Goal: Task Accomplishment & Management: Use online tool/utility

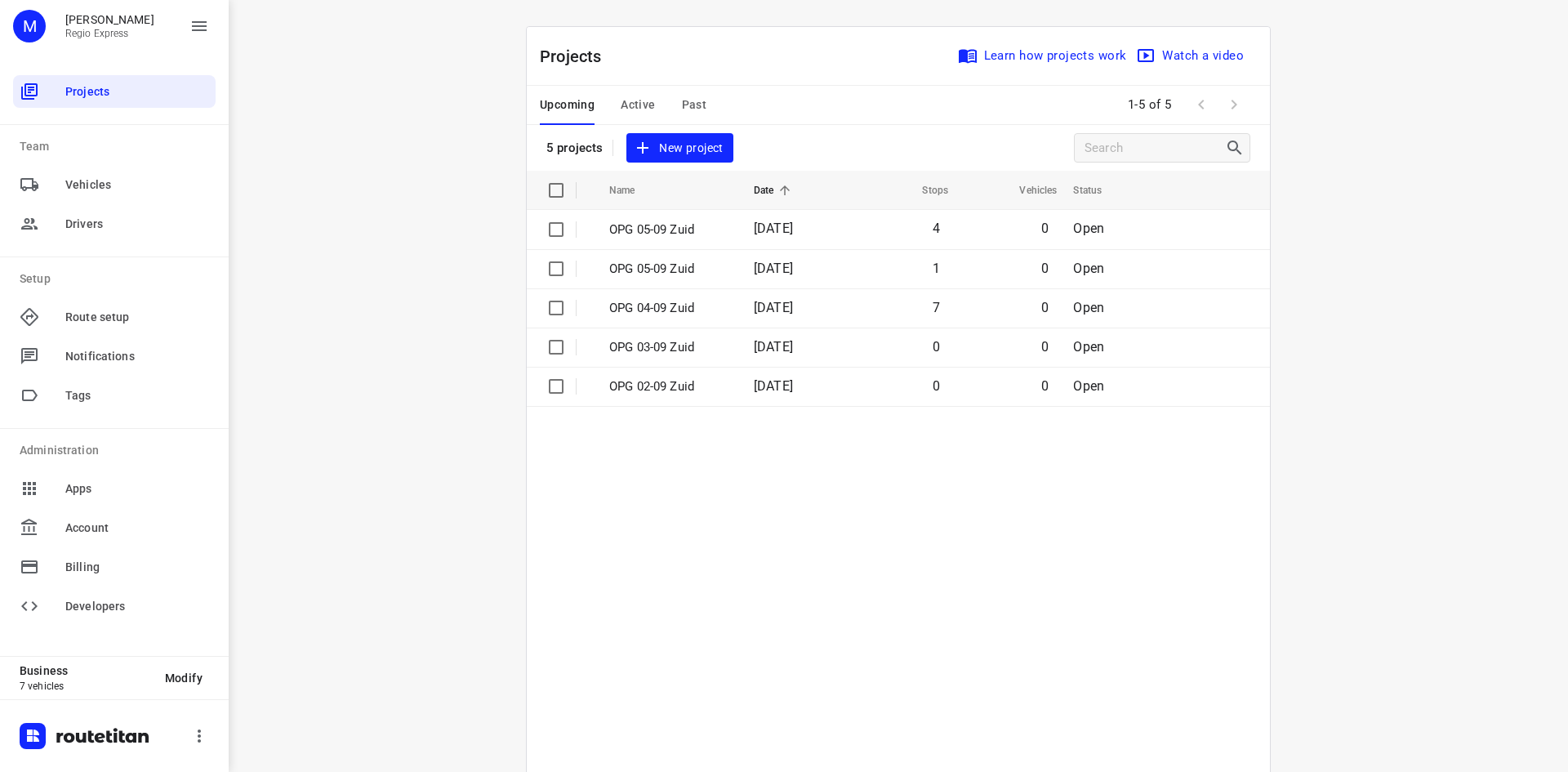
click at [620, 112] on span "Active" at bounding box center [638, 105] width 35 height 21
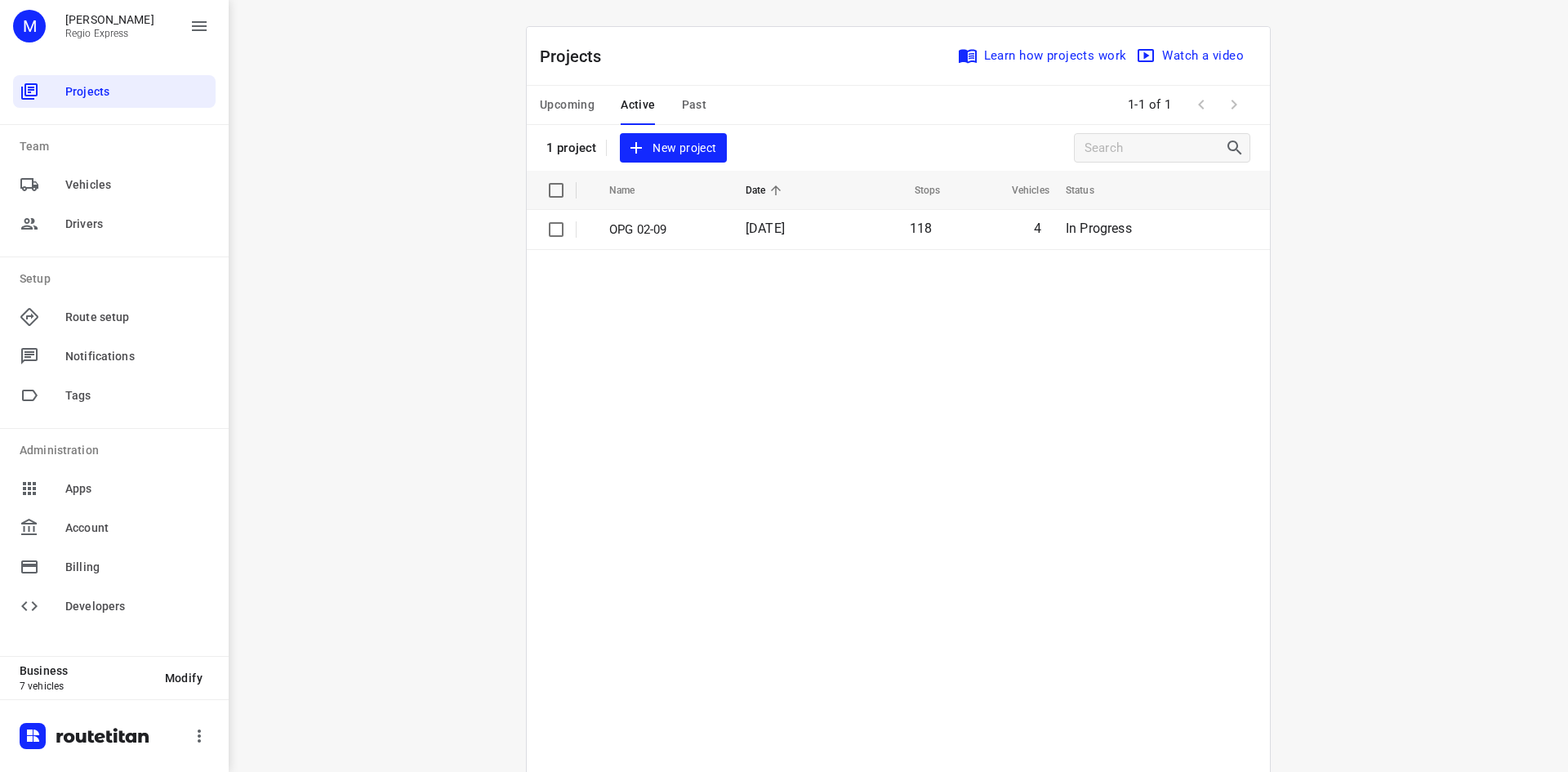
click at [719, 225] on td "OPG 02-09" at bounding box center [663, 229] width 140 height 39
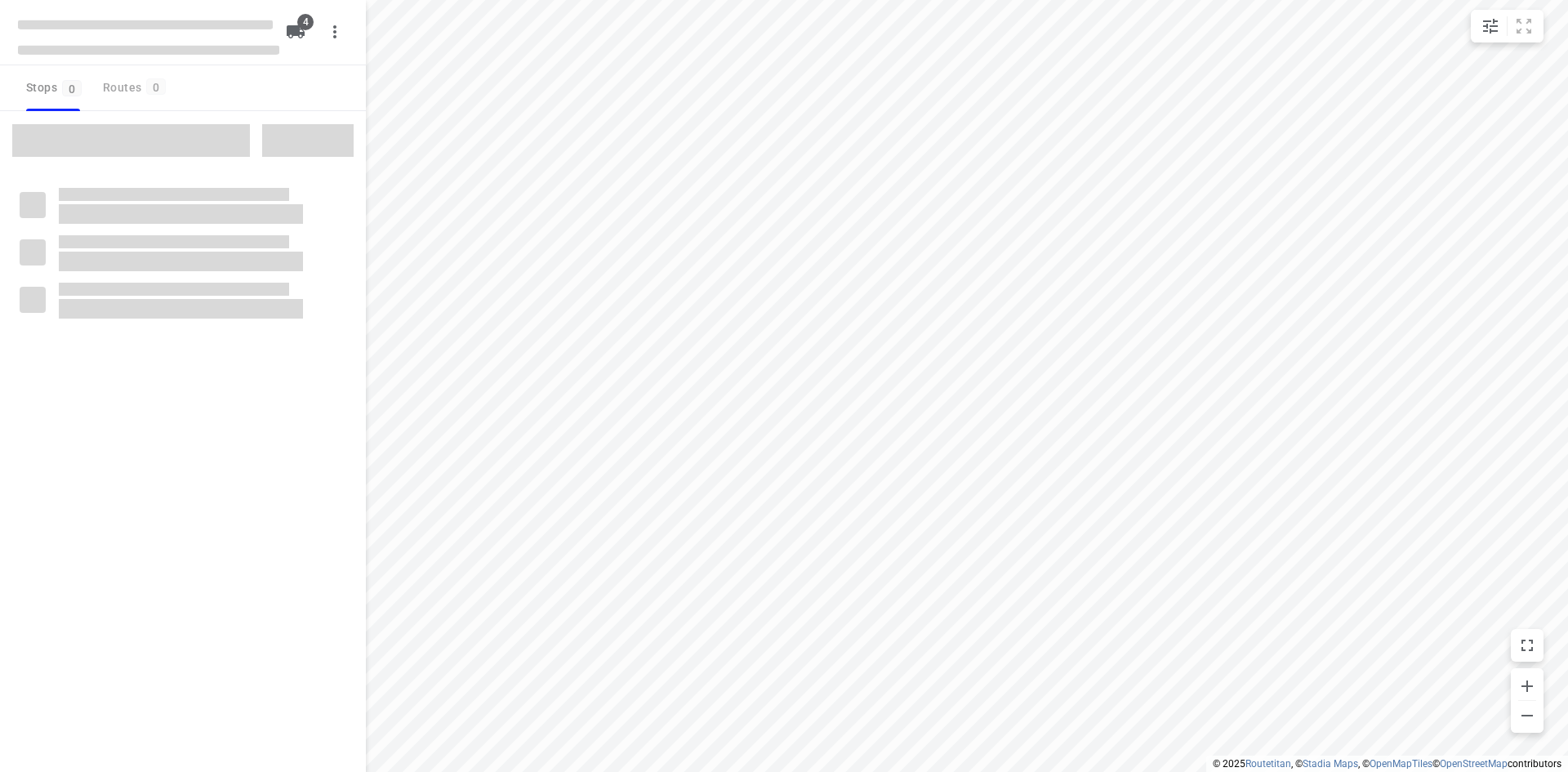
type input "distance"
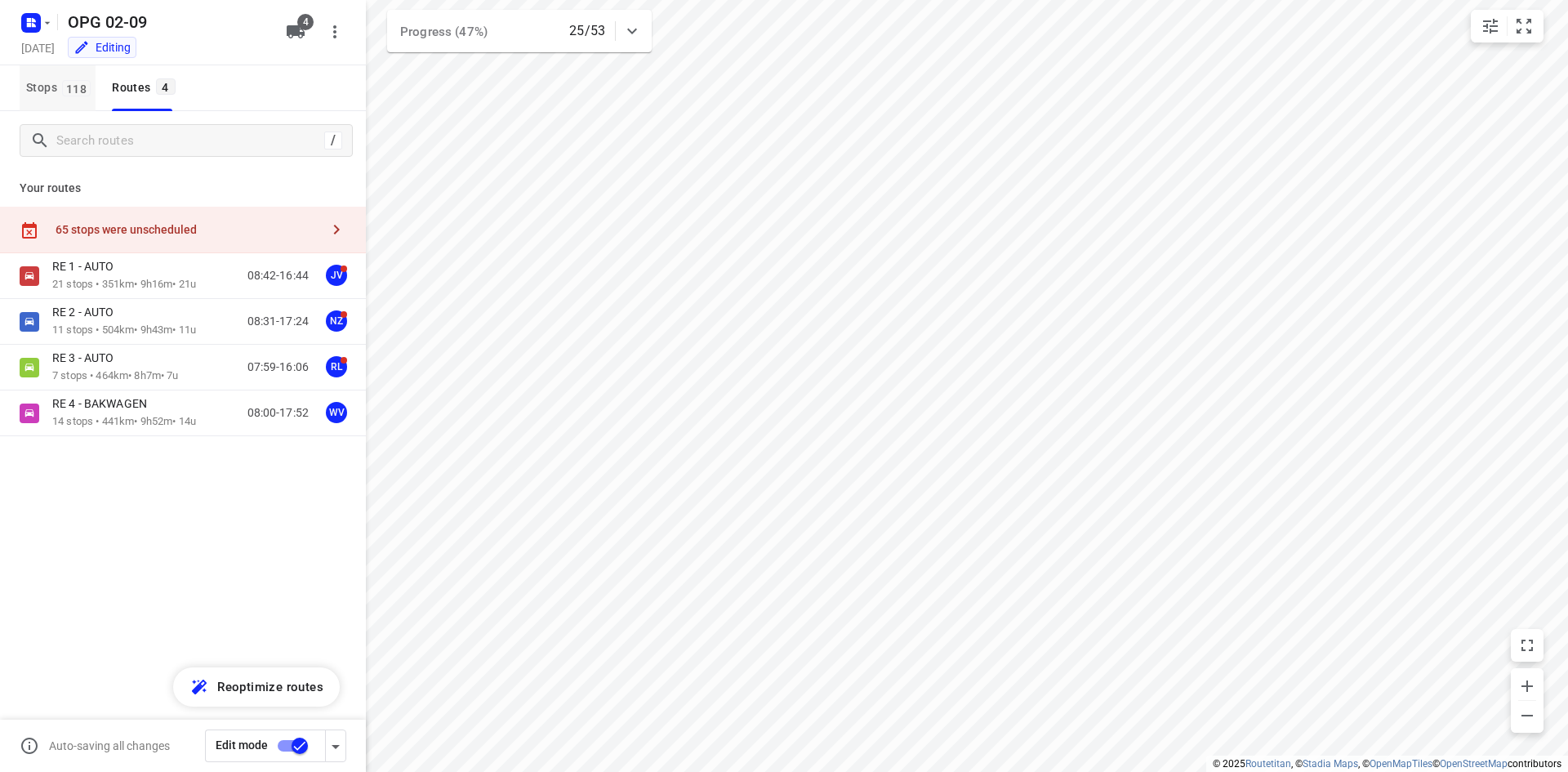
click at [38, 93] on span "Stops 118" at bounding box center [61, 88] width 69 height 21
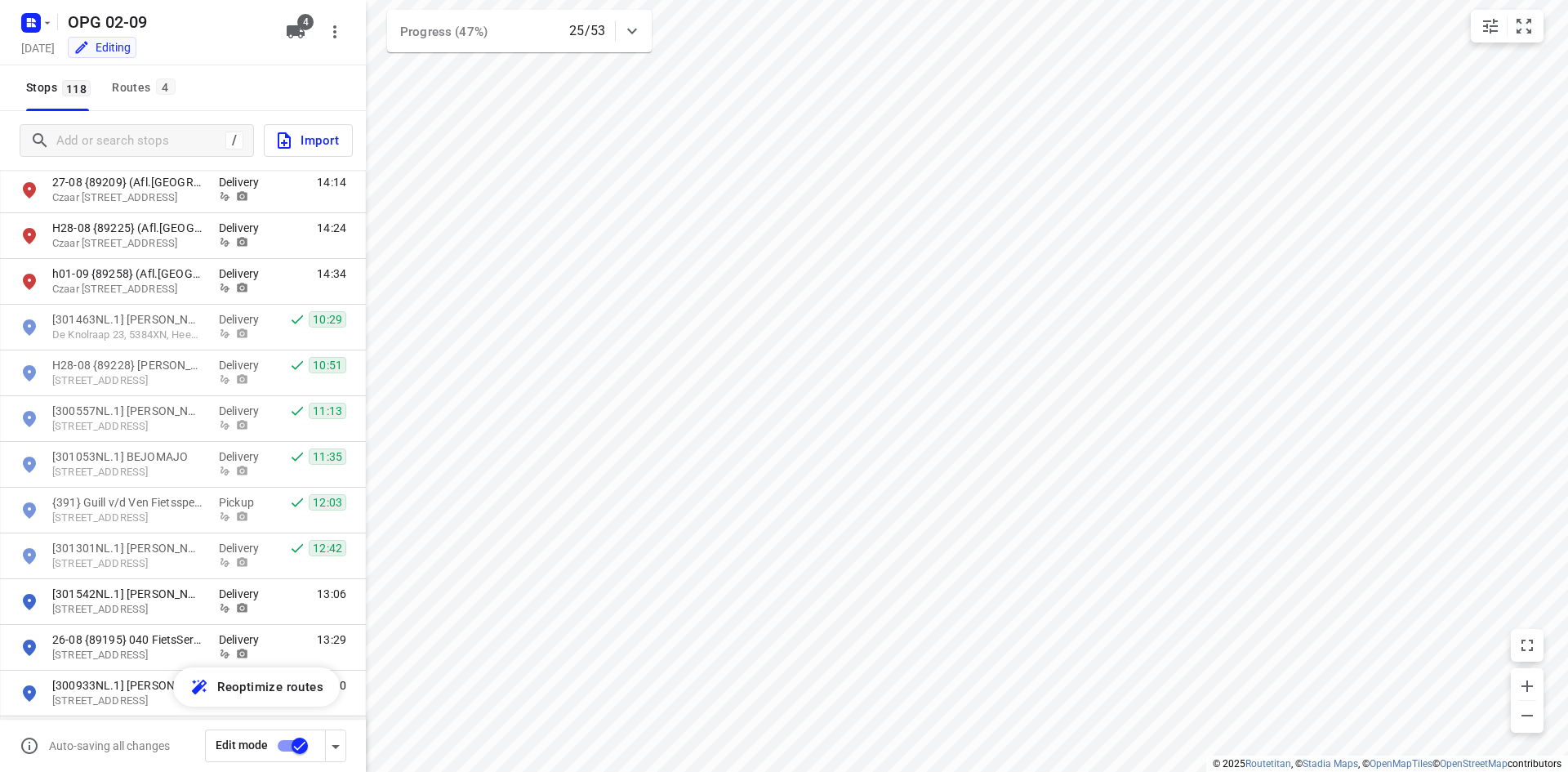
scroll to position [3862, 0]
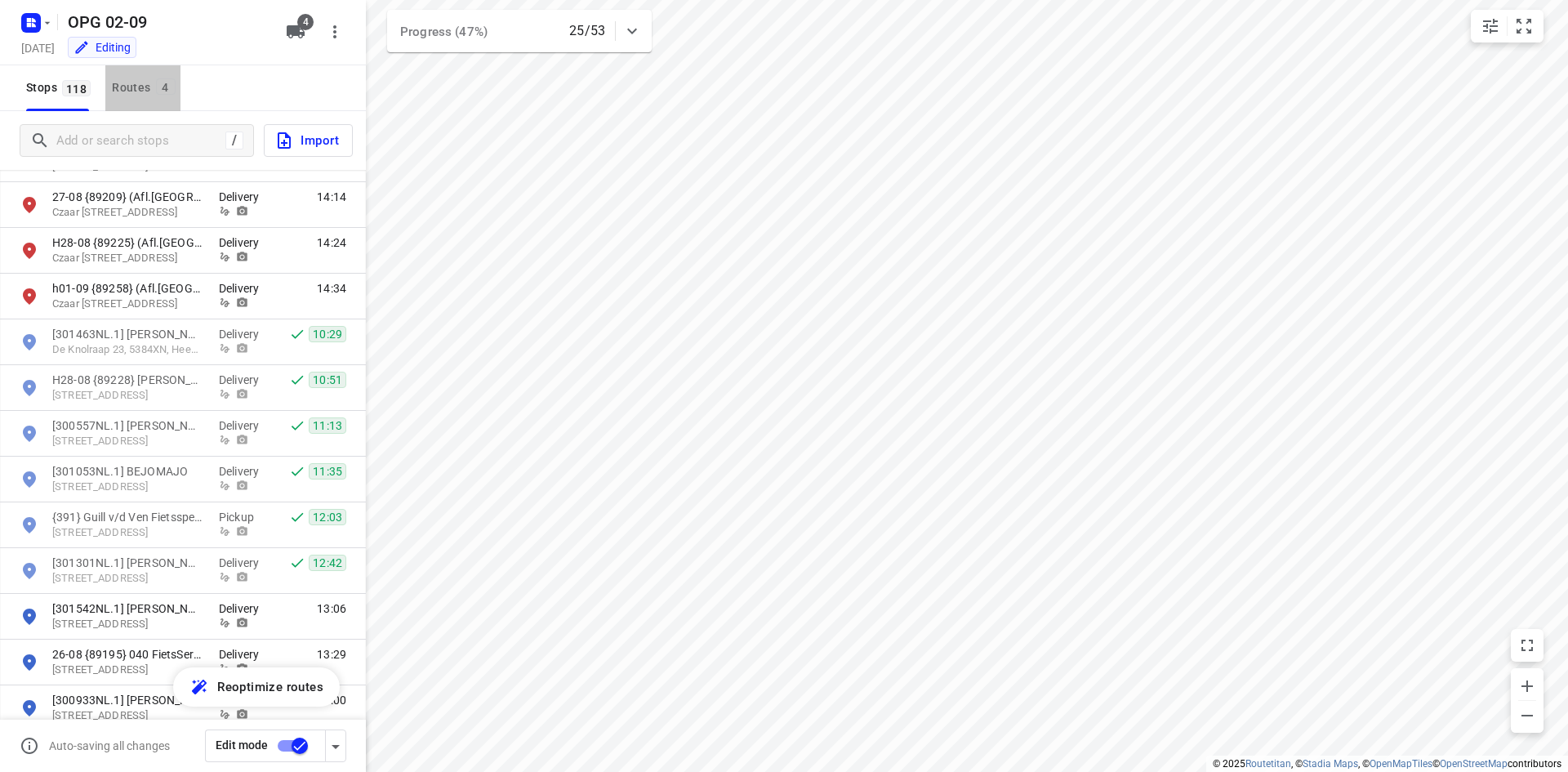
click at [126, 93] on div "Routes 4" at bounding box center [145, 88] width 68 height 21
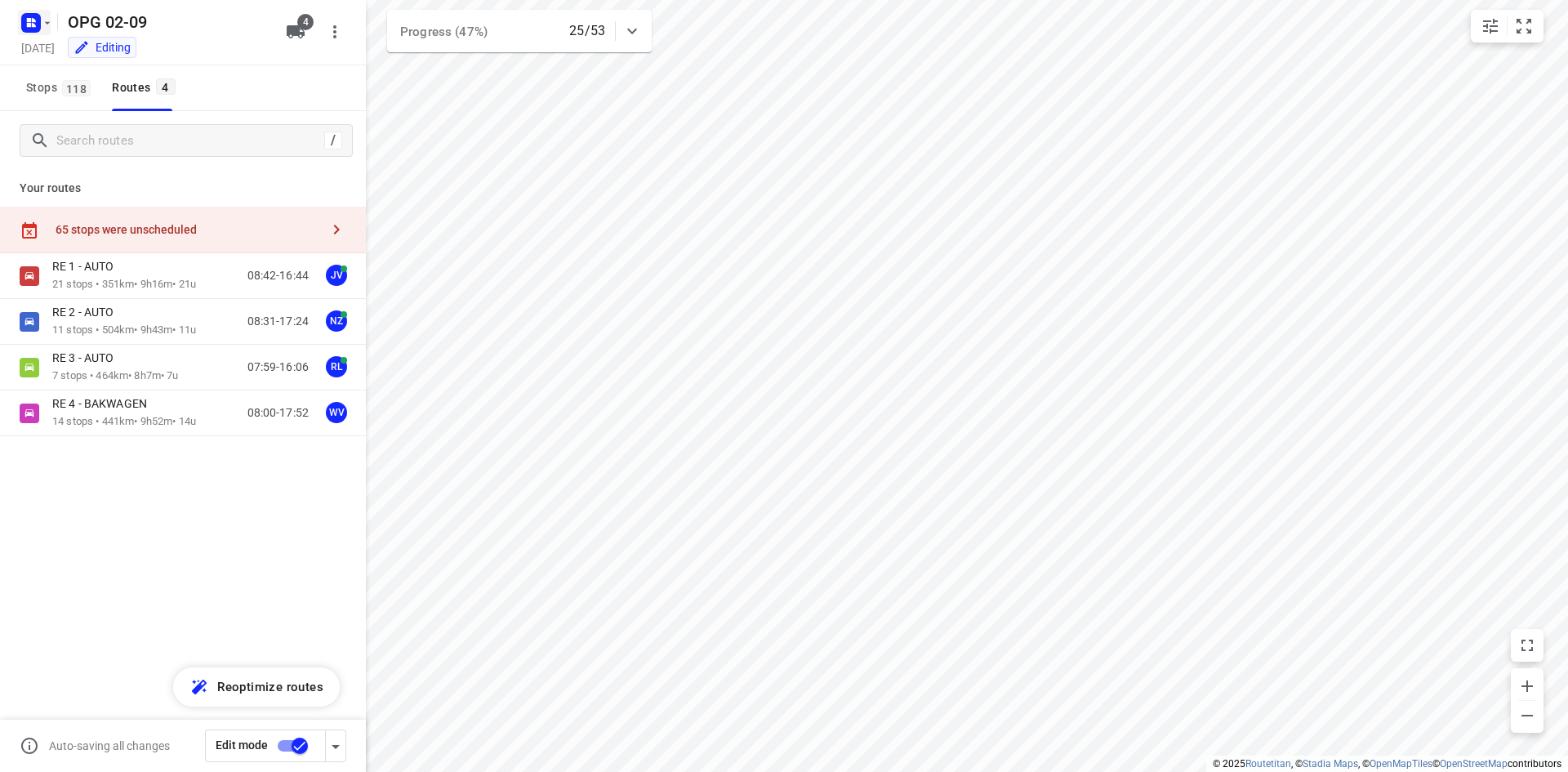
click at [43, 25] on icon "button" at bounding box center [47, 23] width 13 height 13
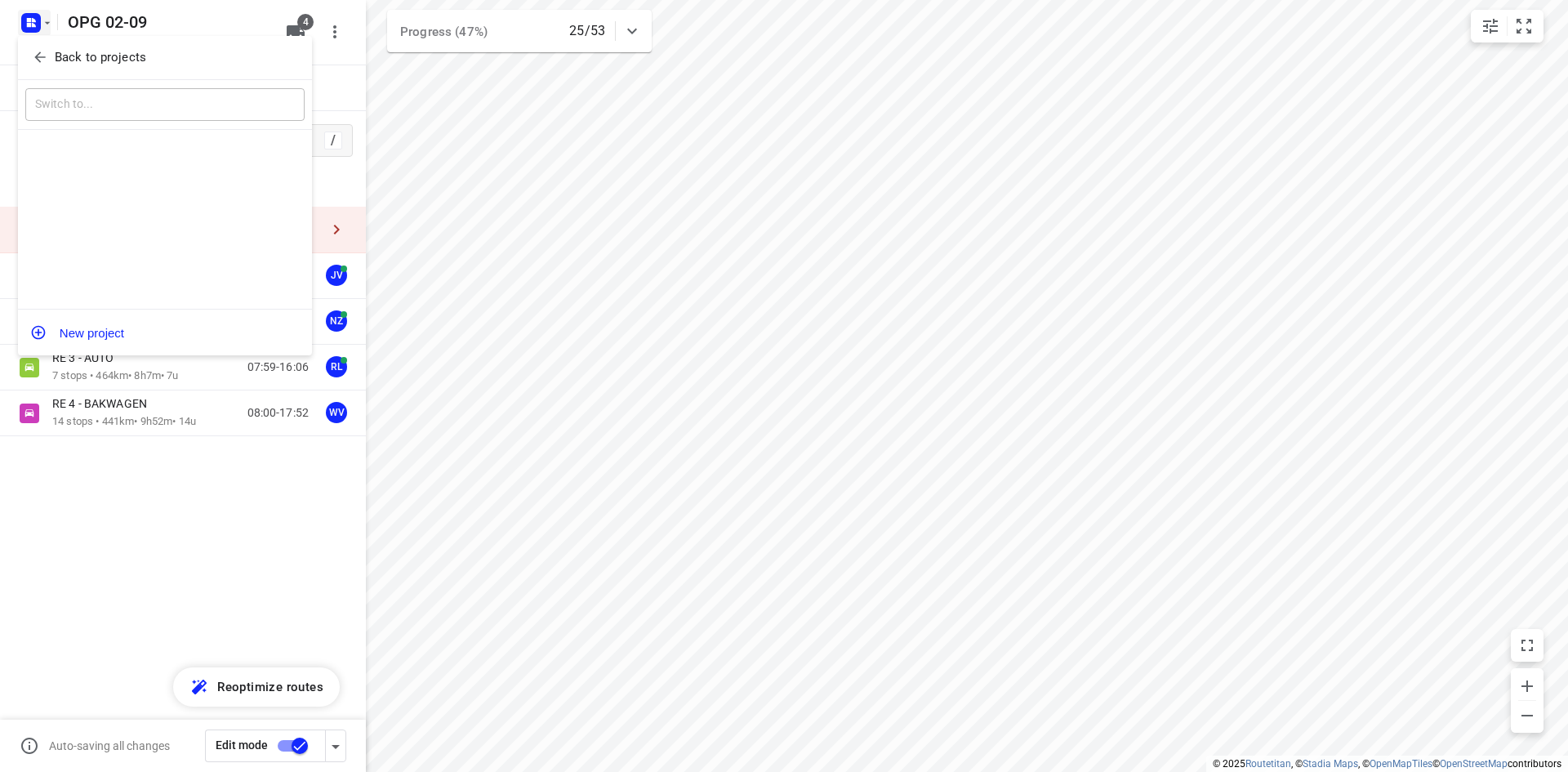
click at [43, 59] on icon "button" at bounding box center [40, 57] width 17 height 17
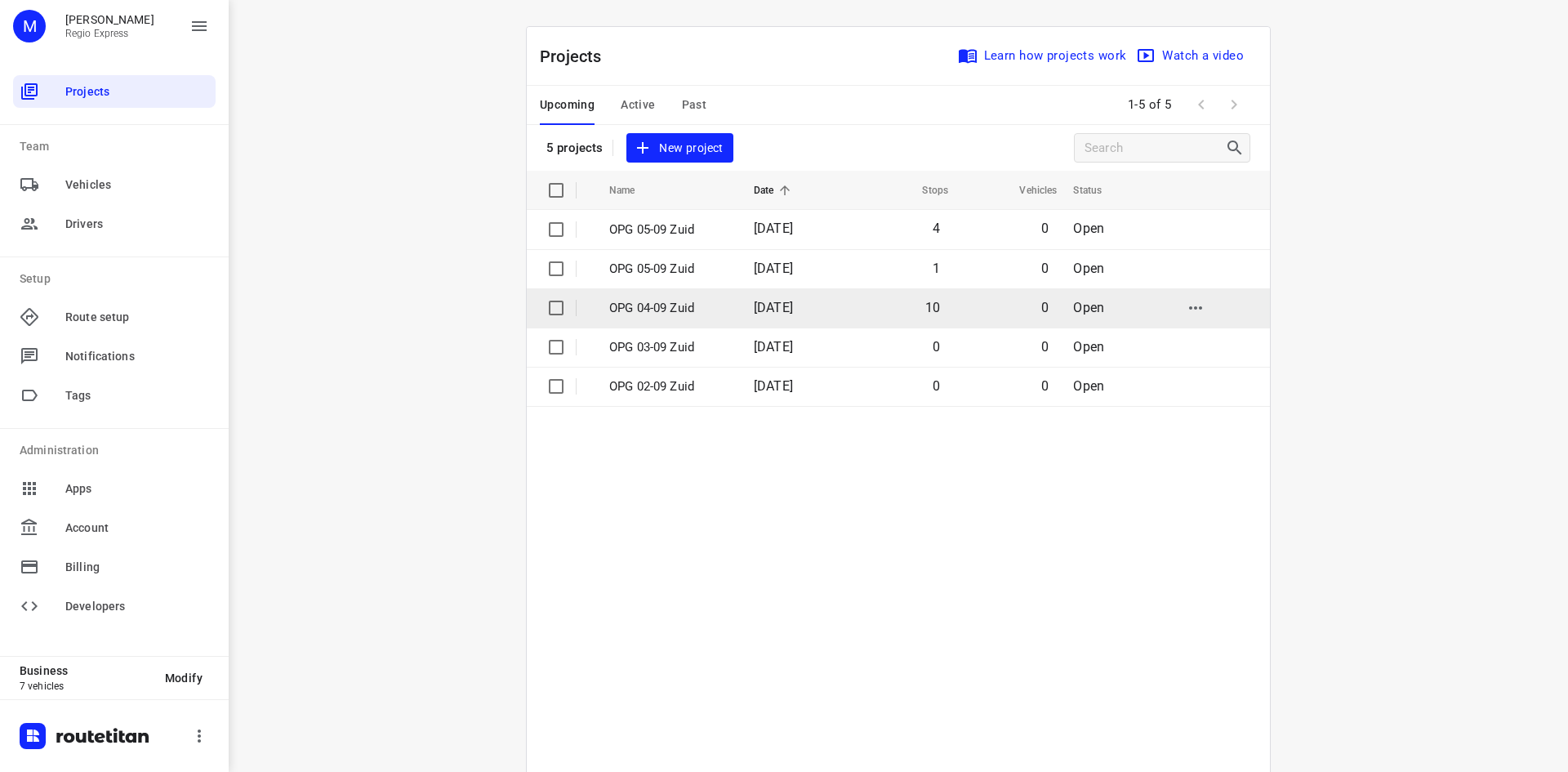
click at [849, 303] on tr "OPG 04-09 Zuid [DATE] 10 0 Open" at bounding box center [897, 307] width 743 height 39
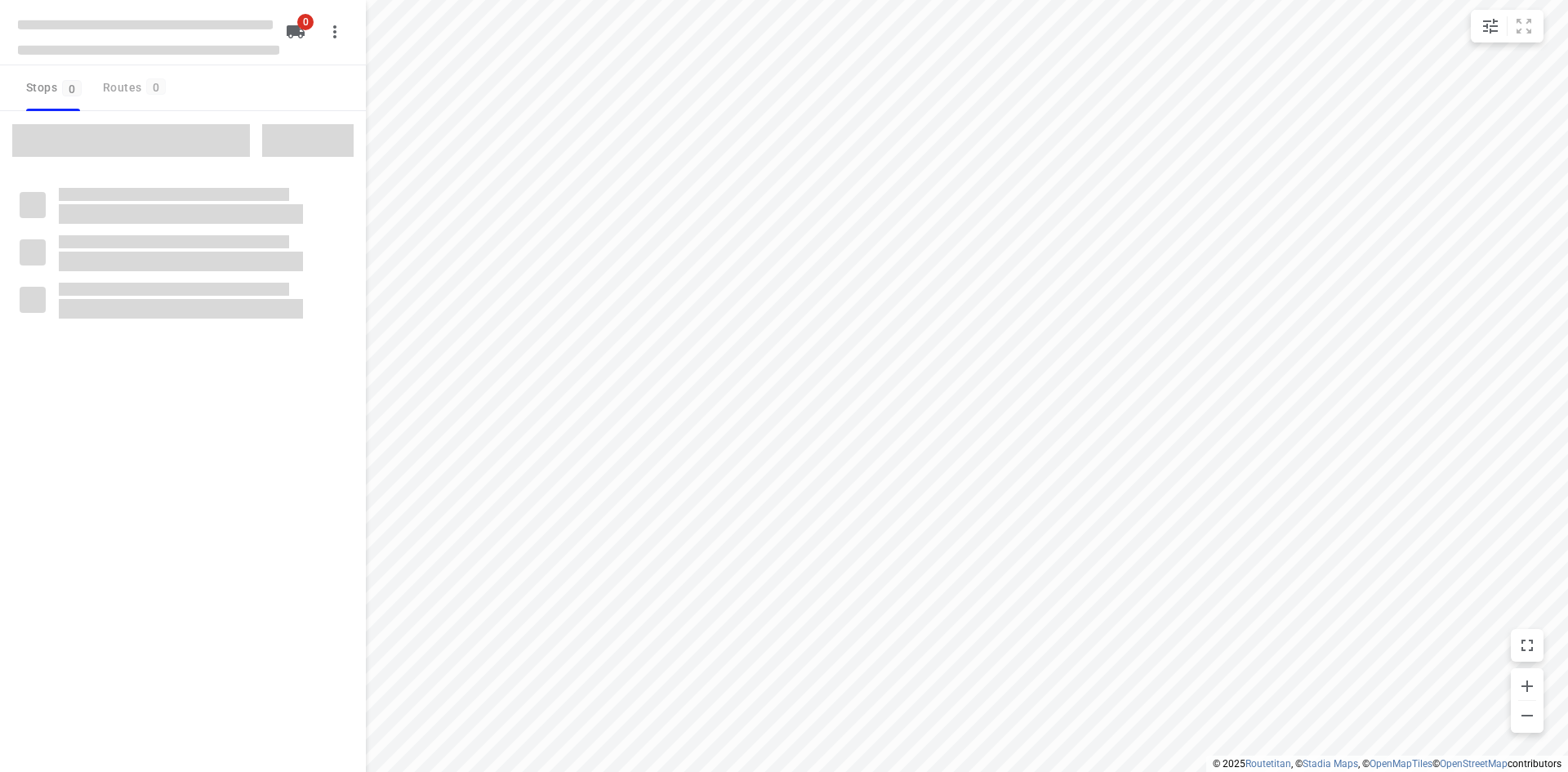
type input "distance"
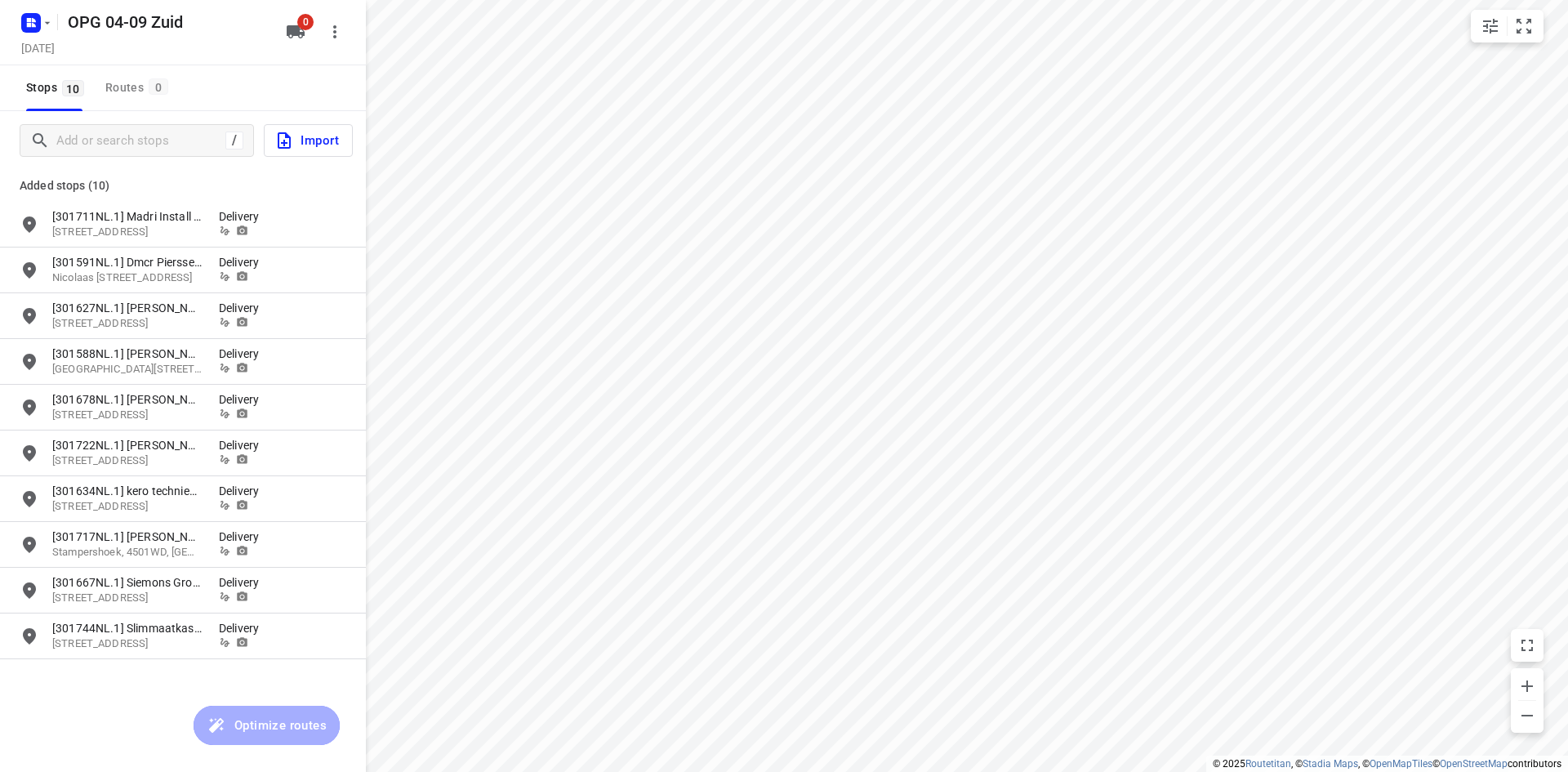
click at [17, 24] on div at bounding box center [34, 22] width 39 height 32
click at [27, 29] on rect "button" at bounding box center [31, 23] width 20 height 20
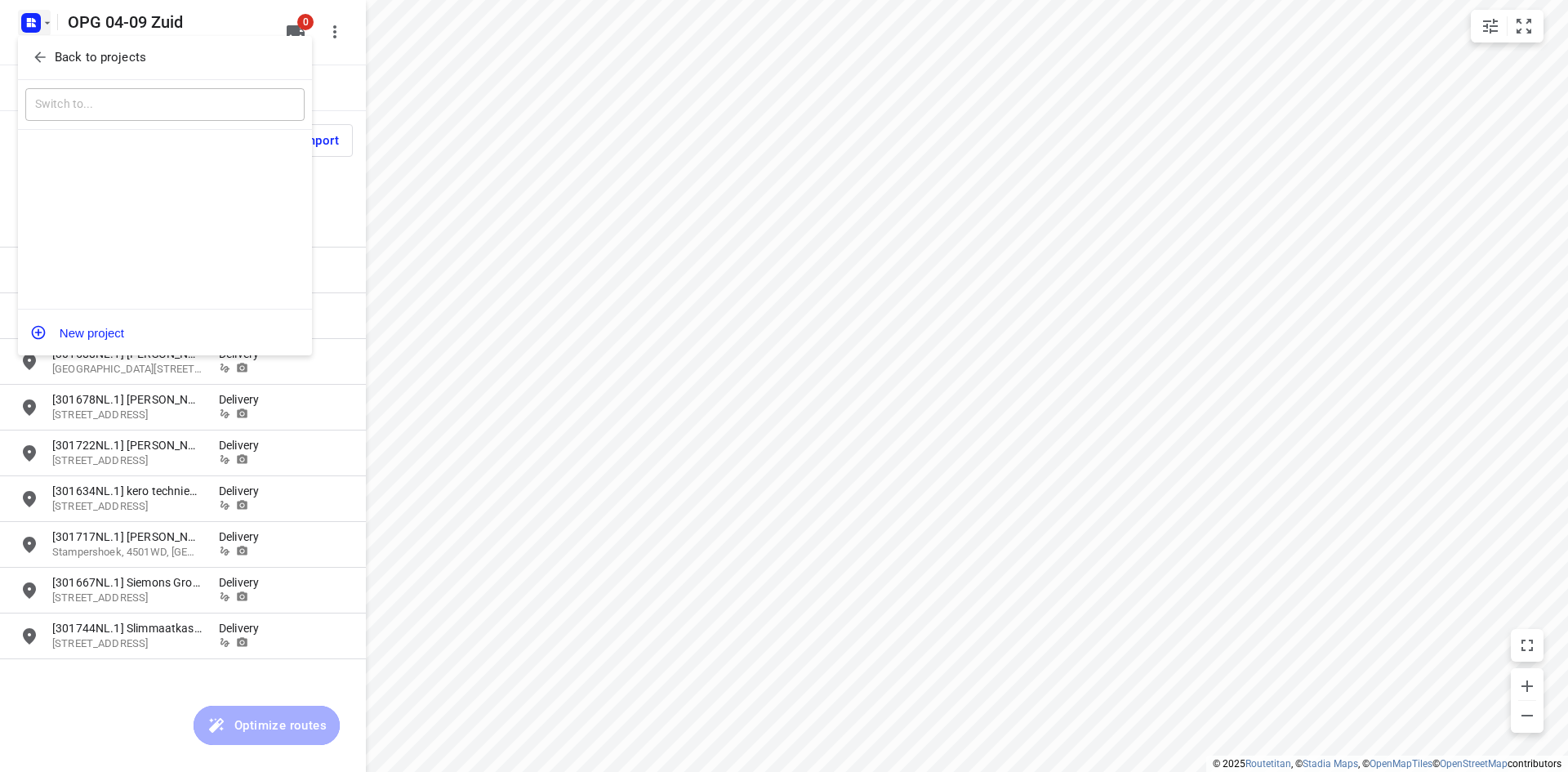
click at [35, 53] on icon "button" at bounding box center [40, 57] width 17 height 17
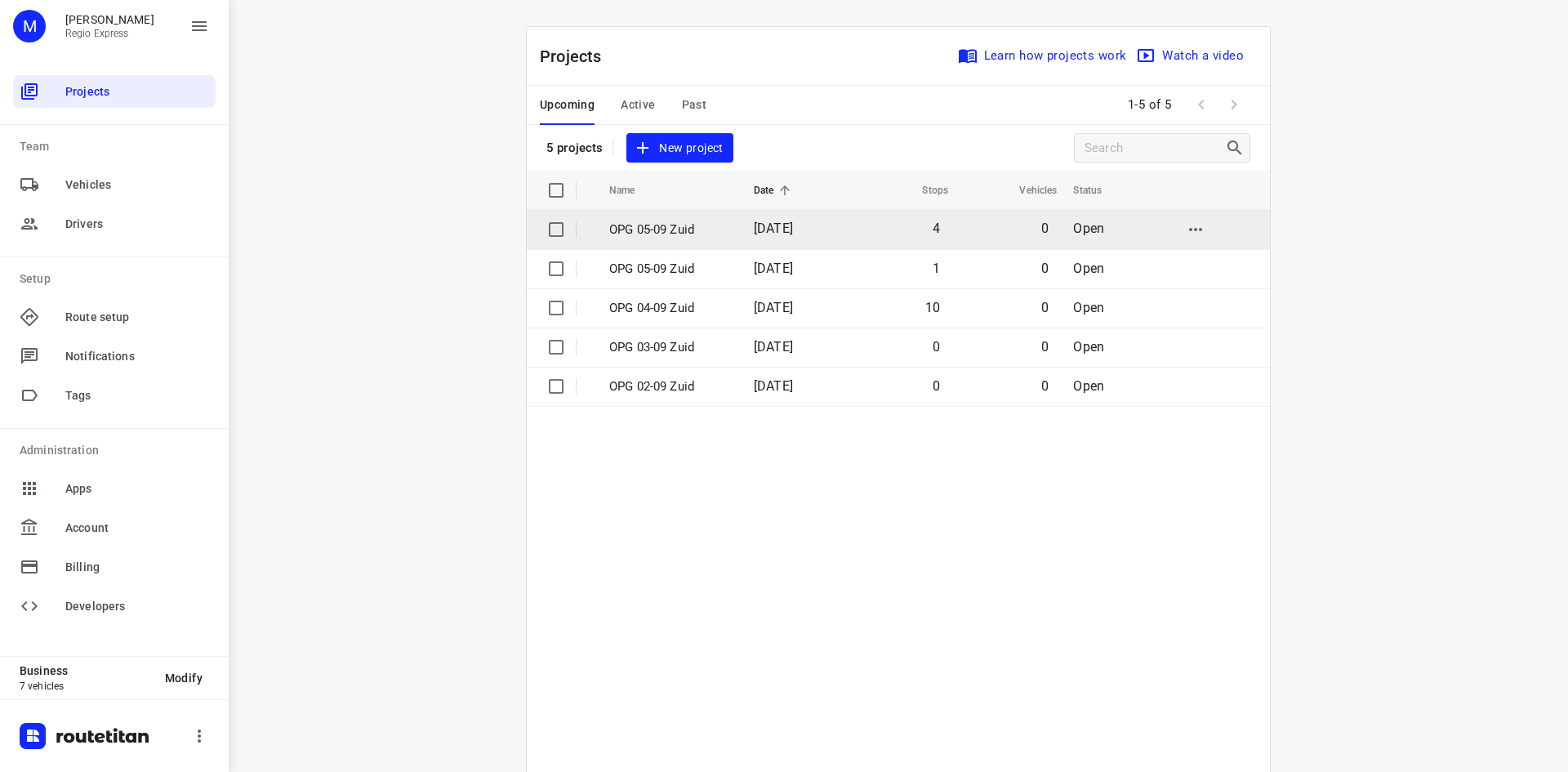
click at [691, 239] on td "OPG 05-09 Zuid" at bounding box center [667, 229] width 148 height 39
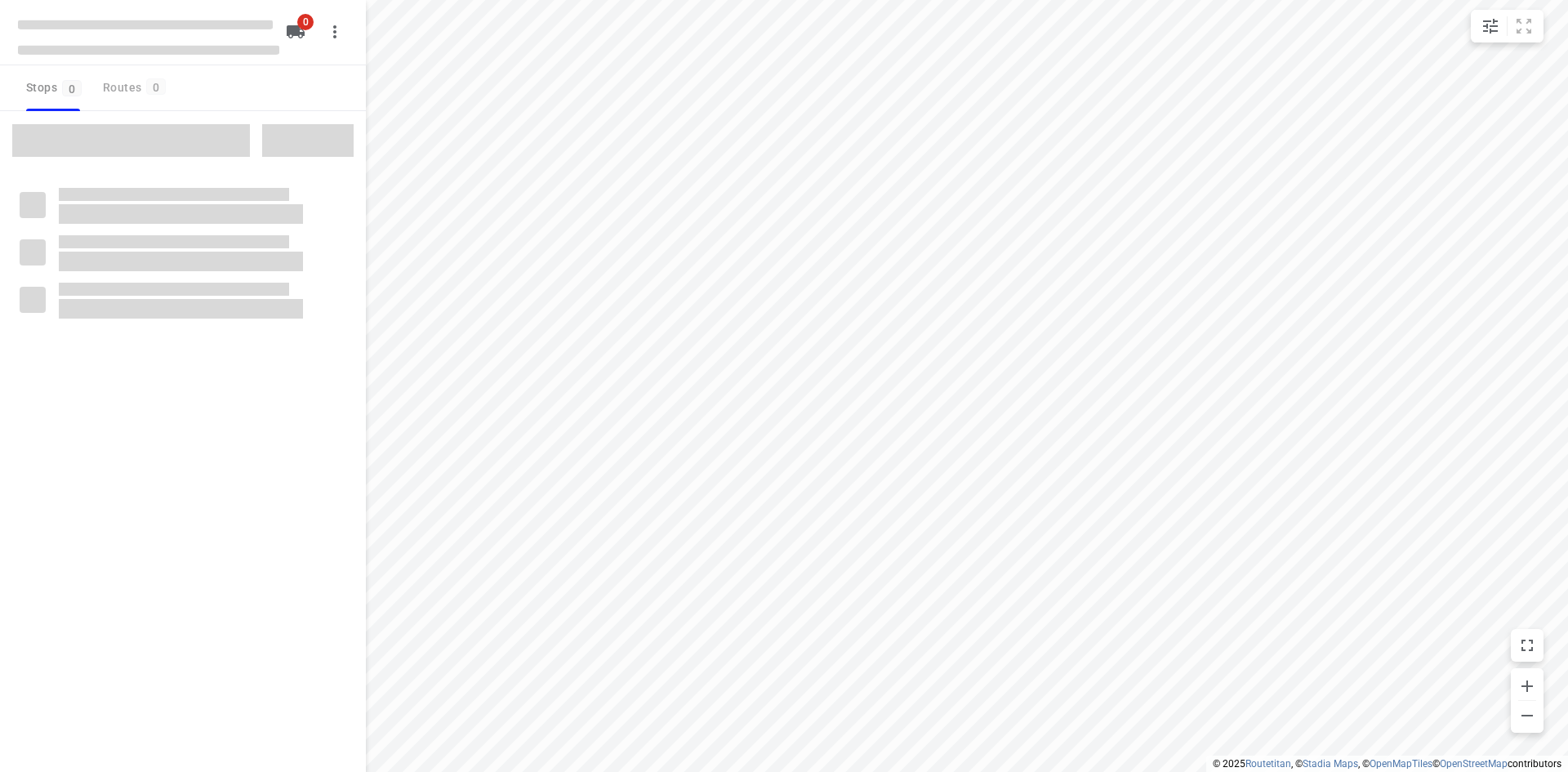
type input "distance"
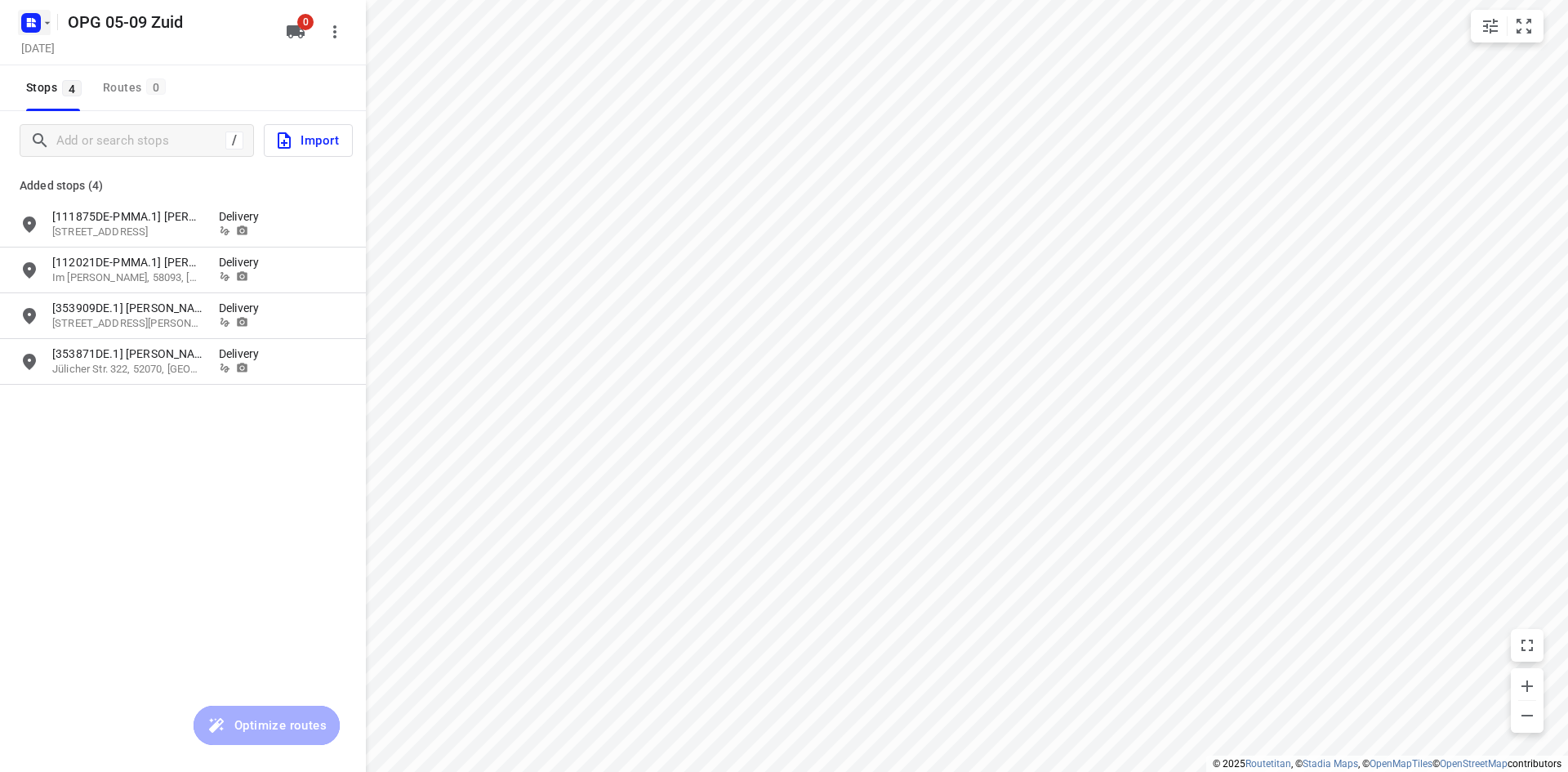
click at [44, 26] on icon "button" at bounding box center [47, 23] width 13 height 13
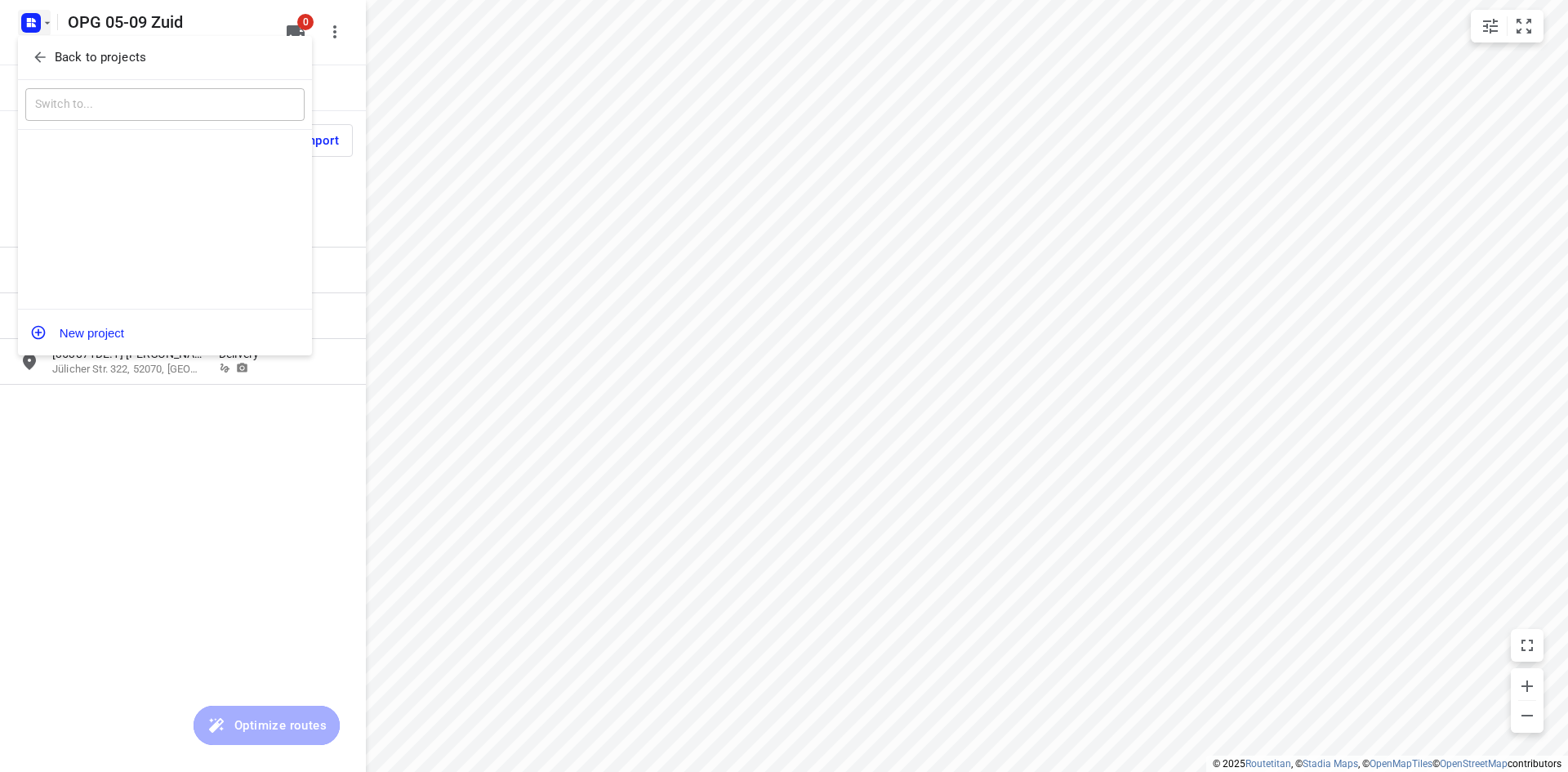
click at [47, 53] on icon "button" at bounding box center [40, 57] width 17 height 17
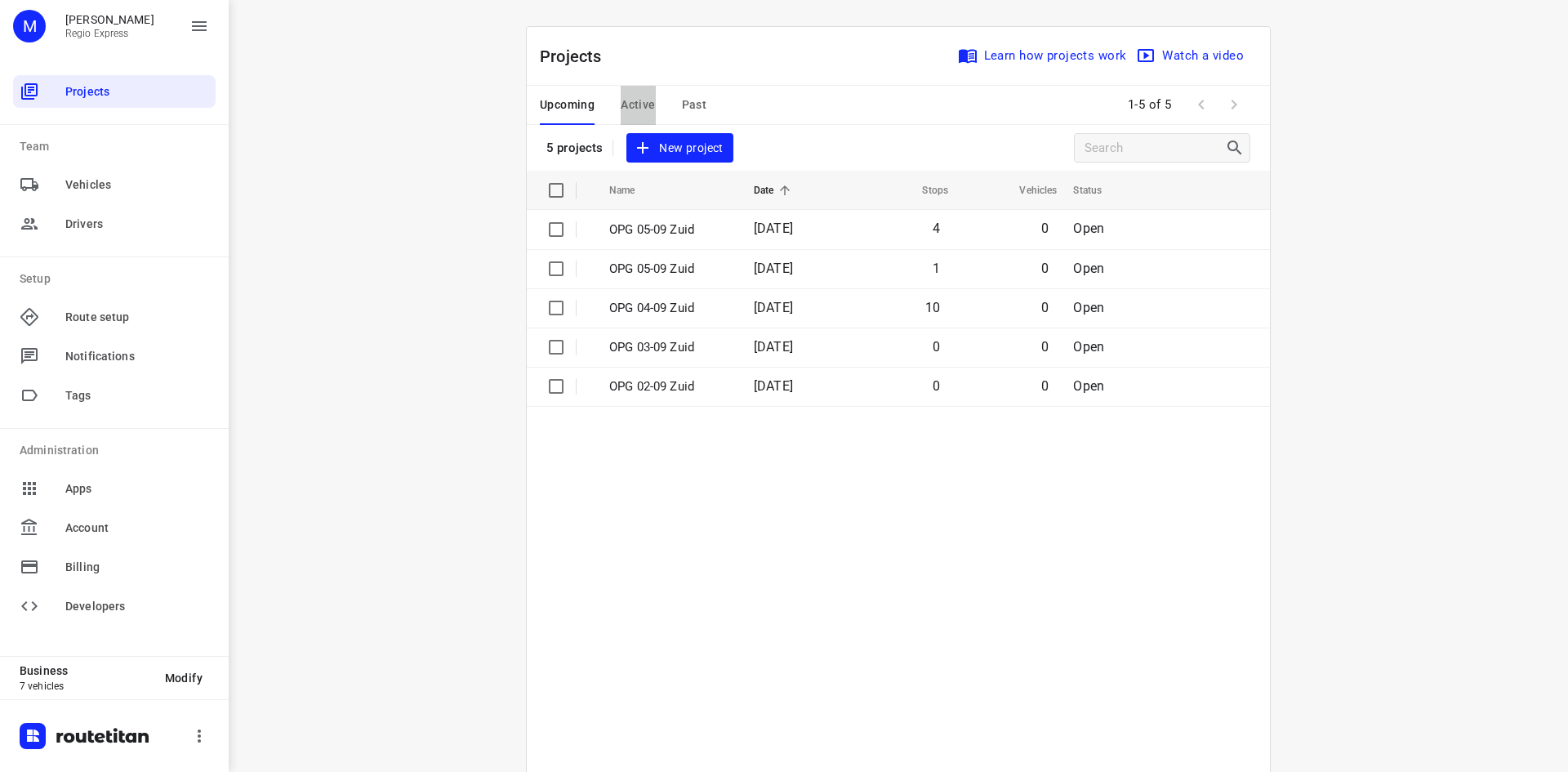
click at [637, 105] on span "Active" at bounding box center [638, 105] width 35 height 21
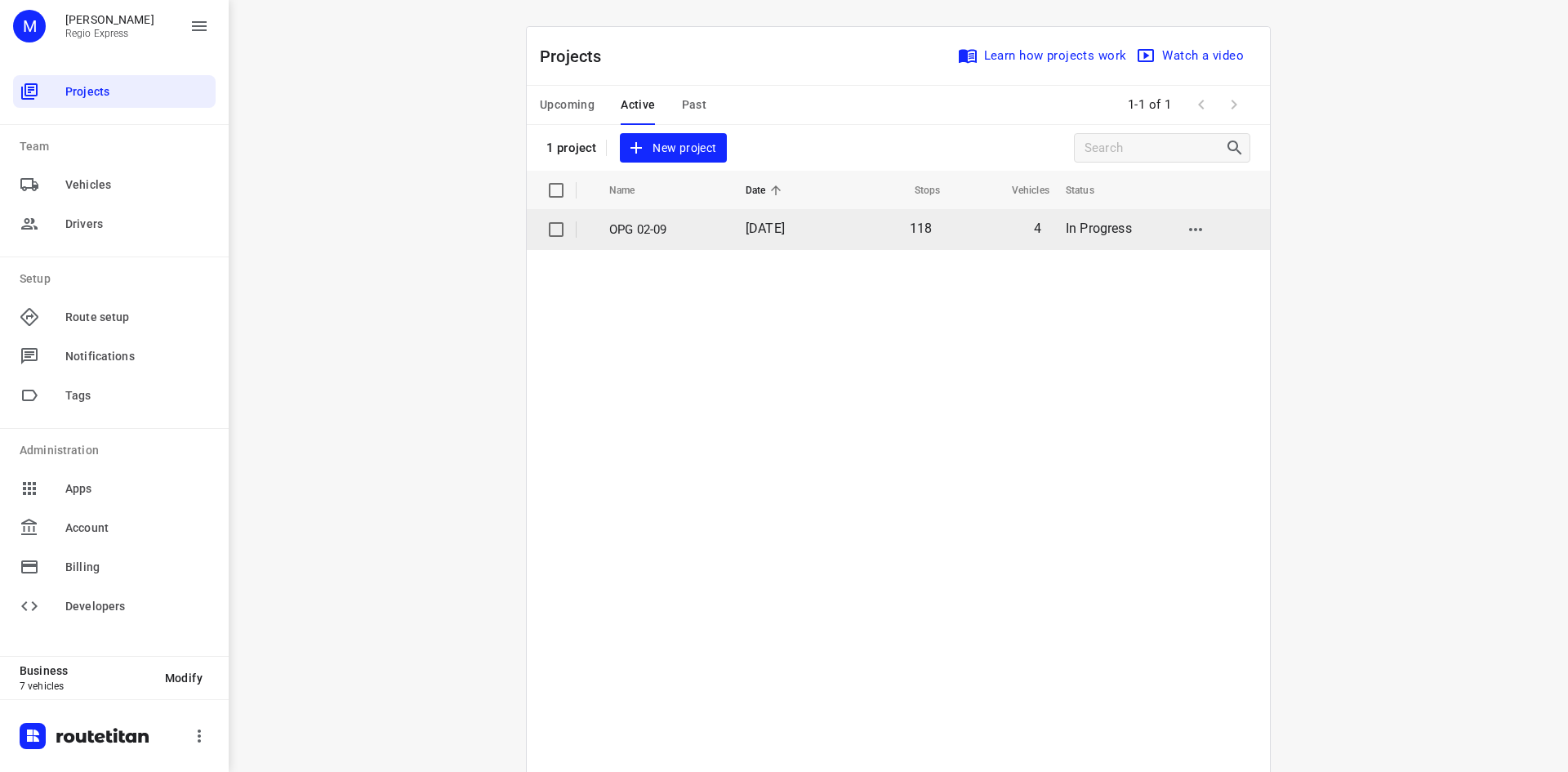
click at [639, 231] on p "OPG 02-09" at bounding box center [664, 230] width 112 height 19
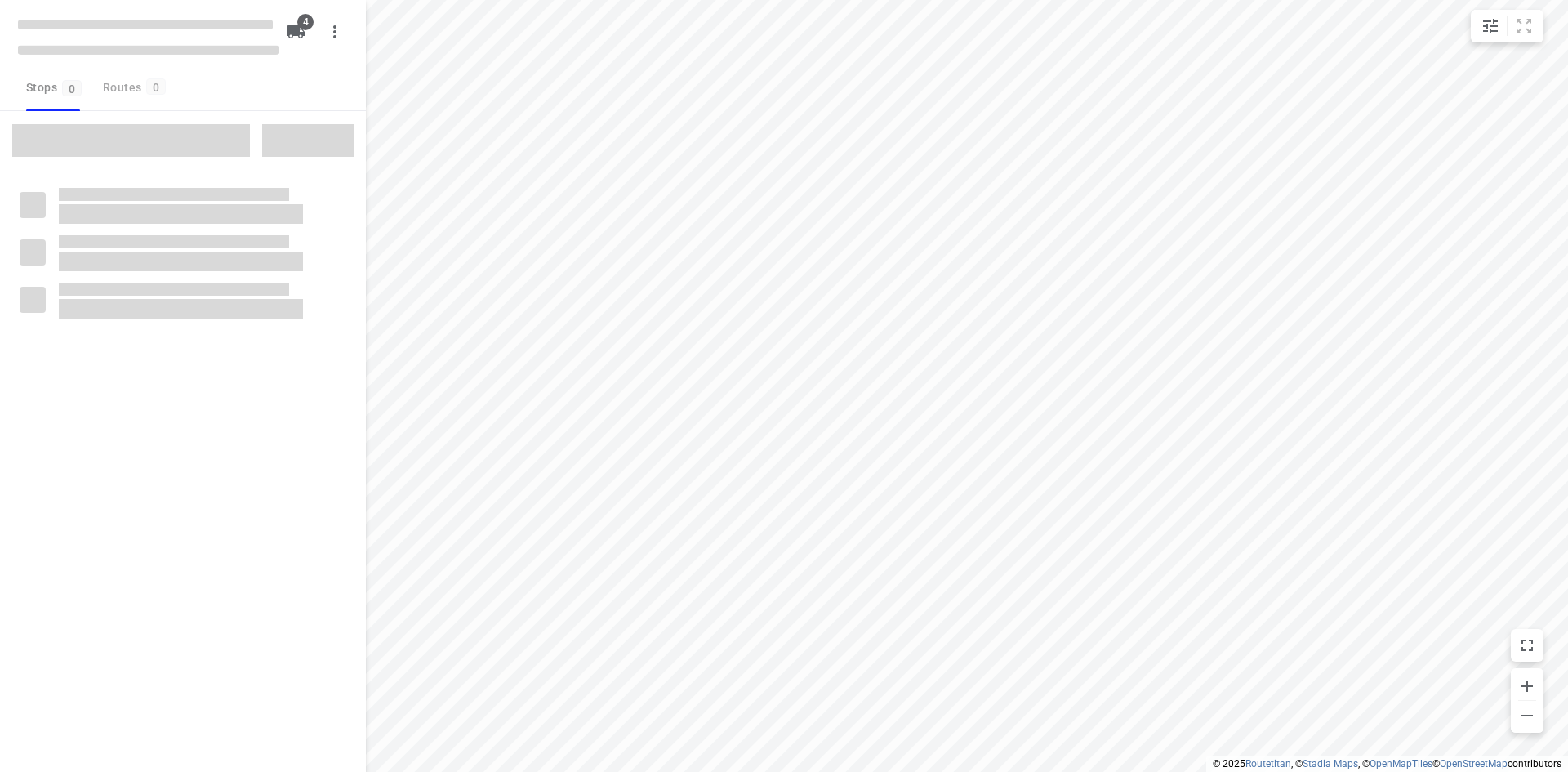
type input "distance"
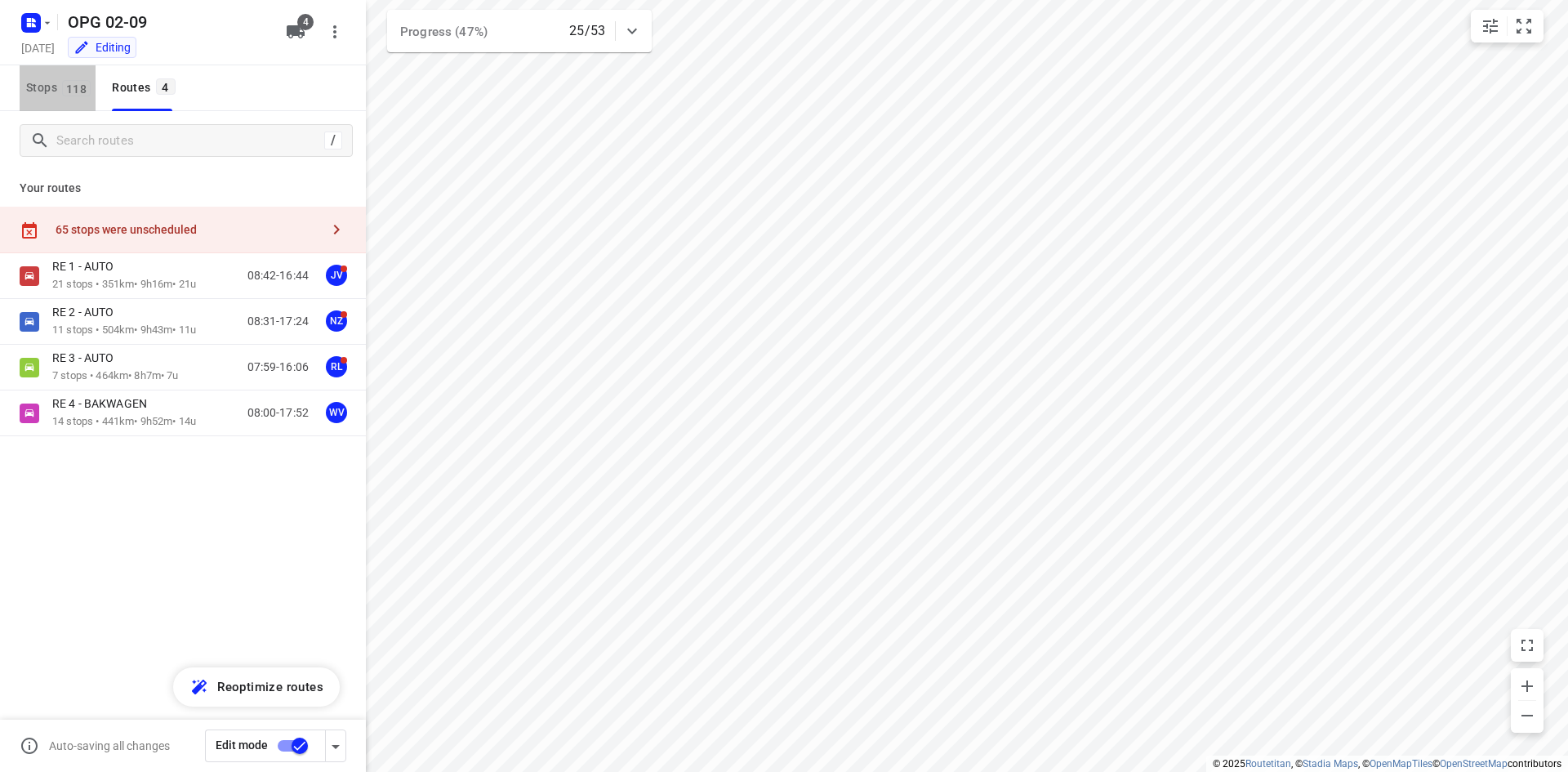
click at [70, 98] on button "Stops 118" at bounding box center [58, 88] width 76 height 45
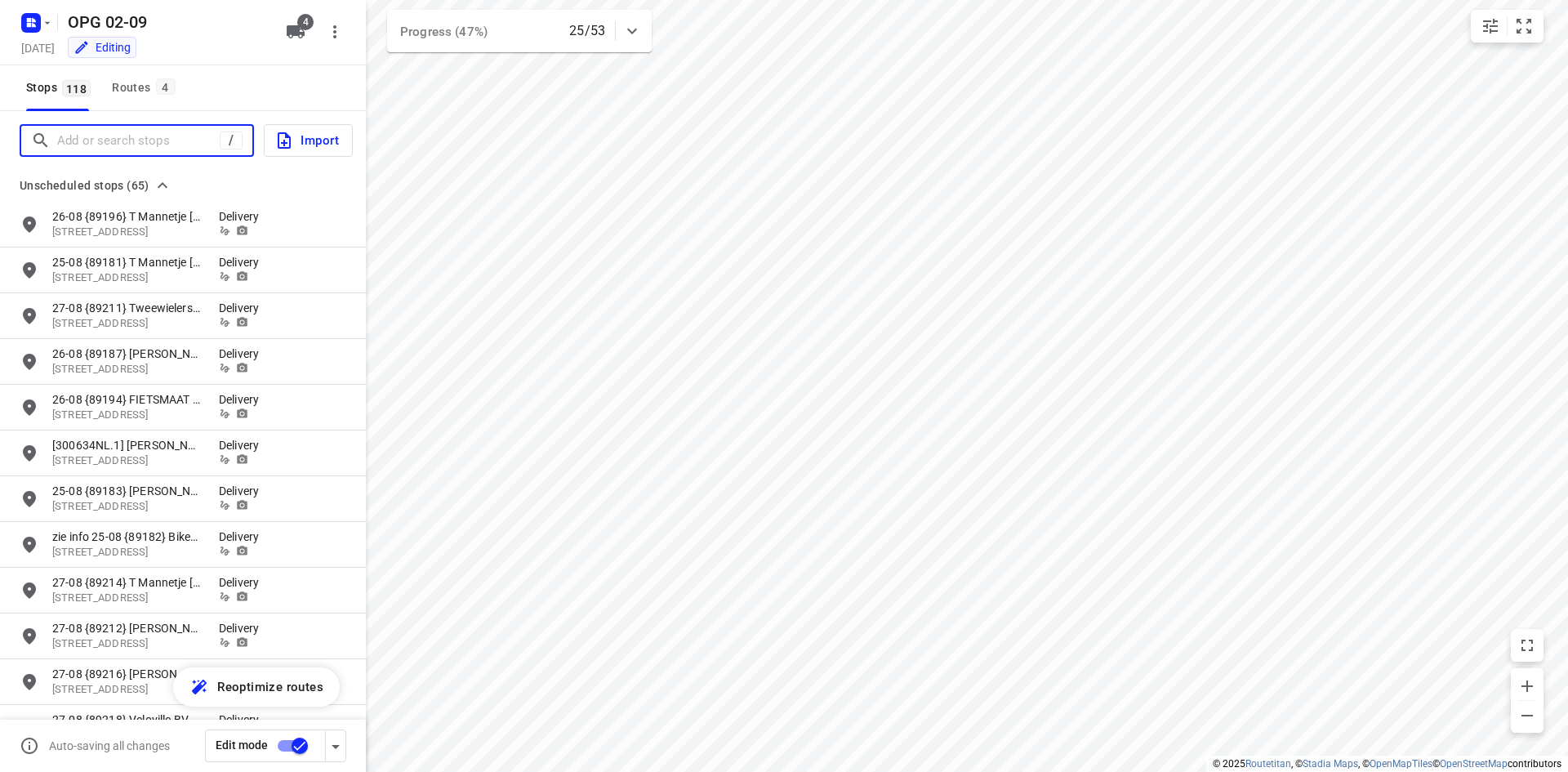
click at [126, 140] on input "Add or search stops" at bounding box center [138, 141] width 163 height 26
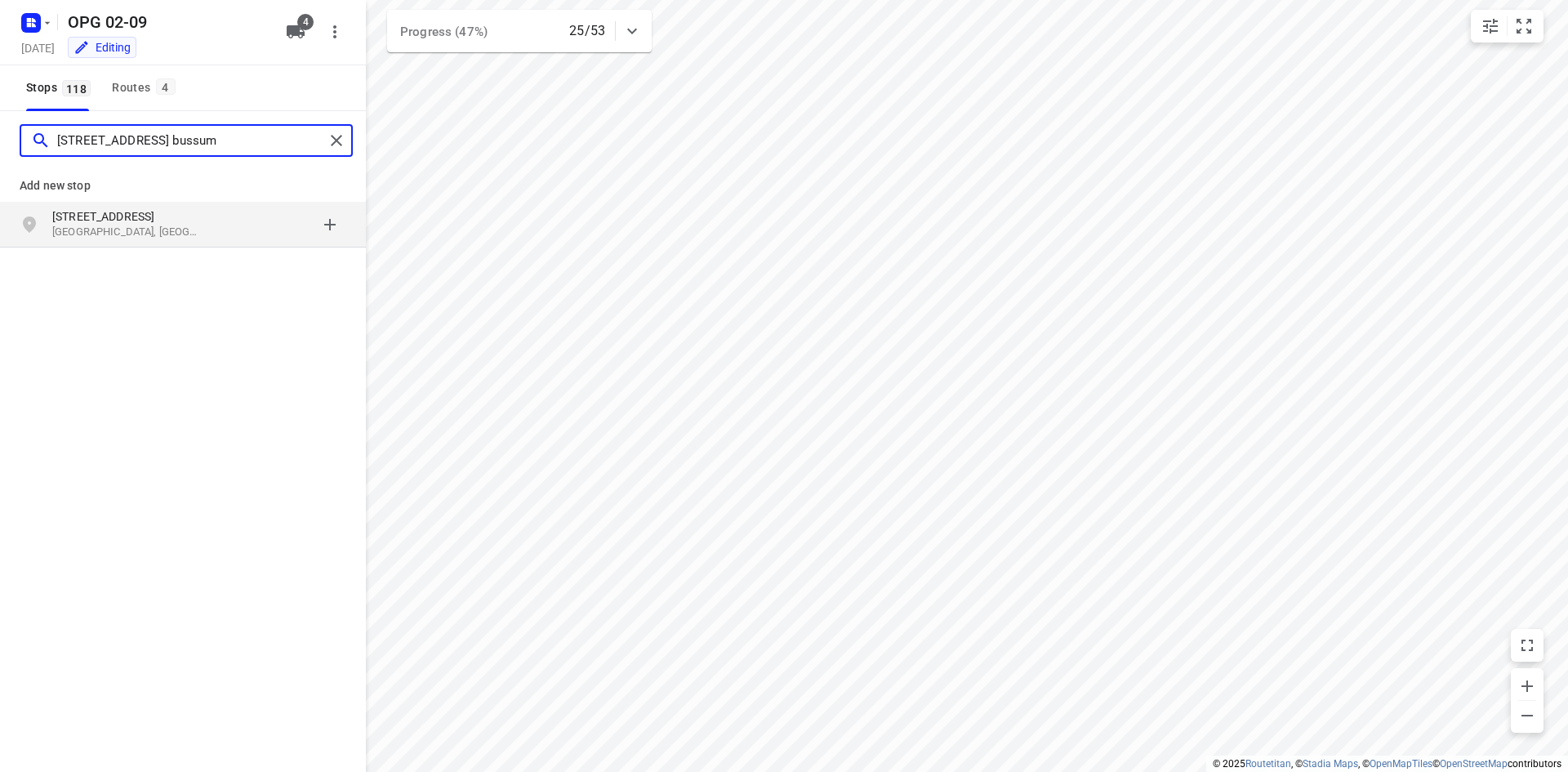
type input "[STREET_ADDRESS] bussum"
click at [195, 220] on p "[STREET_ADDRESS]" at bounding box center [127, 217] width 150 height 17
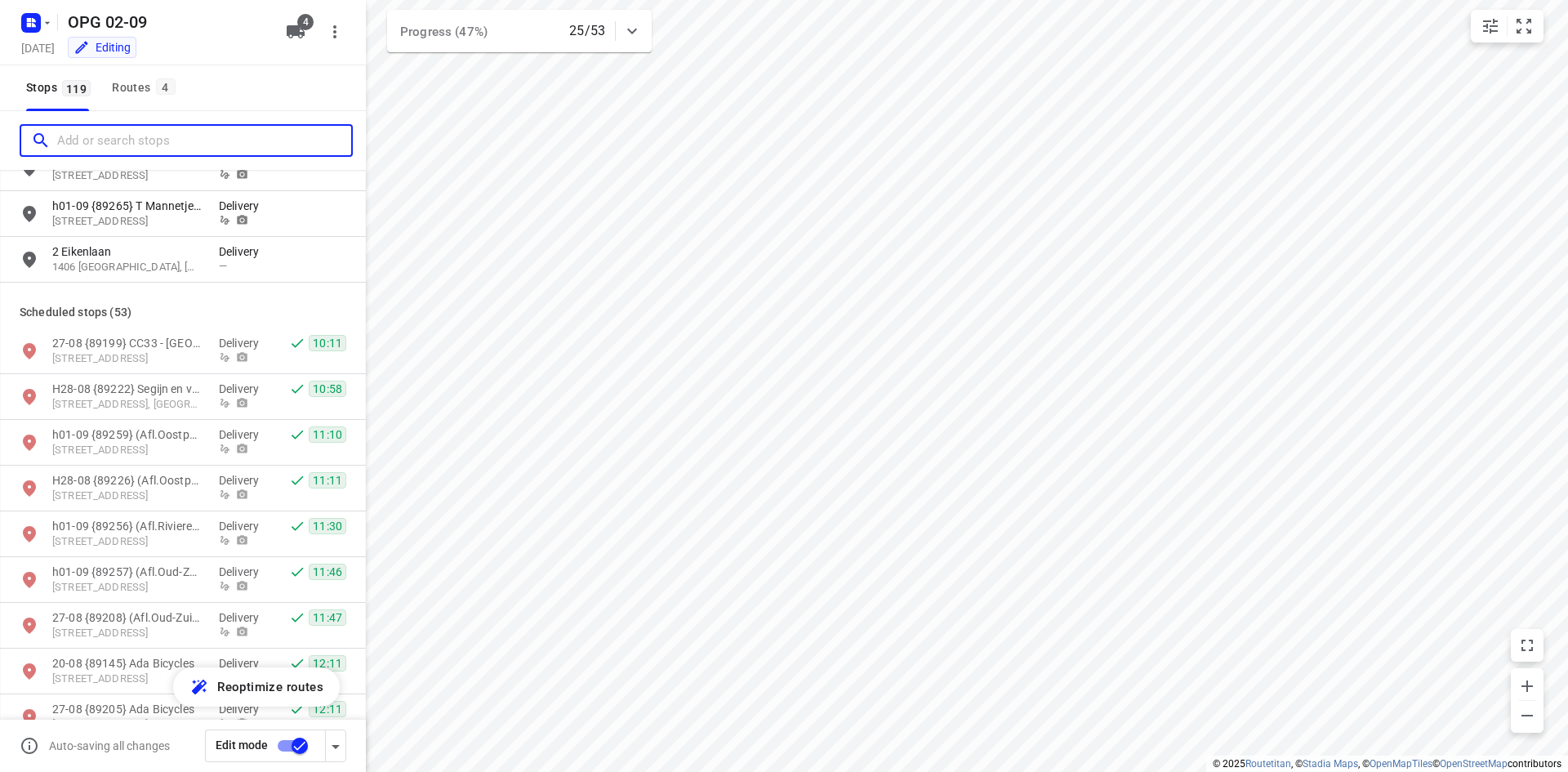
scroll to position [2941, 0]
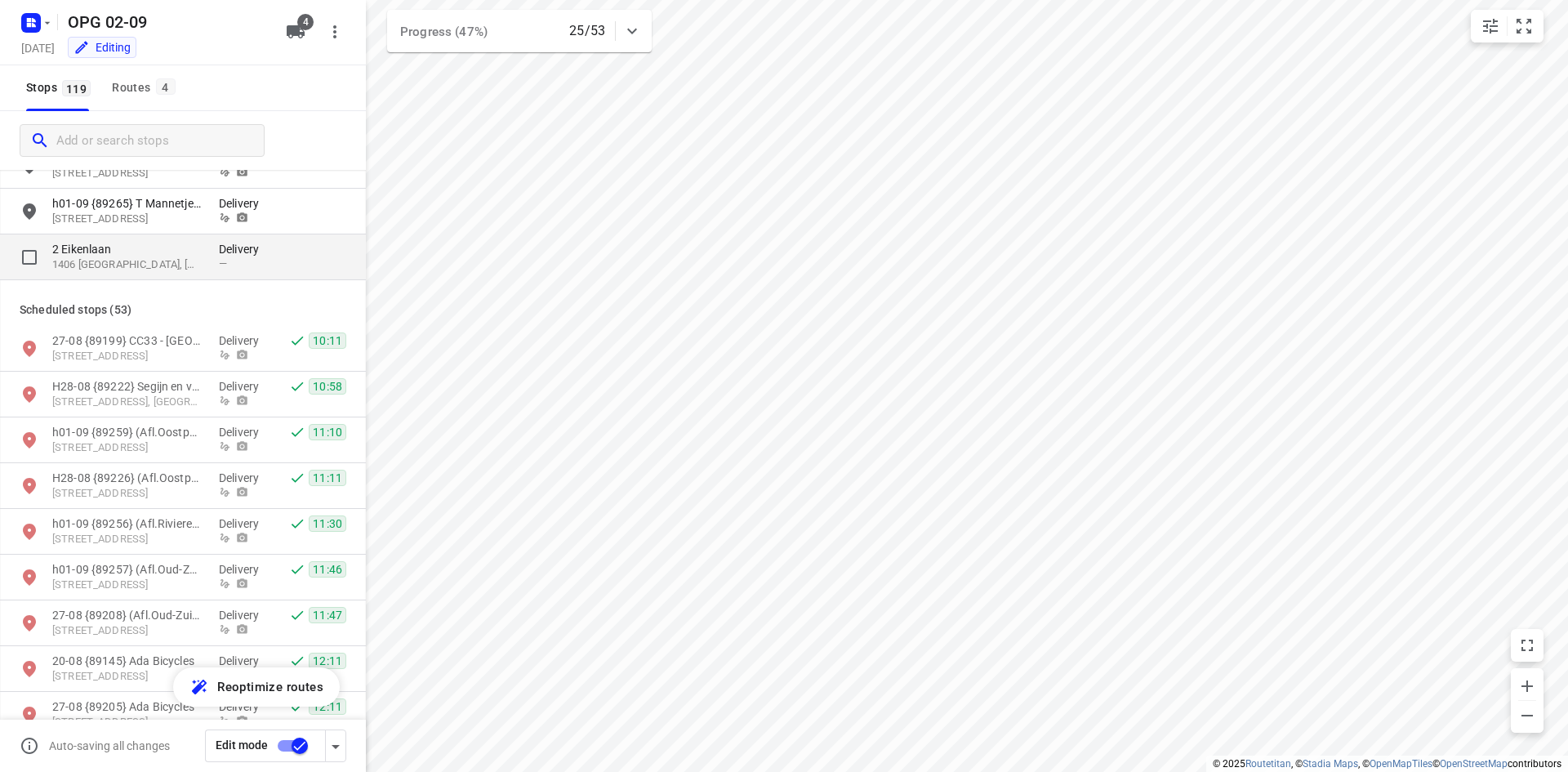
click at [226, 249] on p "Delivery" at bounding box center [243, 250] width 49 height 17
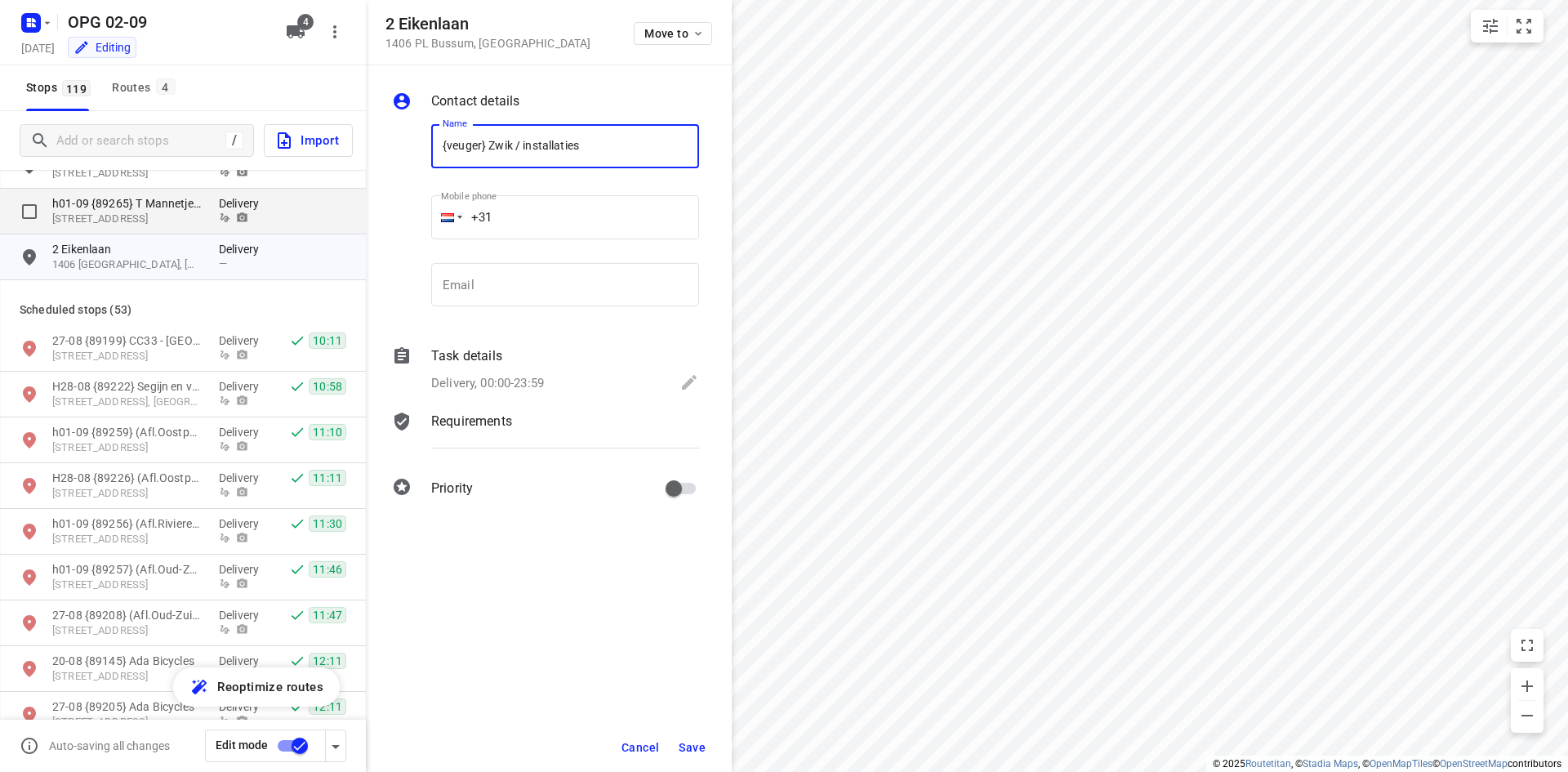
type input "{veuger} Zwik / installaties"
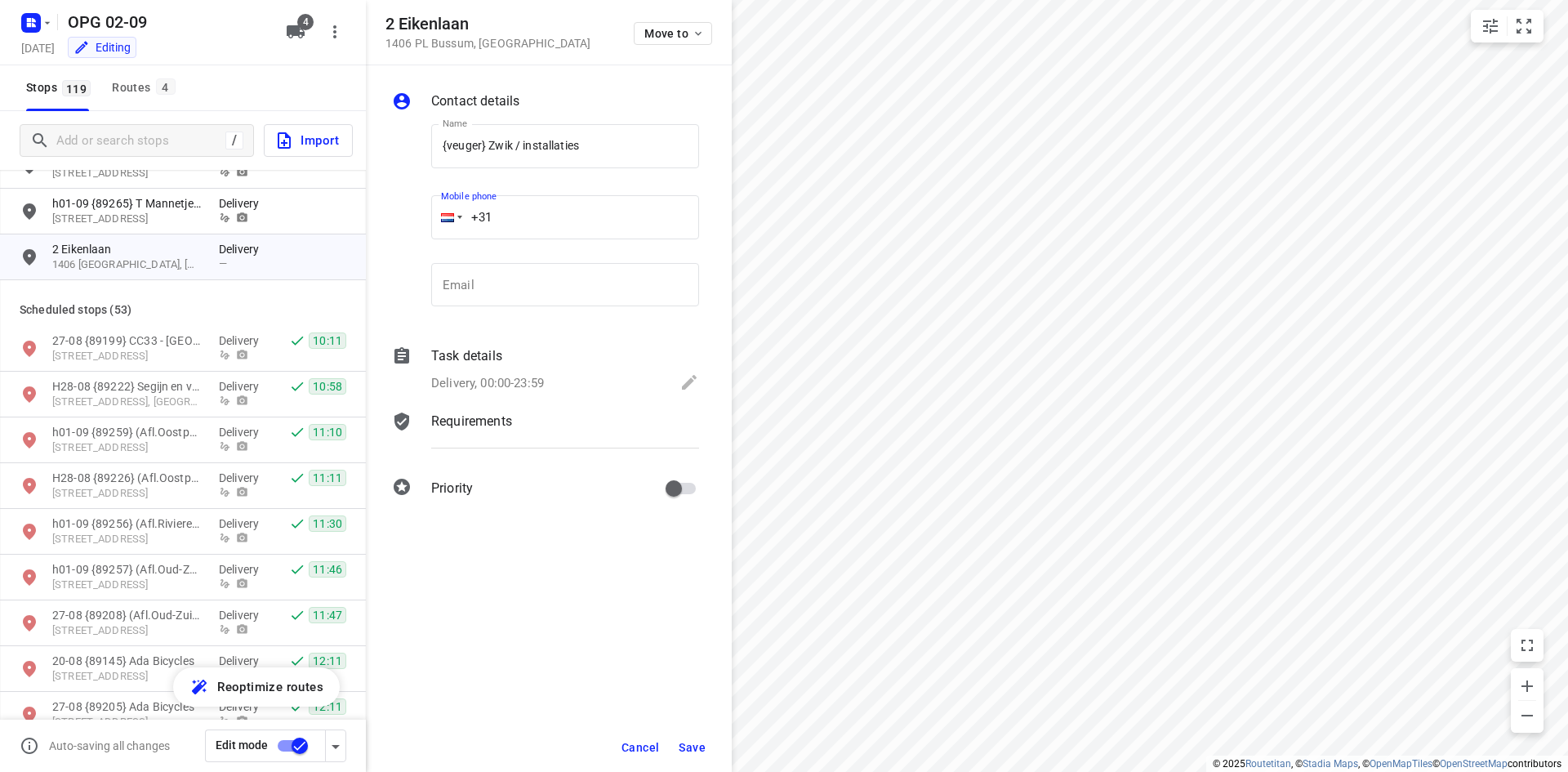
click at [530, 384] on p "Delivery, 00:00-23:59" at bounding box center [487, 384] width 112 height 19
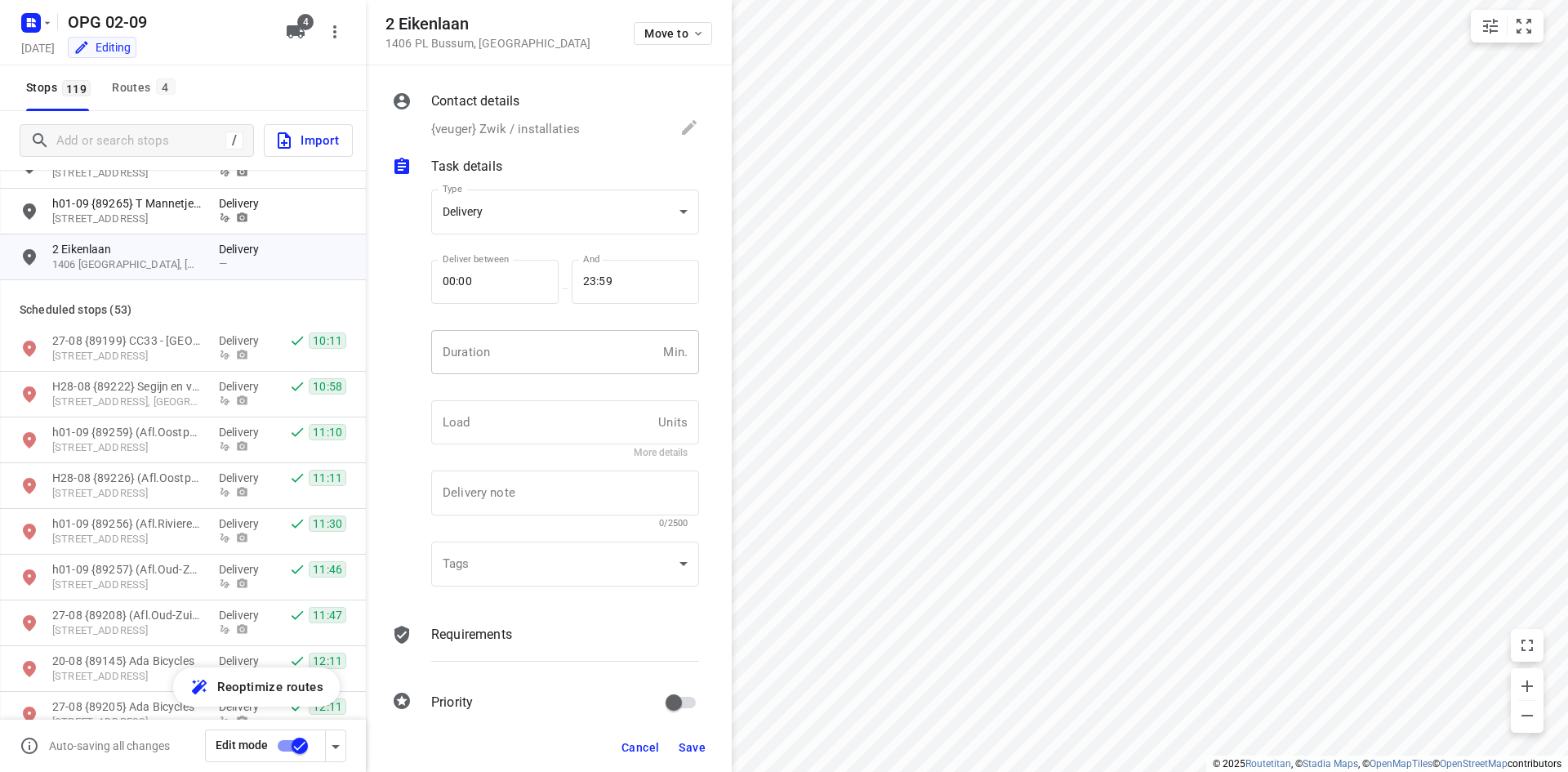
click at [518, 353] on input "number" at bounding box center [544, 351] width 226 height 44
type input "10"
type input "1"
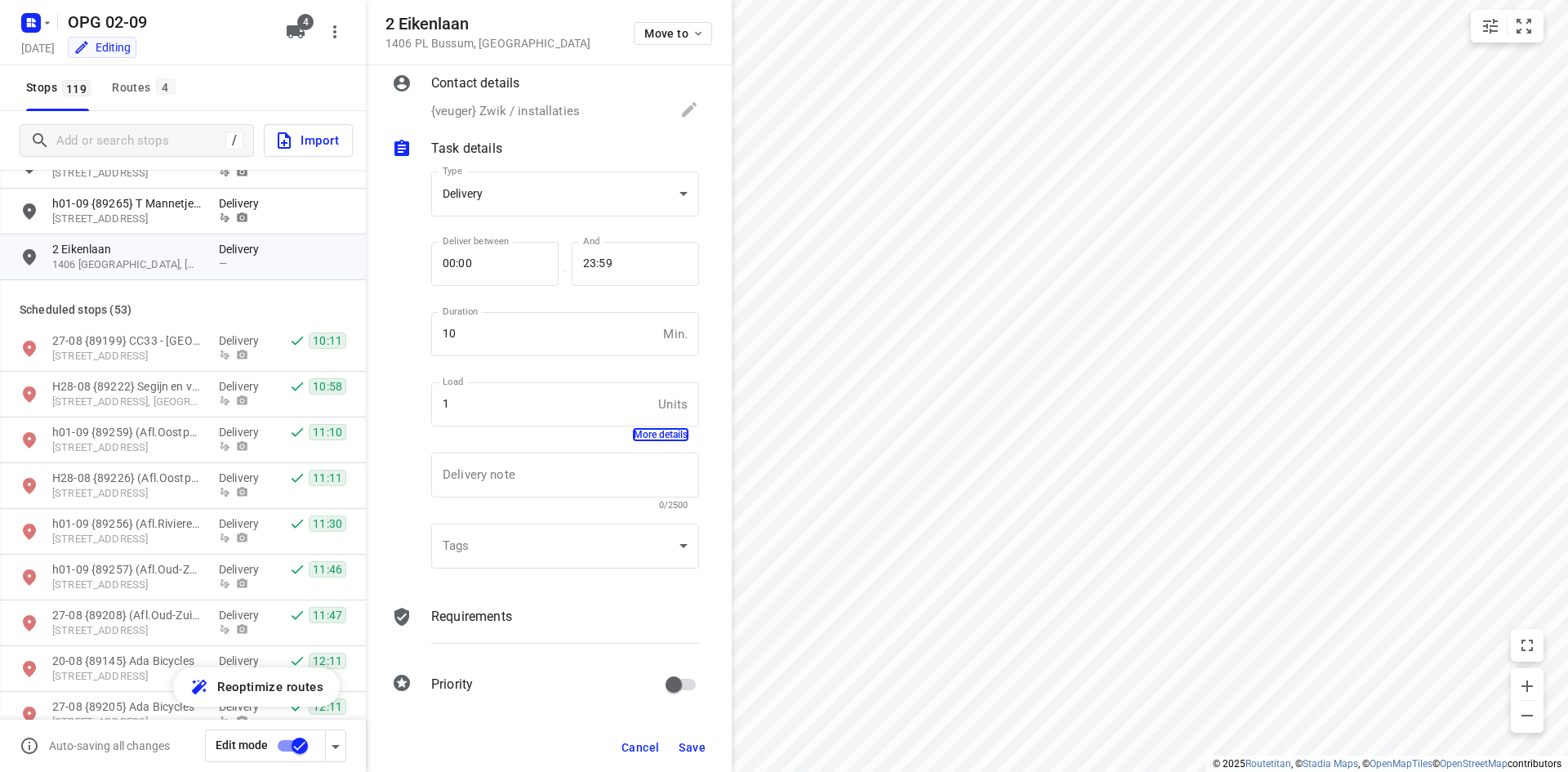
scroll to position [21, 0]
click at [484, 607] on p "Requirements" at bounding box center [472, 613] width 81 height 20
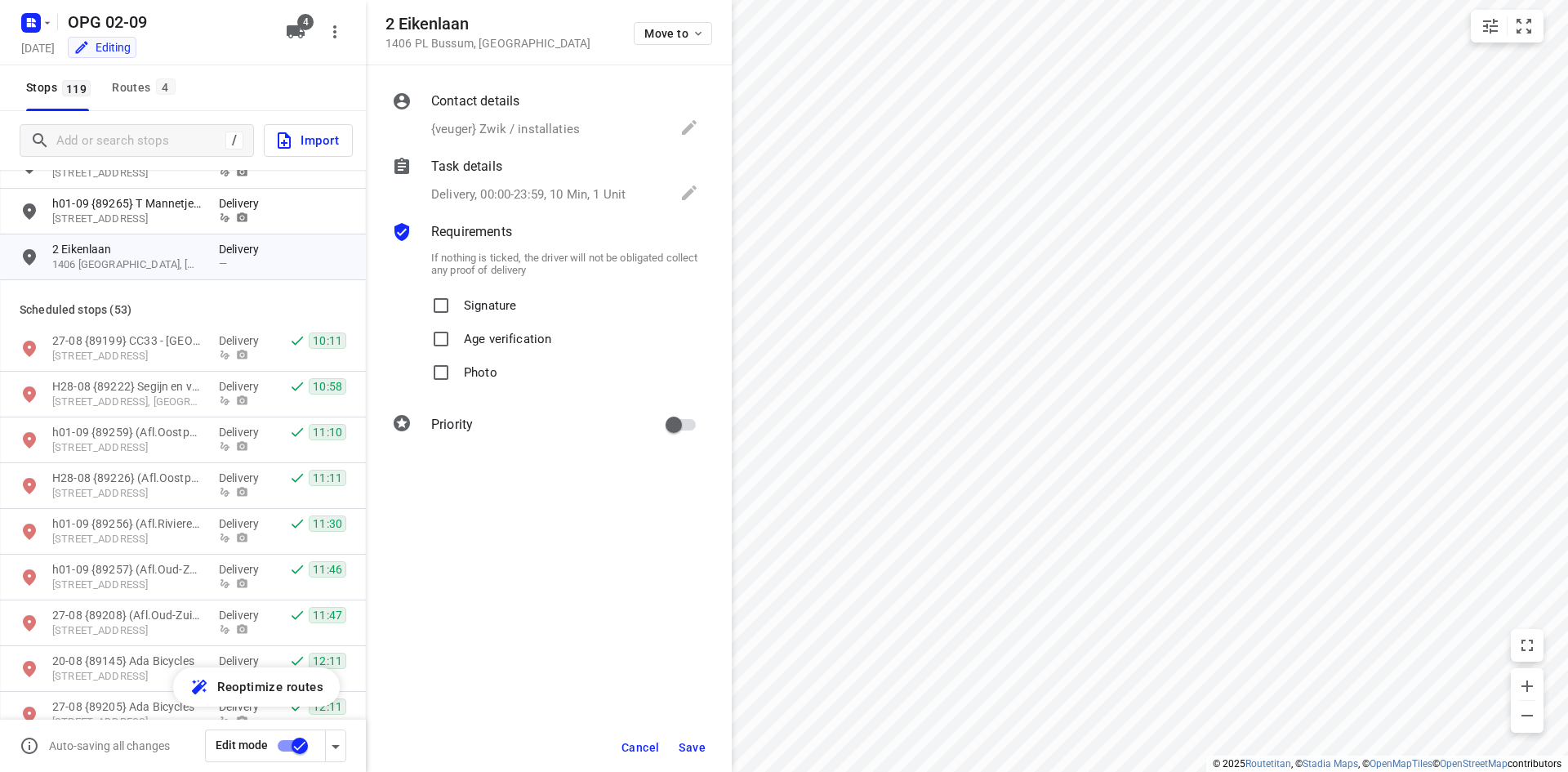
scroll to position [0, 0]
click at [468, 300] on p "Signature" at bounding box center [489, 301] width 52 height 24
click at [457, 300] on input "Signature" at bounding box center [441, 306] width 33 height 33
checkbox input "true"
click at [469, 360] on p "Photo" at bounding box center [480, 368] width 34 height 24
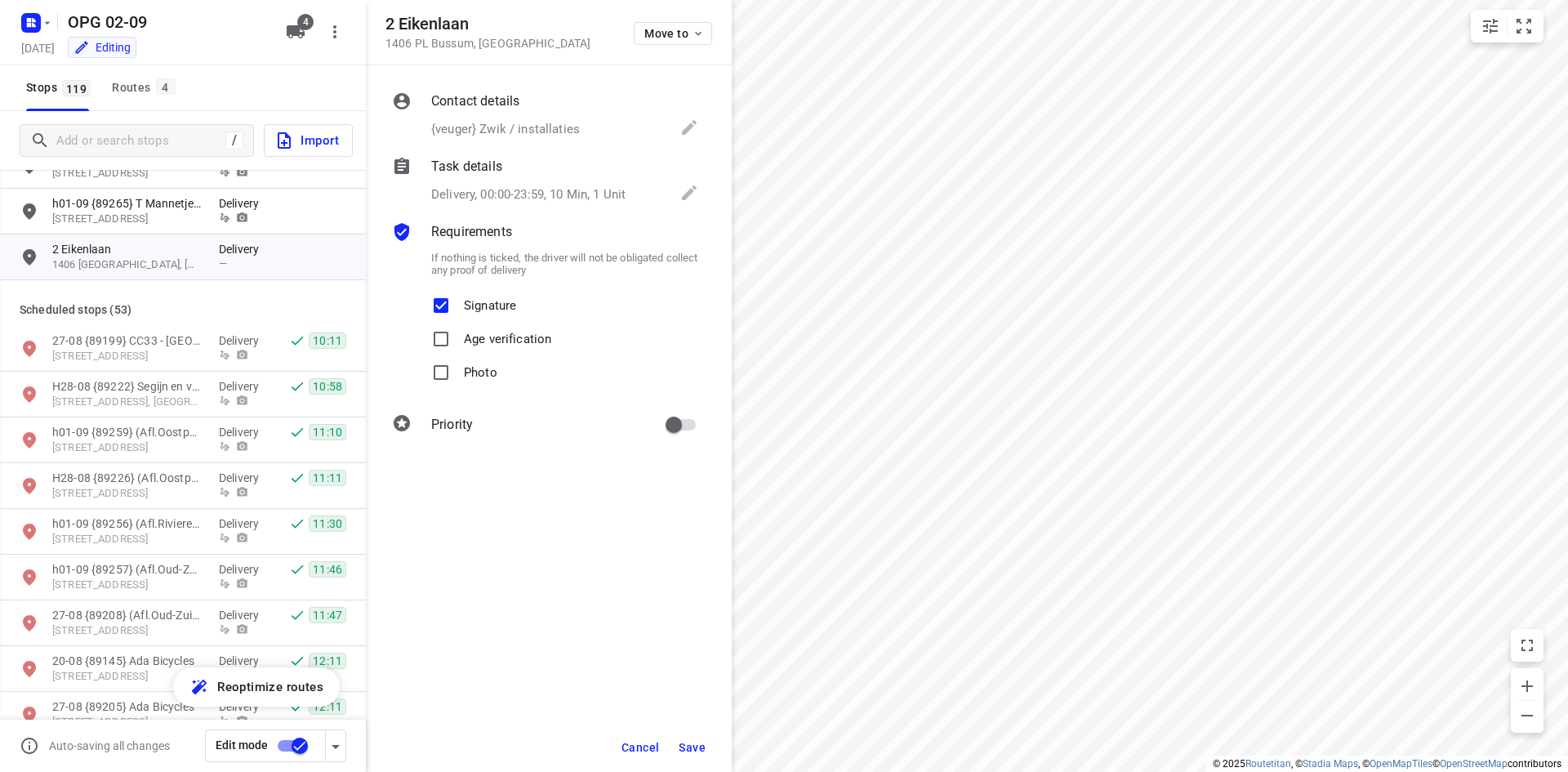
click at [457, 360] on input "Photo" at bounding box center [441, 373] width 33 height 33
checkbox input "true"
click at [683, 422] on input "primary checkbox" at bounding box center [673, 425] width 93 height 31
click at [687, 422] on input "primary checkbox" at bounding box center [690, 425] width 93 height 31
checkbox input "false"
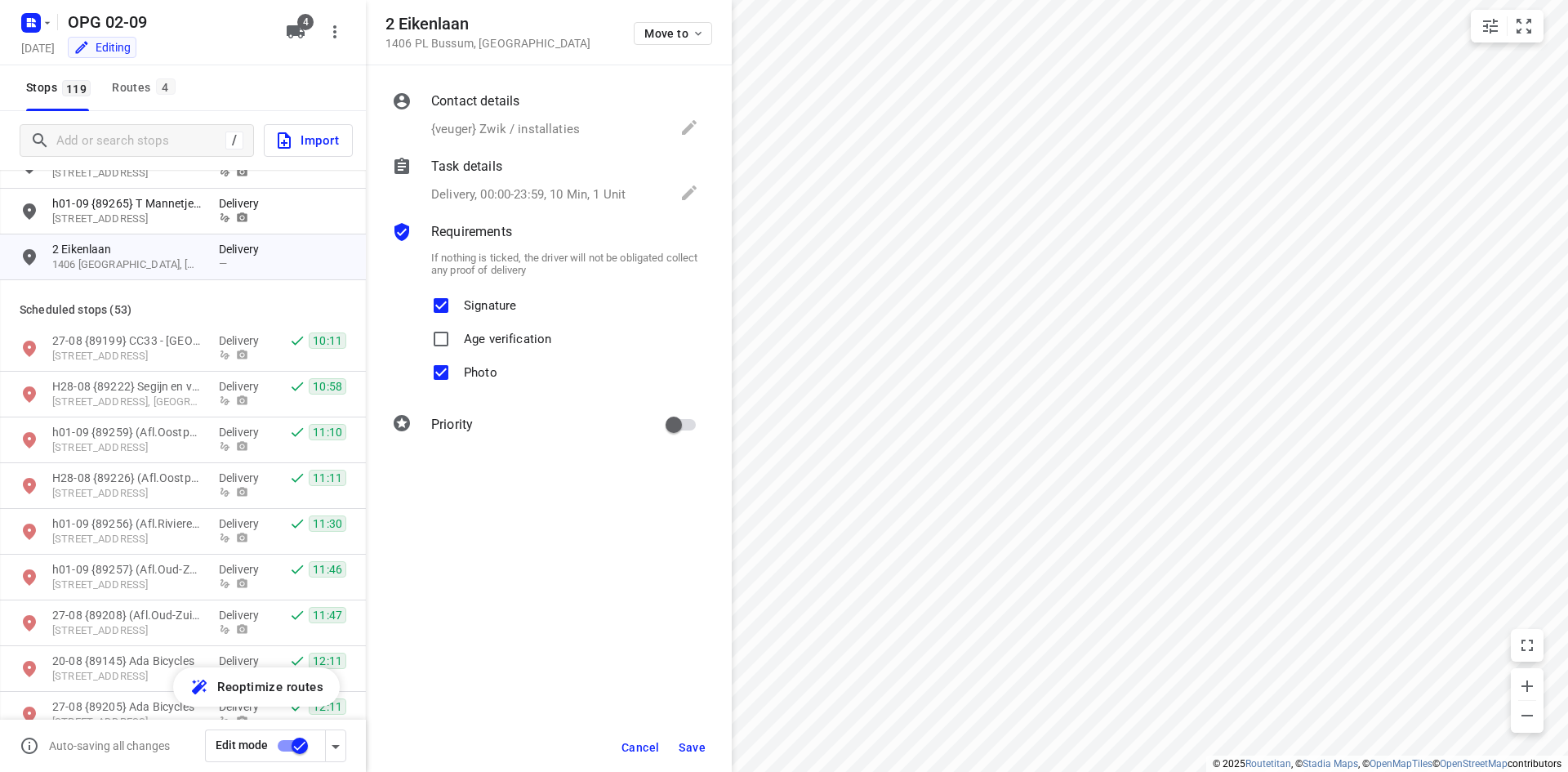
click at [691, 751] on span "Save" at bounding box center [691, 747] width 27 height 13
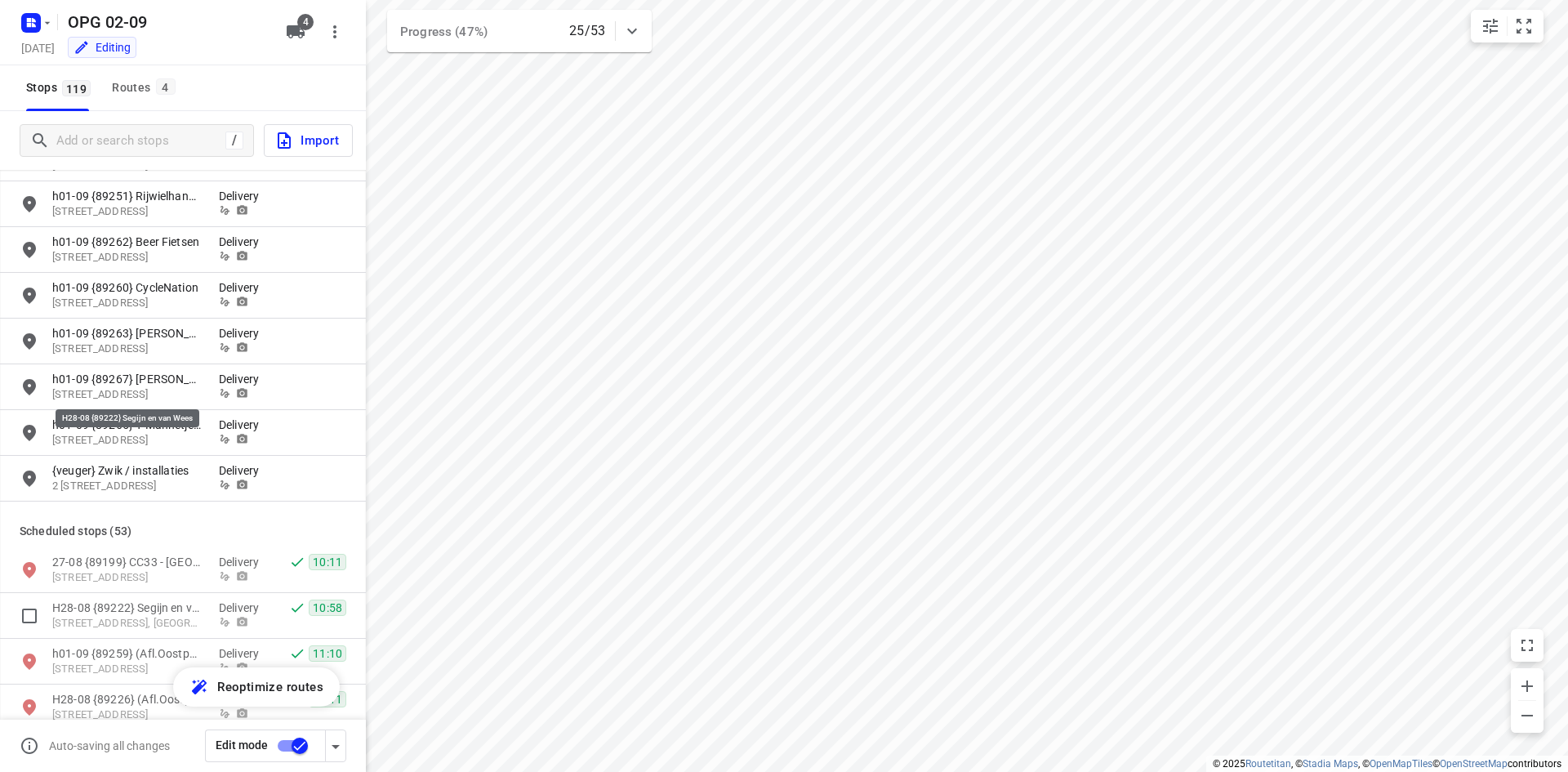
scroll to position [2533, 0]
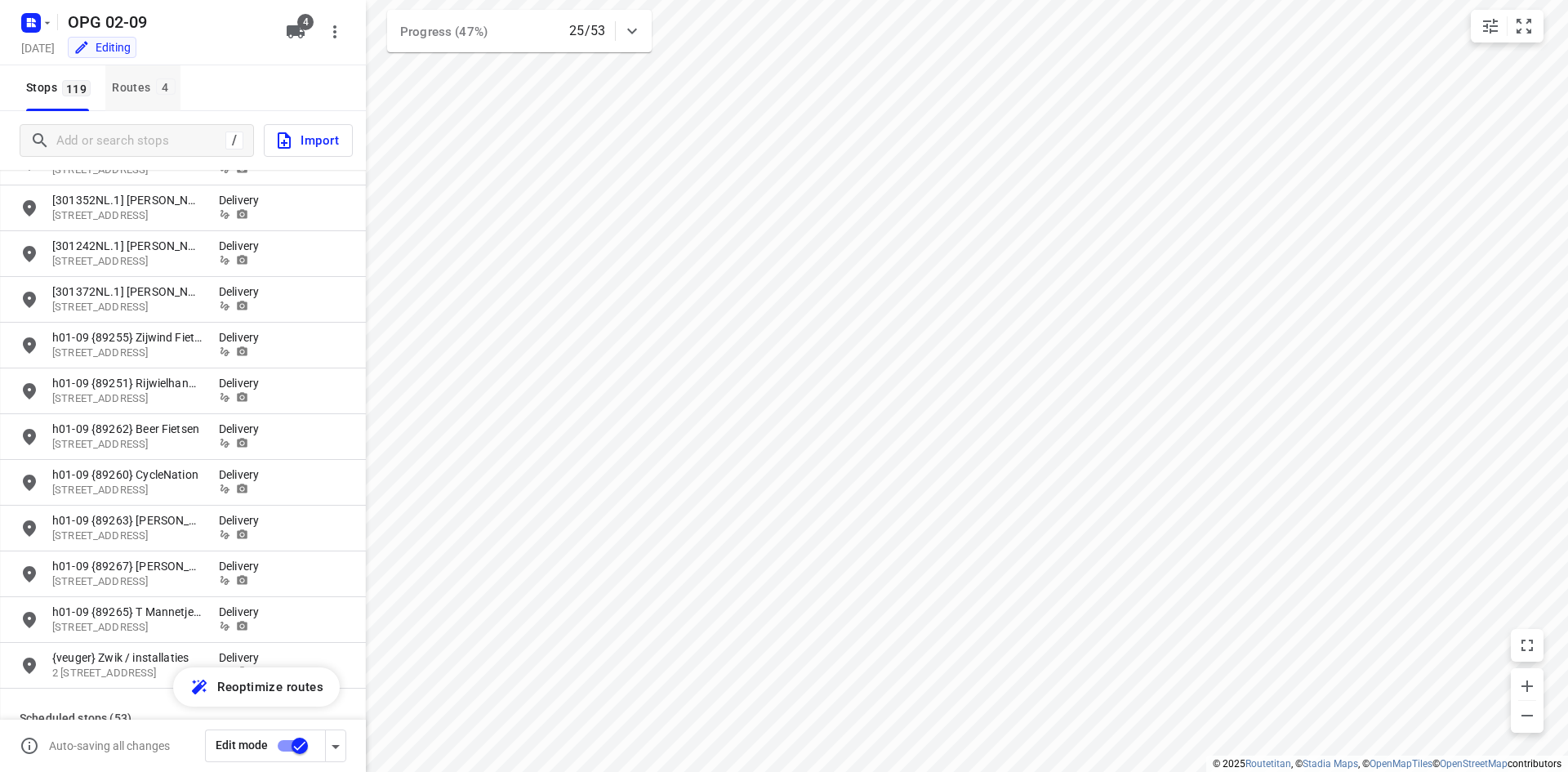
click at [110, 94] on button "Routes 4" at bounding box center [142, 88] width 74 height 45
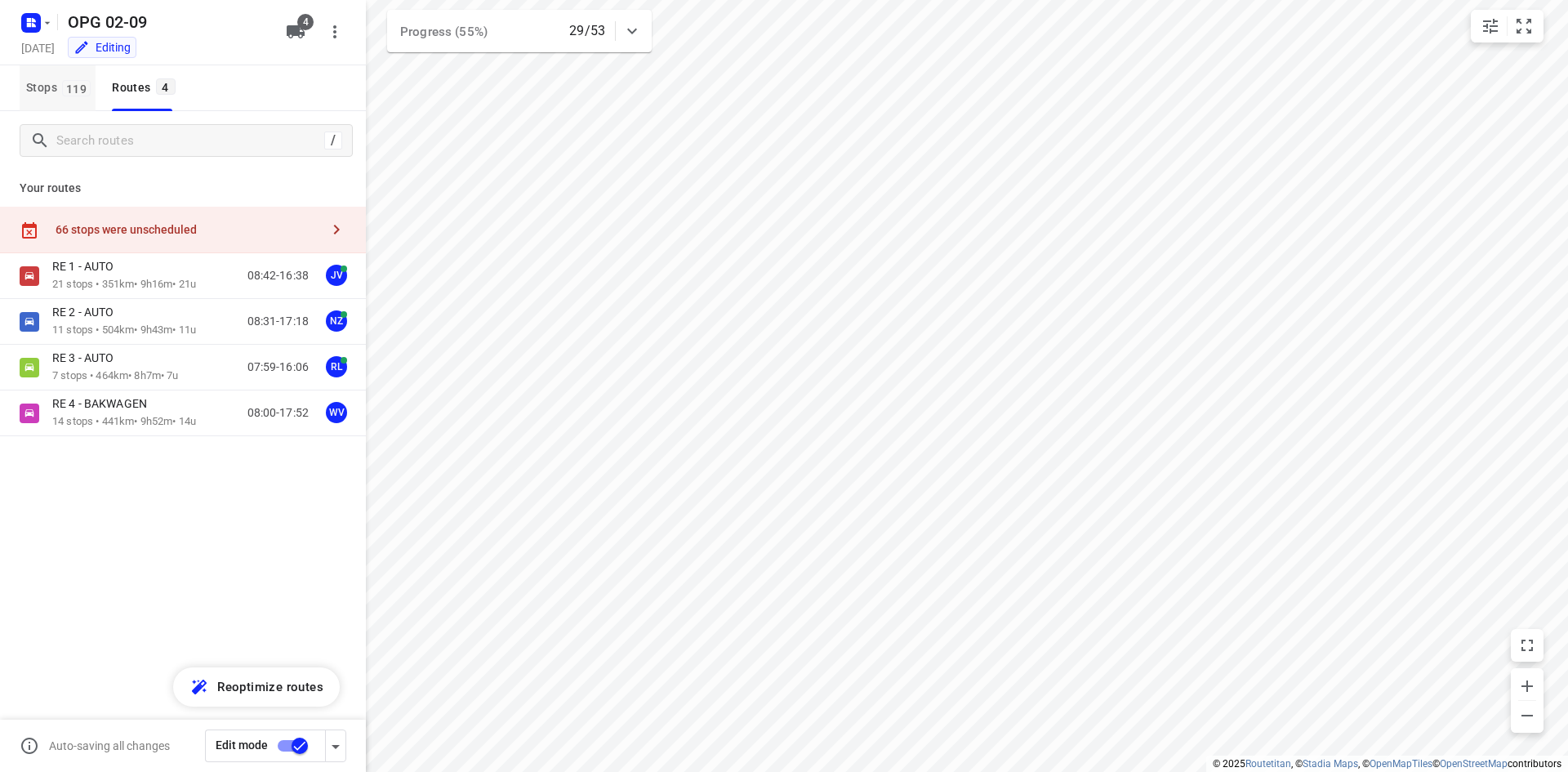
click at [77, 87] on span "119" at bounding box center [76, 88] width 29 height 17
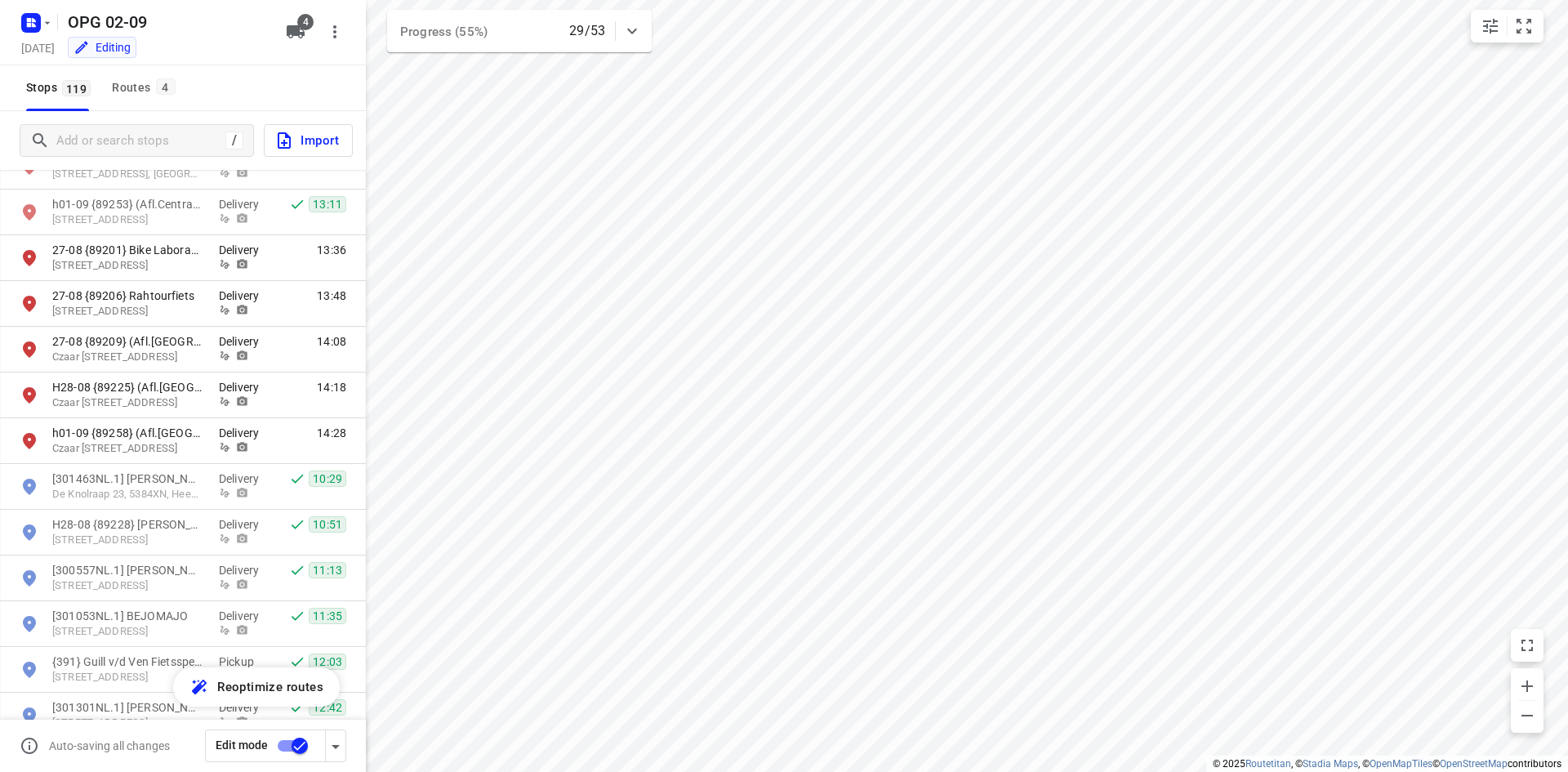
scroll to position [3663, 0]
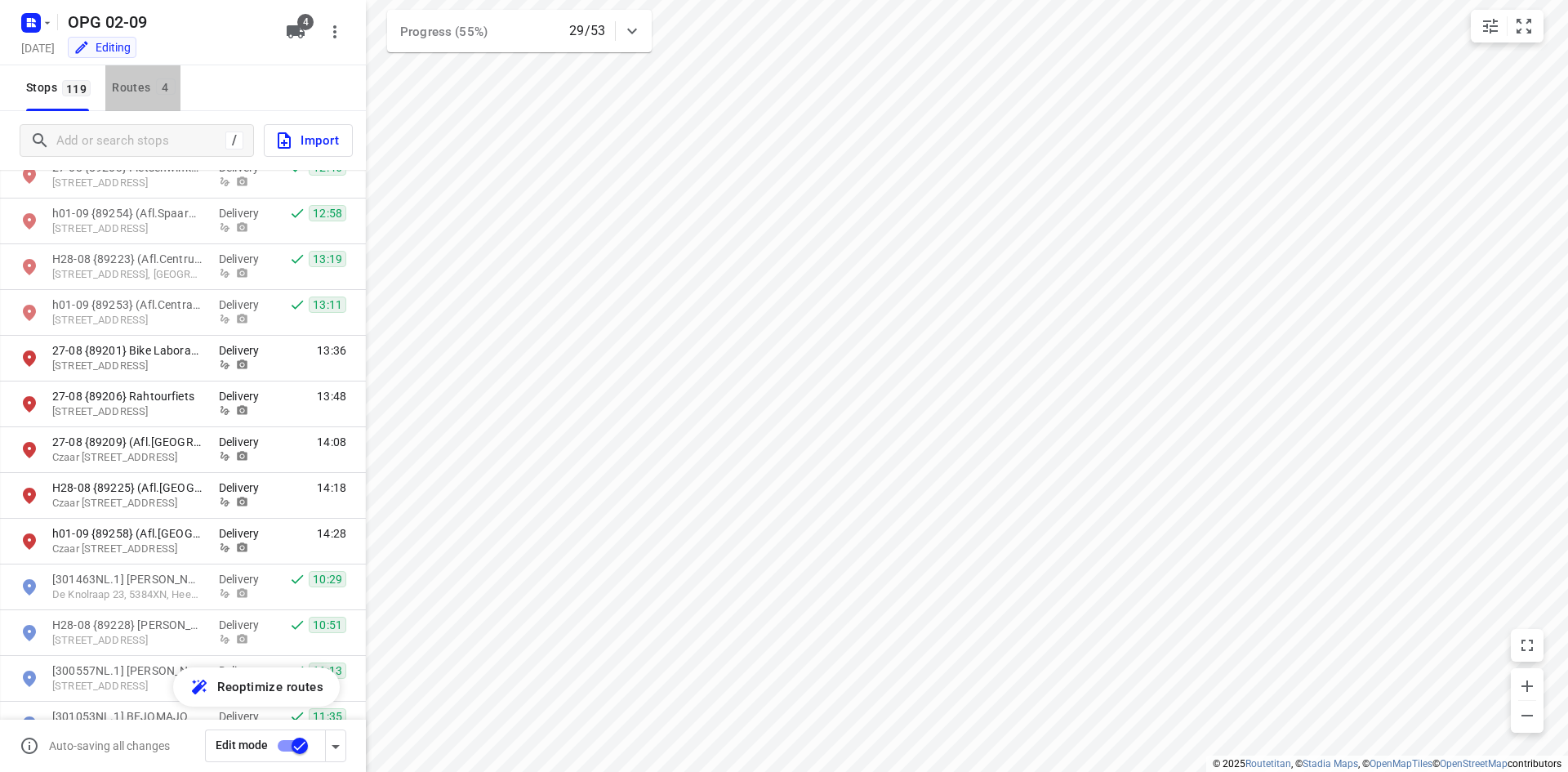
click at [172, 74] on button "Routes 4" at bounding box center [142, 88] width 74 height 45
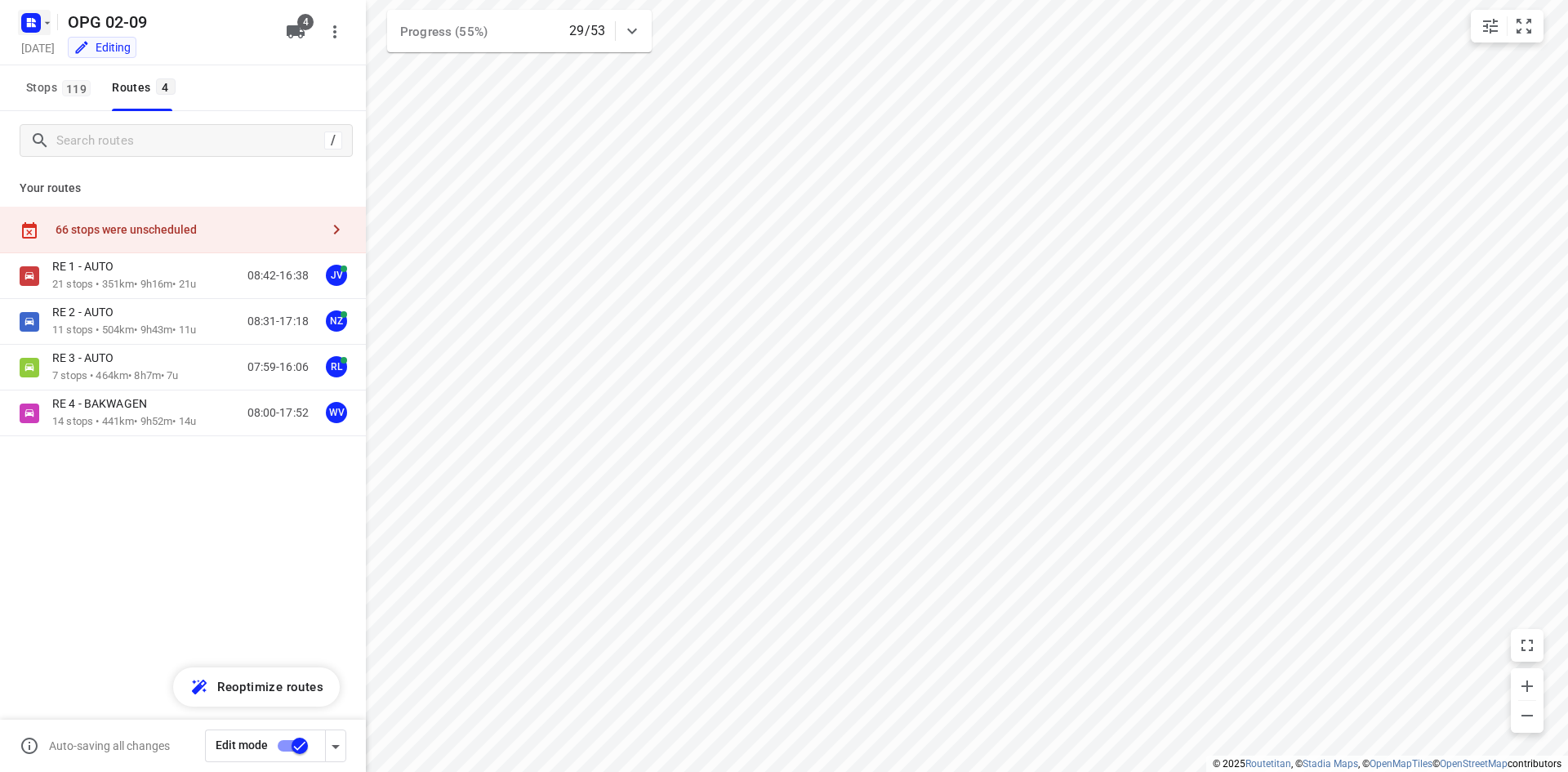
click at [32, 23] on icon "button" at bounding box center [34, 25] width 4 height 4
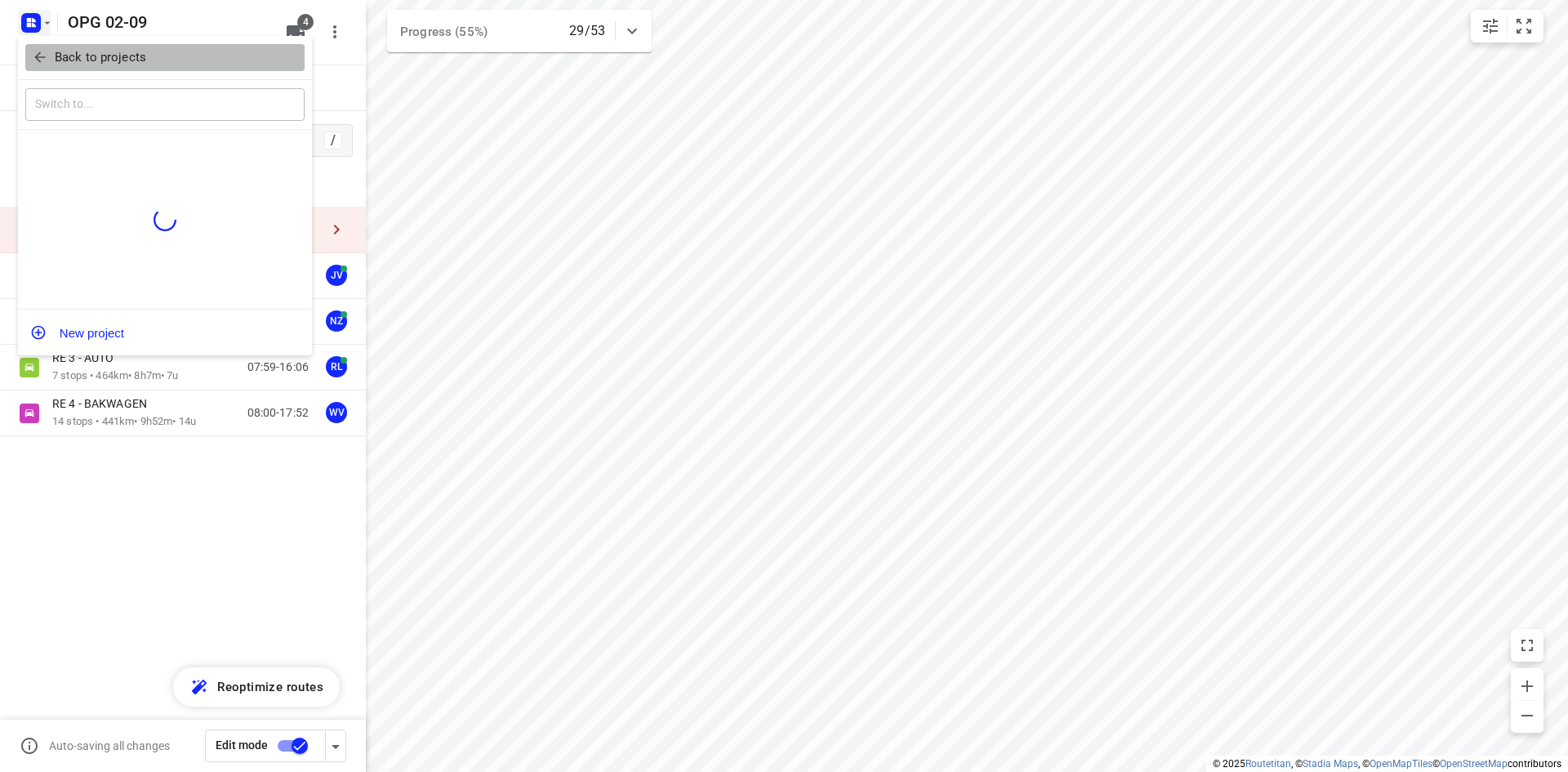
click at [40, 55] on icon "button" at bounding box center [40, 57] width 17 height 17
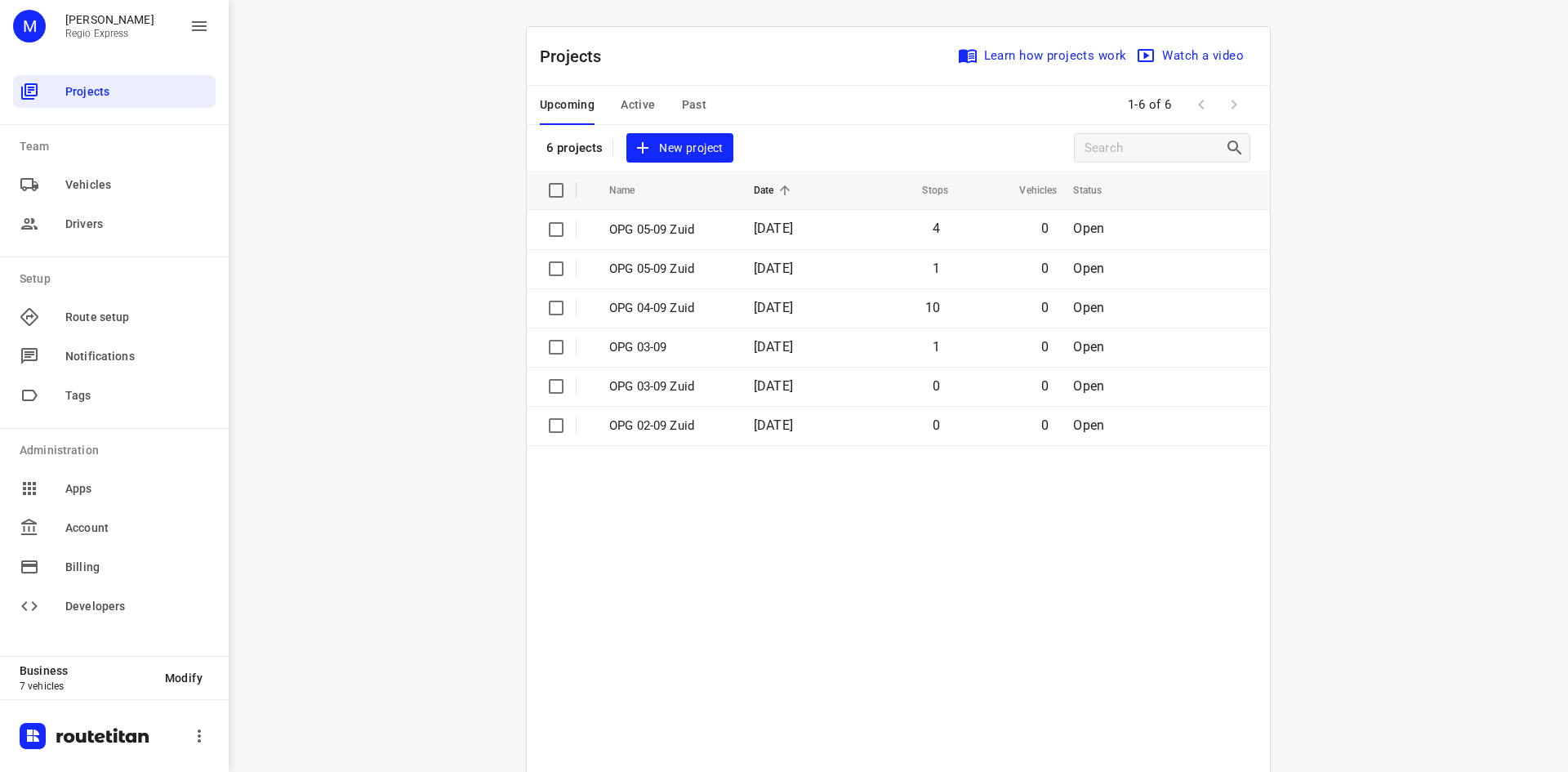
click at [620, 115] on button "Active" at bounding box center [638, 105] width 35 height 39
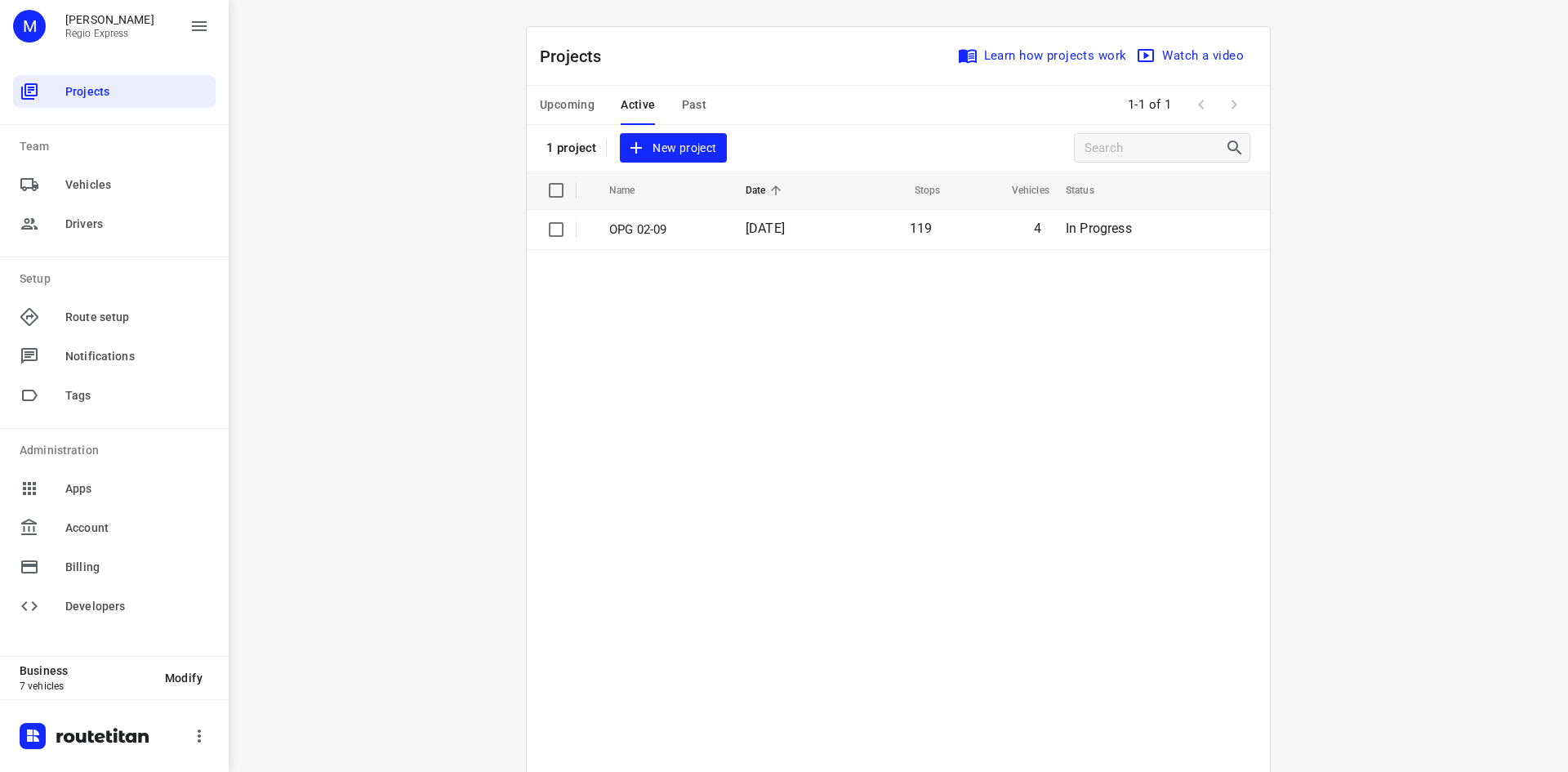
click at [697, 221] on p "OPG 02-09" at bounding box center [664, 230] width 112 height 19
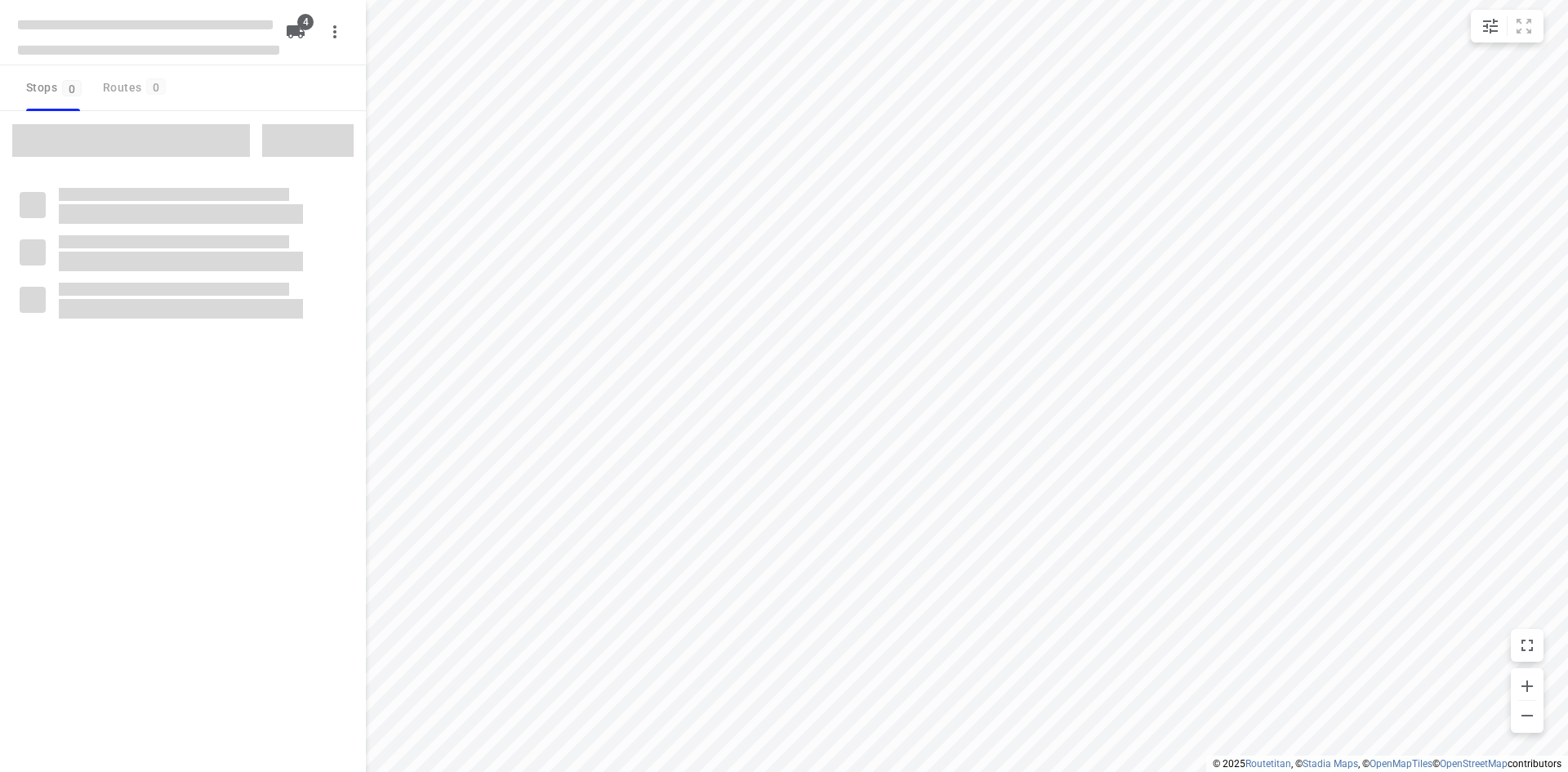
type input "distance"
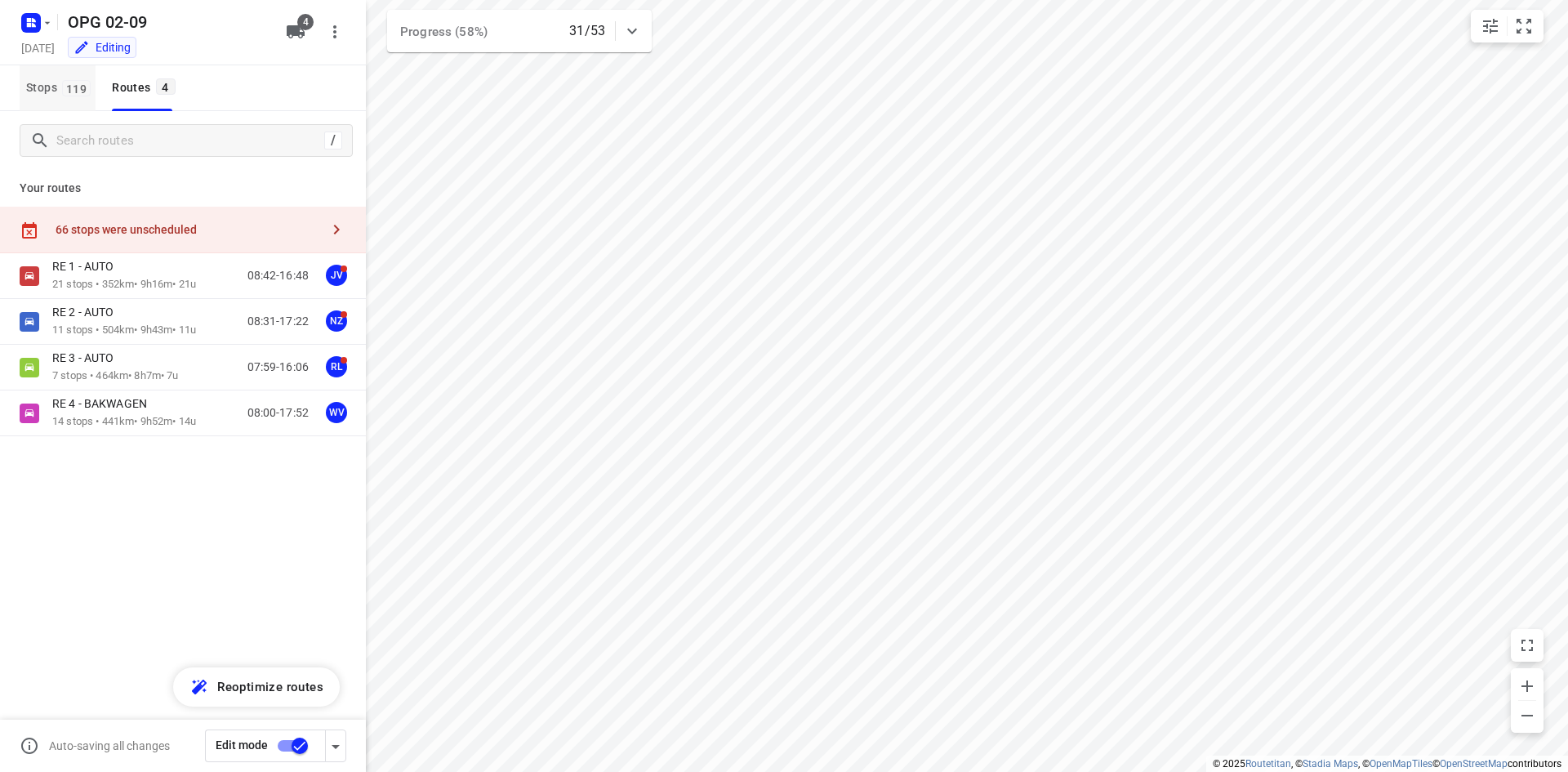
click at [69, 94] on span "119" at bounding box center [76, 88] width 29 height 17
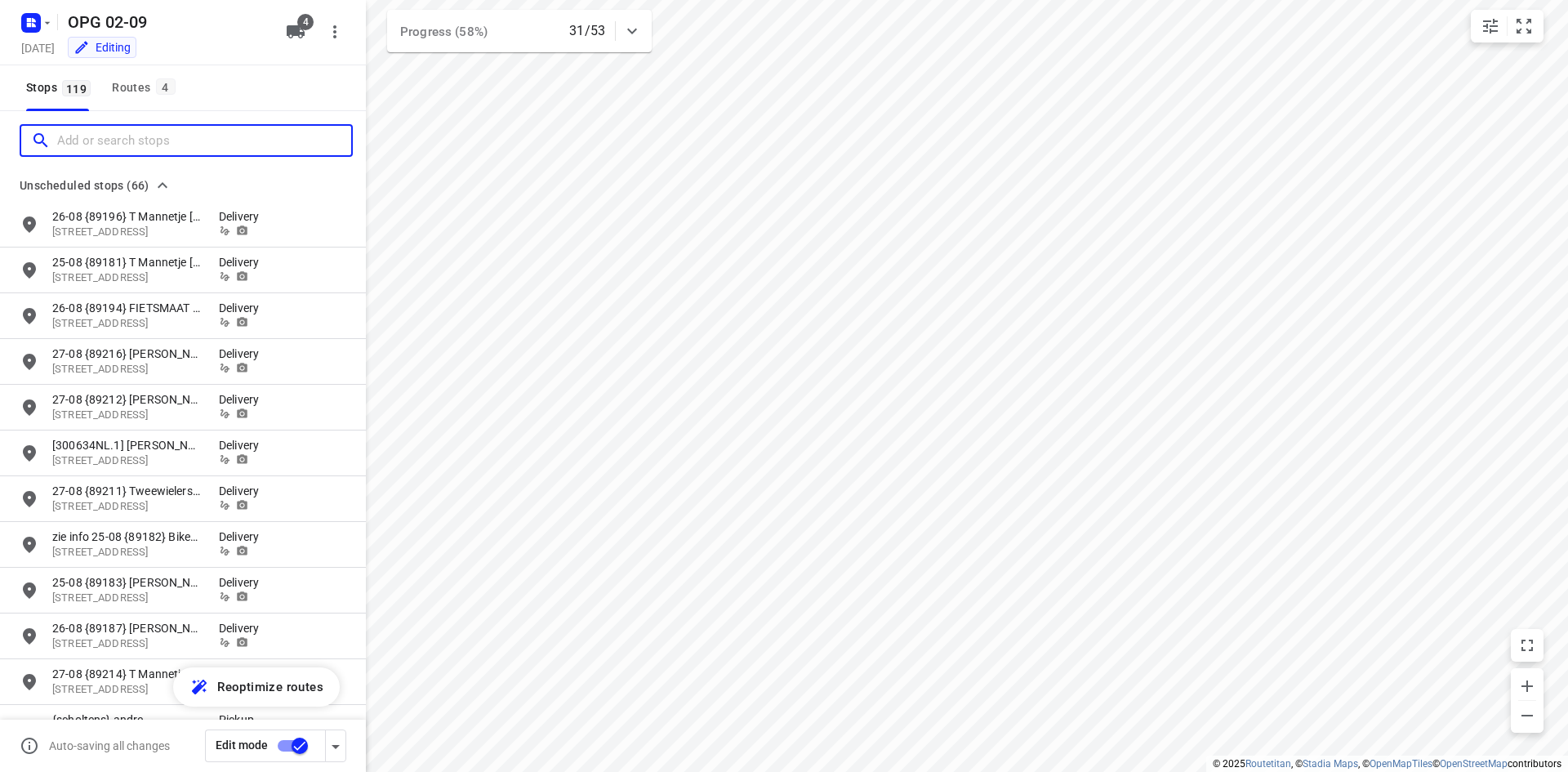
click at [105, 136] on input "Add or search stops" at bounding box center [204, 141] width 294 height 26
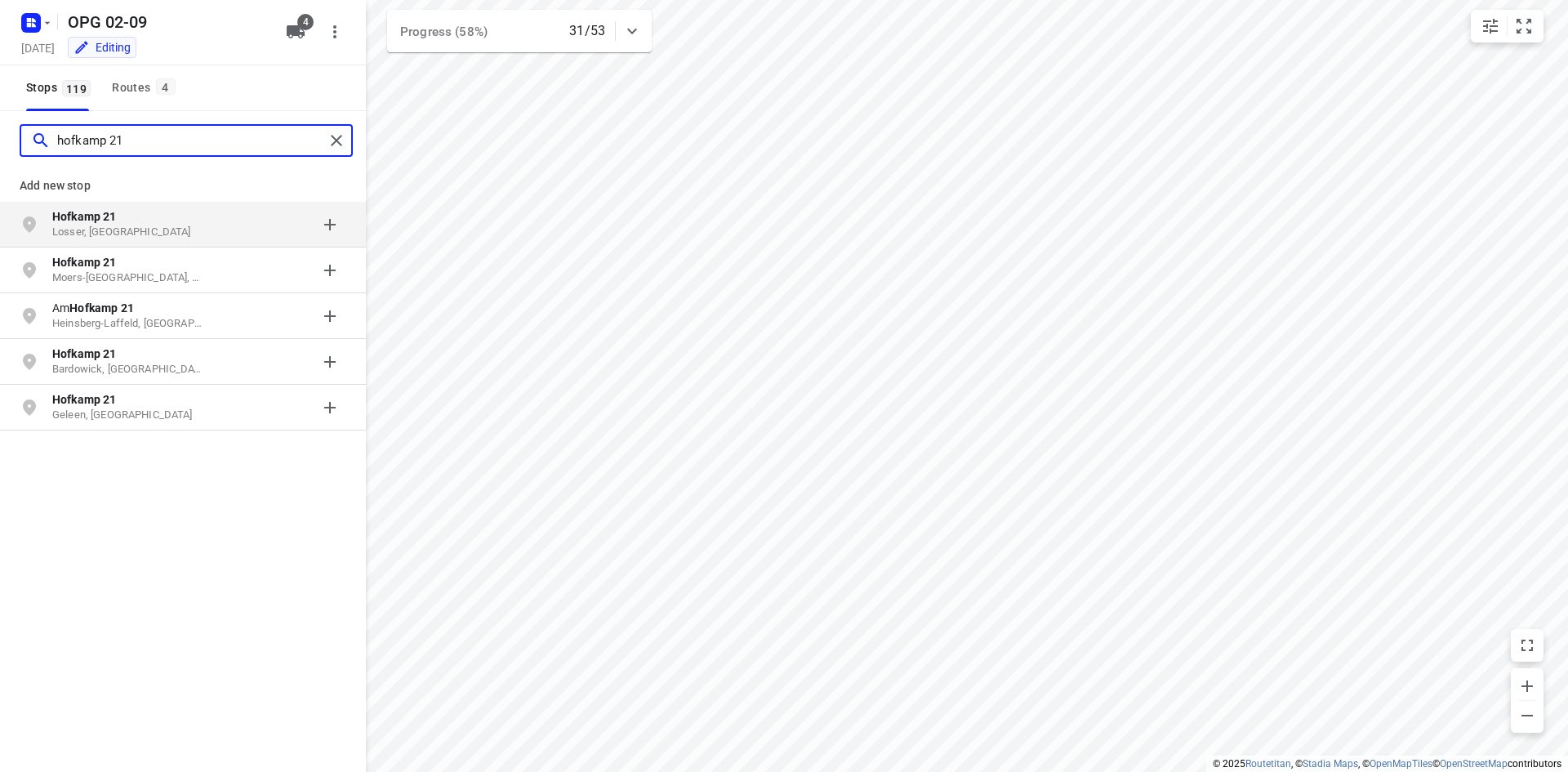
type input "hofkamp 21"
click at [128, 226] on p "Losser, [GEOGRAPHIC_DATA]" at bounding box center [127, 232] width 150 height 16
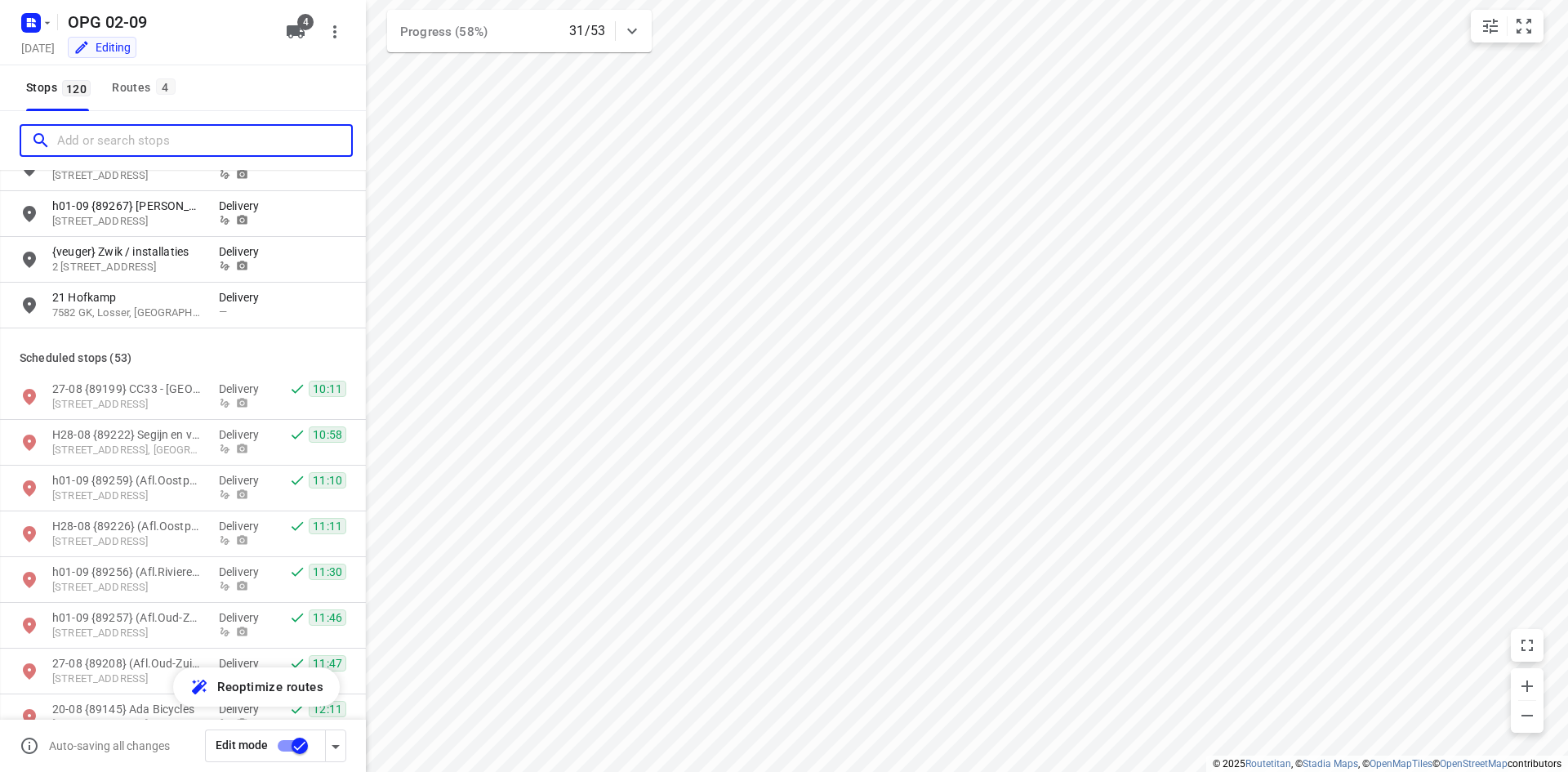
scroll to position [2941, 0]
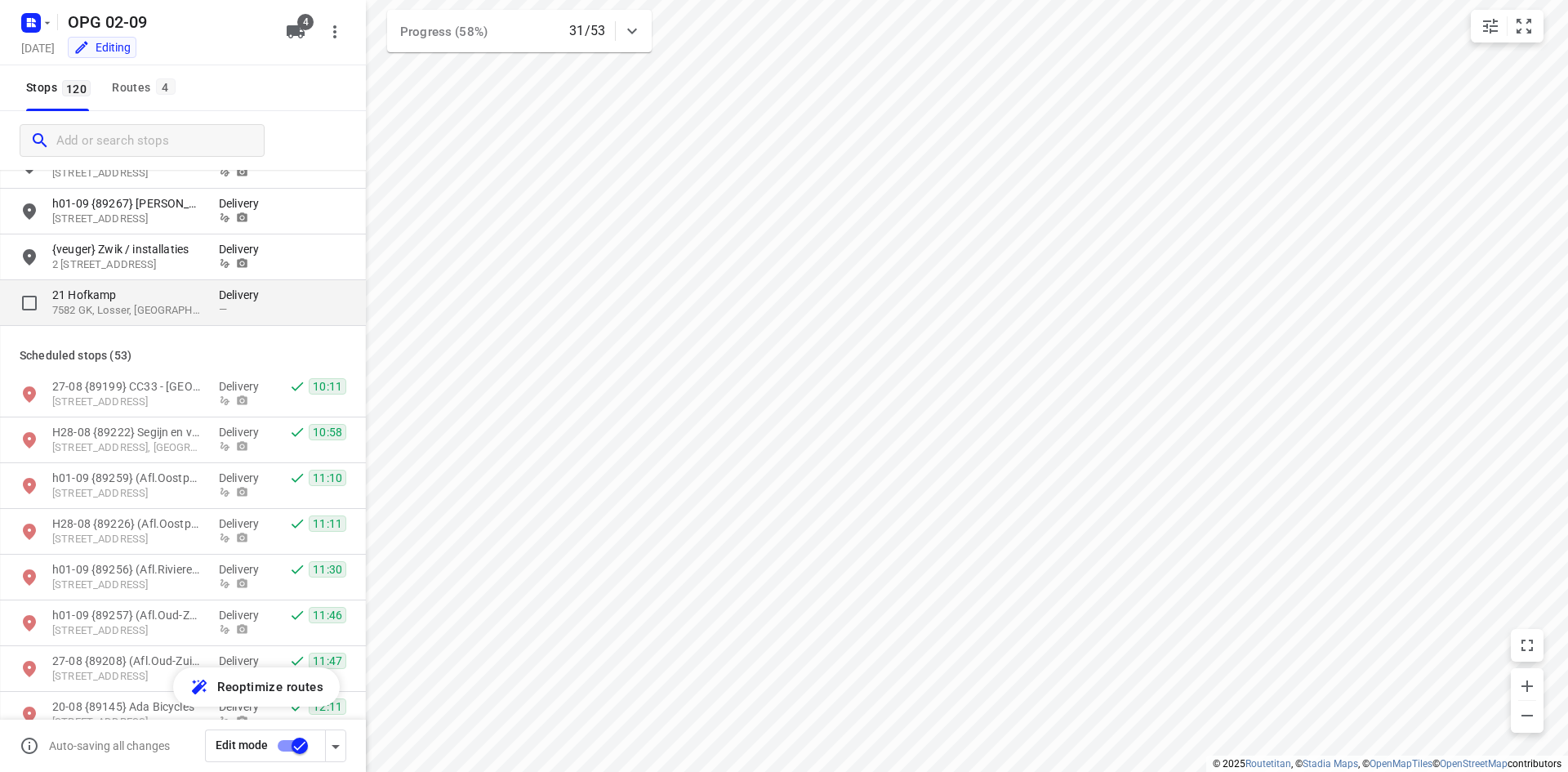
click at [188, 313] on p "7582 GK, Losser, [GEOGRAPHIC_DATA]" at bounding box center [127, 311] width 150 height 16
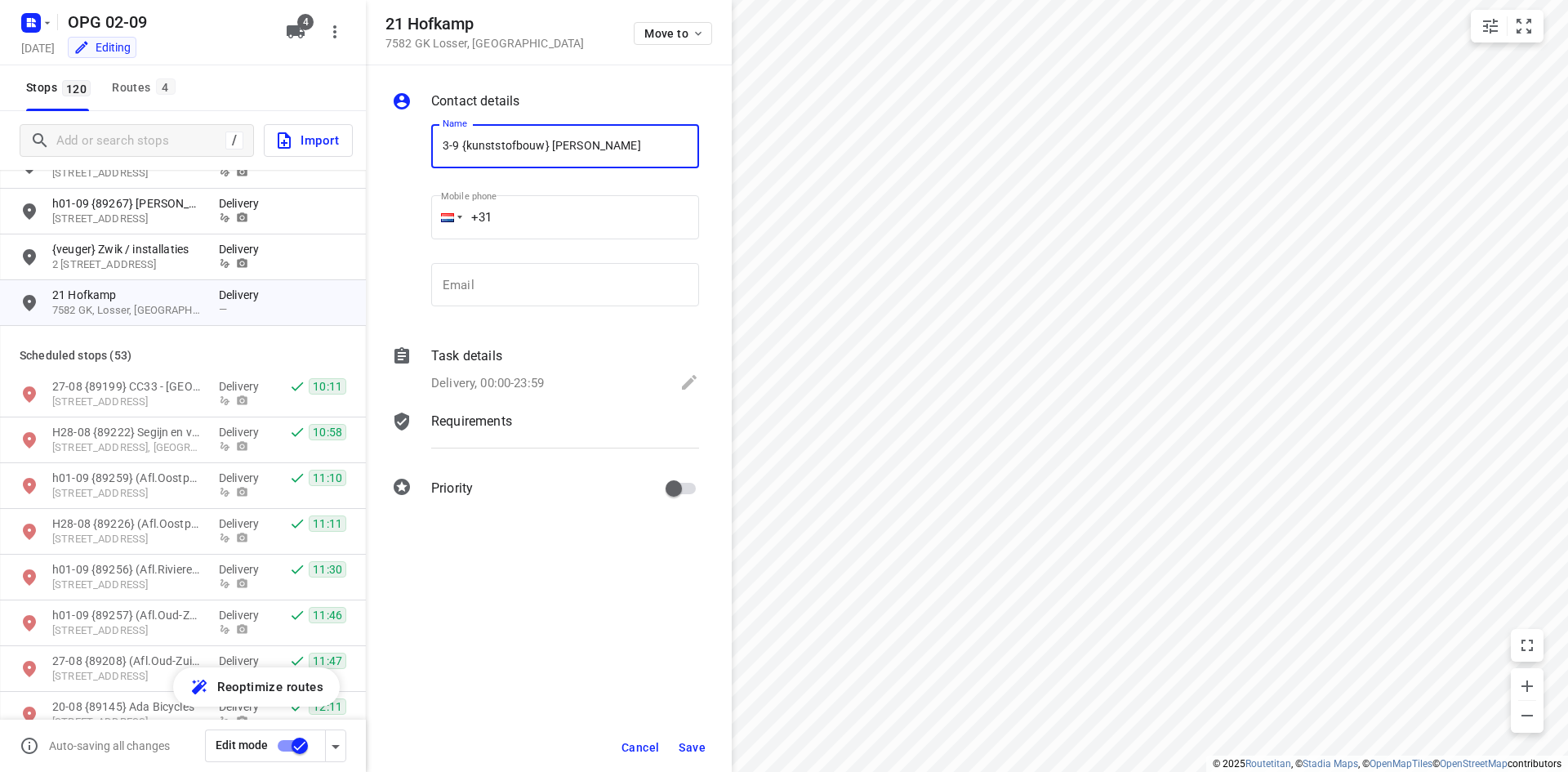
type input "3-9 {kunststofbouw} [PERSON_NAME]"
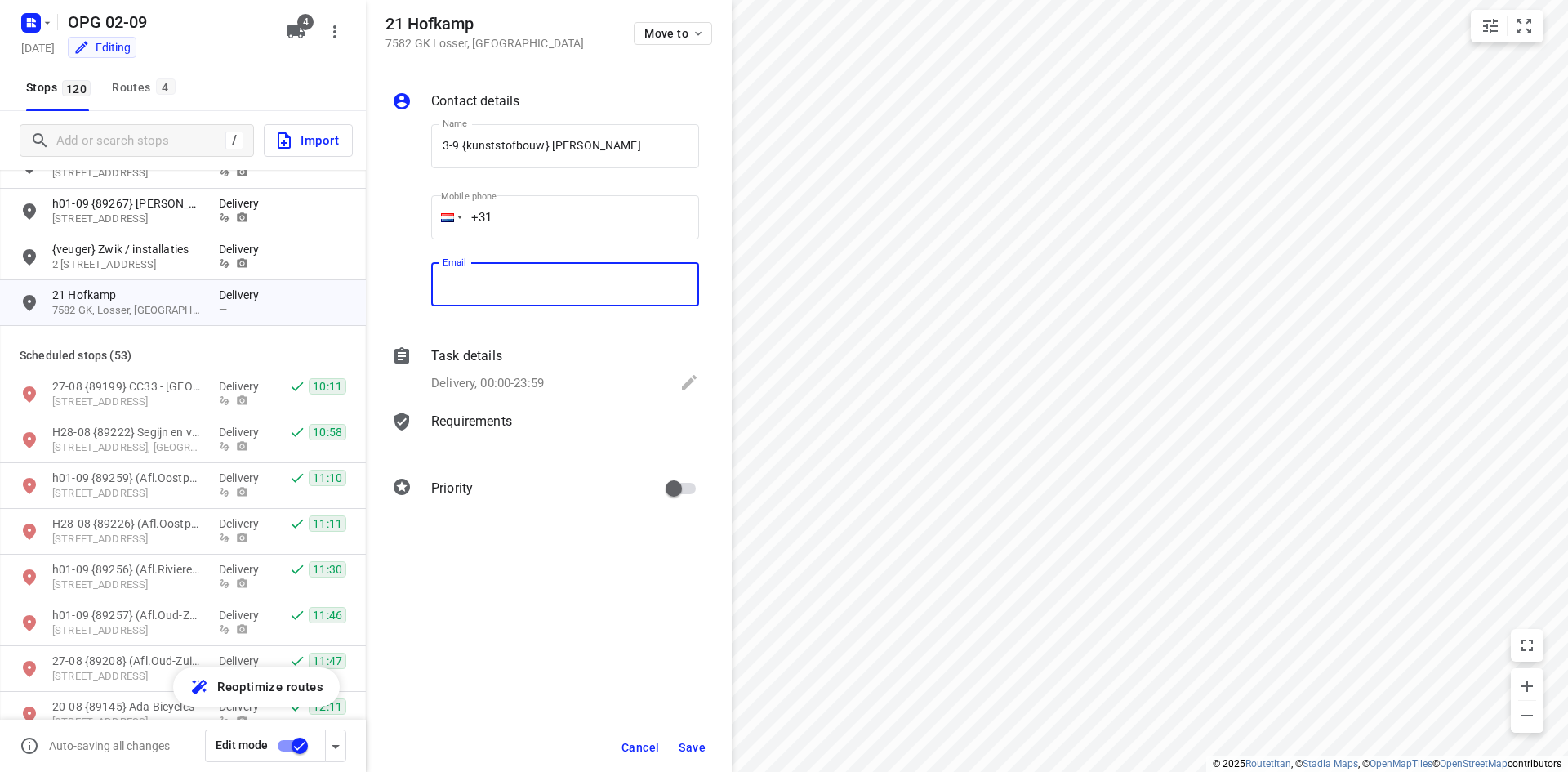
click at [569, 272] on input "email" at bounding box center [565, 284] width 268 height 44
paste input "[PERSON_NAME][EMAIL_ADDRESS][DOMAIN_NAME]"
type input "[PERSON_NAME][EMAIL_ADDRESS][DOMAIN_NAME]"
click at [610, 218] on input "+31" at bounding box center [565, 217] width 268 height 44
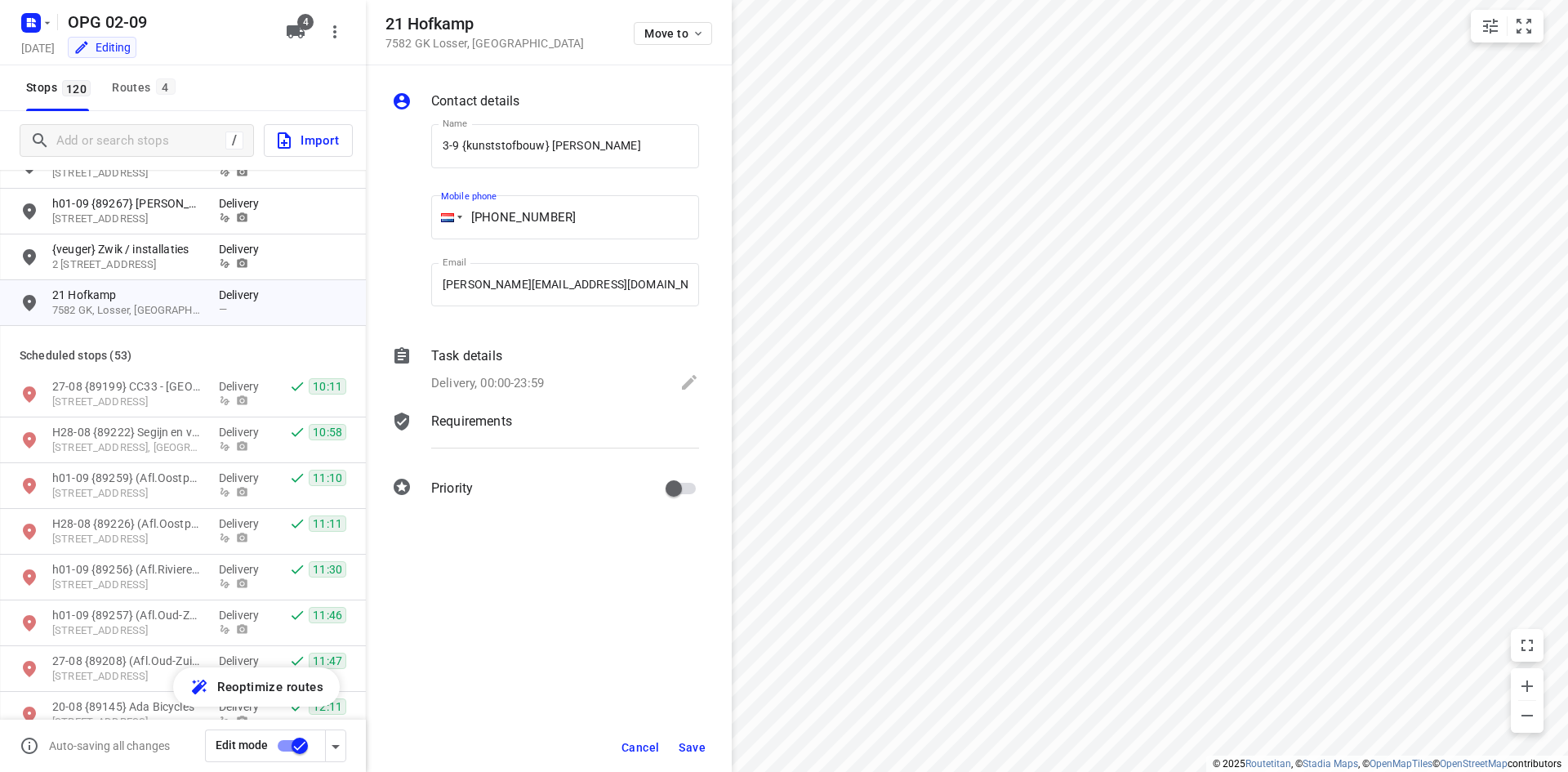
type input "[PHONE_NUMBER]"
click at [476, 413] on p "Requirements" at bounding box center [472, 422] width 81 height 20
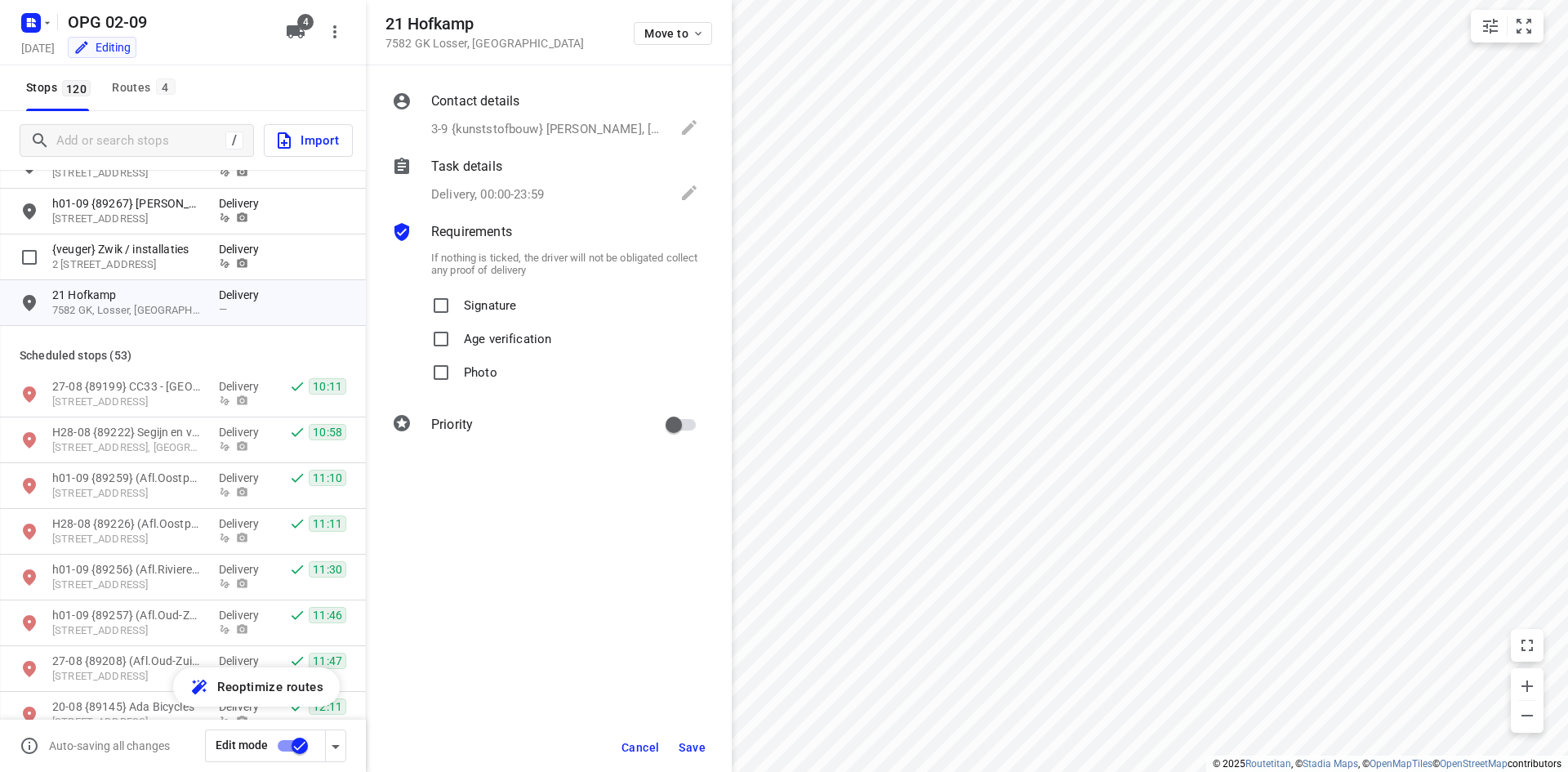
click at [487, 309] on p "Signature" at bounding box center [489, 301] width 52 height 24
click at [457, 309] on input "Signature" at bounding box center [441, 306] width 33 height 33
checkbox input "true"
click at [482, 367] on p "Photo" at bounding box center [480, 368] width 34 height 24
click at [457, 367] on input "Photo" at bounding box center [441, 373] width 33 height 33
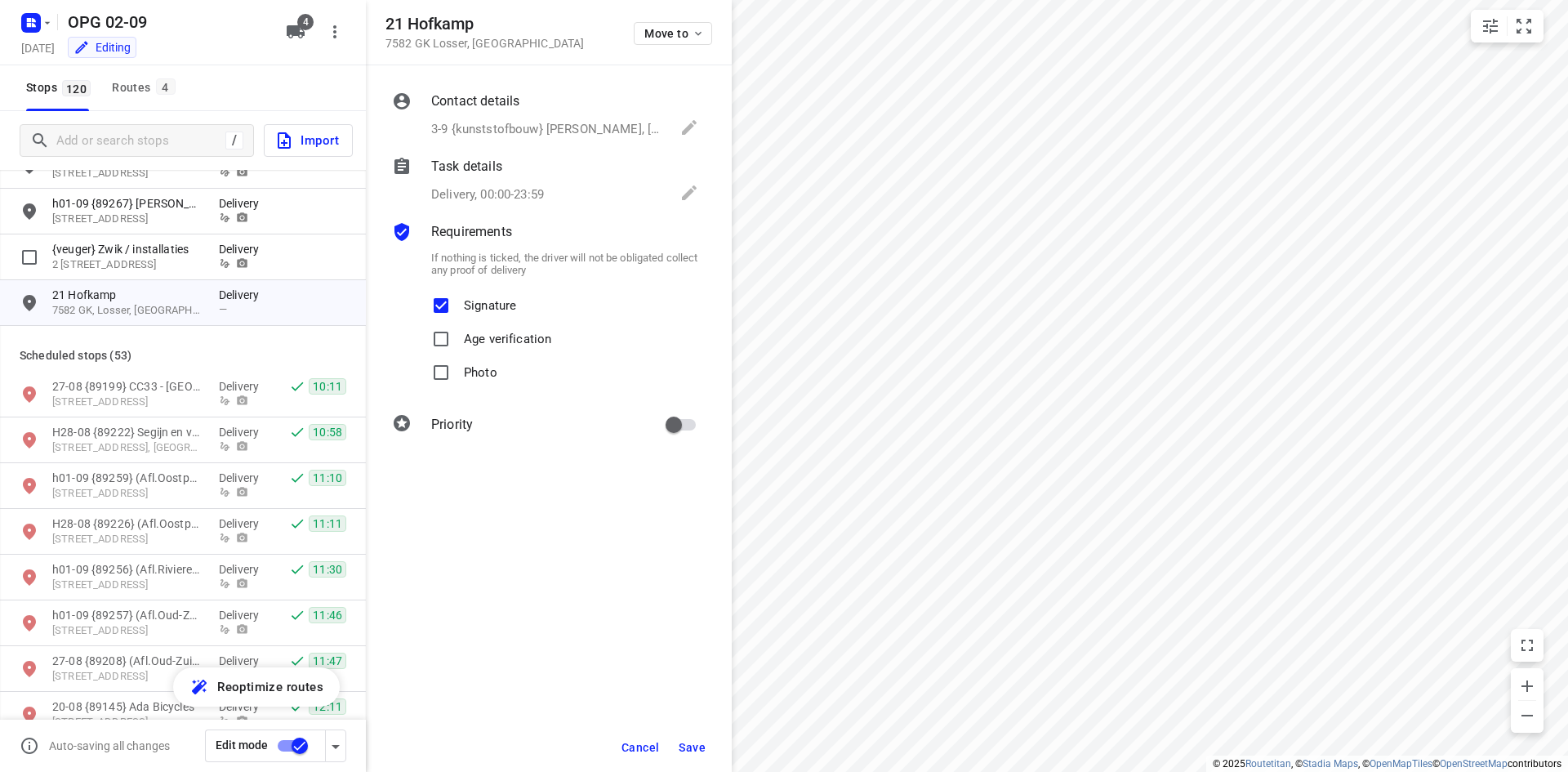
checkbox input "true"
click at [683, 427] on input "primary checkbox" at bounding box center [673, 425] width 93 height 31
checkbox input "true"
click at [694, 734] on button "Save" at bounding box center [691, 748] width 40 height 30
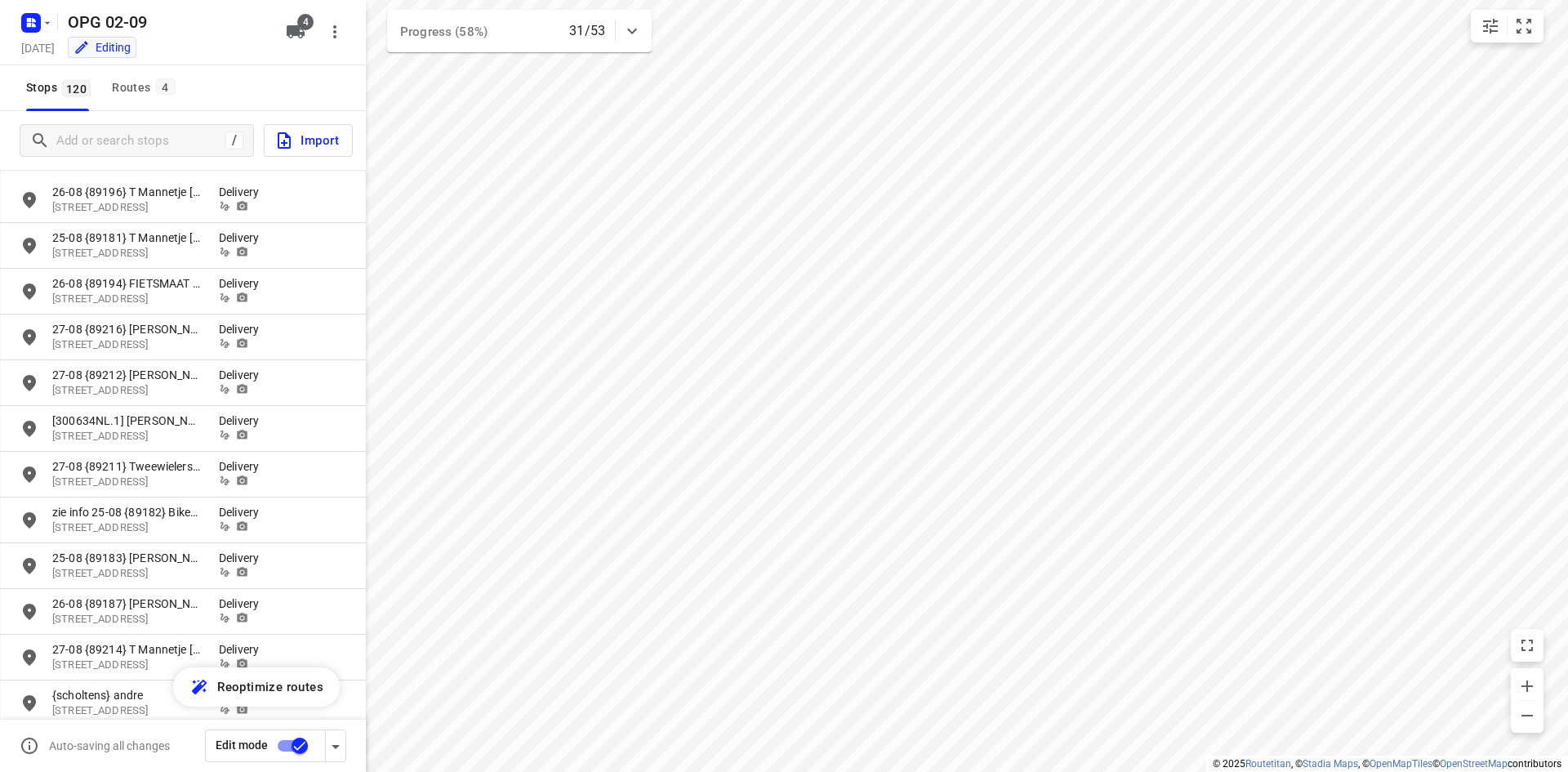
scroll to position [0, 0]
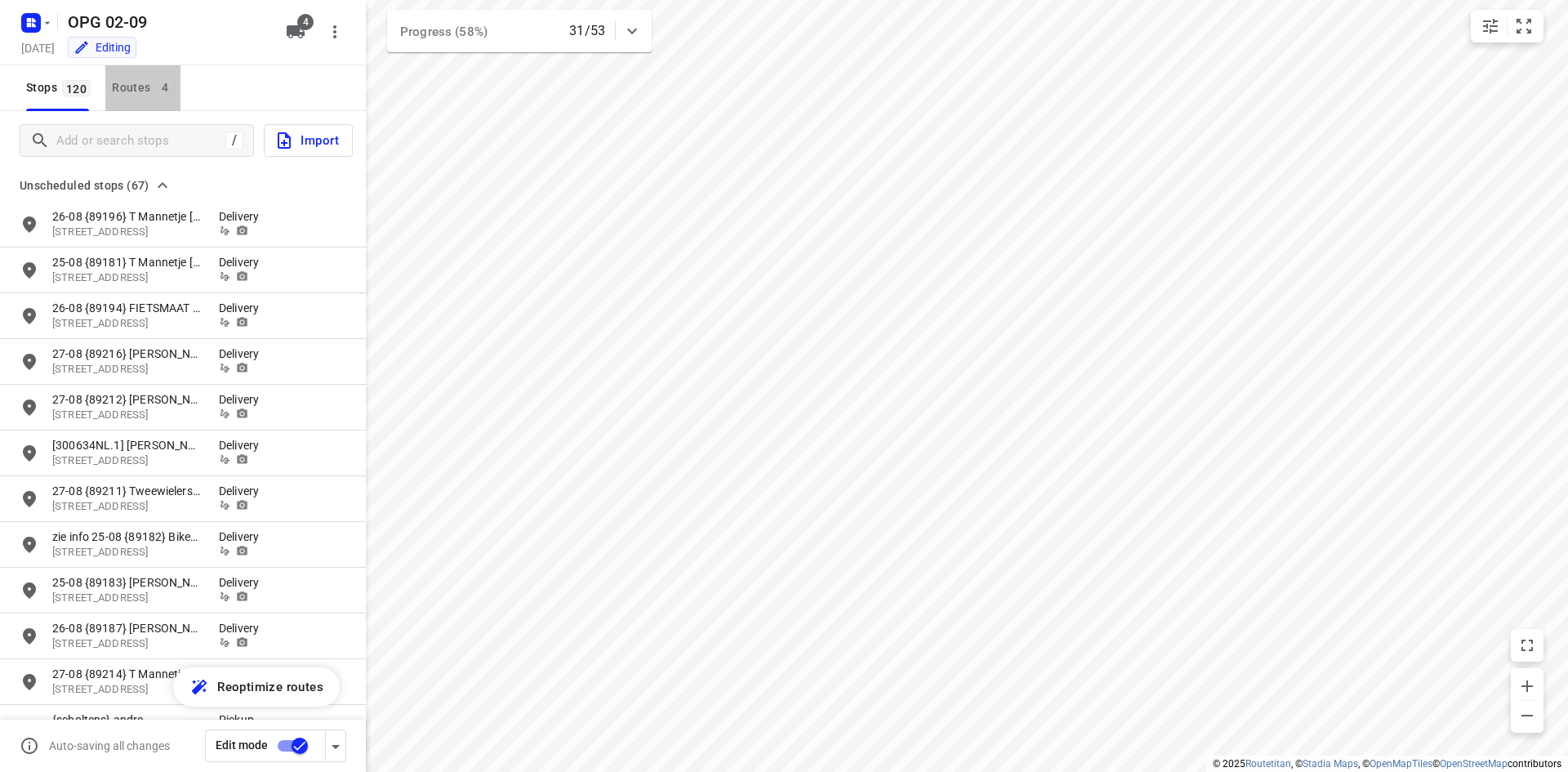
click at [136, 97] on div "Routes 4" at bounding box center [145, 88] width 68 height 21
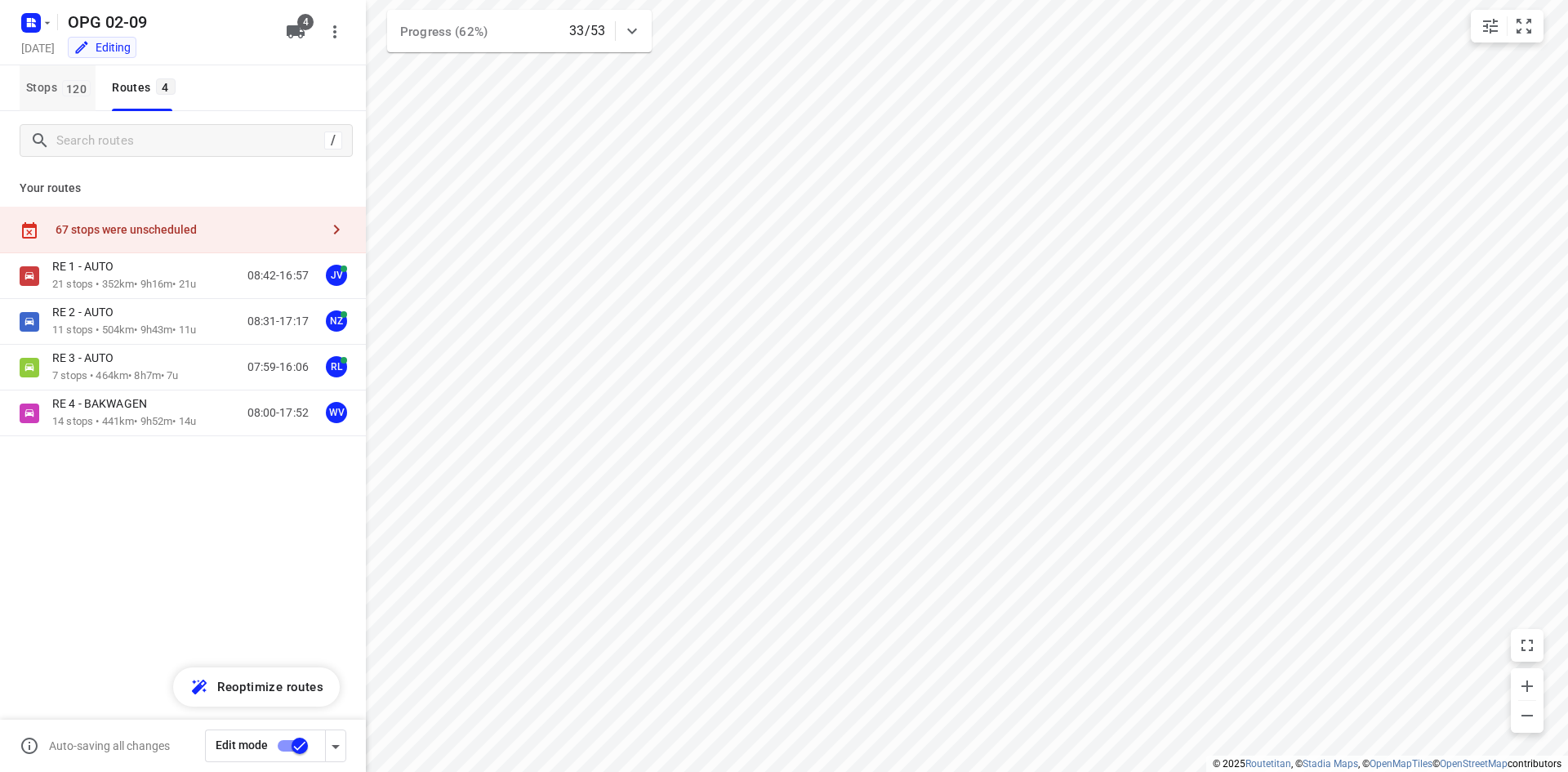
click at [50, 93] on span "Stops 120" at bounding box center [61, 88] width 69 height 21
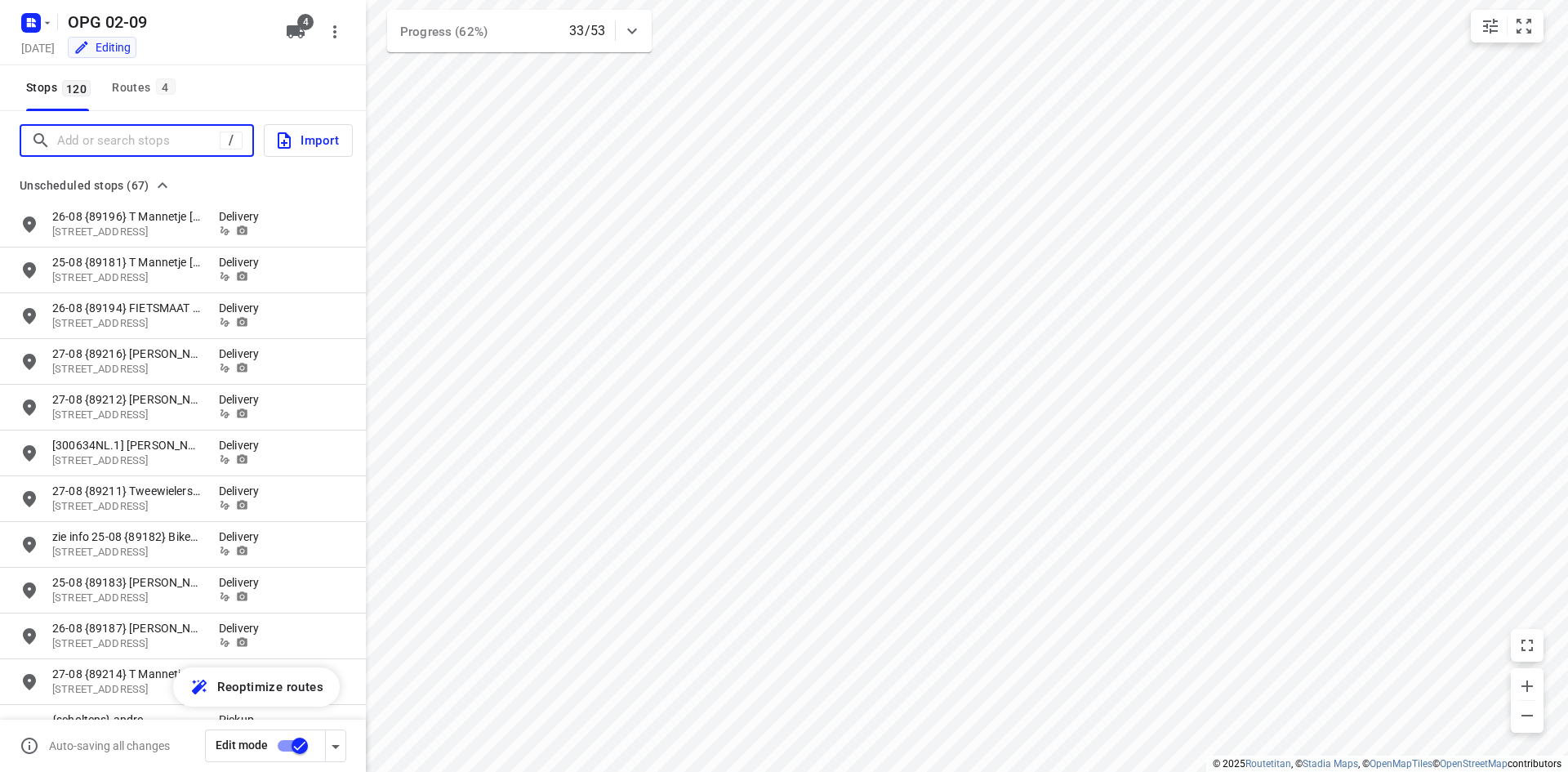
click at [74, 137] on input "Add or search stops" at bounding box center [138, 141] width 163 height 26
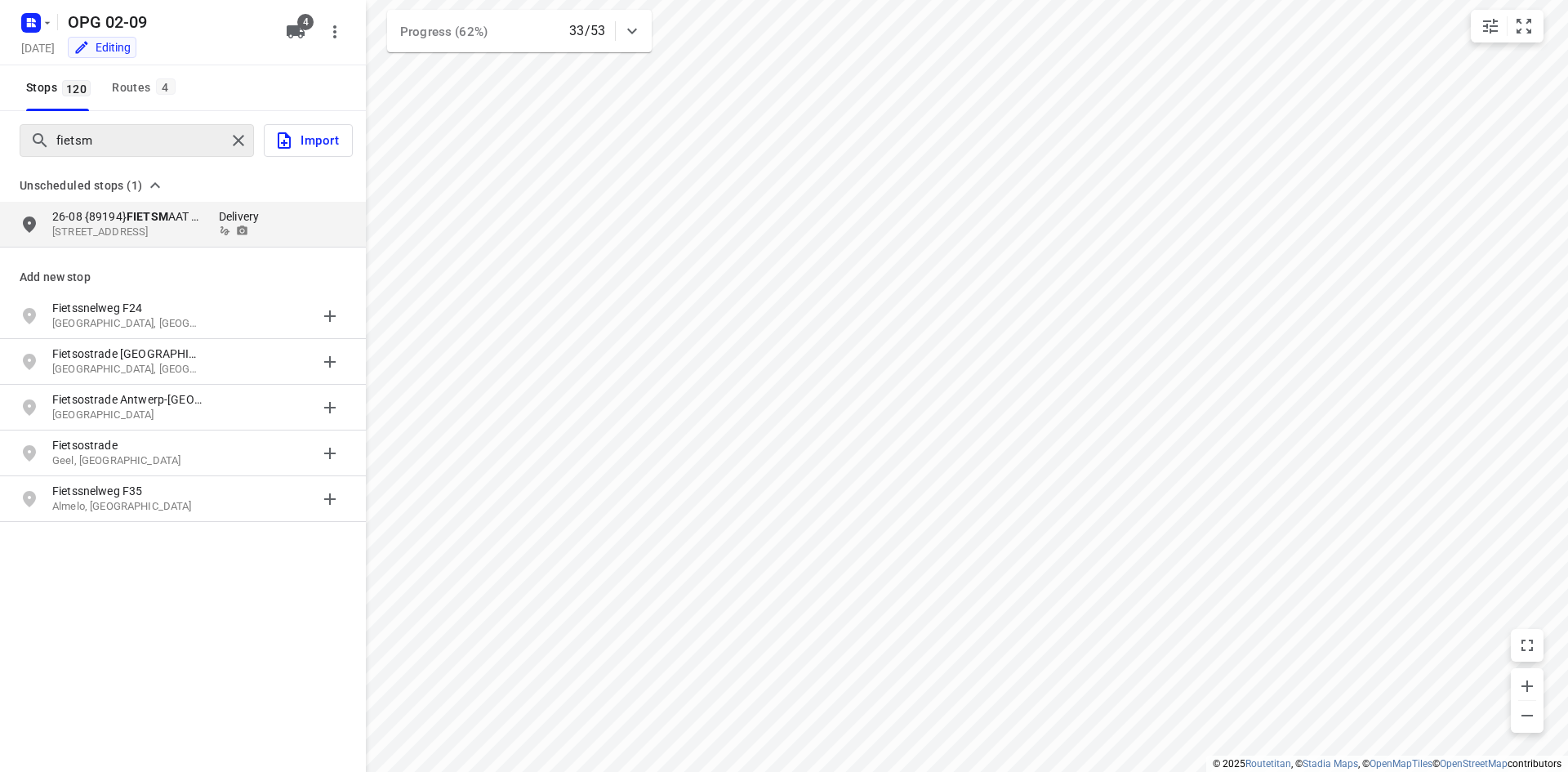
drag, startPoint x: 135, startPoint y: 161, endPoint x: 31, endPoint y: 145, distance: 105.2
click at [31, 145] on div "fietsm Import" at bounding box center [183, 140] width 366 height 59
click at [110, 136] on input "fietsm" at bounding box center [141, 141] width 169 height 26
click at [109, 136] on input "fietsm" at bounding box center [190, 141] width 267 height 26
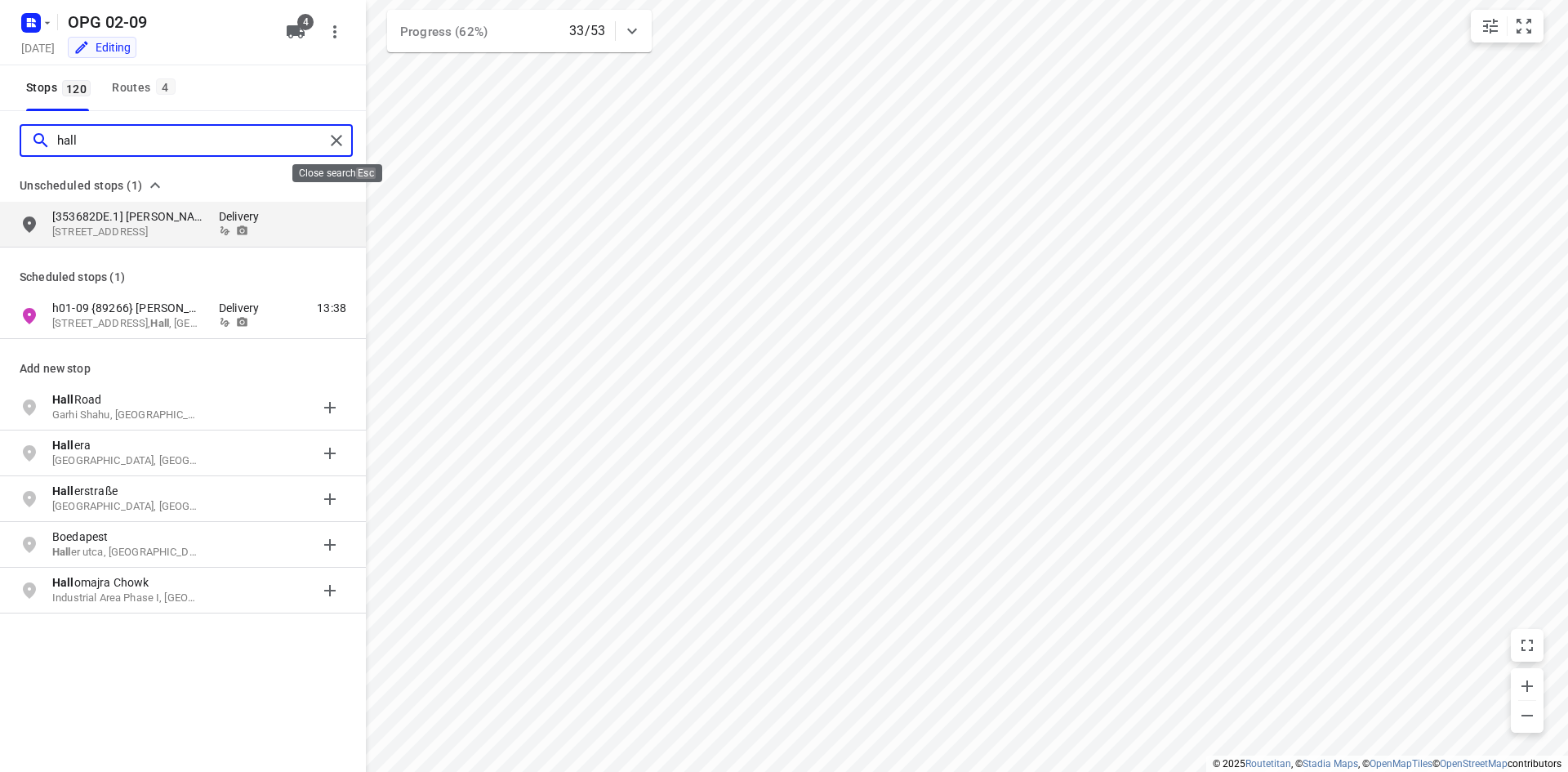
type input "hall"
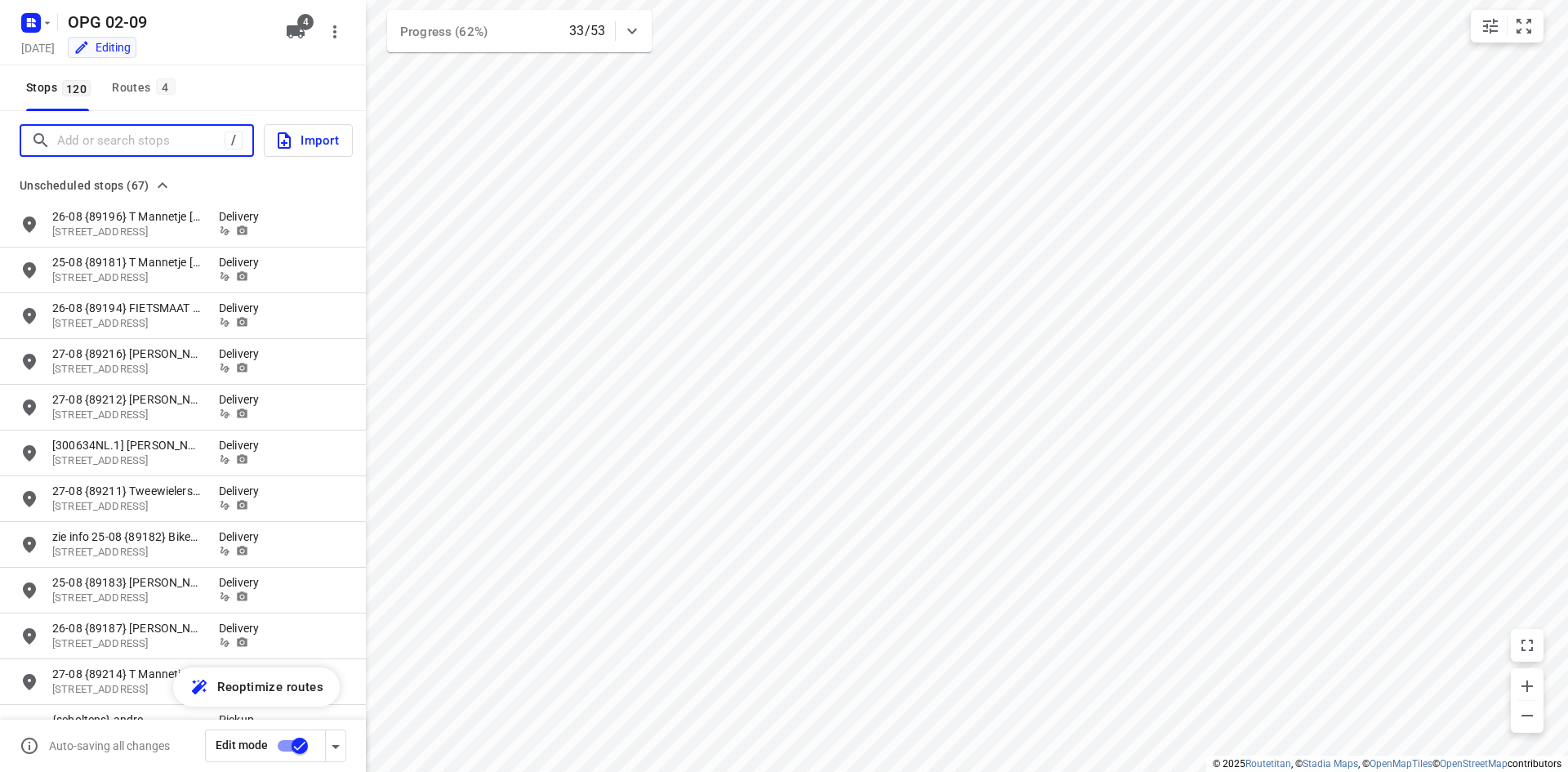
click at [115, 128] on input "Add or search stops" at bounding box center [140, 141] width 168 height 26
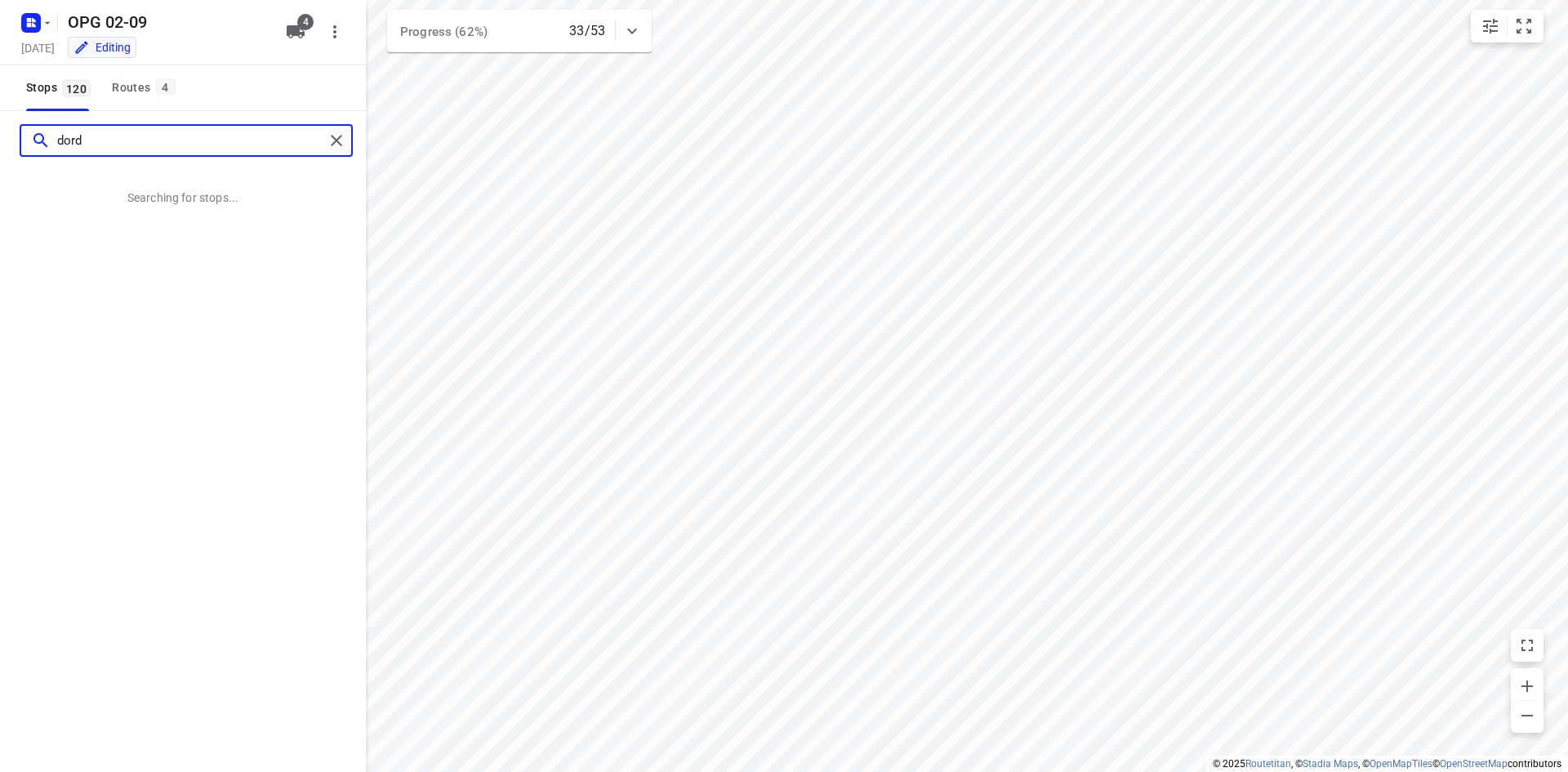
type input "dord"
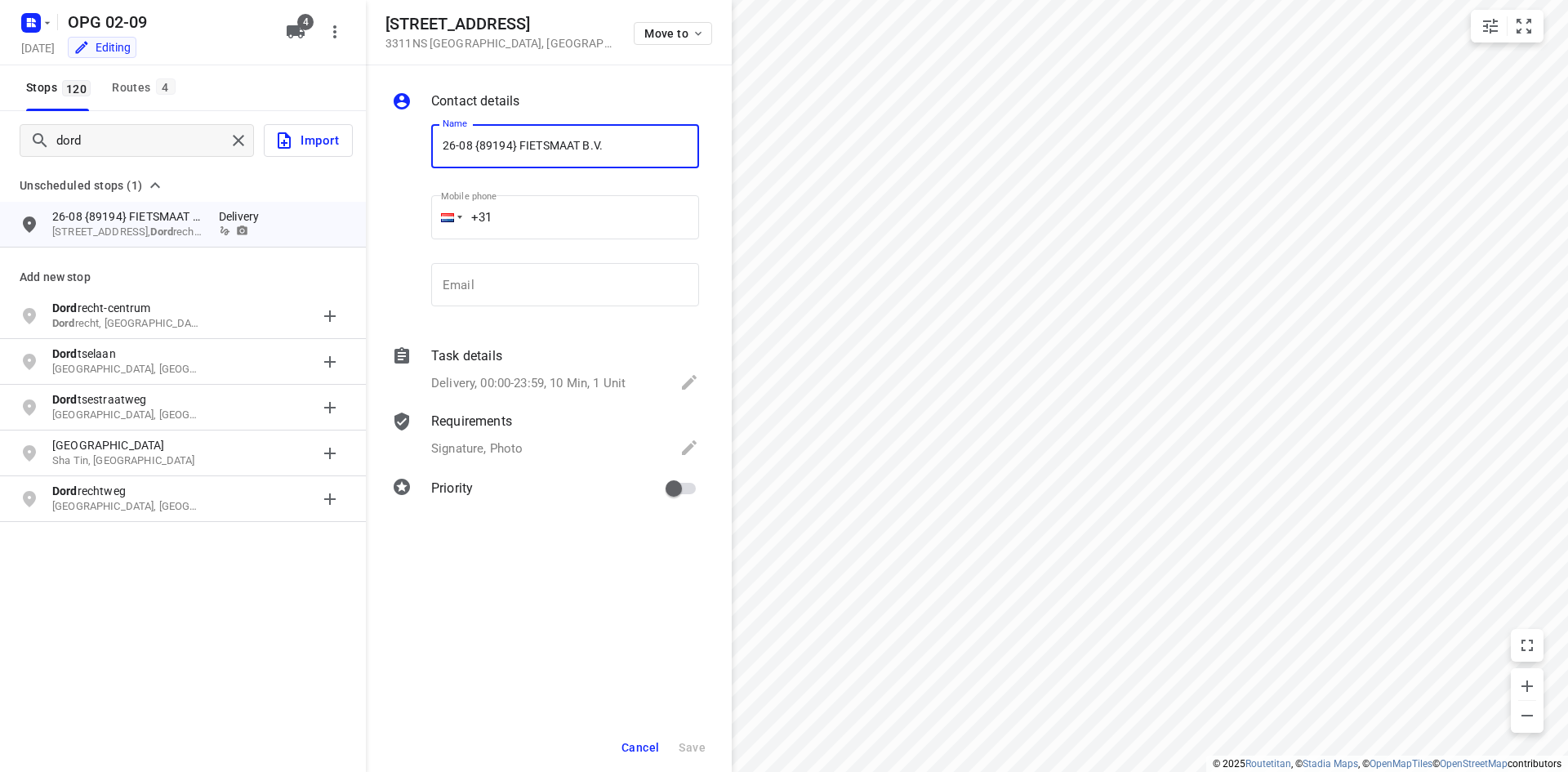
click at [442, 145] on input "26-08 {89194} FIETSMAAT B.V." at bounding box center [565, 145] width 268 height 44
click at [472, 145] on input "26-08 {89194} FIETSMAAT B.V." at bounding box center [565, 145] width 268 height 44
drag, startPoint x: 472, startPoint y: 145, endPoint x: 393, endPoint y: 150, distance: 79.2
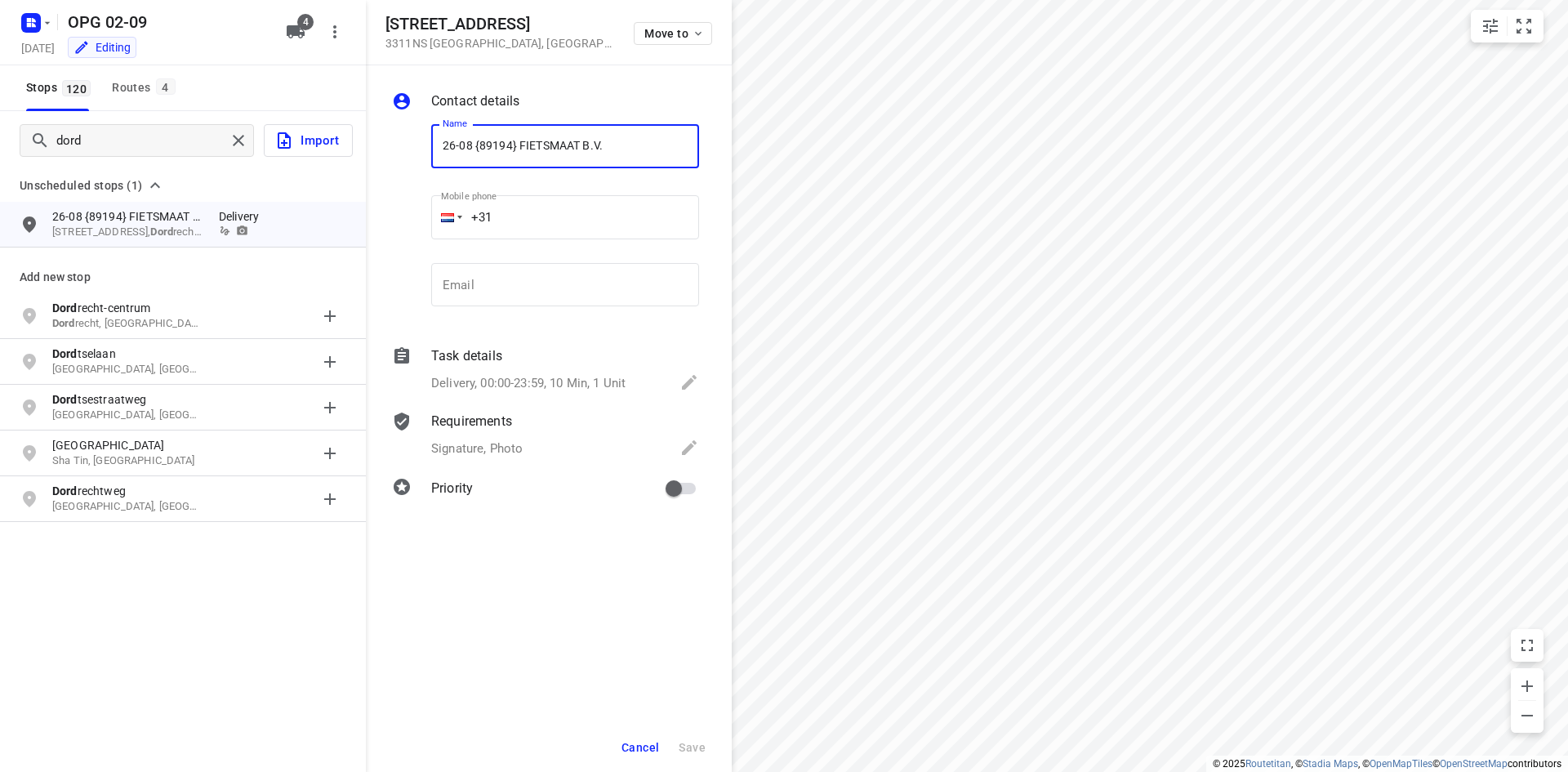
click at [393, 150] on div "Name 26-08 {89194} FIETSMAAT B.V. Name Mobile phone +31 ​ Email Email" at bounding box center [545, 218] width 314 height 216
type input "B3-9{89194} FIETSMAAT B.V."
click at [672, 511] on div "Contact details Name B3-9{89194} FIETSMAAT B.V. Name Mobile phone +31 ​ Email E…" at bounding box center [549, 298] width 366 height 465
click at [674, 494] on input "primary checkbox" at bounding box center [673, 488] width 93 height 31
checkbox input "true"
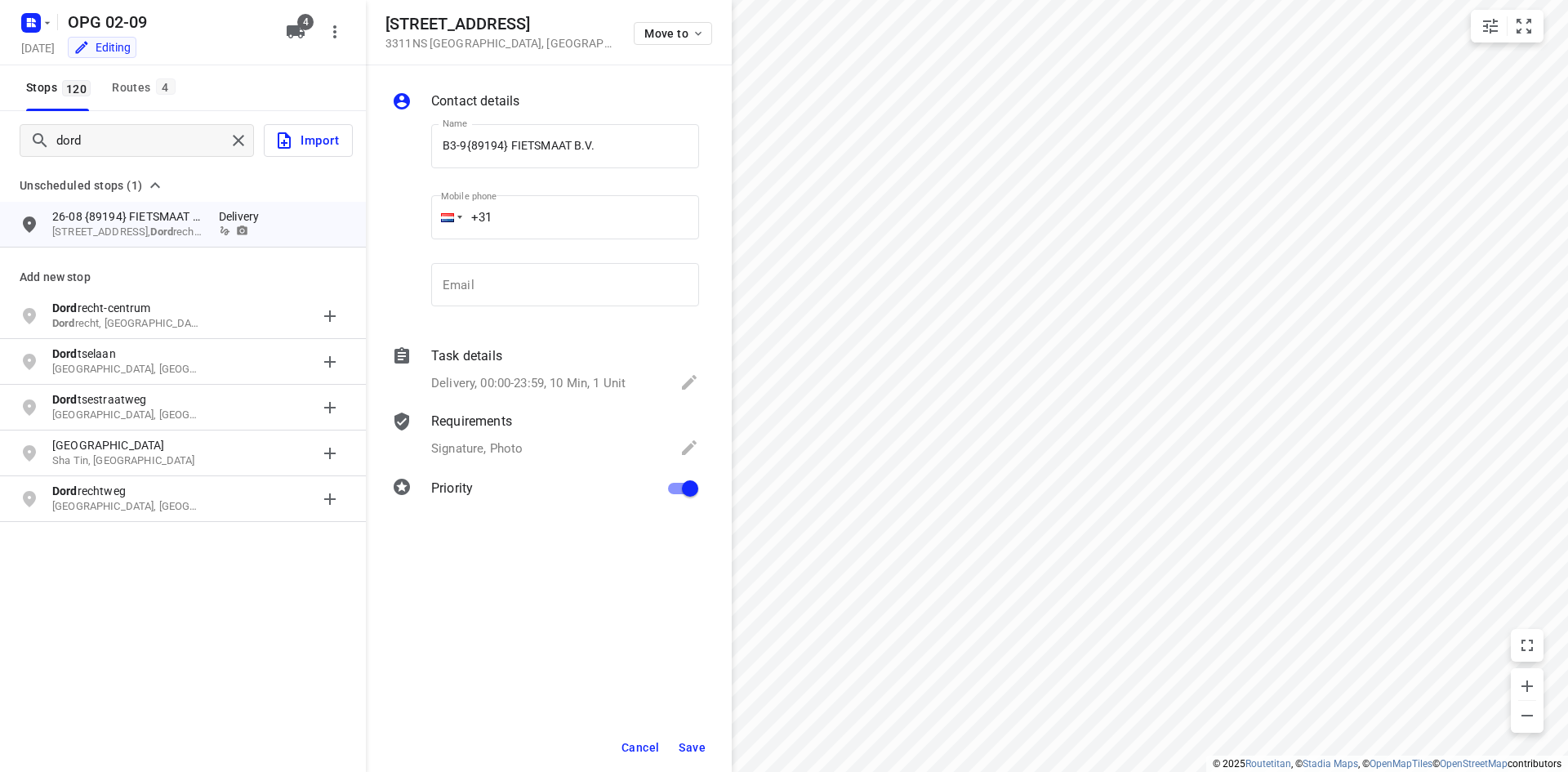
click at [696, 737] on button "Save" at bounding box center [691, 748] width 40 height 30
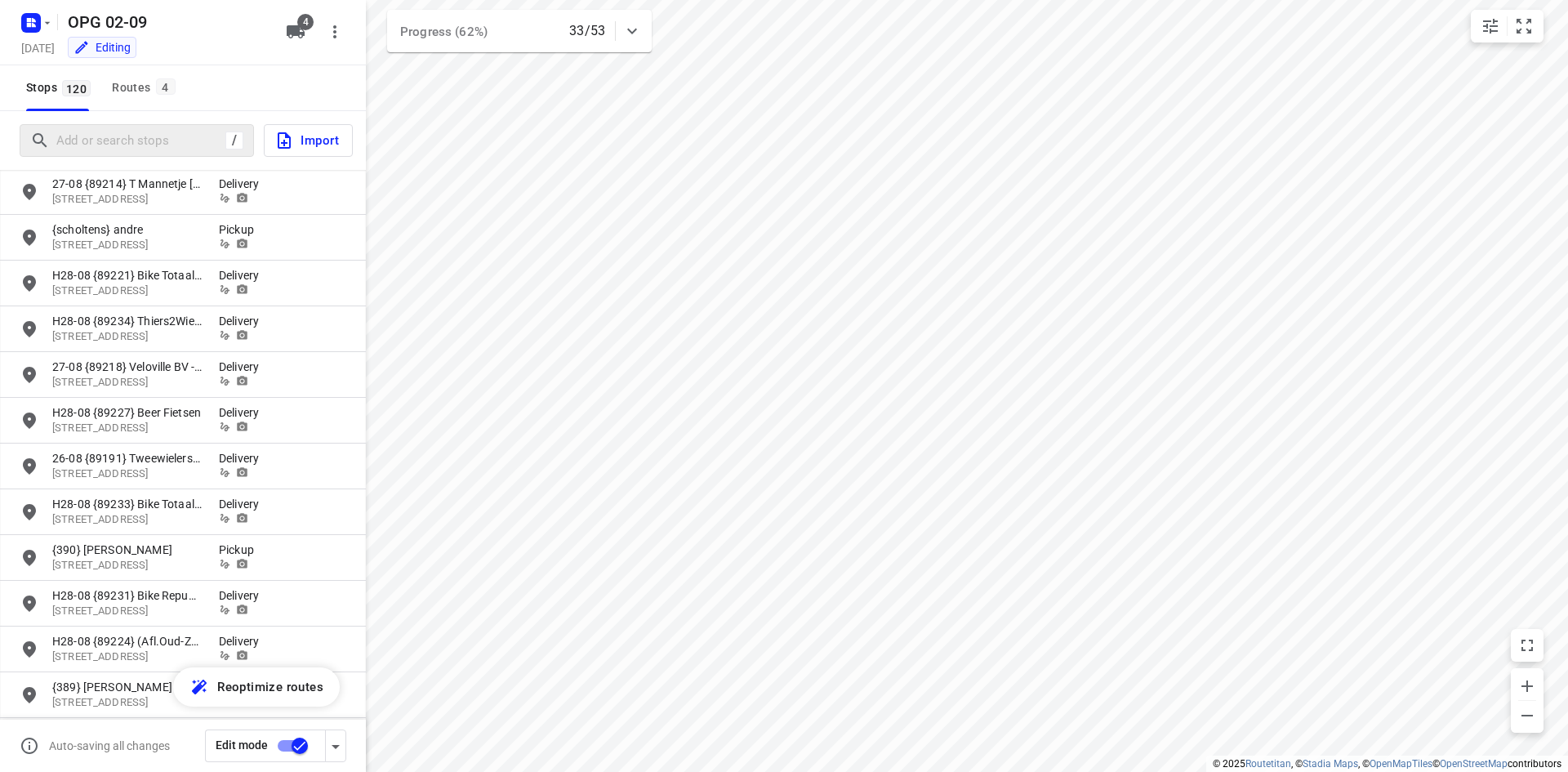
scroll to position [572, 0]
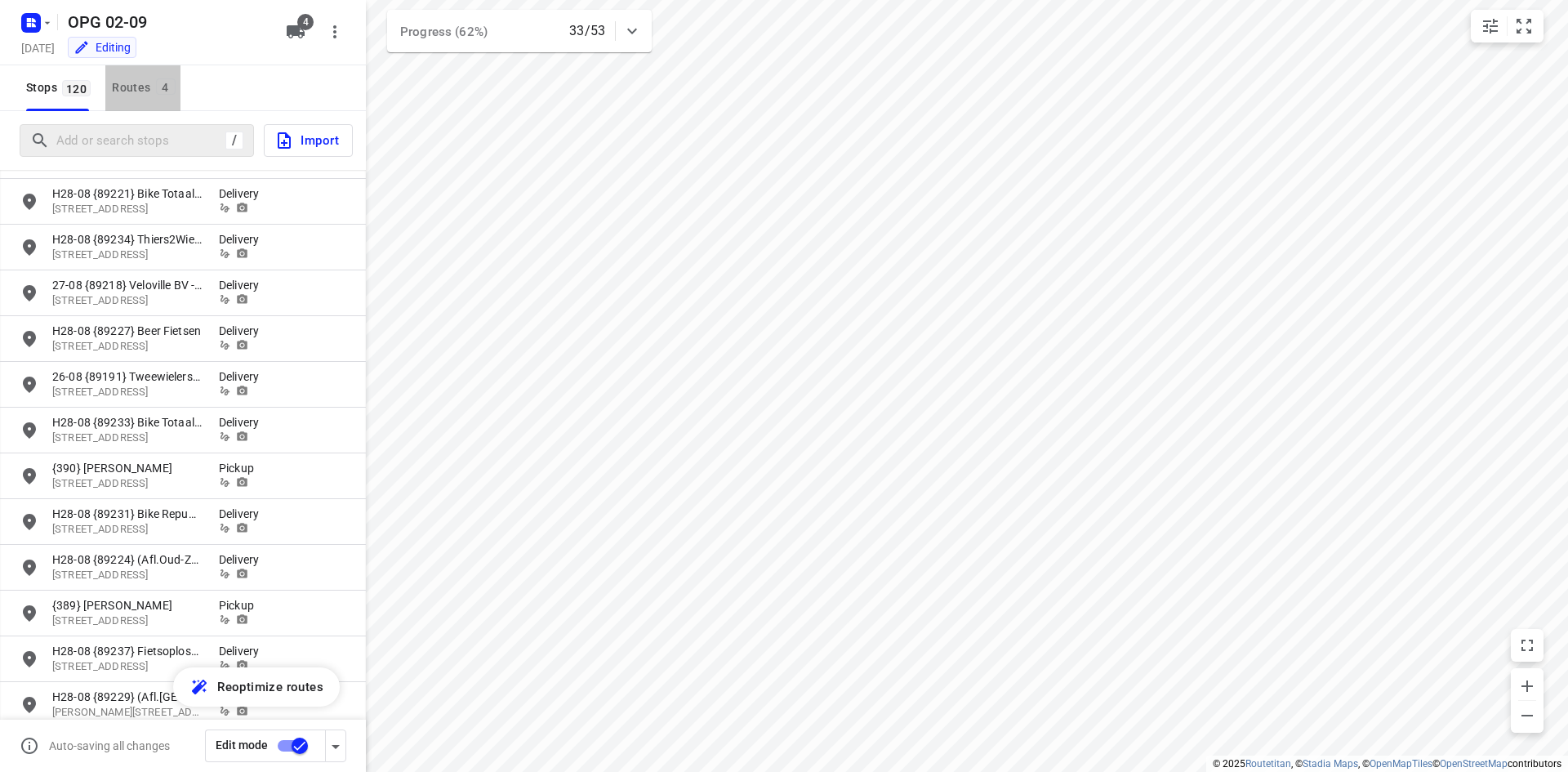
click at [154, 69] on button "Routes 4" at bounding box center [142, 88] width 74 height 45
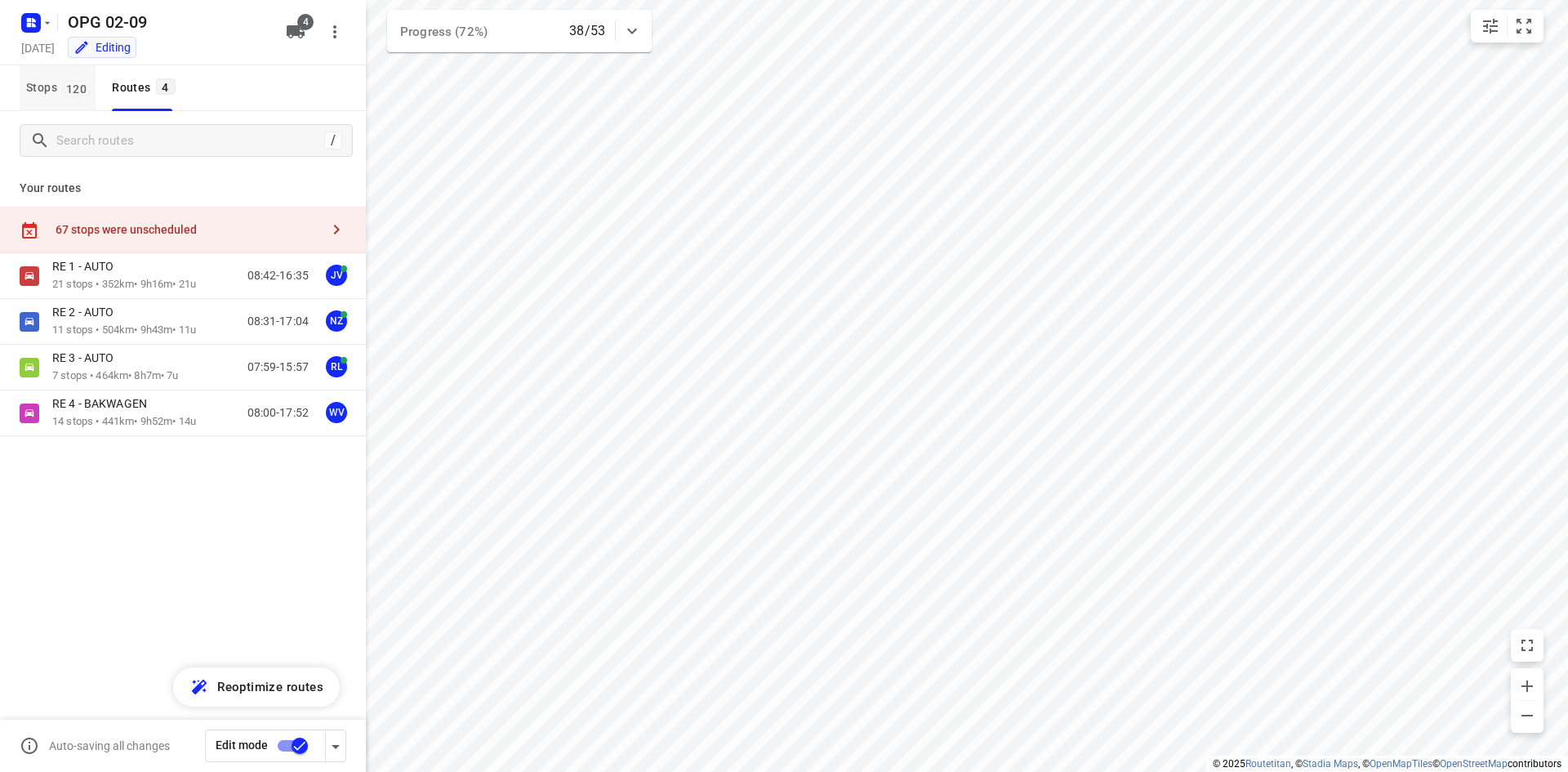
click at [65, 85] on span "120" at bounding box center [76, 88] width 29 height 17
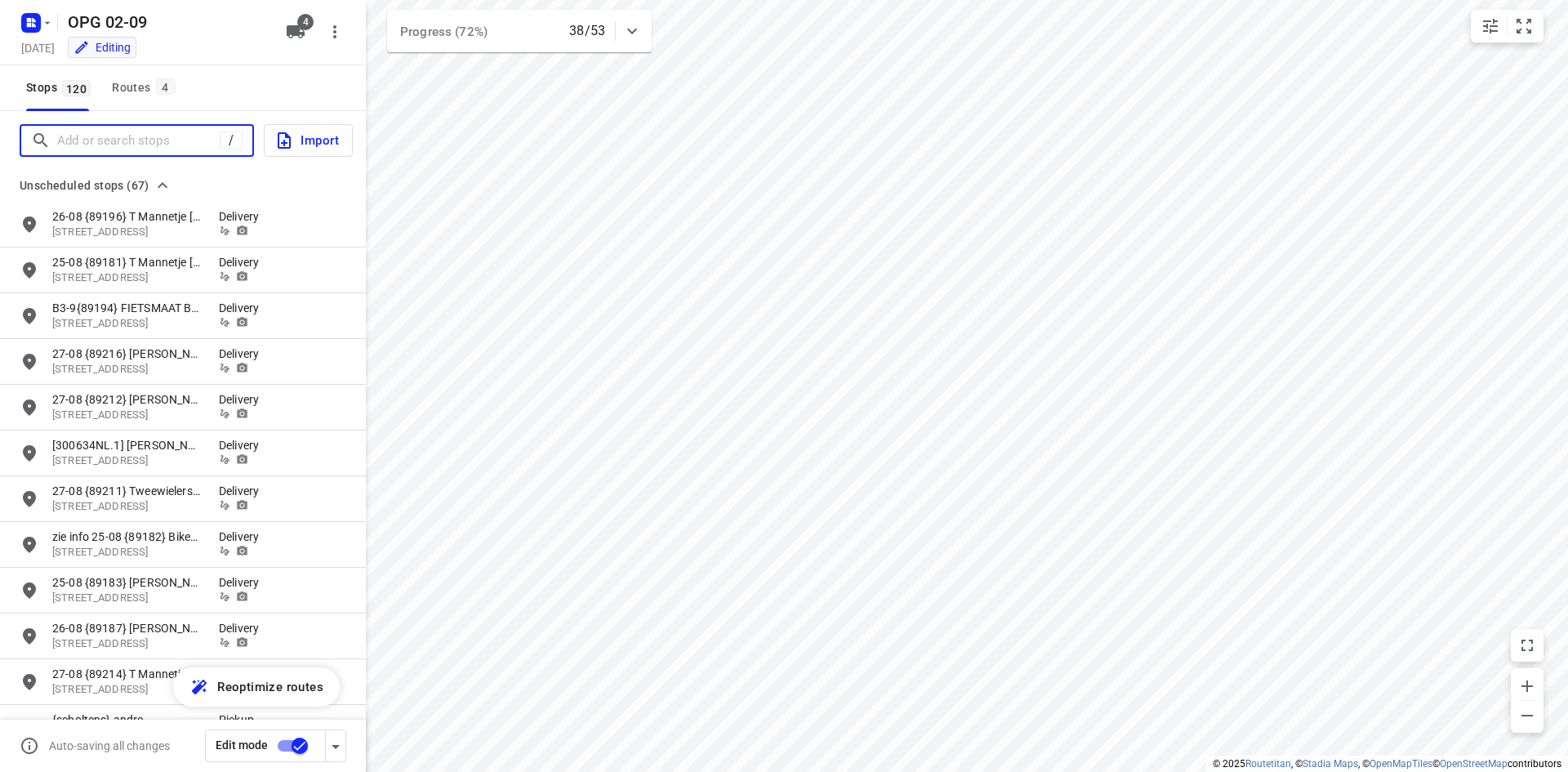
click at [86, 146] on input "Add or search stops" at bounding box center [138, 141] width 163 height 26
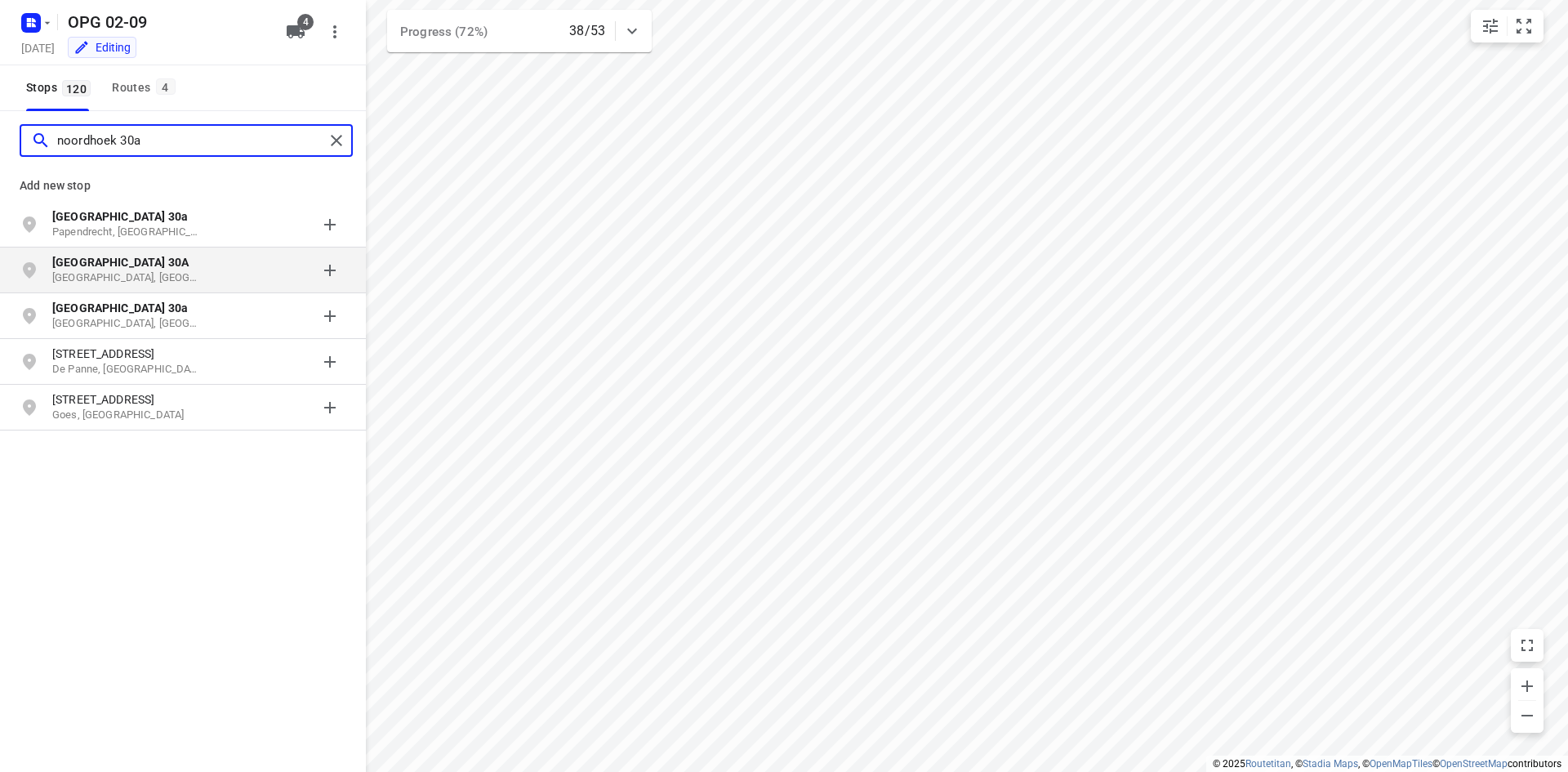
type input "noordhoek 30a"
click at [137, 274] on p "[GEOGRAPHIC_DATA], [GEOGRAPHIC_DATA]" at bounding box center [127, 278] width 150 height 16
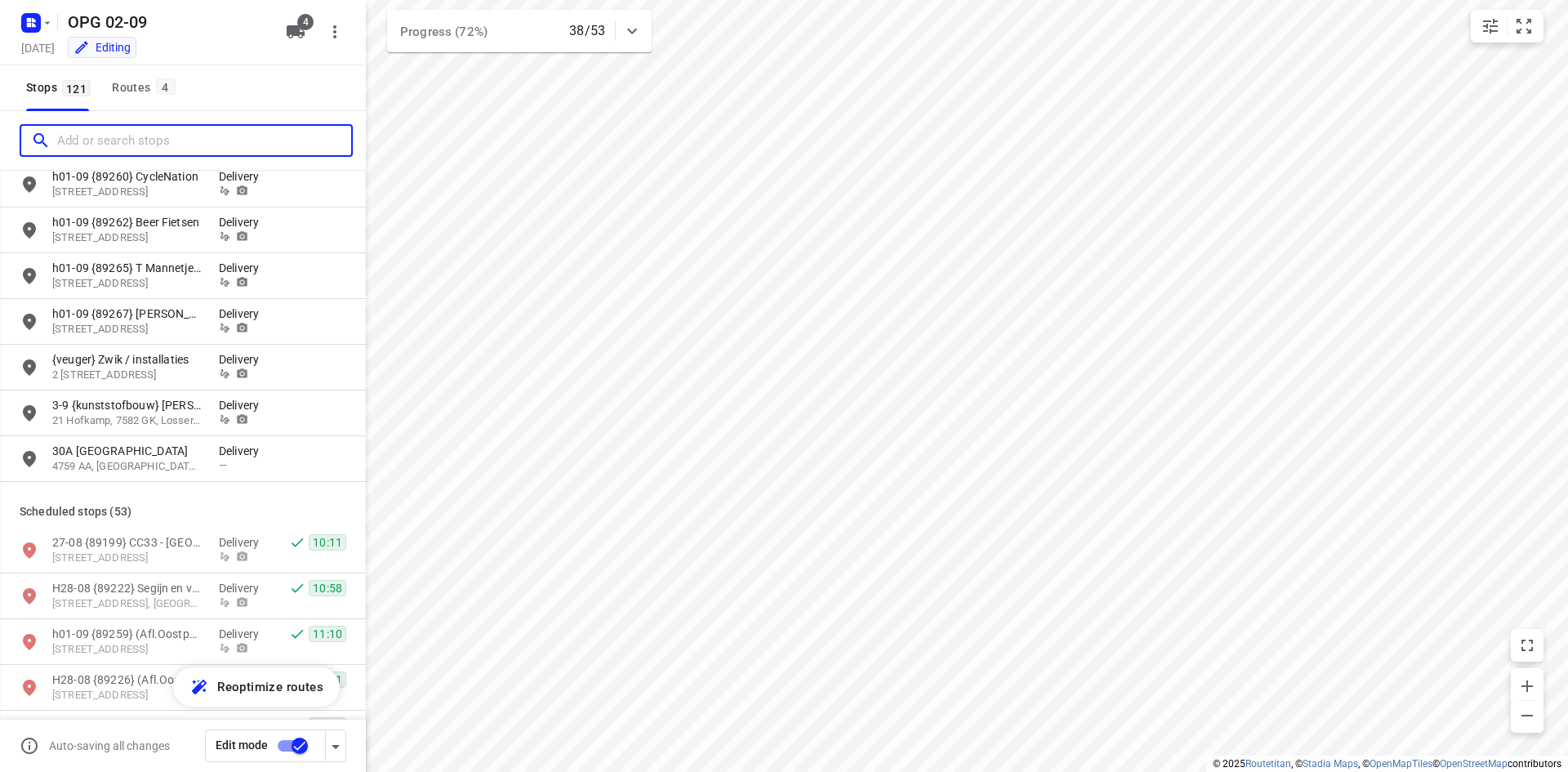
scroll to position [2859, 0]
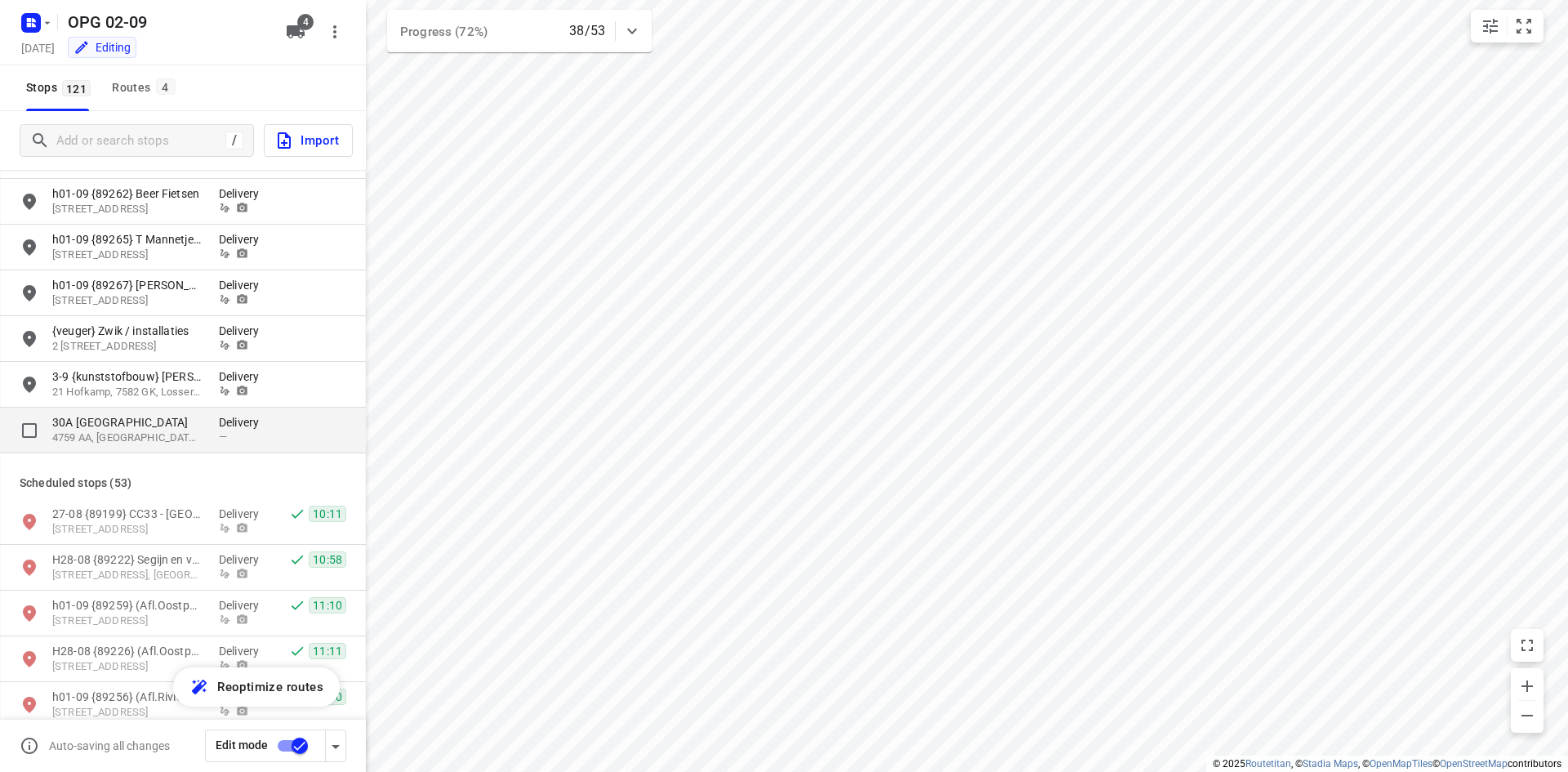
click at [226, 423] on p "Delivery" at bounding box center [243, 422] width 49 height 17
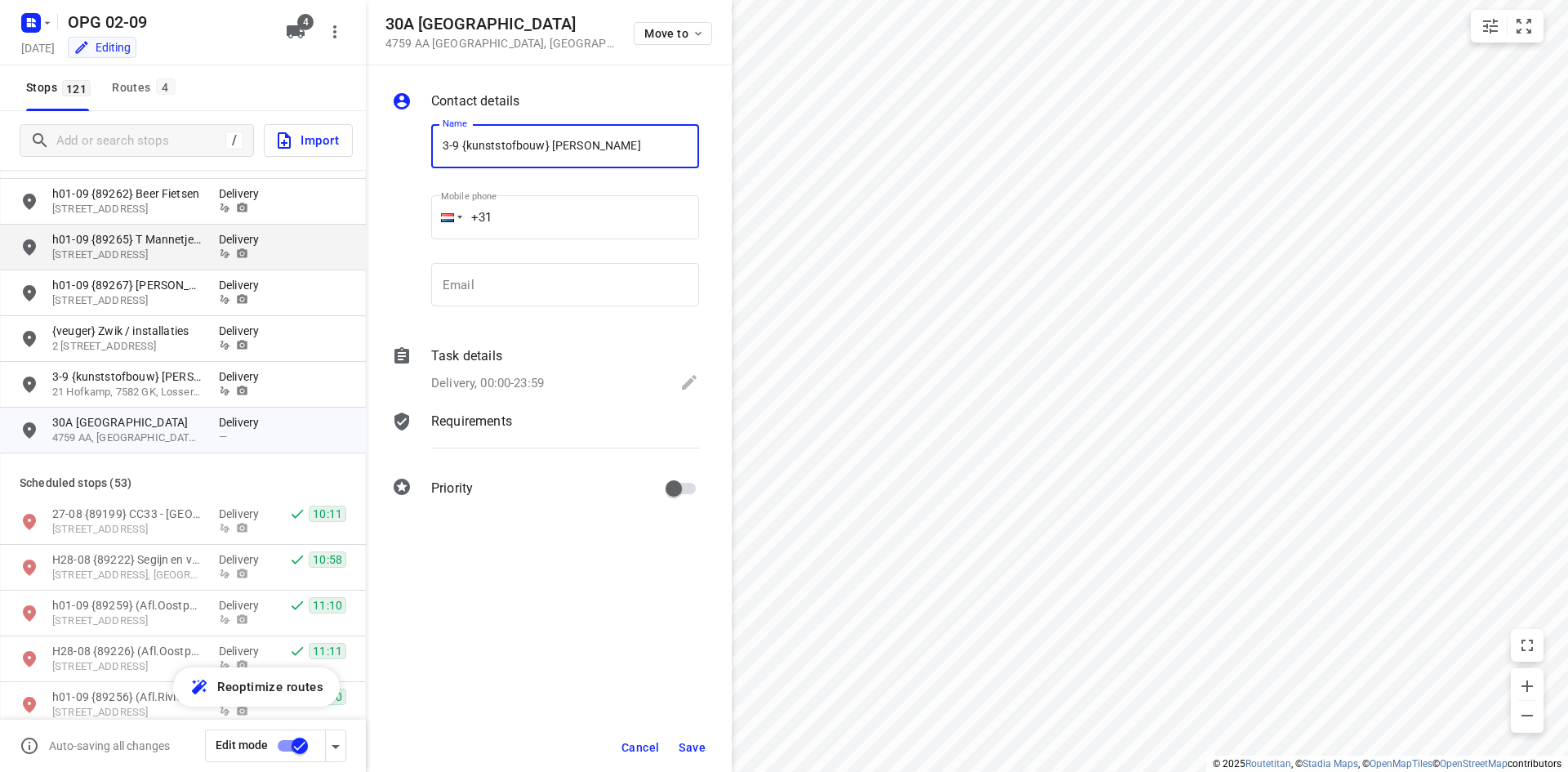
type input "3-9 {kunststofbouw} [PERSON_NAME]"
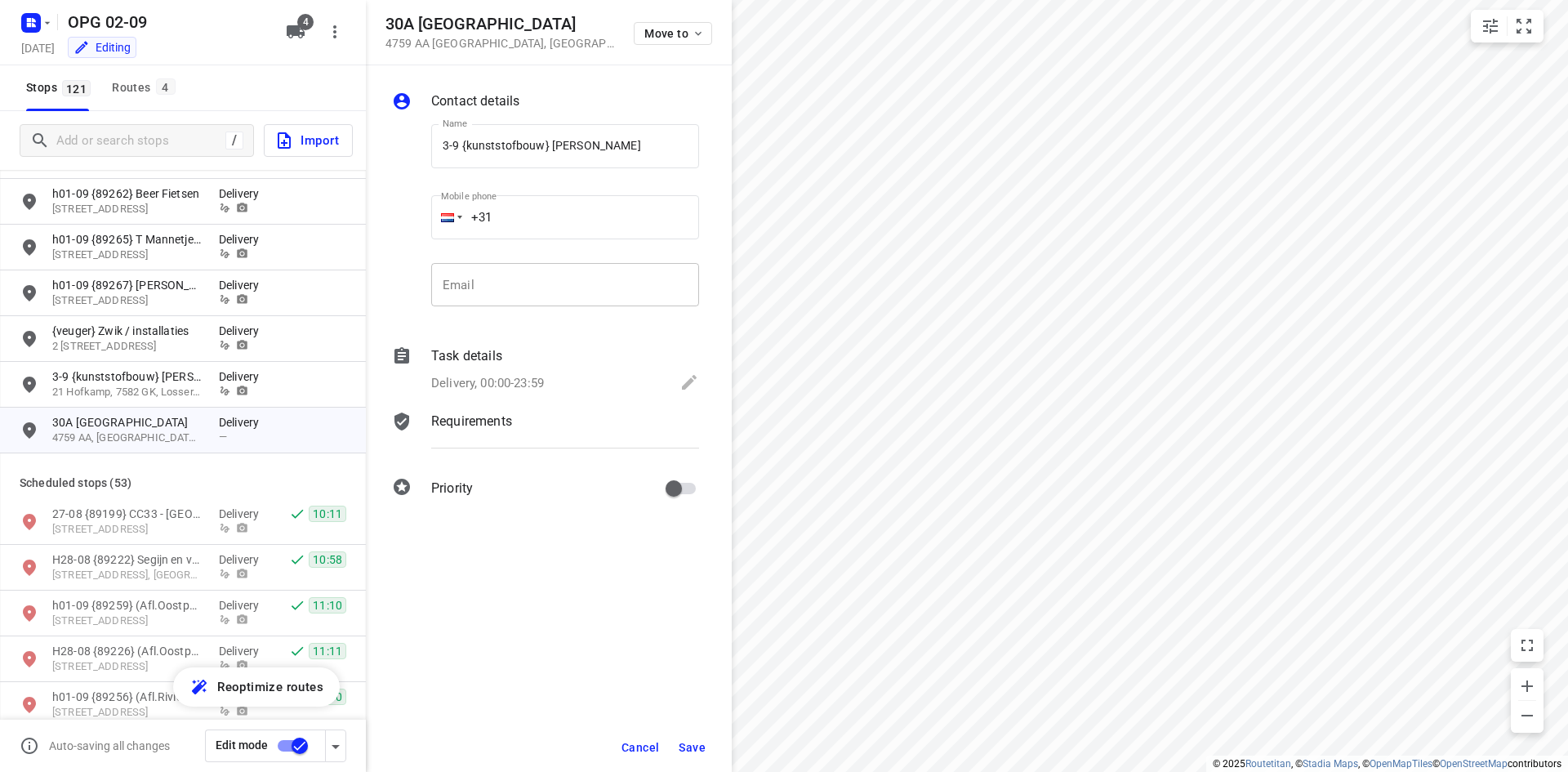
click at [506, 268] on input "email" at bounding box center [565, 284] width 268 height 44
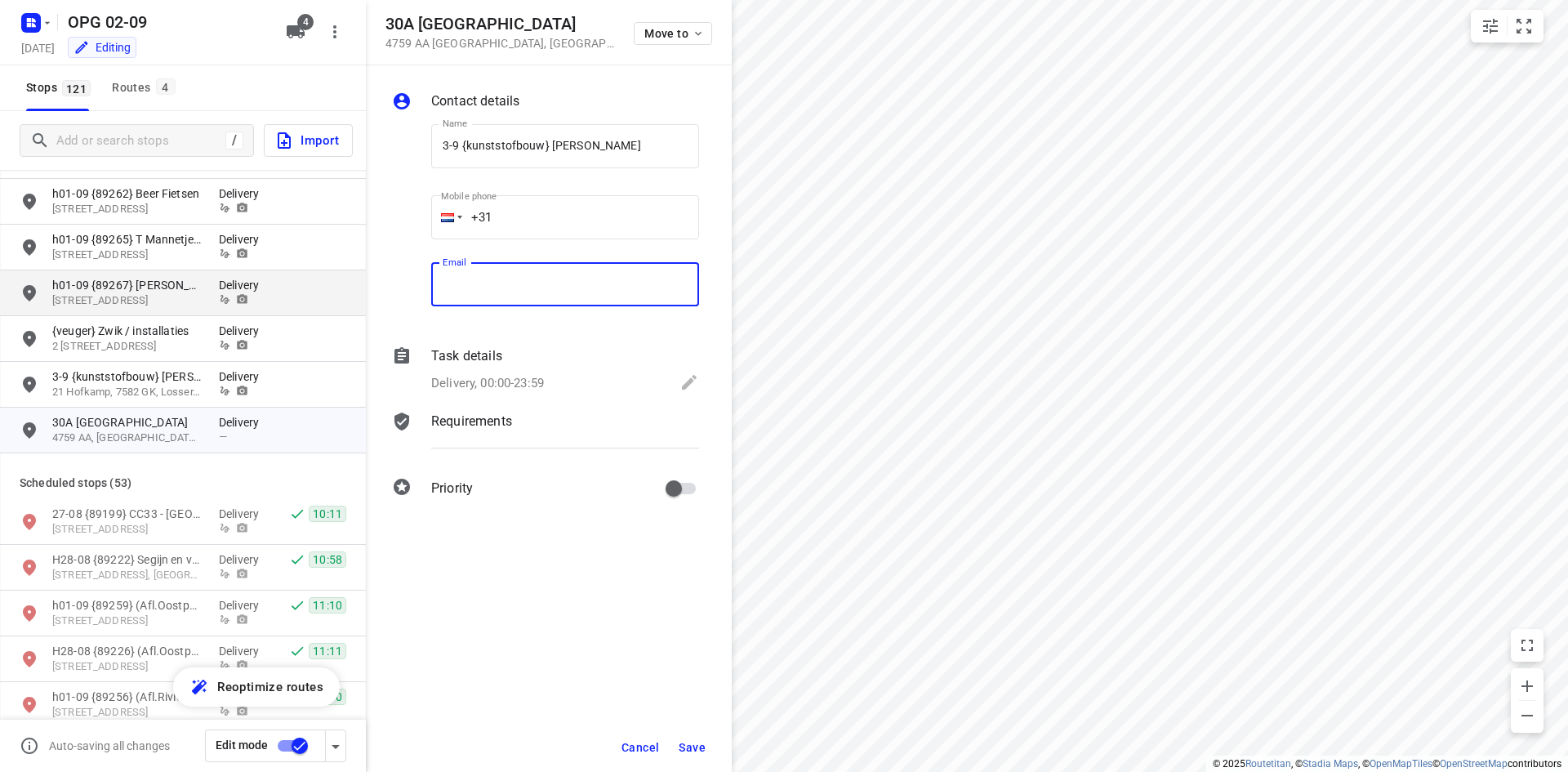
paste input "[EMAIL_ADDRESS][DOMAIN_NAME]"
type input "[EMAIL_ADDRESS][DOMAIN_NAME]"
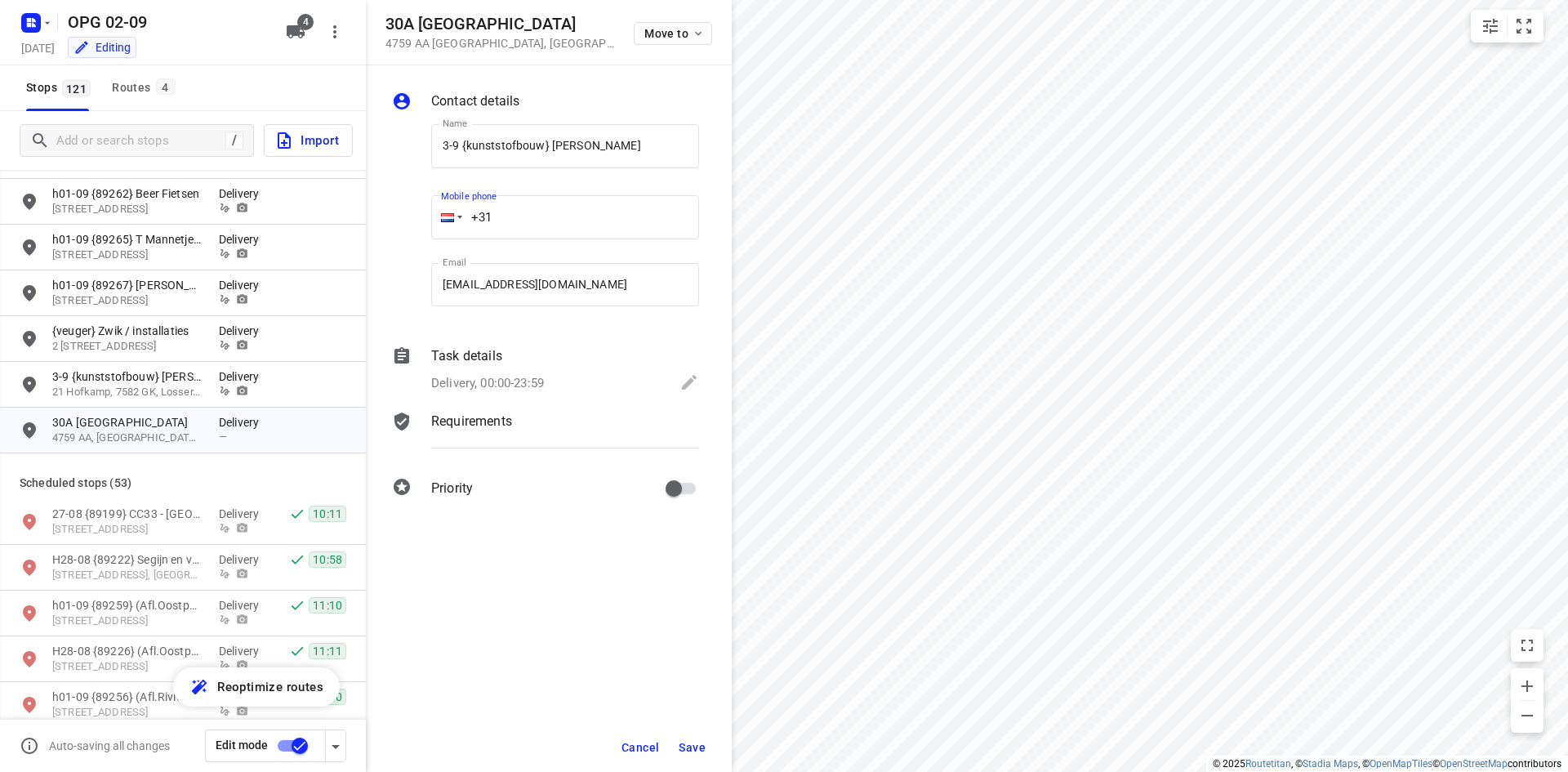
click at [529, 216] on input "+31" at bounding box center [565, 217] width 268 height 44
type input "[PHONE_NUMBER]"
click at [509, 360] on div "Task details" at bounding box center [565, 356] width 268 height 20
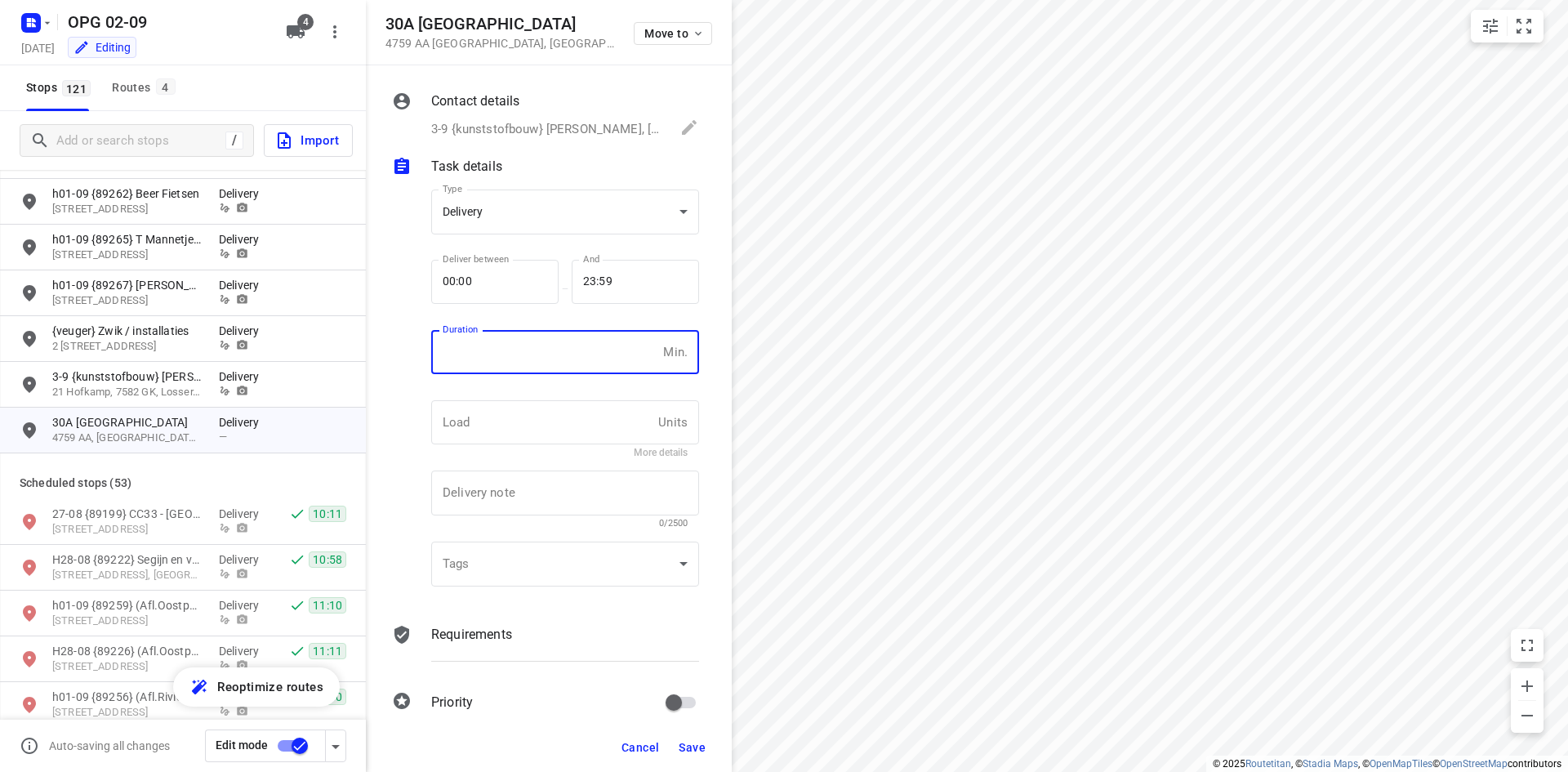
click at [513, 366] on input "number" at bounding box center [544, 351] width 226 height 44
type input "10"
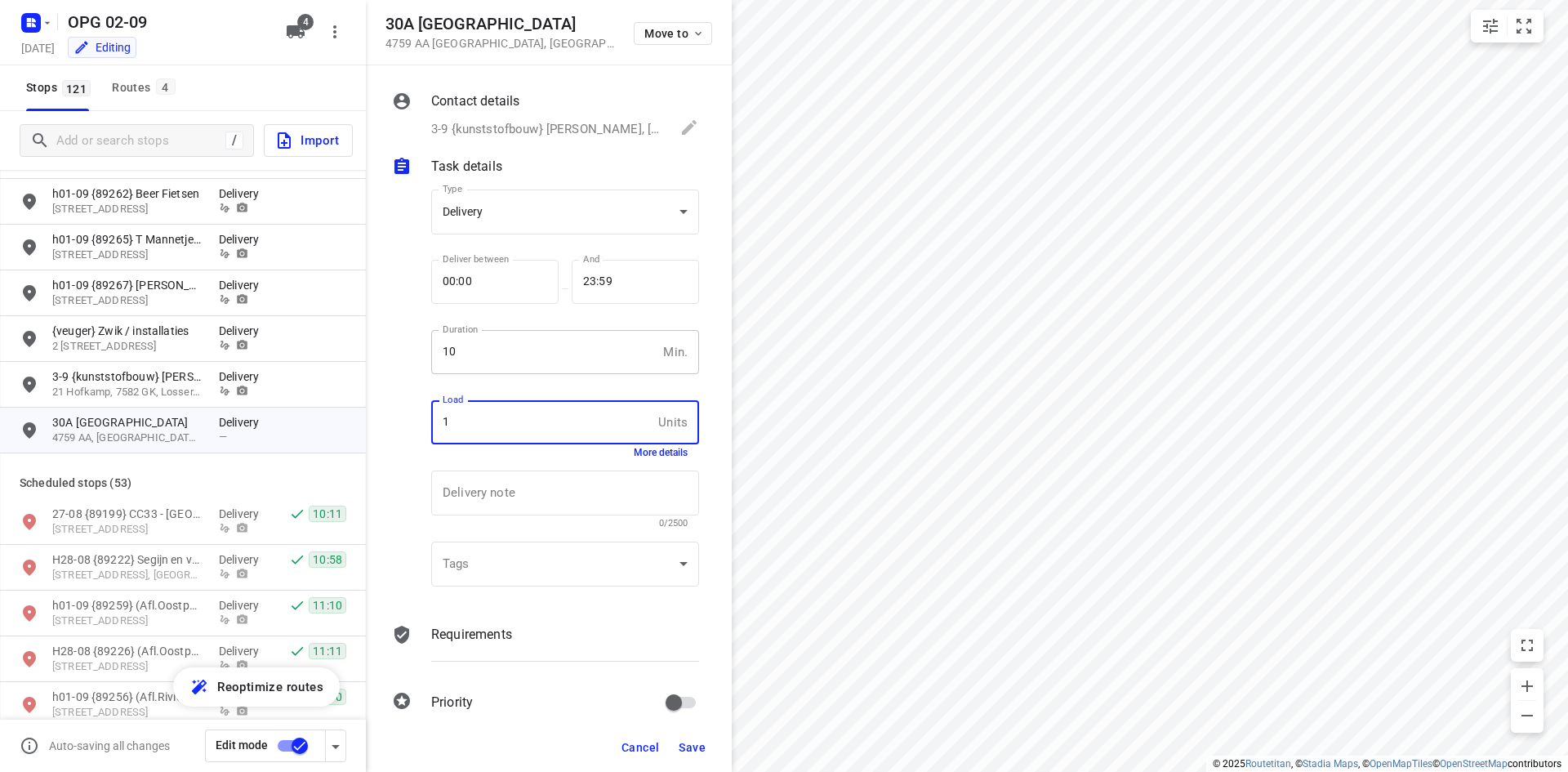
type input "1"
click at [461, 629] on p "Requirements" at bounding box center [472, 635] width 81 height 20
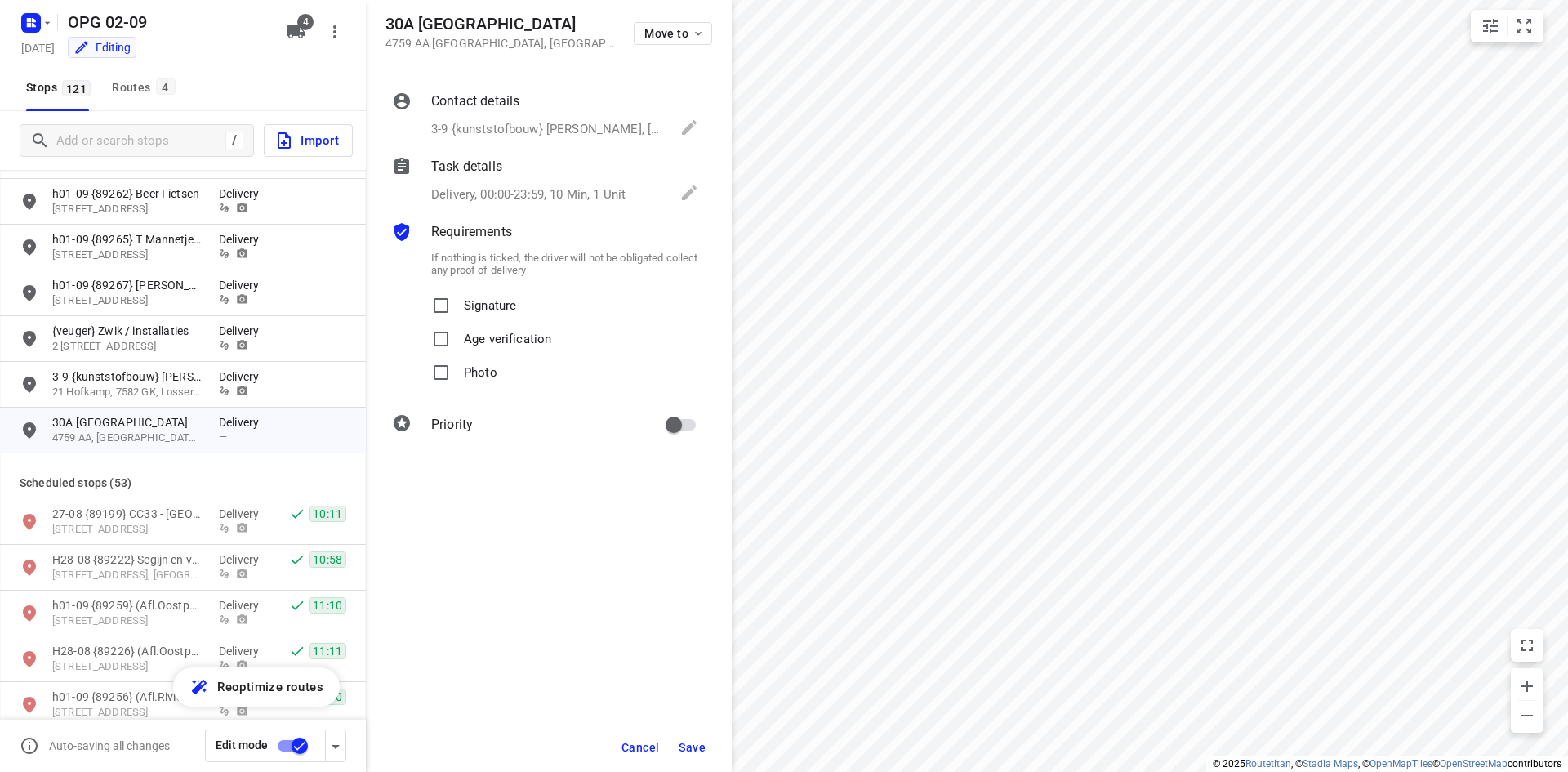
click at [463, 302] on p "Signature" at bounding box center [489, 301] width 52 height 24
click at [457, 302] on input "Signature" at bounding box center [441, 306] width 33 height 33
checkbox input "true"
click at [480, 381] on span "Photo" at bounding box center [480, 373] width 34 height 34
click at [457, 381] on input "Photo" at bounding box center [441, 373] width 33 height 33
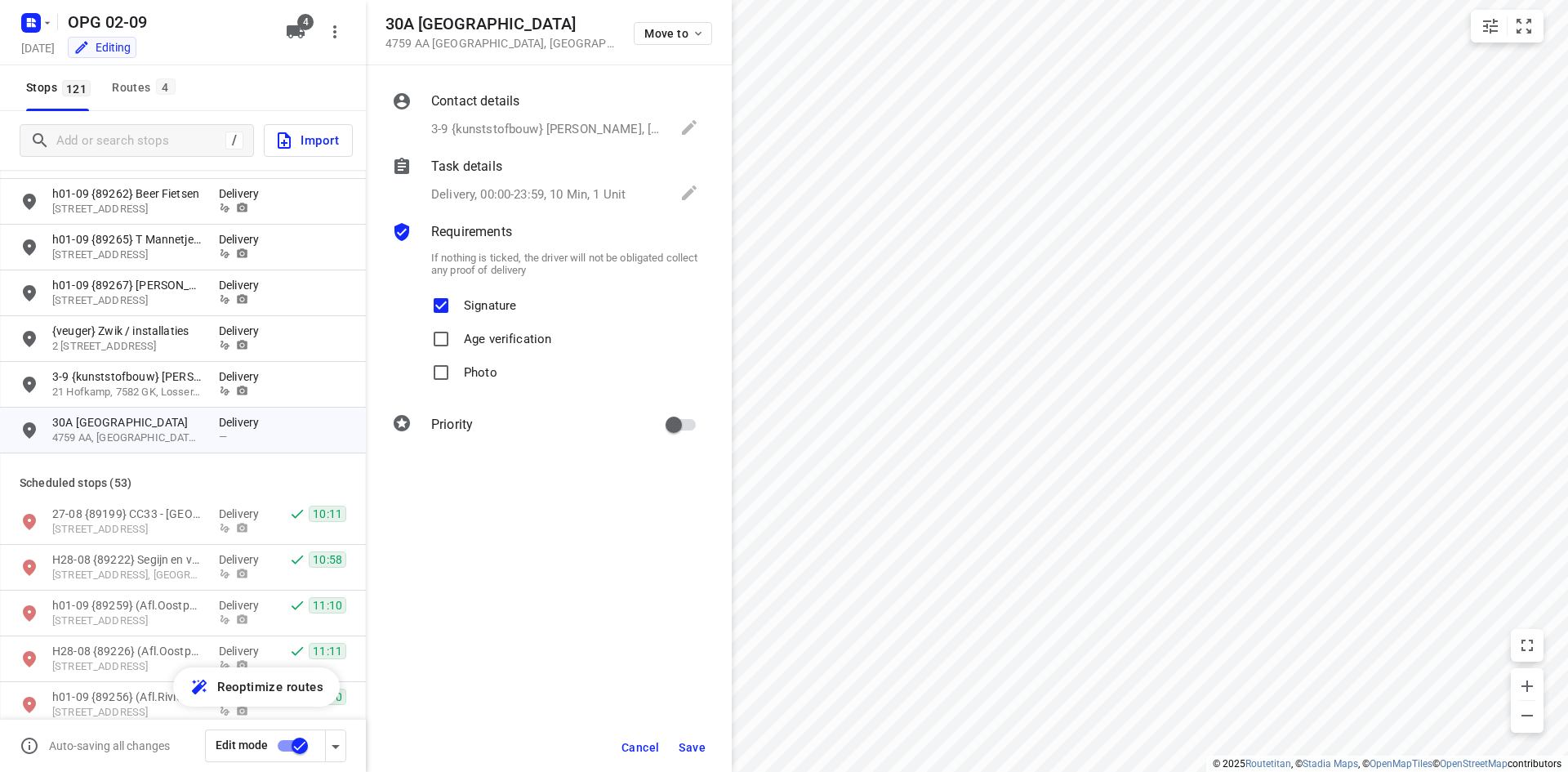
checkbox input "true"
click at [666, 424] on input "primary checkbox" at bounding box center [673, 425] width 93 height 31
checkbox input "true"
click at [682, 737] on button "Save" at bounding box center [691, 748] width 40 height 30
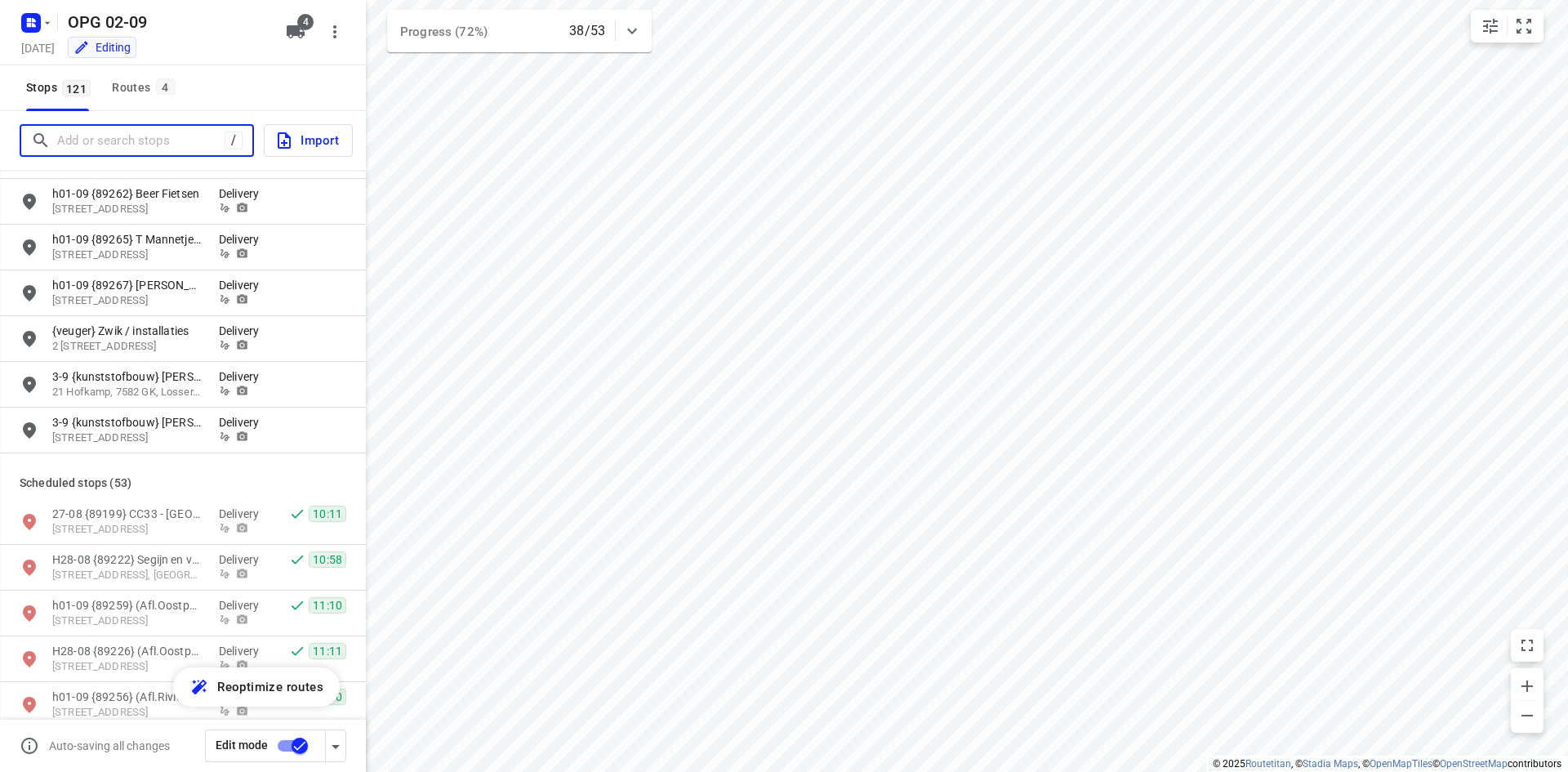
click at [164, 132] on input "Add or search stops" at bounding box center [140, 141] width 168 height 26
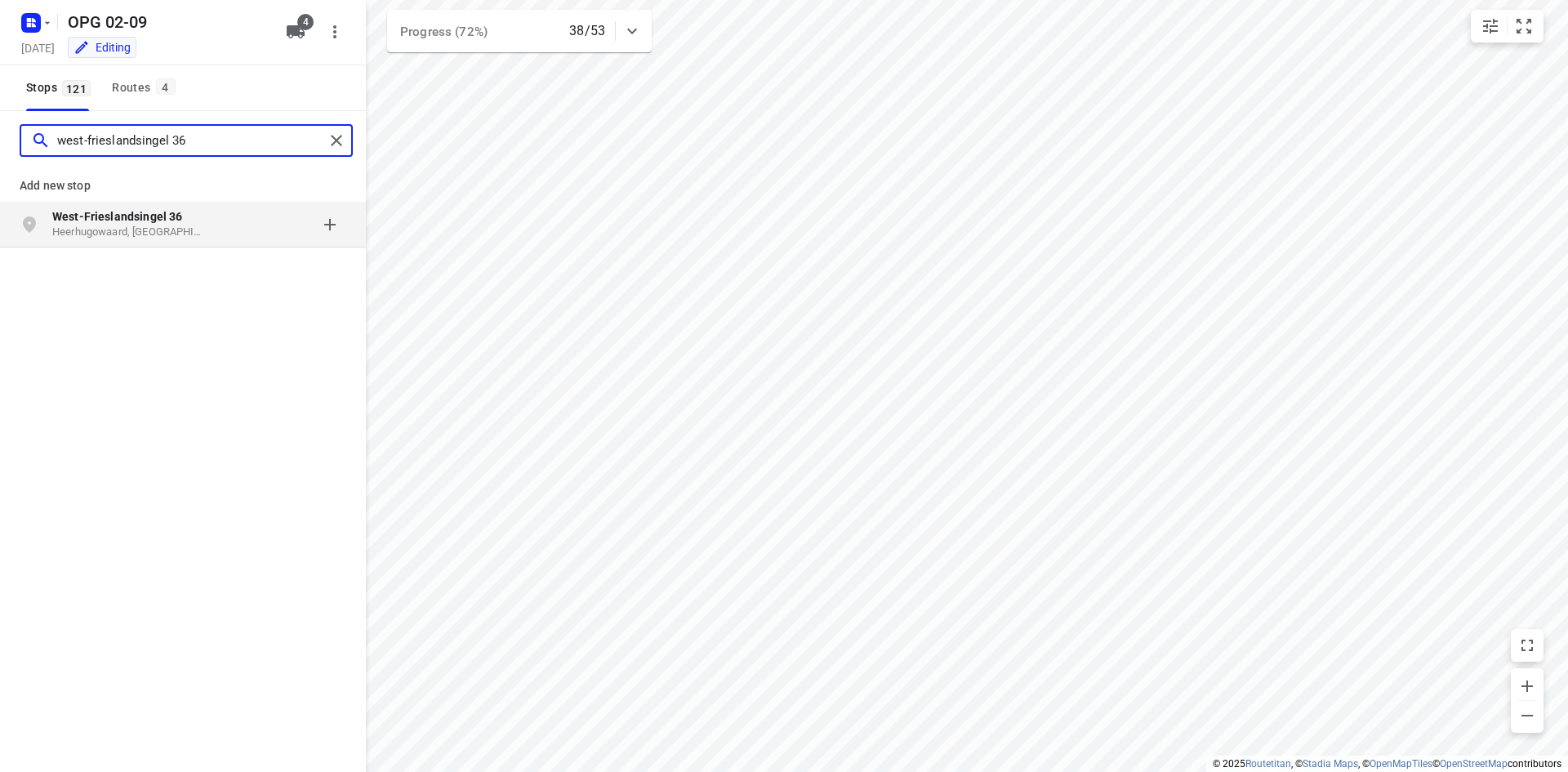
type input "west-frieslandsingel 36"
click at [164, 222] on b "West-Frieslandsingel 36" at bounding box center [116, 217] width 130 height 13
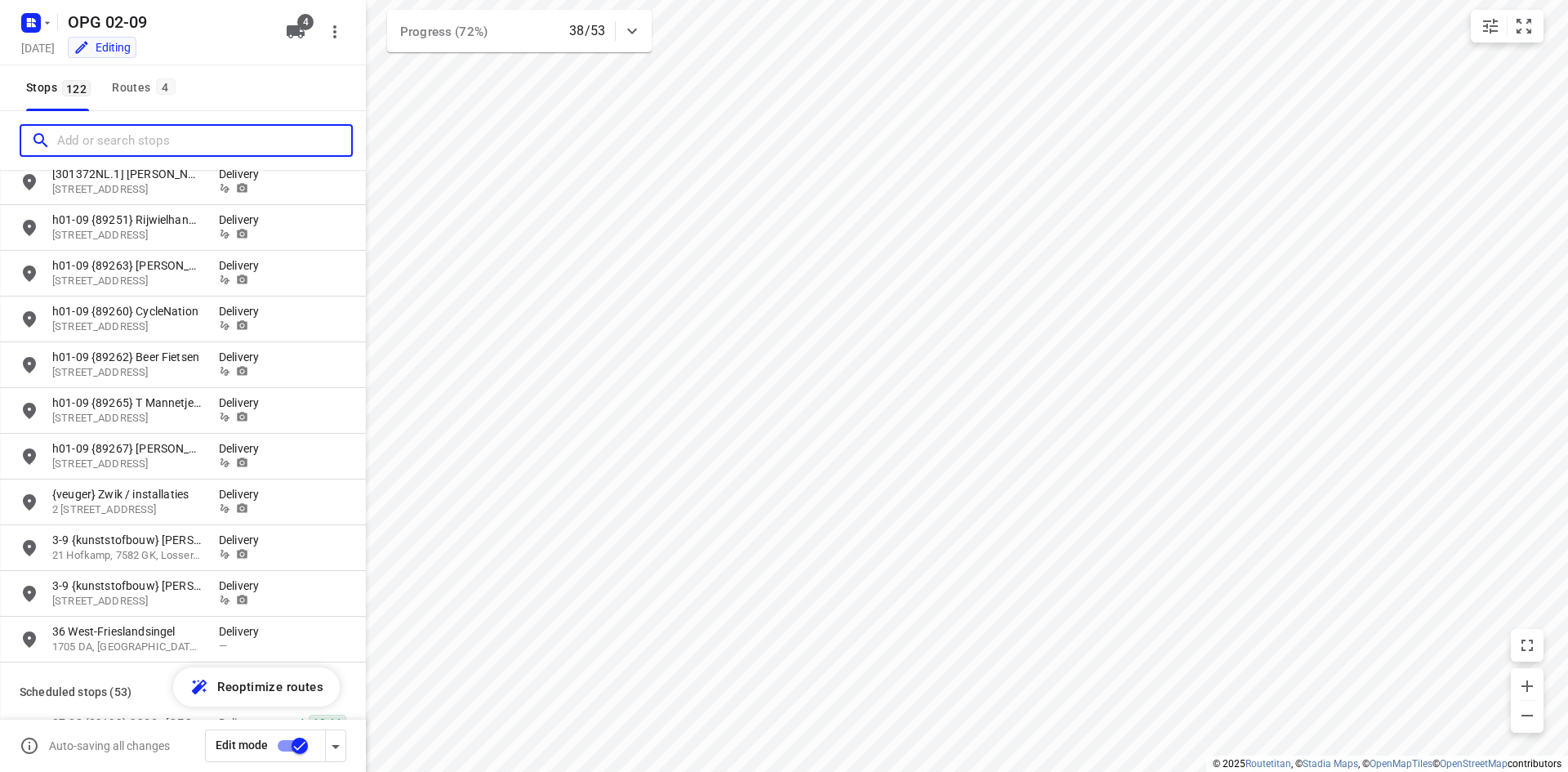
scroll to position [3023, 0]
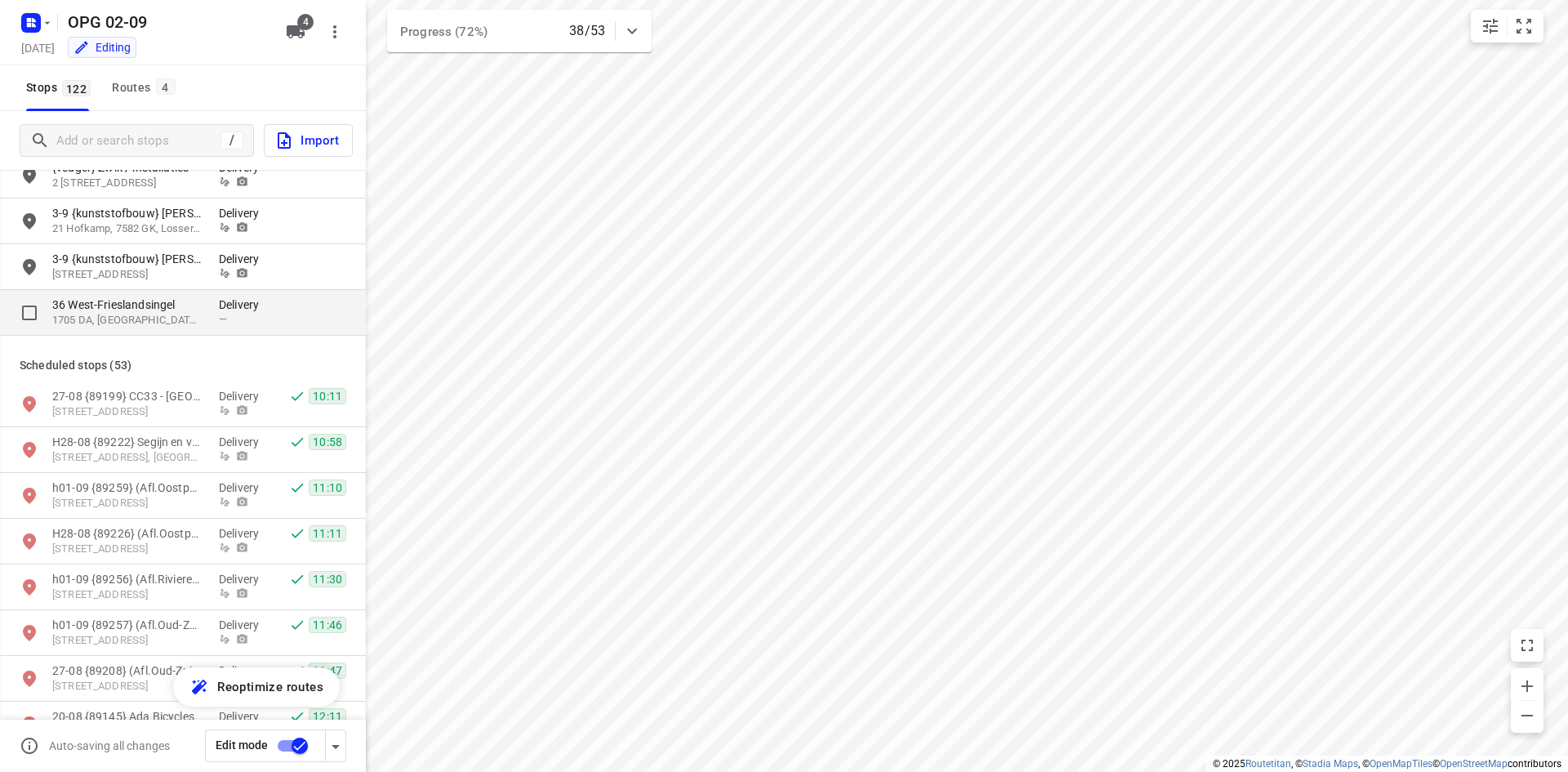
click at [254, 327] on div "Delivery —" at bounding box center [243, 312] width 49 height 32
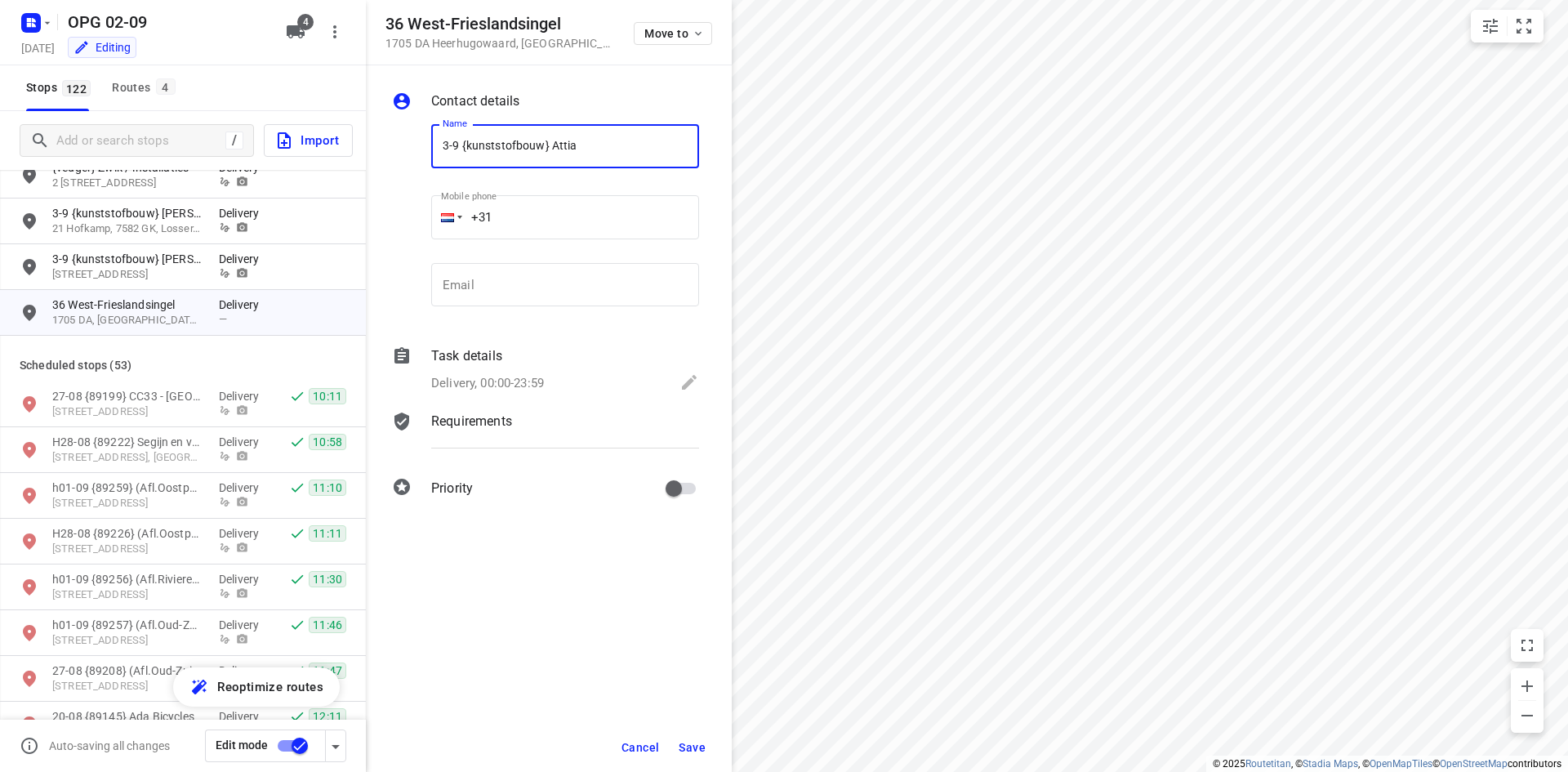
type input "3-9 {kunststofbouw} Attia"
drag, startPoint x: 558, startPoint y: 282, endPoint x: 550, endPoint y: 280, distance: 8.2
click at [558, 282] on input "email" at bounding box center [565, 284] width 268 height 44
paste input "tel"
type input "+31"
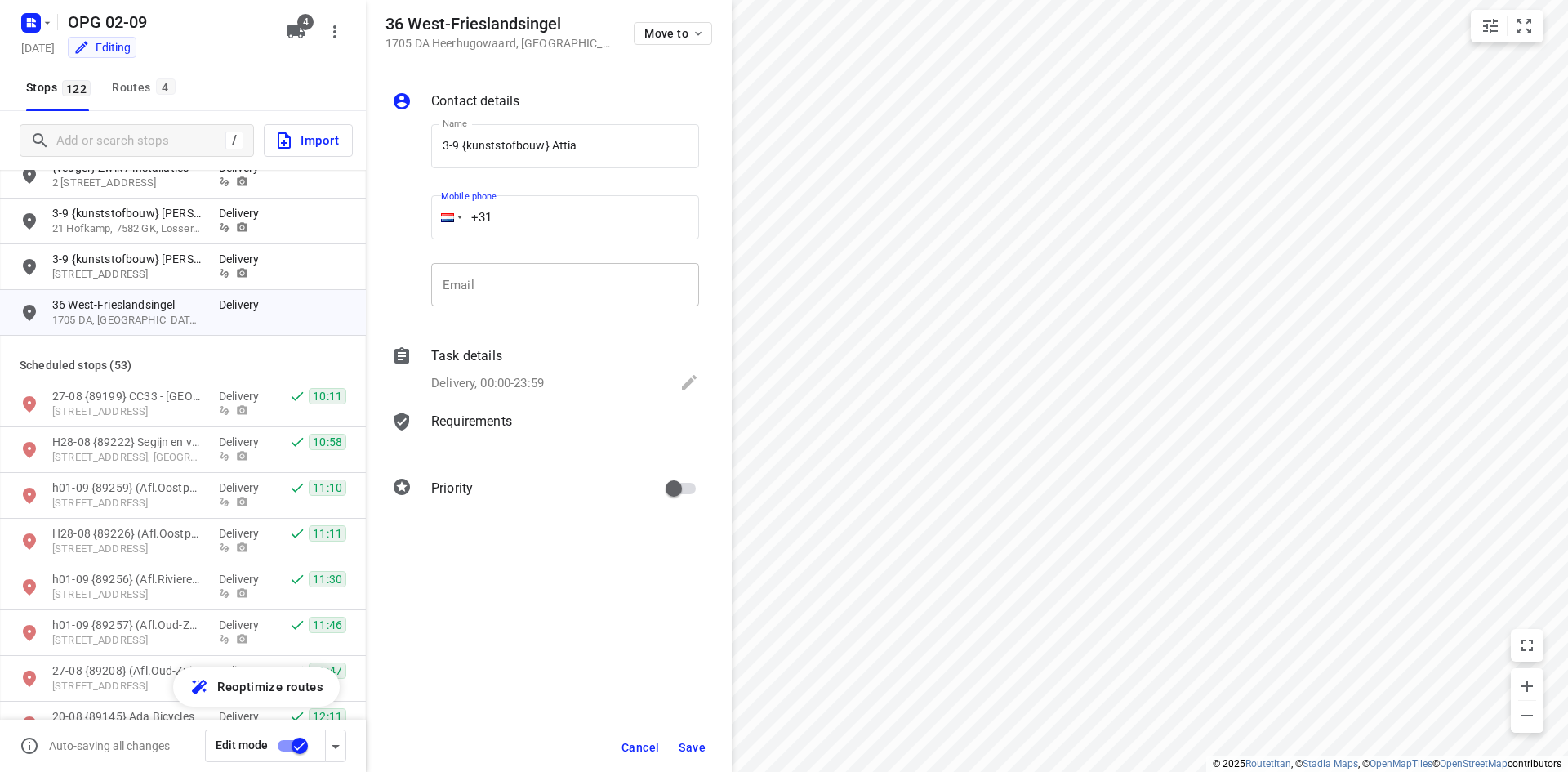
click at [530, 297] on input "email" at bounding box center [565, 284] width 268 height 44
paste input "[PERSON_NAME][EMAIL_ADDRESS][DOMAIN_NAME]"
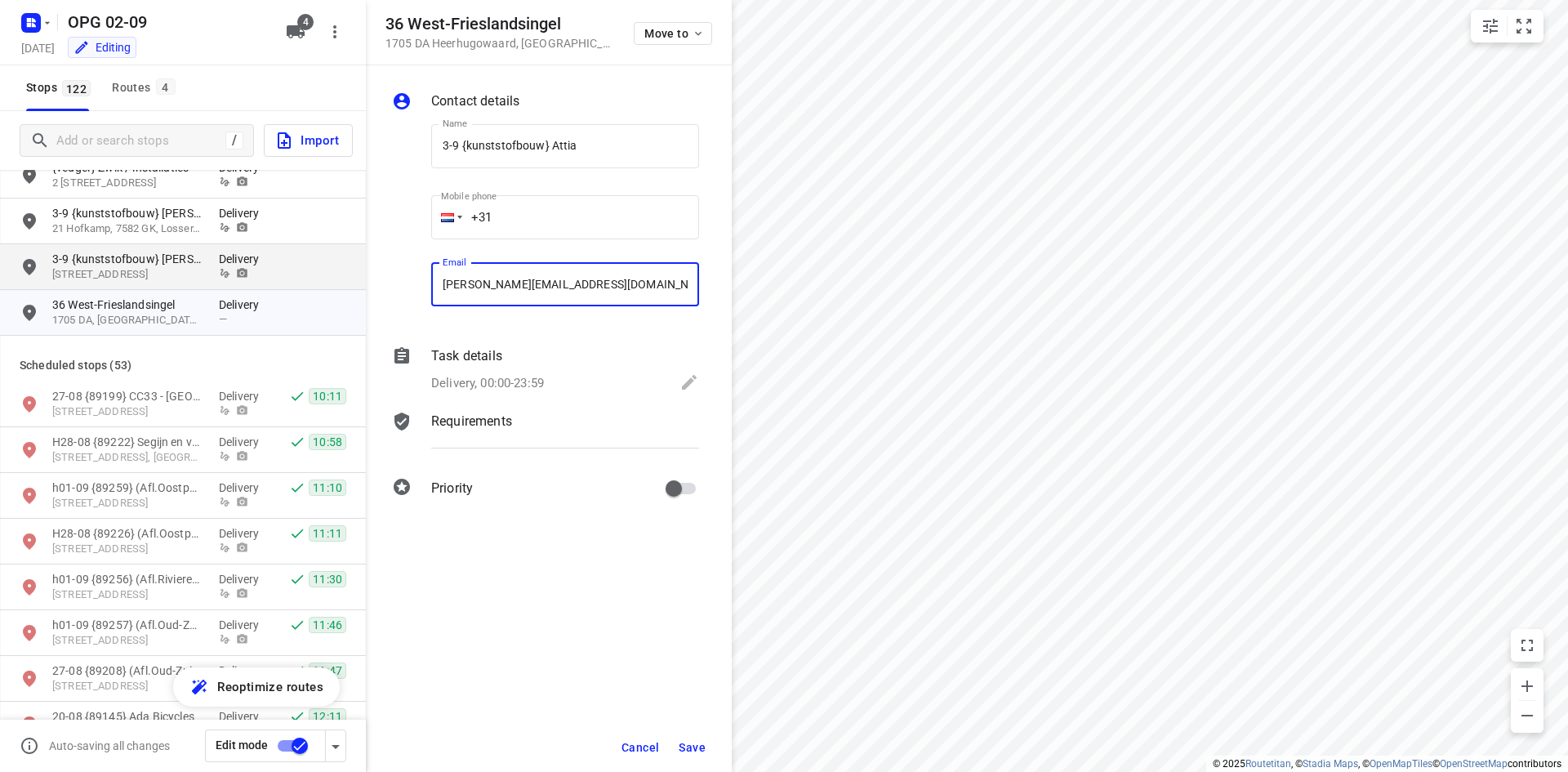
type input "[PERSON_NAME][EMAIL_ADDRESS][DOMAIN_NAME]"
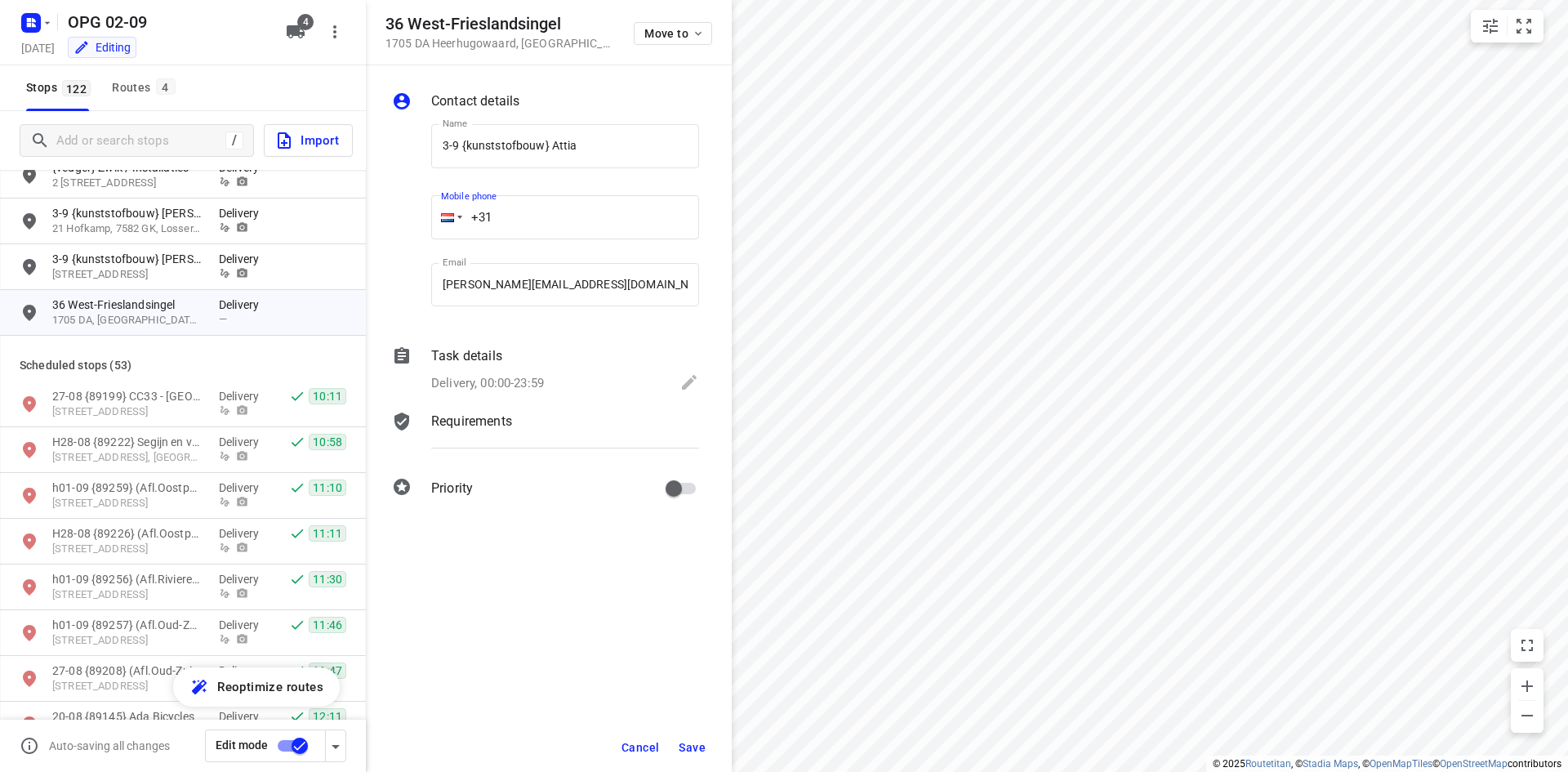
click at [533, 223] on input "+31" at bounding box center [565, 217] width 268 height 44
click at [546, 373] on div "Delivery, 00:00-23:59" at bounding box center [565, 384] width 268 height 23
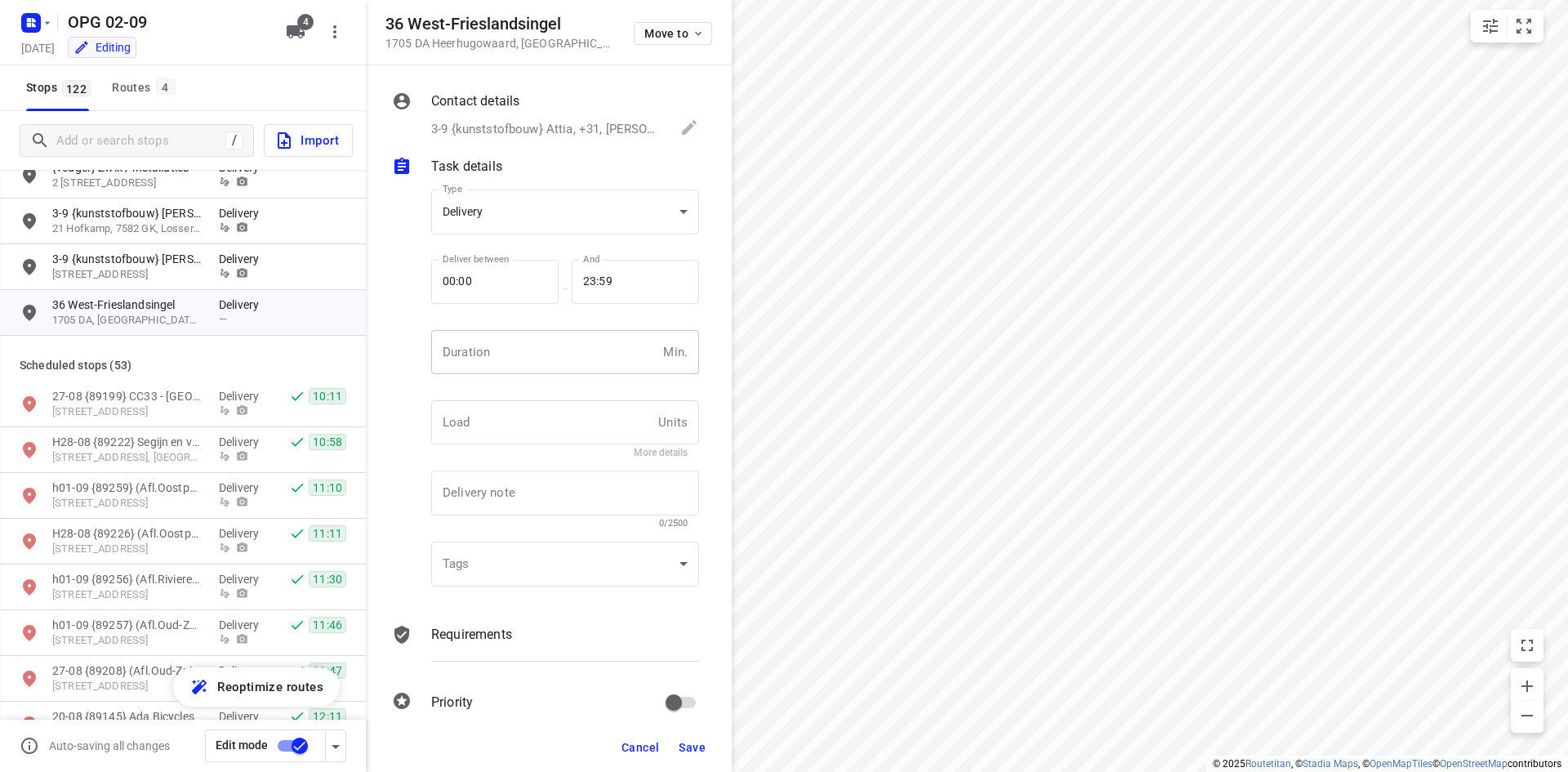
click at [530, 355] on input "number" at bounding box center [544, 351] width 226 height 44
type input "10"
type input "1"
click at [512, 628] on p "Requirements" at bounding box center [472, 635] width 81 height 20
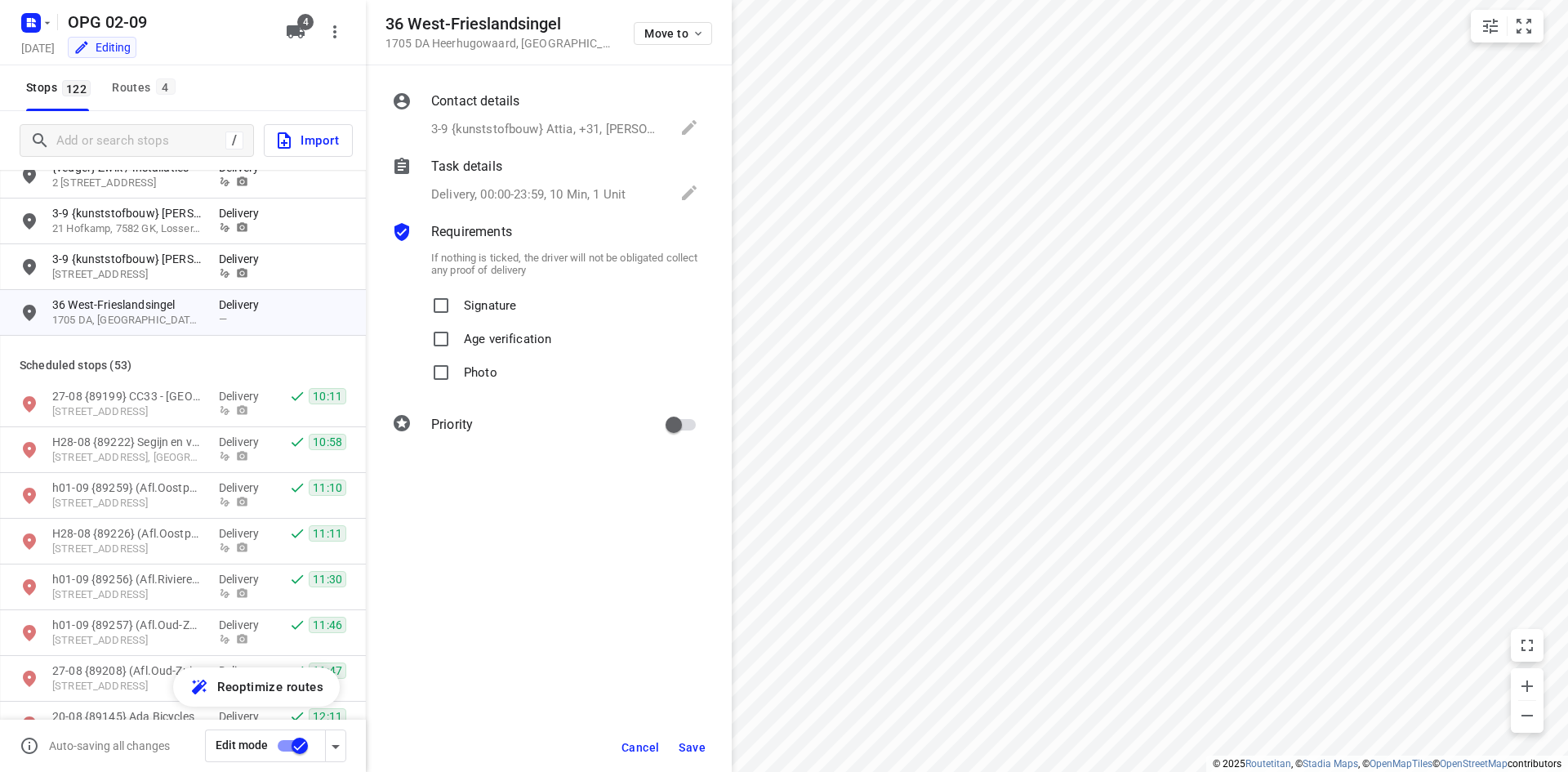
click at [461, 313] on label "Signature" at bounding box center [470, 306] width 92 height 34
click at [457, 313] on input "Signature" at bounding box center [441, 306] width 33 height 33
checkbox input "true"
click at [454, 371] on input "Photo" at bounding box center [441, 373] width 33 height 33
checkbox input "true"
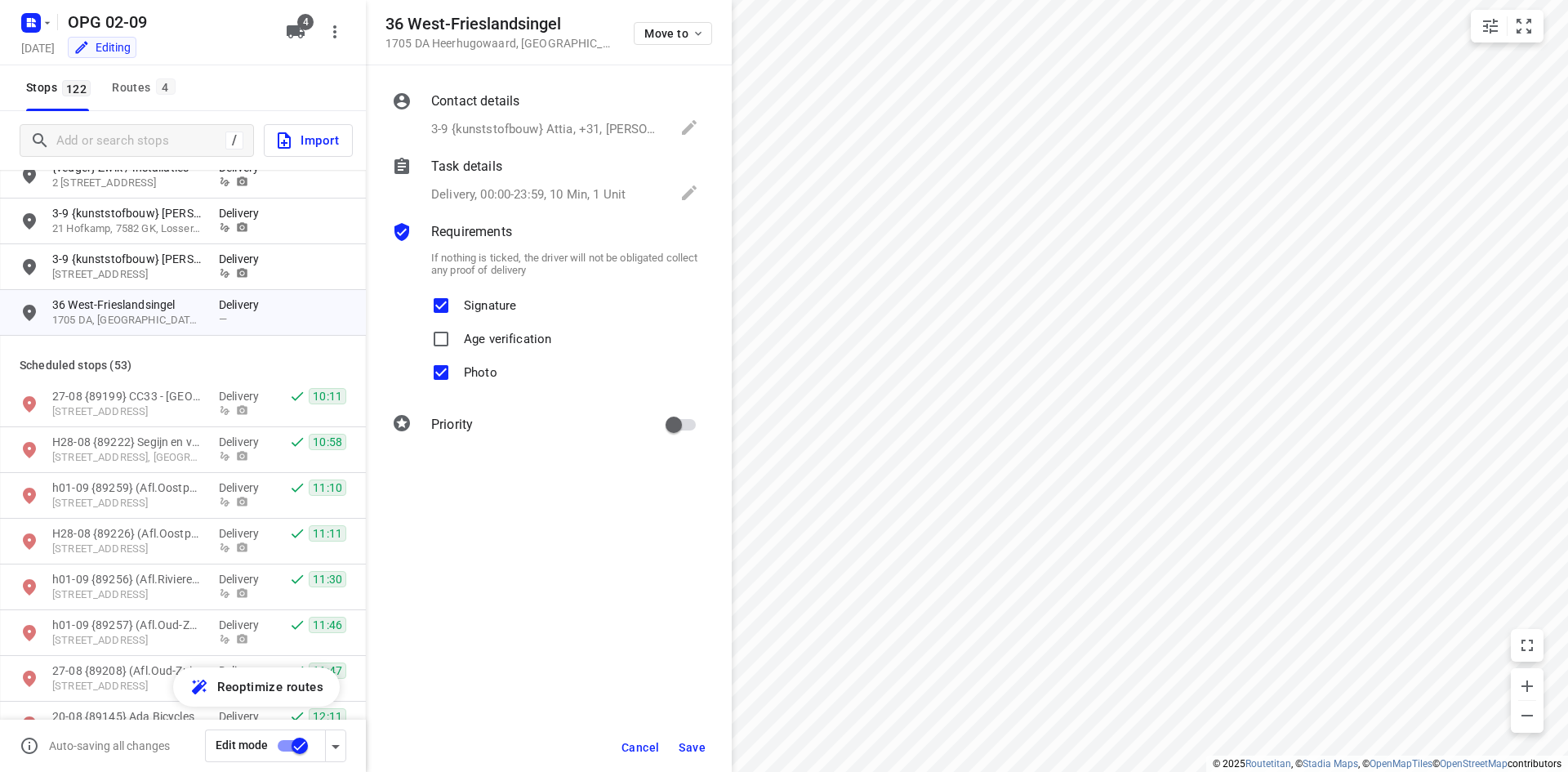
click at [675, 422] on input "primary checkbox" at bounding box center [673, 425] width 93 height 31
checkbox input "true"
click at [676, 743] on button "Save" at bounding box center [691, 748] width 40 height 30
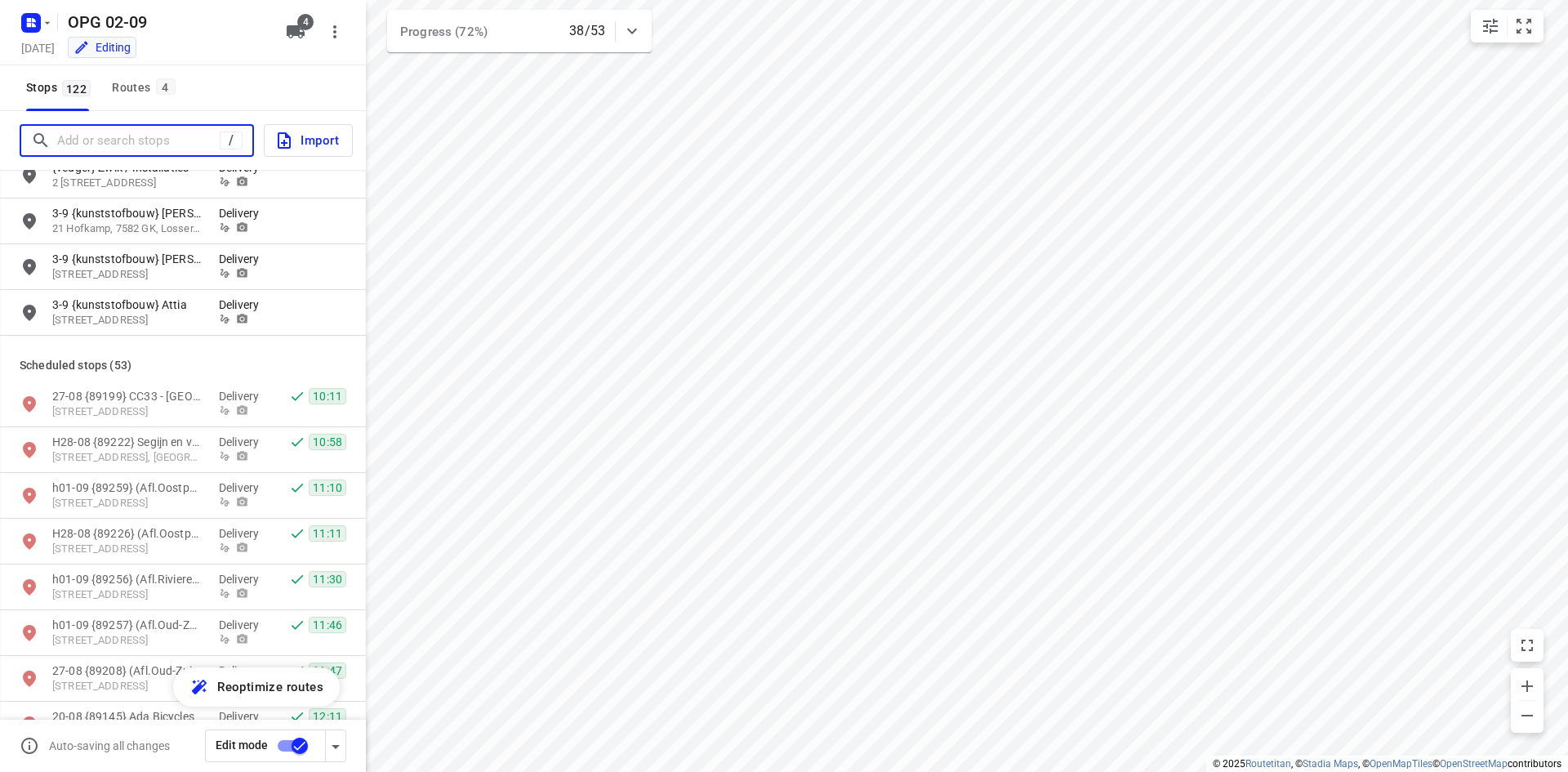
click at [168, 136] on input "Add or search stops" at bounding box center [138, 141] width 163 height 26
type input "b"
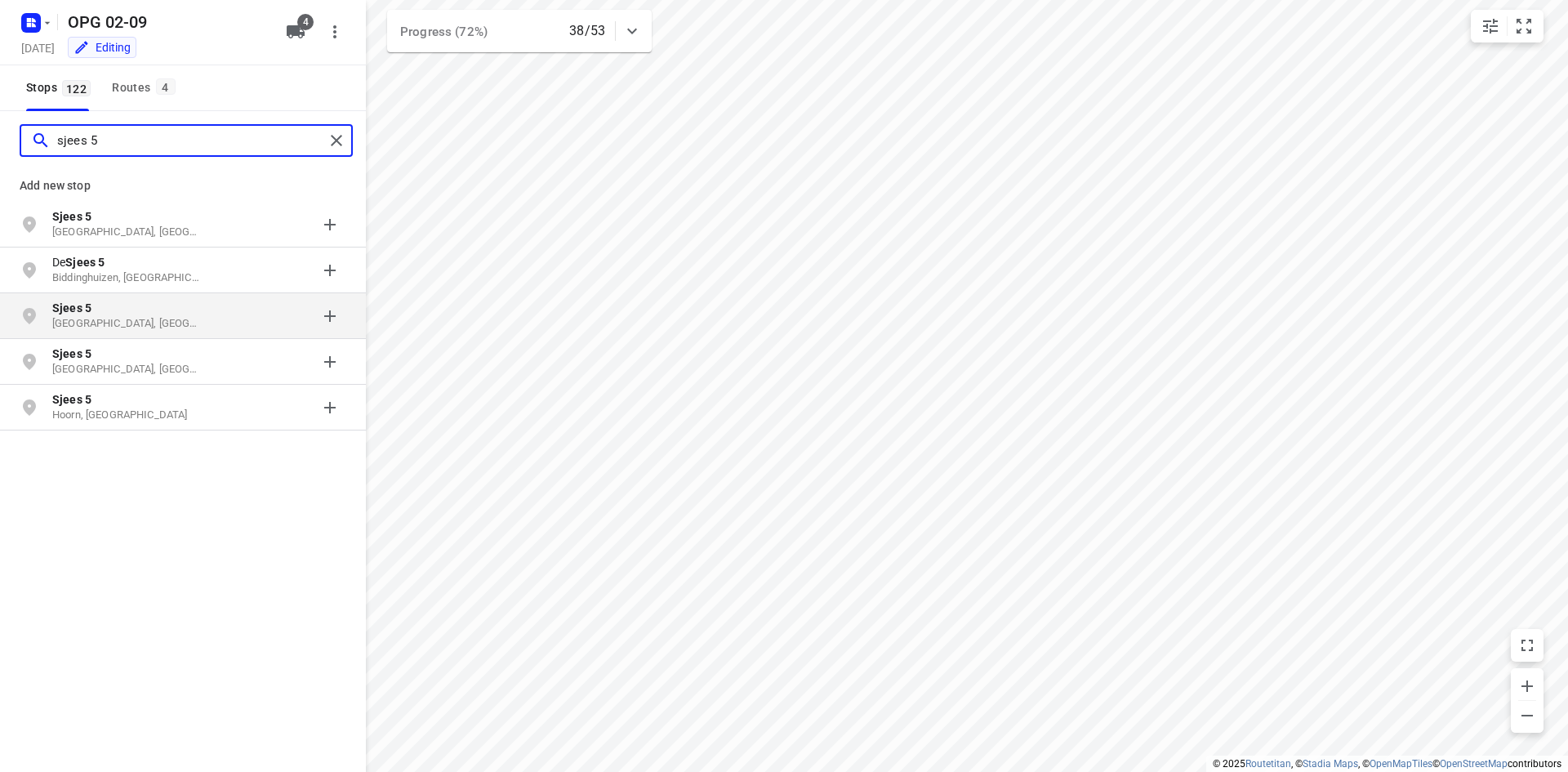
type input "sjees 5"
click at [138, 302] on p "Sjees 5" at bounding box center [127, 308] width 150 height 17
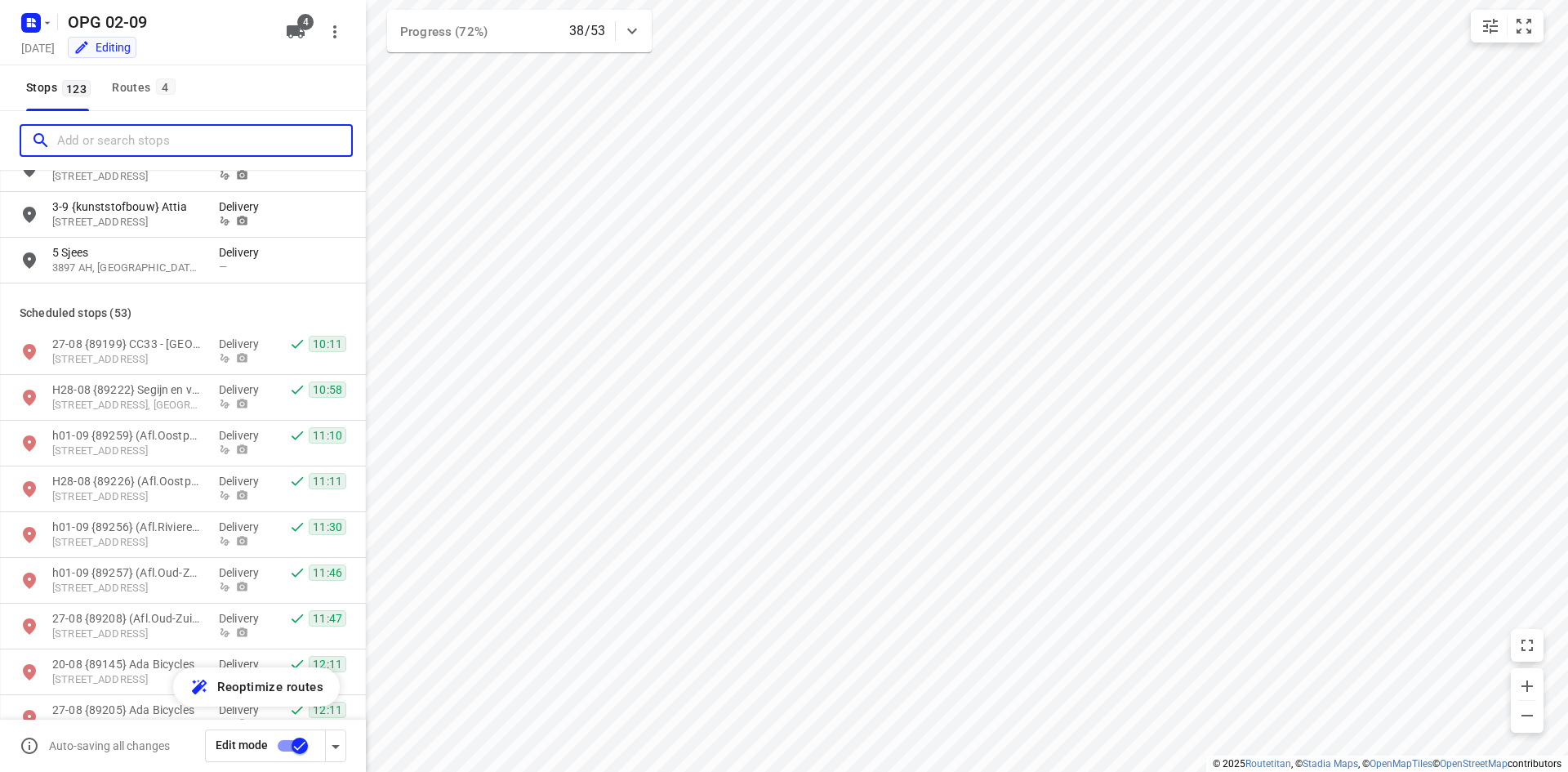
scroll to position [3105, 0]
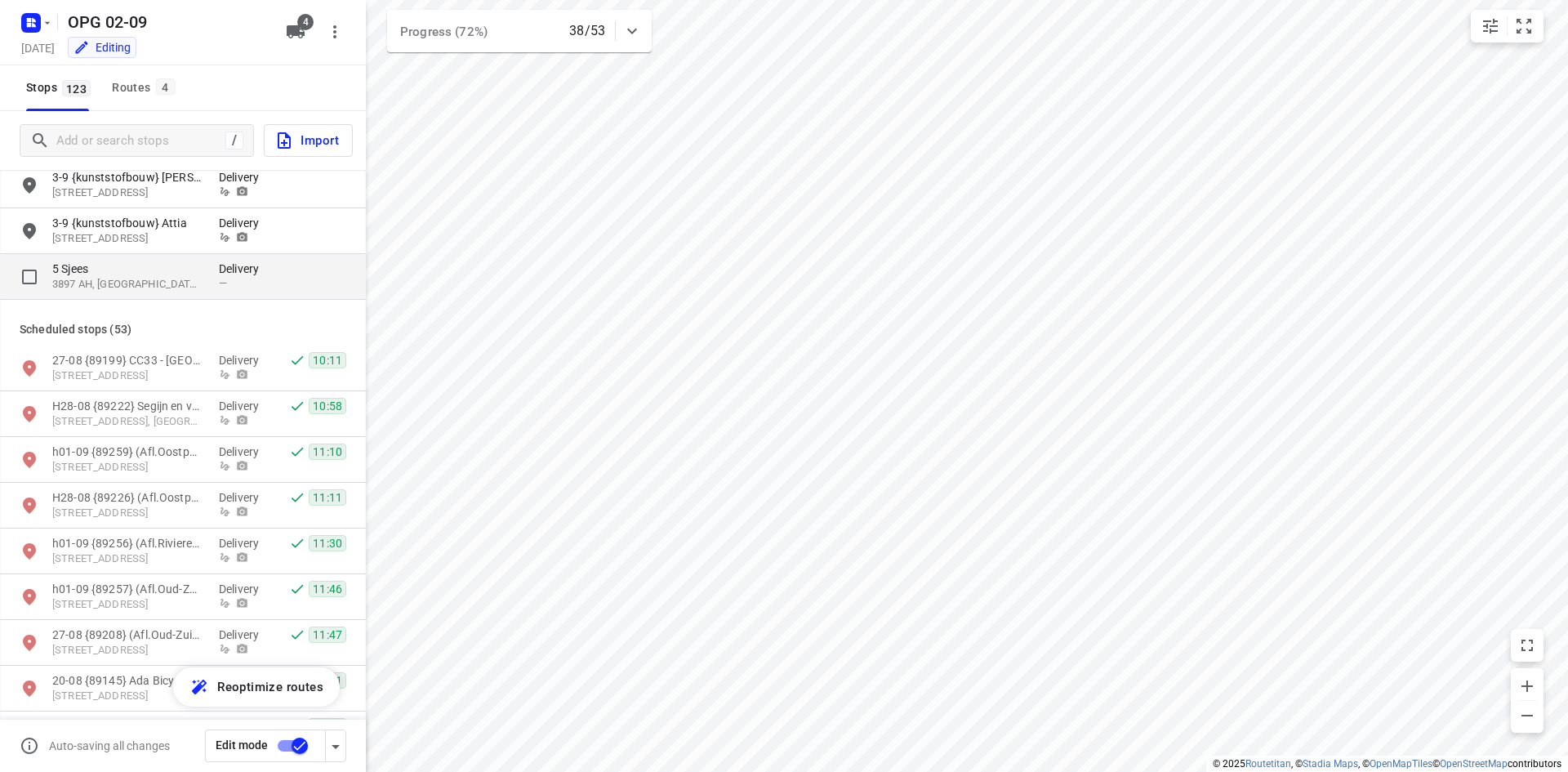
click at [183, 286] on p "3897 AH, [GEOGRAPHIC_DATA], [GEOGRAPHIC_DATA]" at bounding box center [127, 284] width 150 height 16
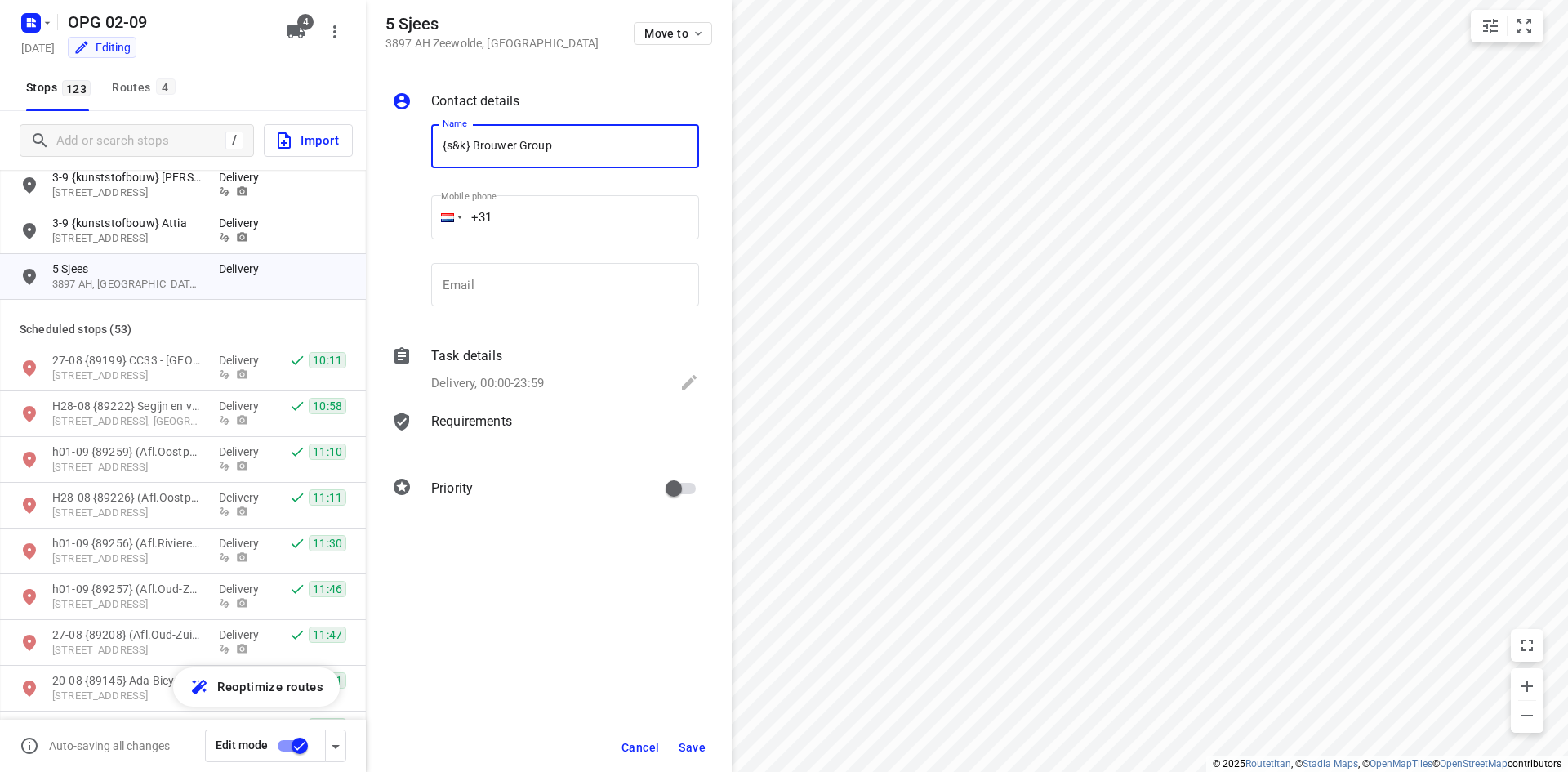
type input "{s&k} Brouwer Group"
click at [503, 284] on input "email" at bounding box center [565, 284] width 268 height 44
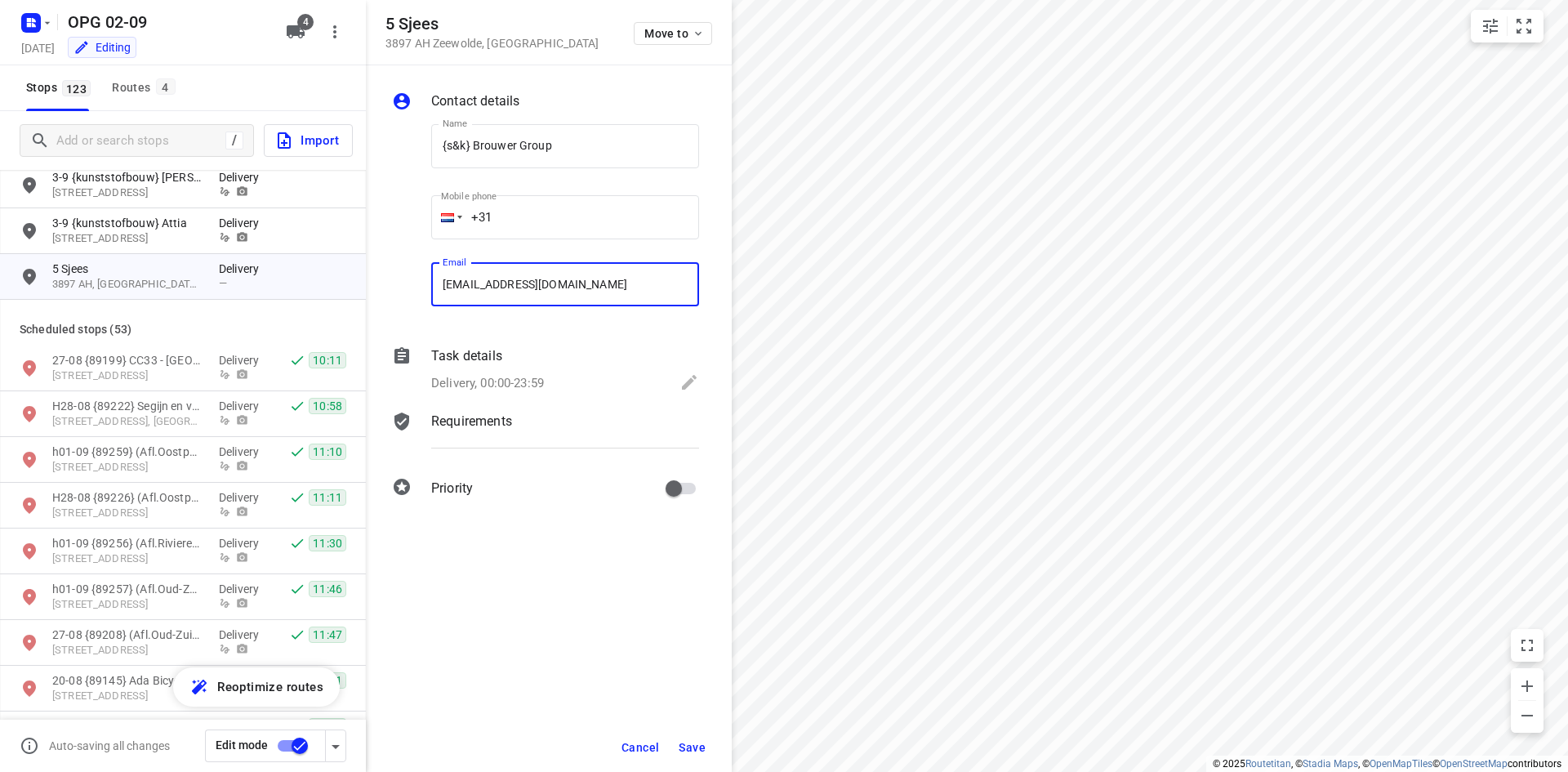
type input "[EMAIL_ADDRESS][DOMAIN_NAME]"
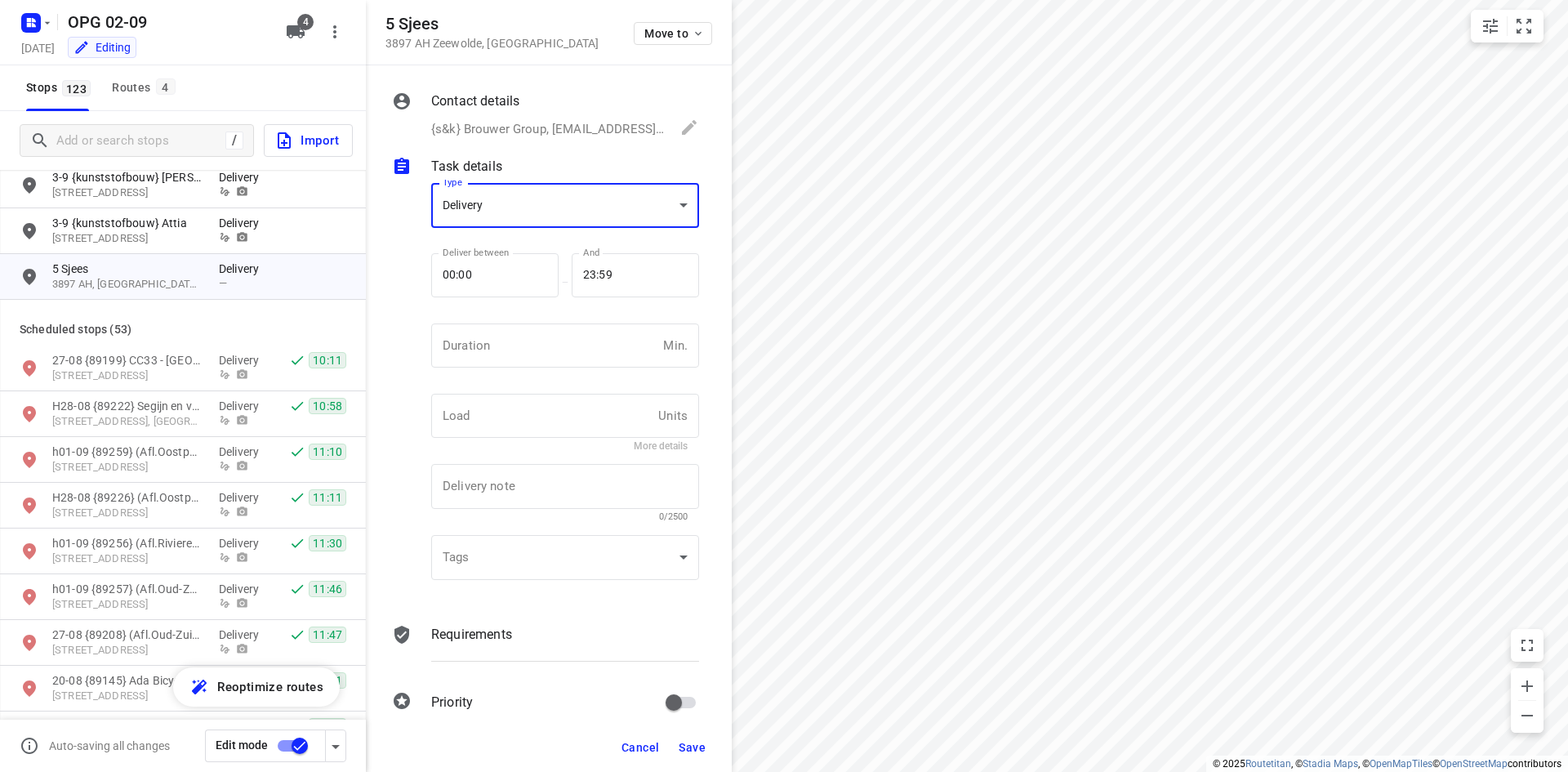
scroll to position [0, 0]
drag, startPoint x: 470, startPoint y: 96, endPoint x: 482, endPoint y: 104, distance: 14.4
click at [470, 96] on p "Contact details" at bounding box center [475, 102] width 88 height 20
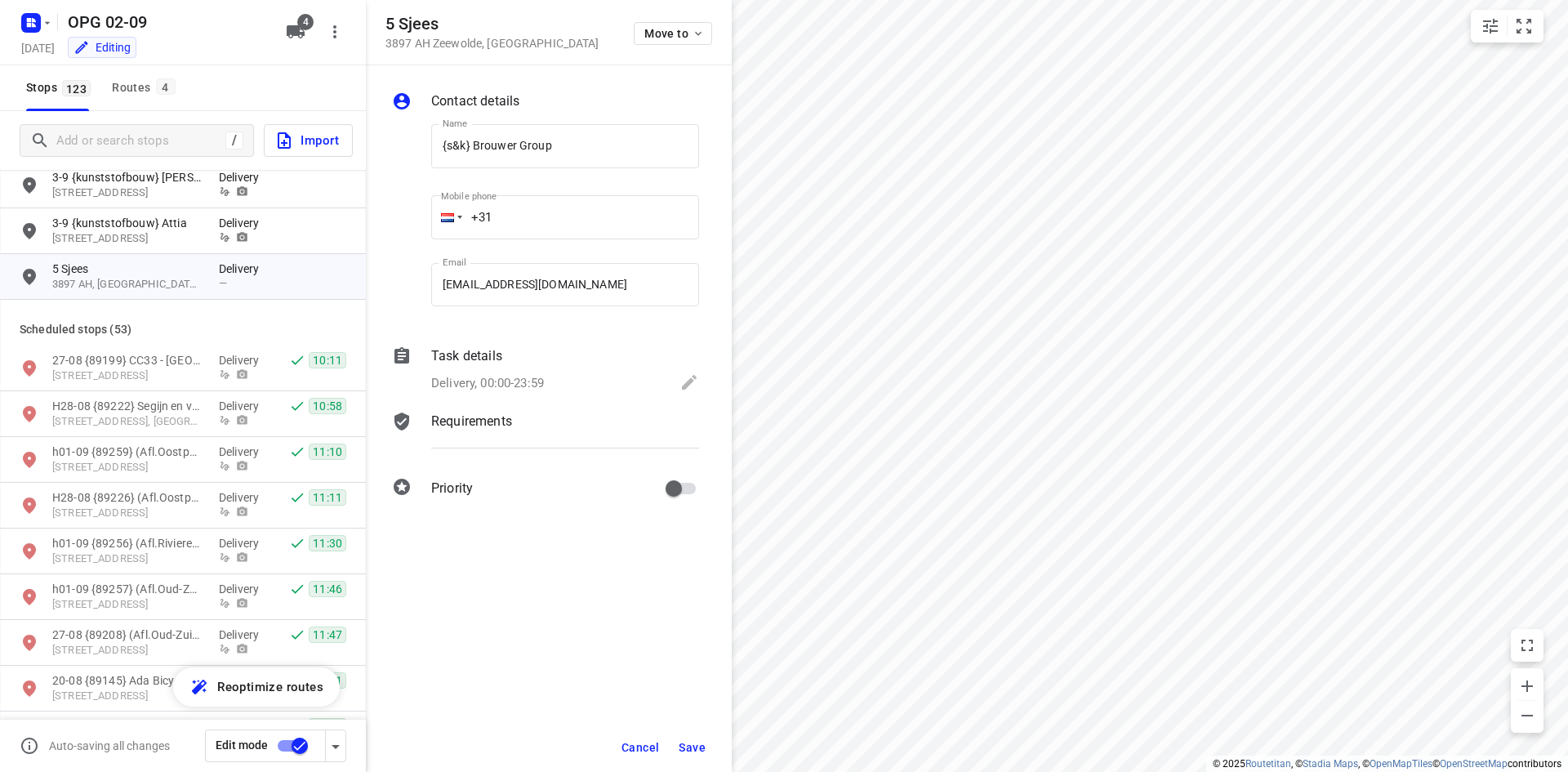
click at [554, 367] on div "Task details Delivery, 00:00-23:59" at bounding box center [565, 370] width 274 height 55
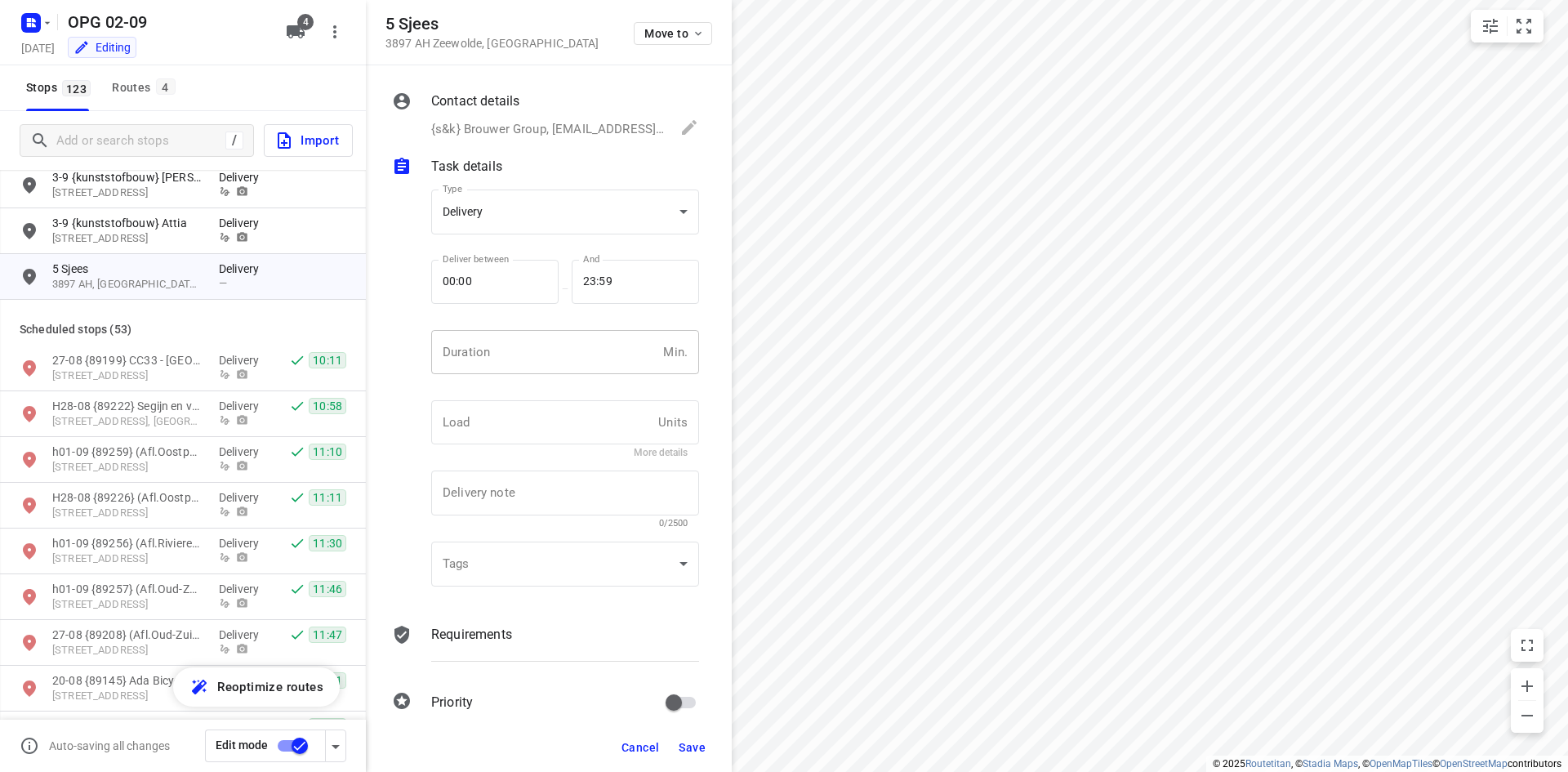
click at [557, 346] on input "number" at bounding box center [544, 351] width 226 height 44
type input "10"
type input "1"
click at [589, 217] on body "i © 2025 Routetitan , © Stadia Maps , © OpenMapTiles © OpenStreetMap contributo…" at bounding box center [784, 386] width 1568 height 772
click at [589, 244] on div "Pickup" at bounding box center [559, 241] width 230 height 20
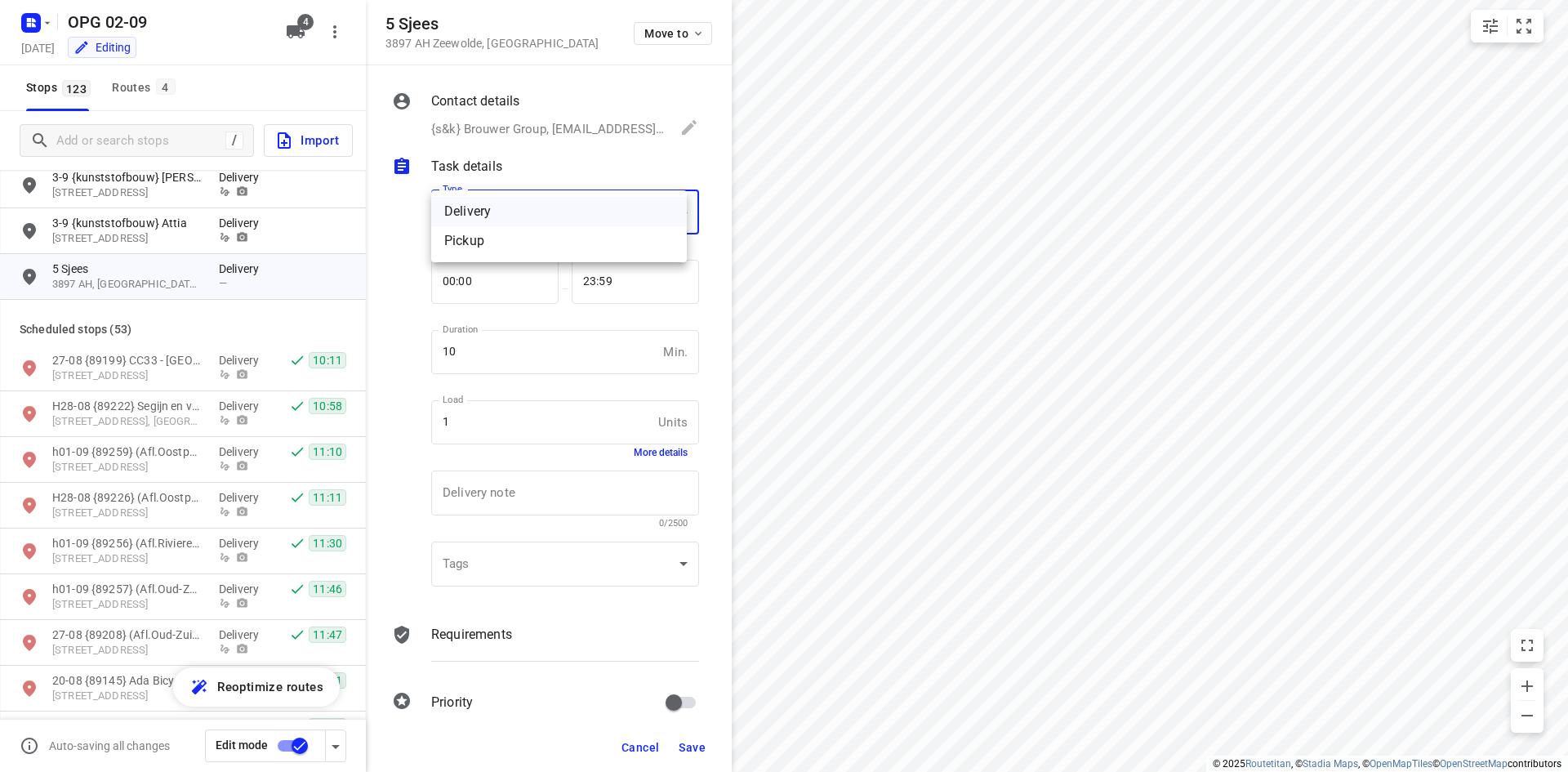
type input "pickup"
click at [493, 627] on p "Requirements" at bounding box center [472, 635] width 81 height 20
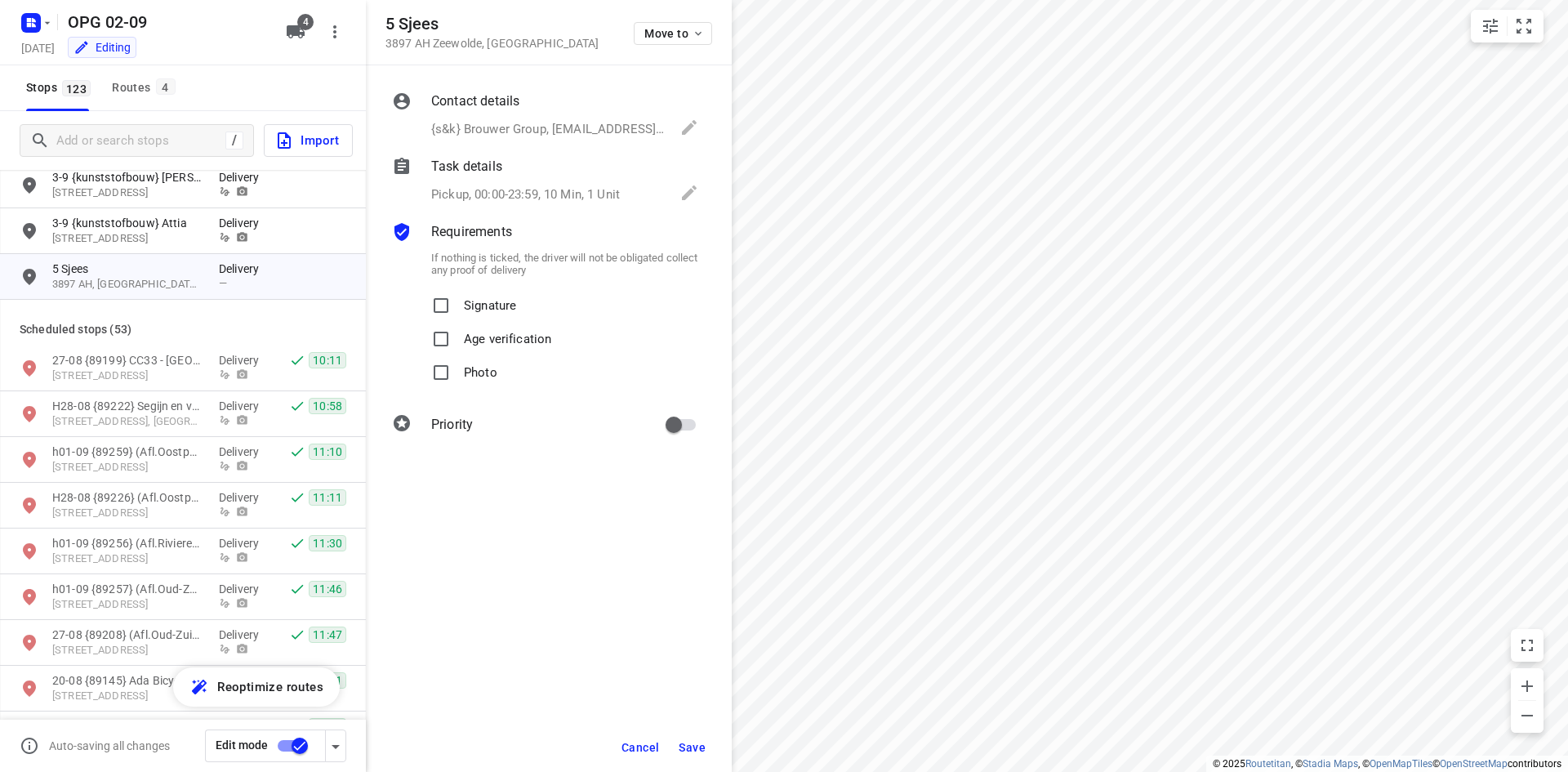
click at [459, 299] on label "Signature" at bounding box center [470, 306] width 92 height 34
click at [457, 299] on input "Signature" at bounding box center [441, 306] width 33 height 33
checkbox input "true"
click at [459, 370] on label "Photo" at bounding box center [461, 373] width 73 height 34
click at [457, 370] on input "Photo" at bounding box center [441, 373] width 33 height 33
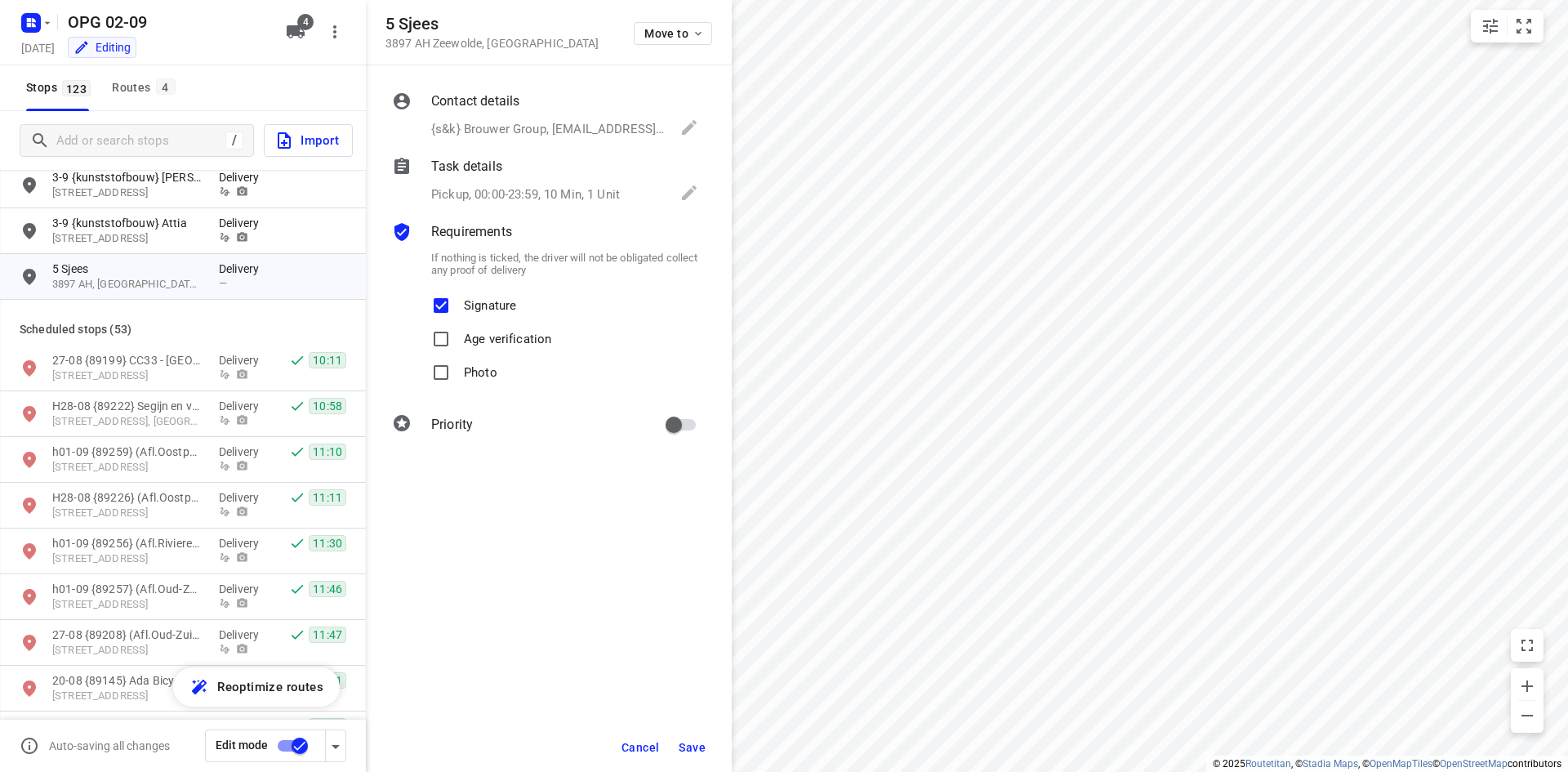
checkbox input "true"
click at [661, 414] on input "primary checkbox" at bounding box center [673, 425] width 93 height 31
click at [680, 420] on input "primary checkbox" at bounding box center [690, 425] width 93 height 31
checkbox input "false"
click at [702, 741] on span "Save" at bounding box center [691, 747] width 27 height 13
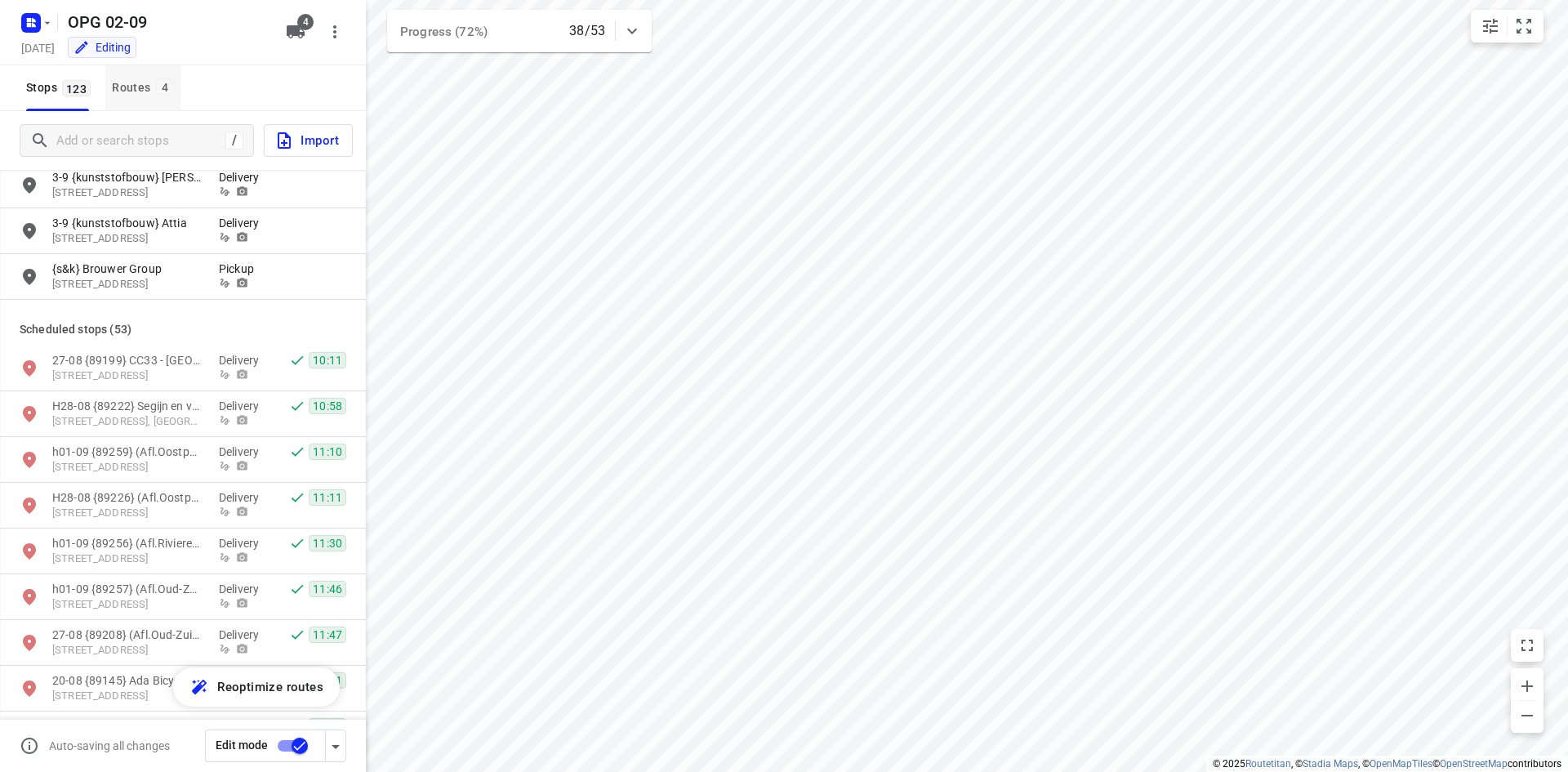
click at [150, 84] on div "Routes 4" at bounding box center [145, 88] width 68 height 21
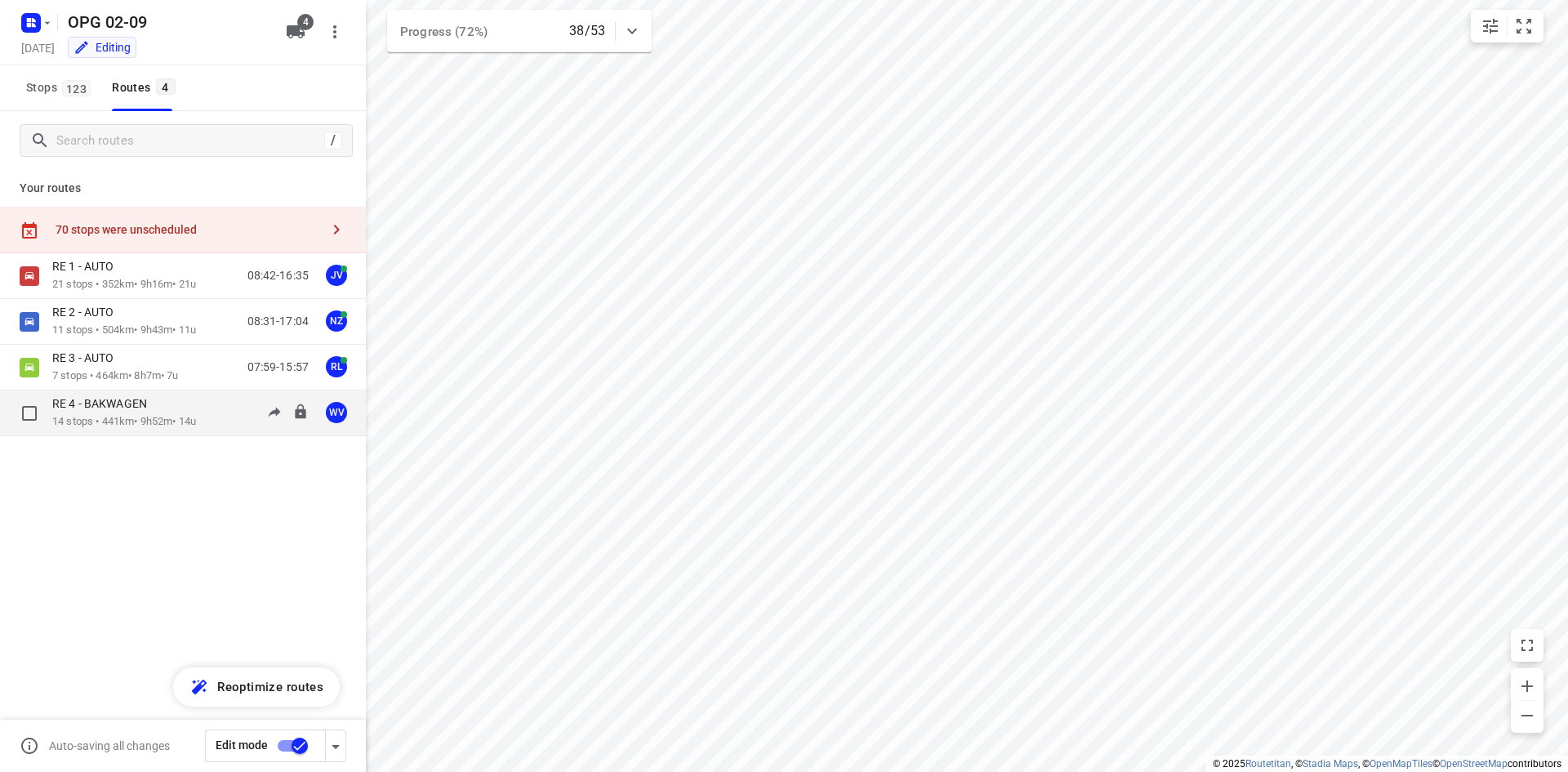
click at [131, 412] on div "RE 4 - BAKWAGEN" at bounding box center [124, 405] width 144 height 18
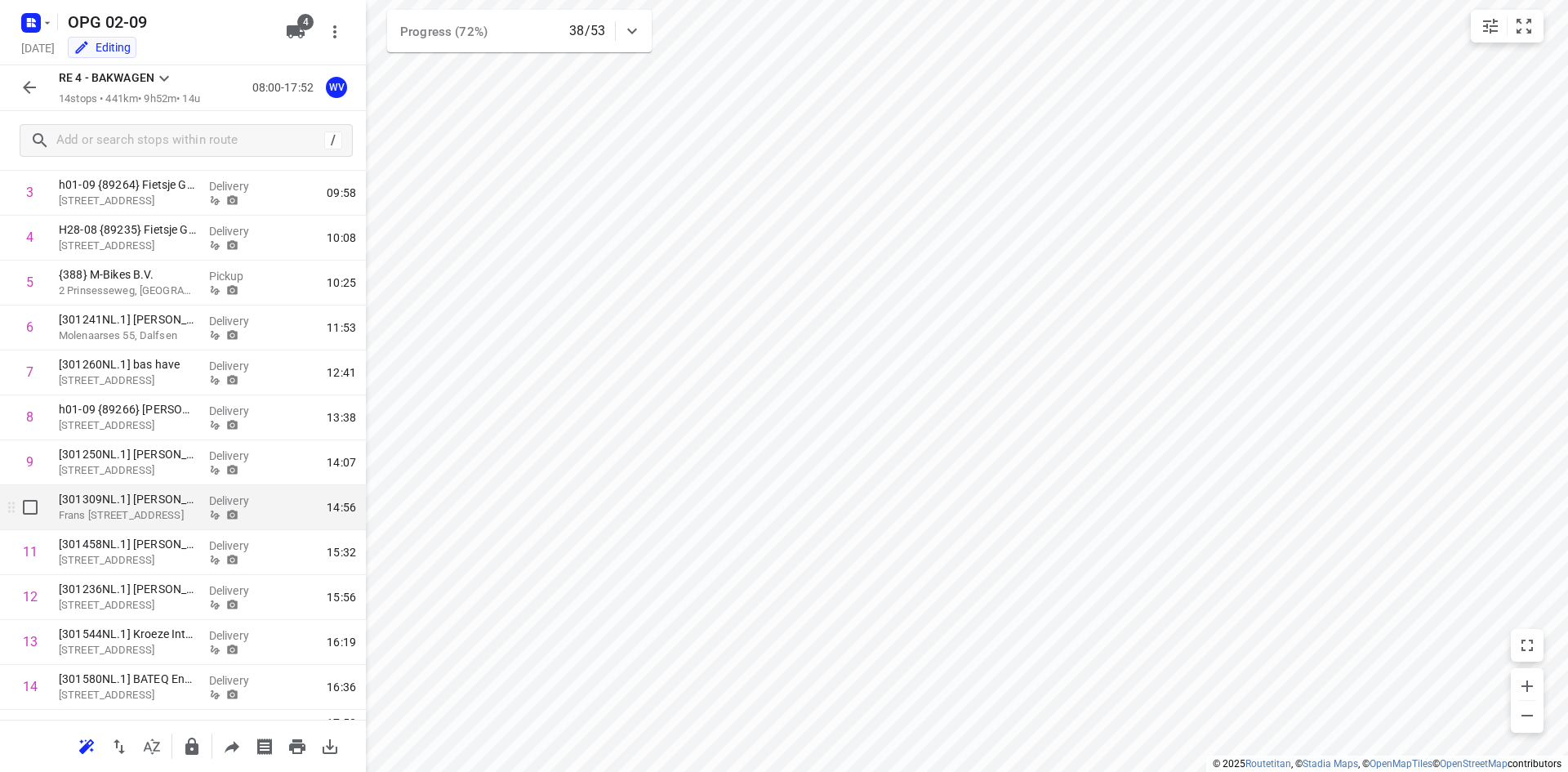
scroll to position [245, 0]
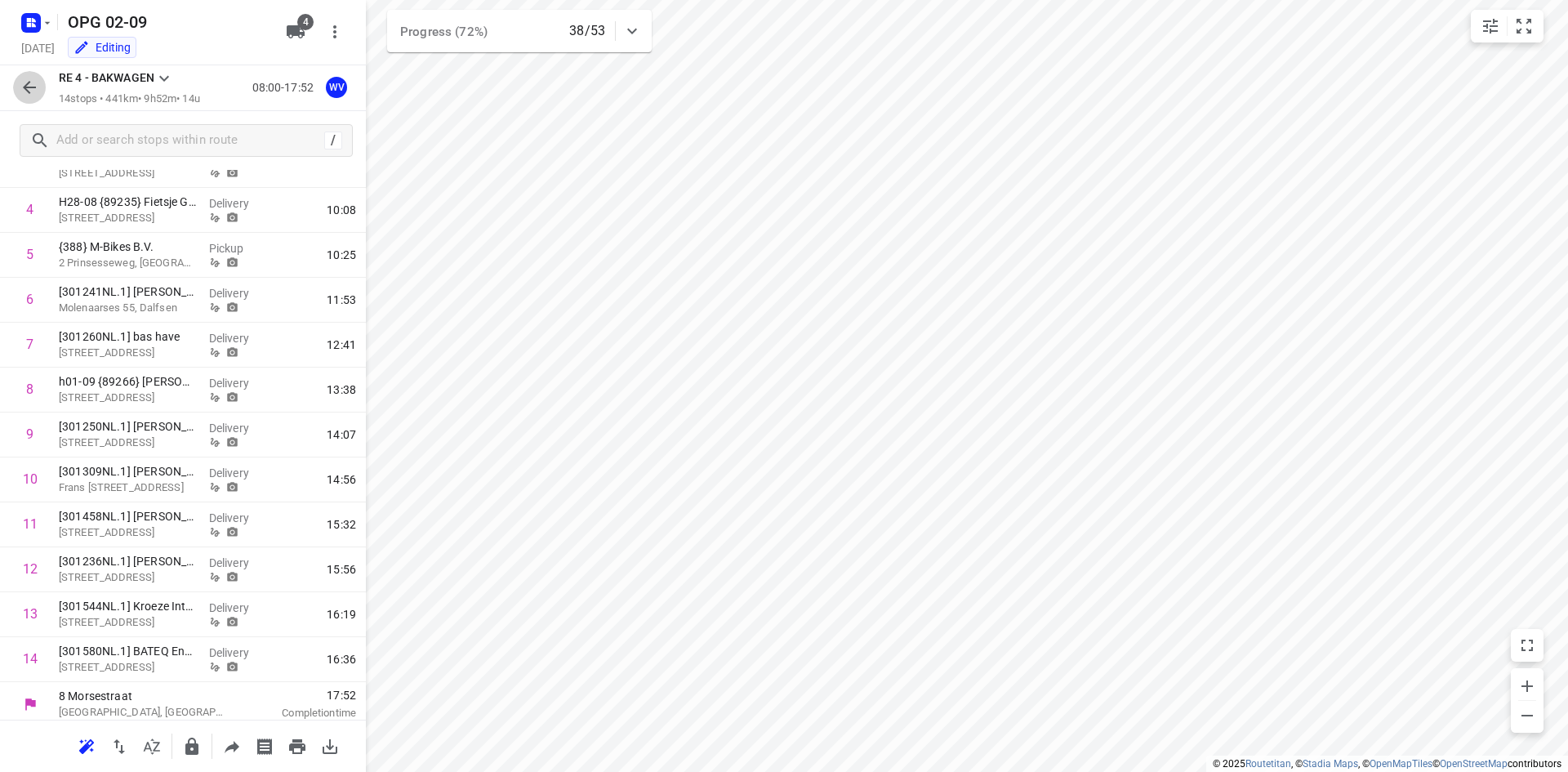
click at [35, 82] on icon "button" at bounding box center [30, 88] width 20 height 20
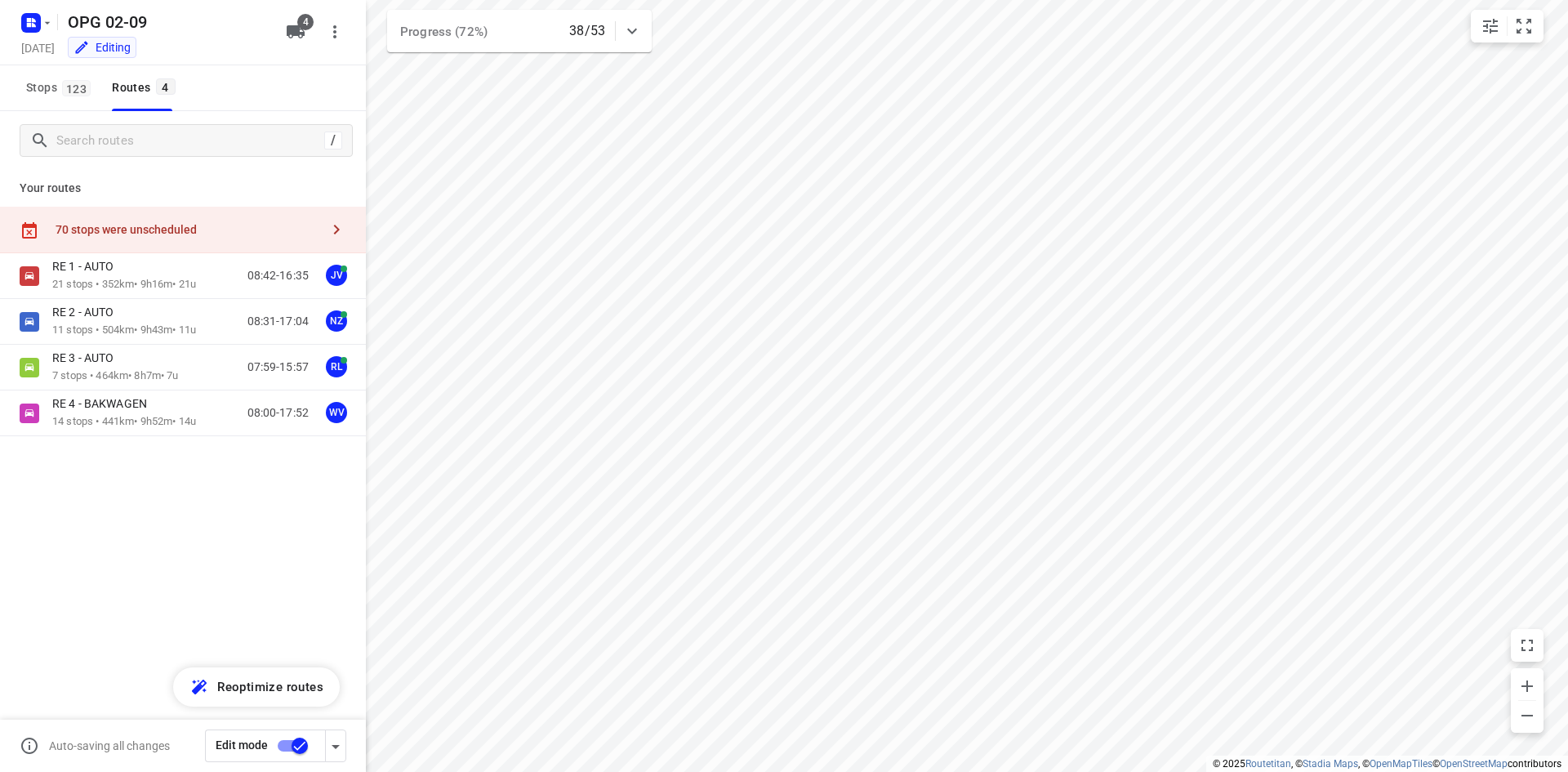
click at [254, 218] on div "70 stops were unscheduled" at bounding box center [183, 230] width 366 height 46
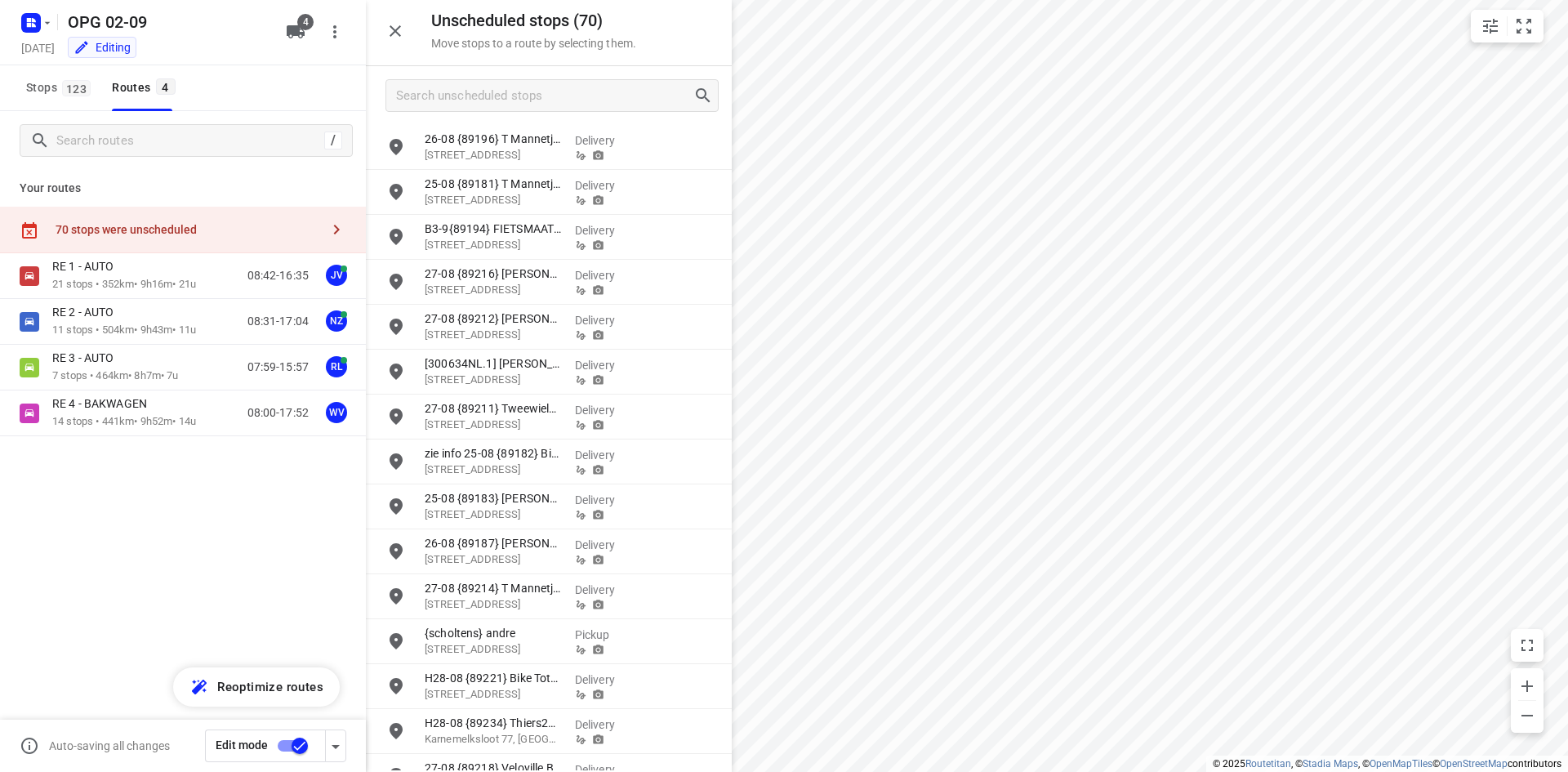
click at [448, 114] on div at bounding box center [549, 95] width 366 height 59
click at [450, 98] on input "Search unscheduled stops" at bounding box center [544, 96] width 296 height 26
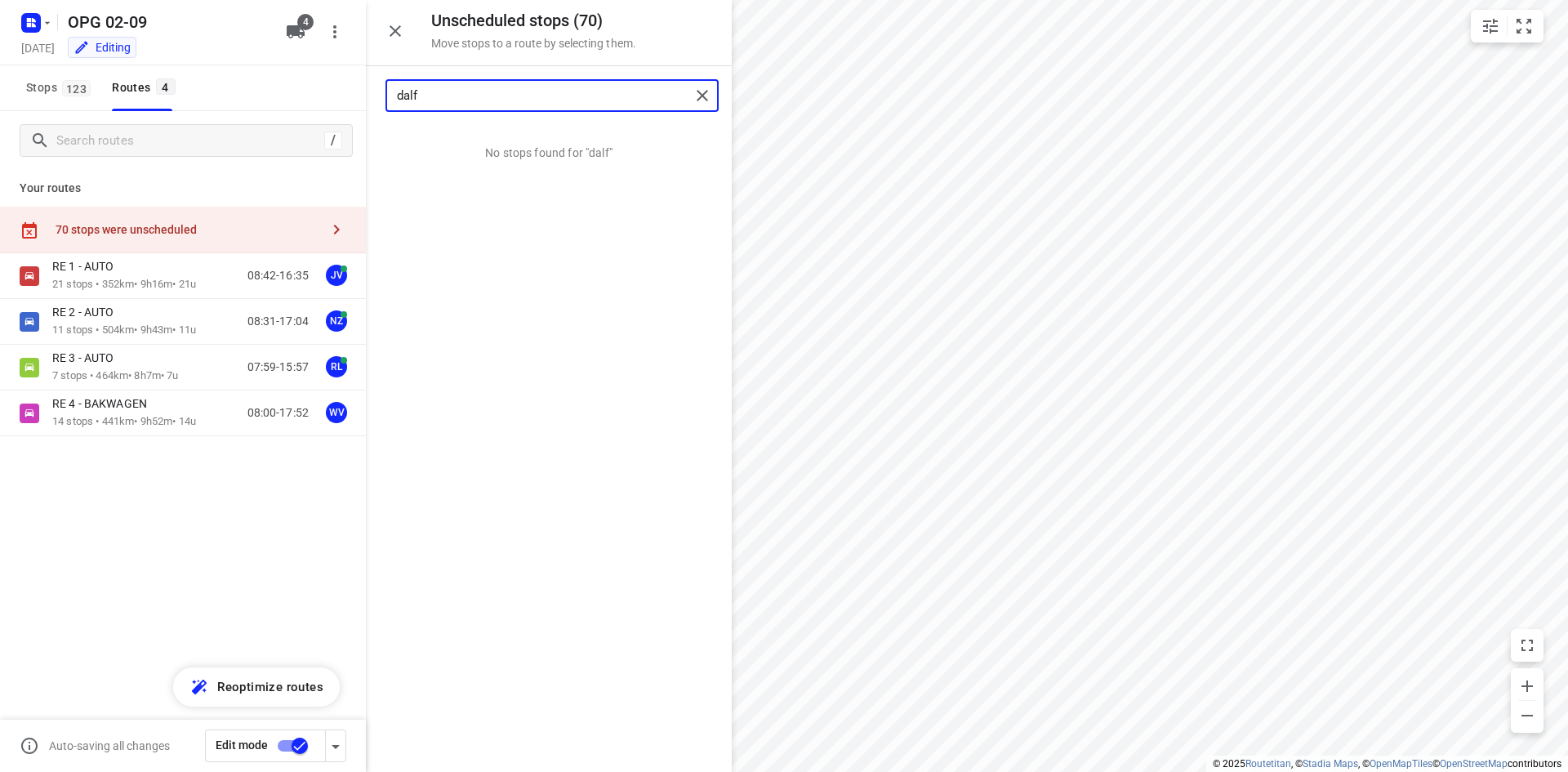
type input "dalf"
click at [60, 88] on span "Stops 123" at bounding box center [61, 88] width 69 height 21
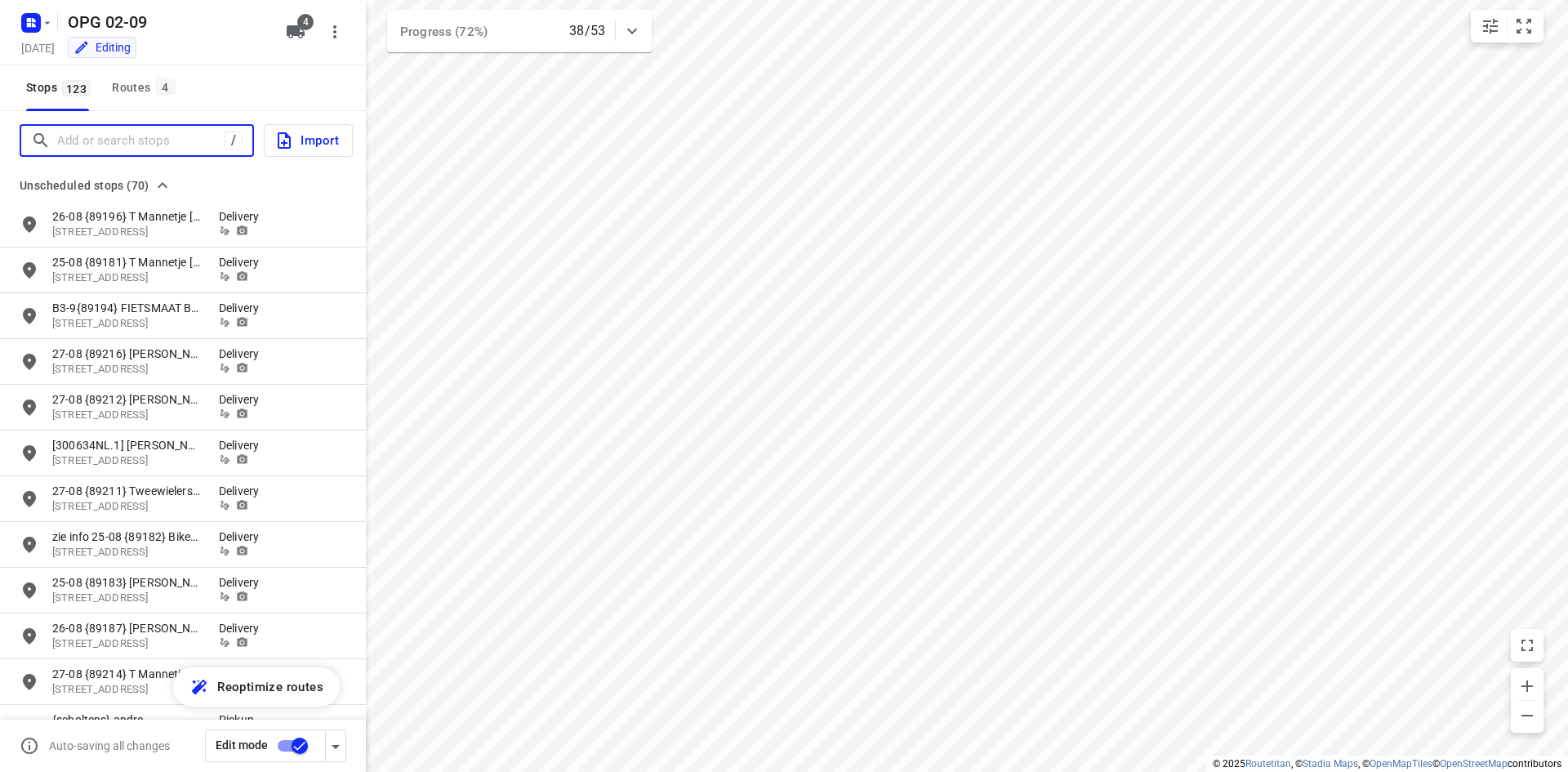
click at [81, 146] on input "Add or search stops" at bounding box center [140, 141] width 168 height 26
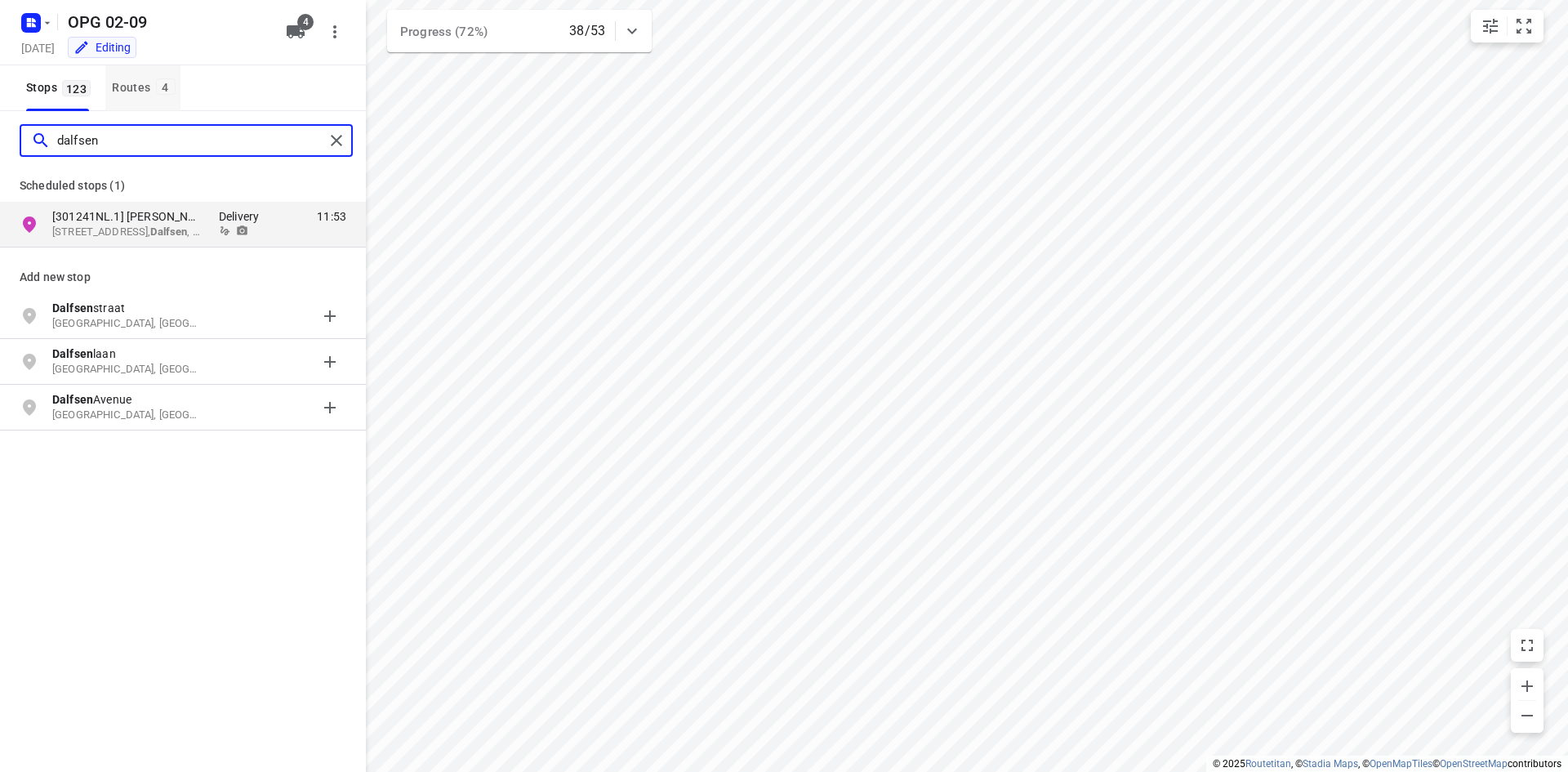
type input "dalfsen"
click at [145, 89] on div "Routes 4" at bounding box center [145, 88] width 68 height 21
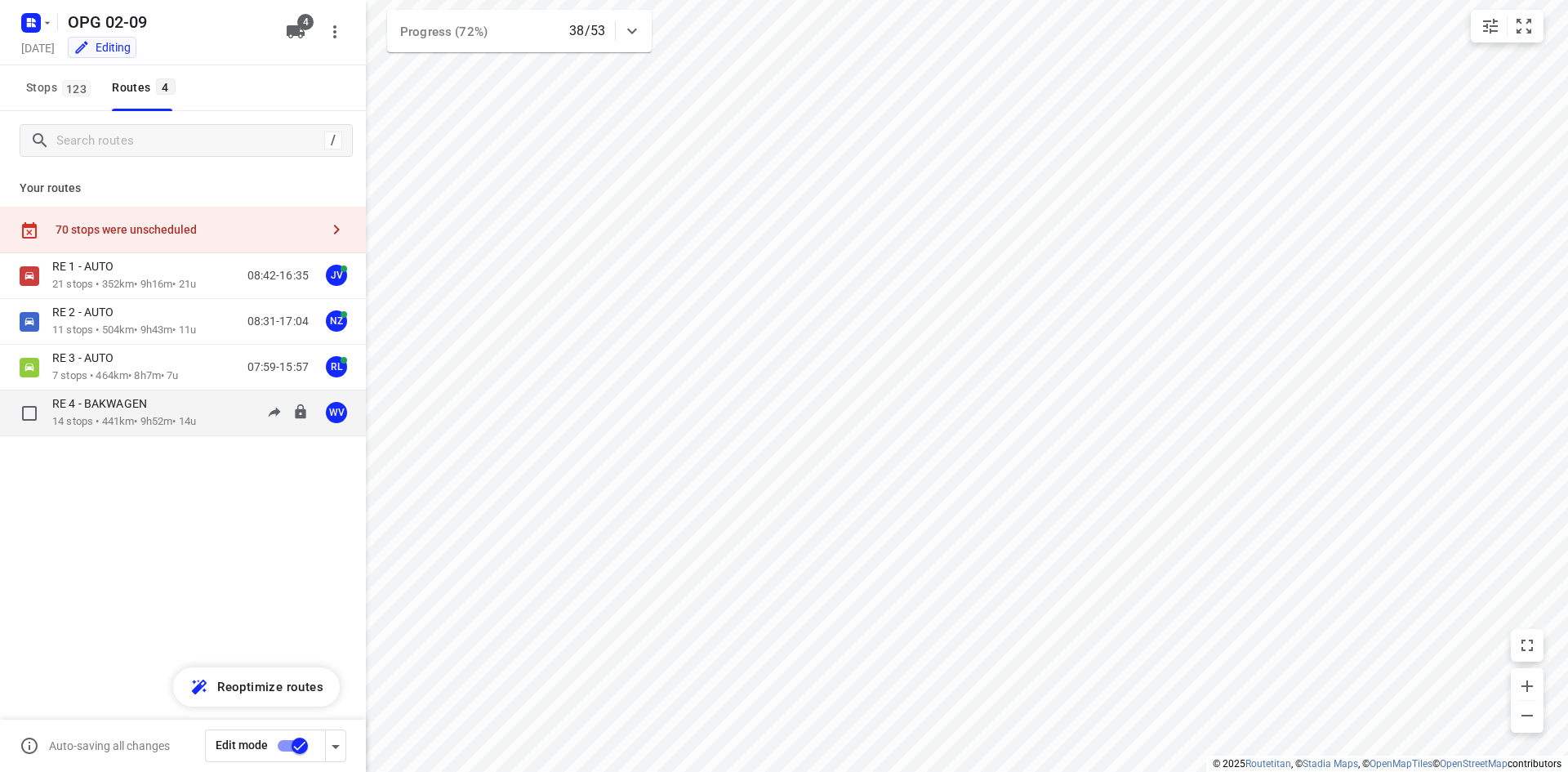
click at [62, 416] on p "14 stops • 441km • 9h52m • 14u" at bounding box center [124, 422] width 144 height 16
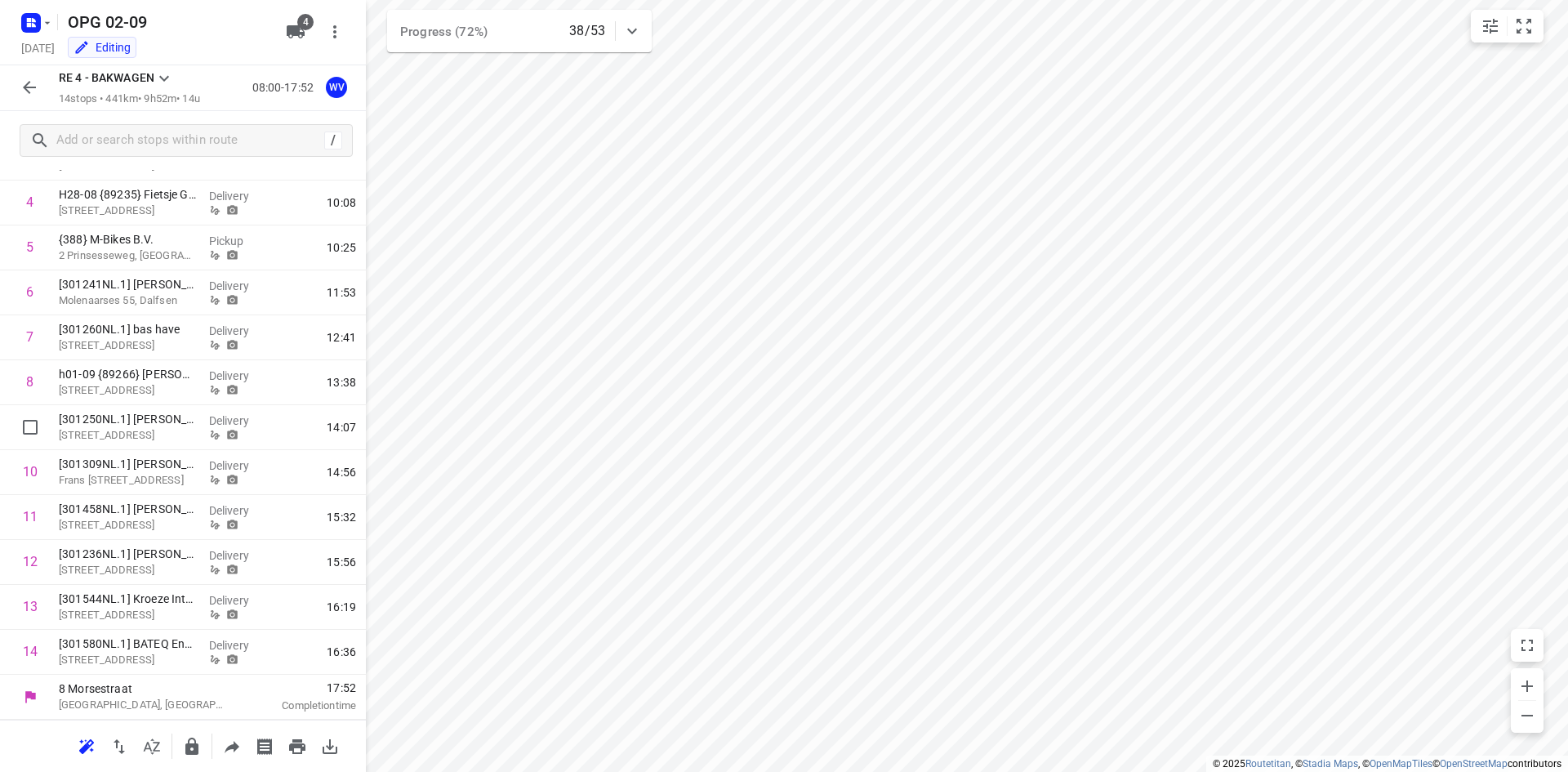
scroll to position [0, 0]
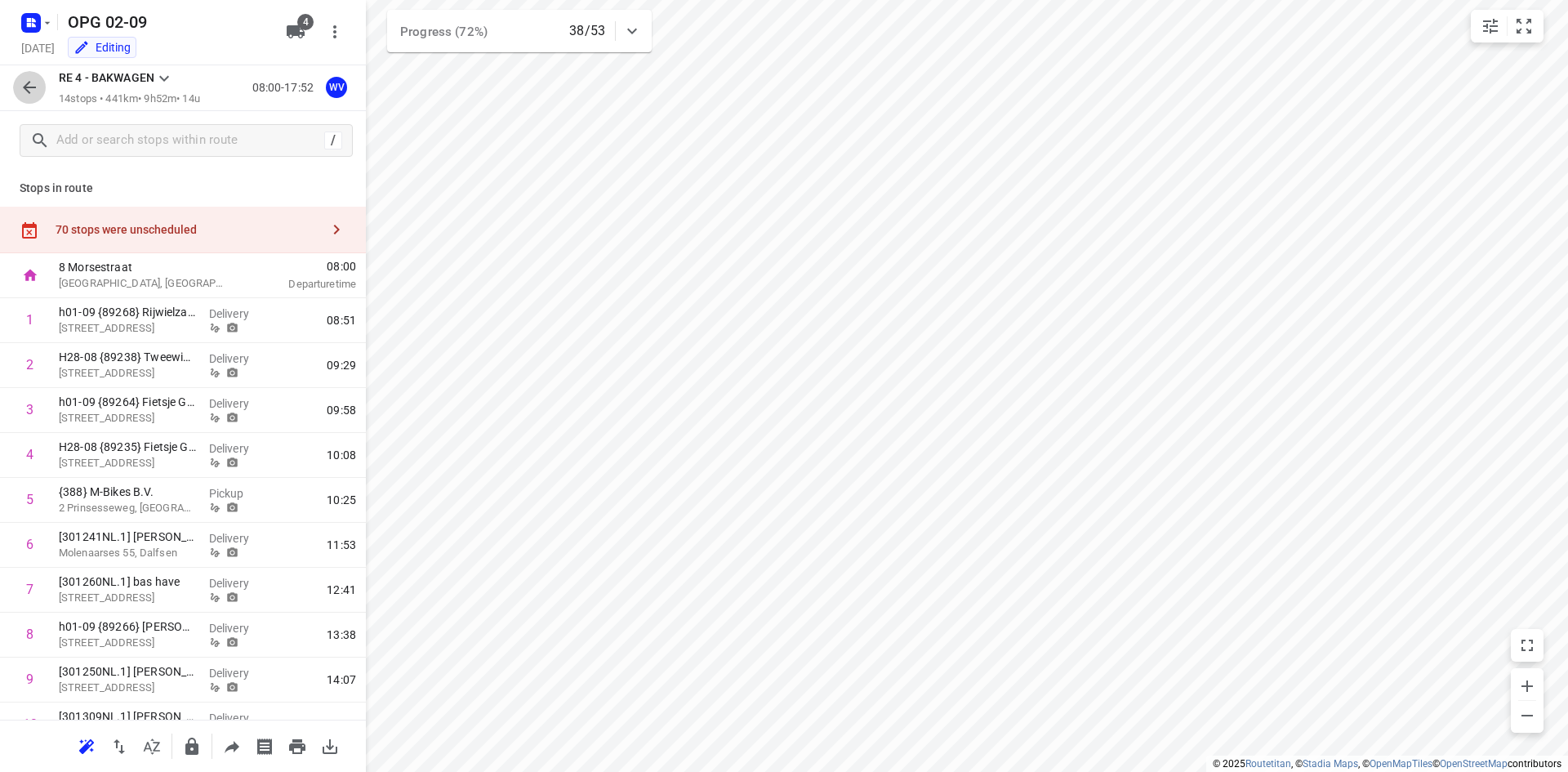
click at [28, 90] on icon "button" at bounding box center [30, 88] width 20 height 20
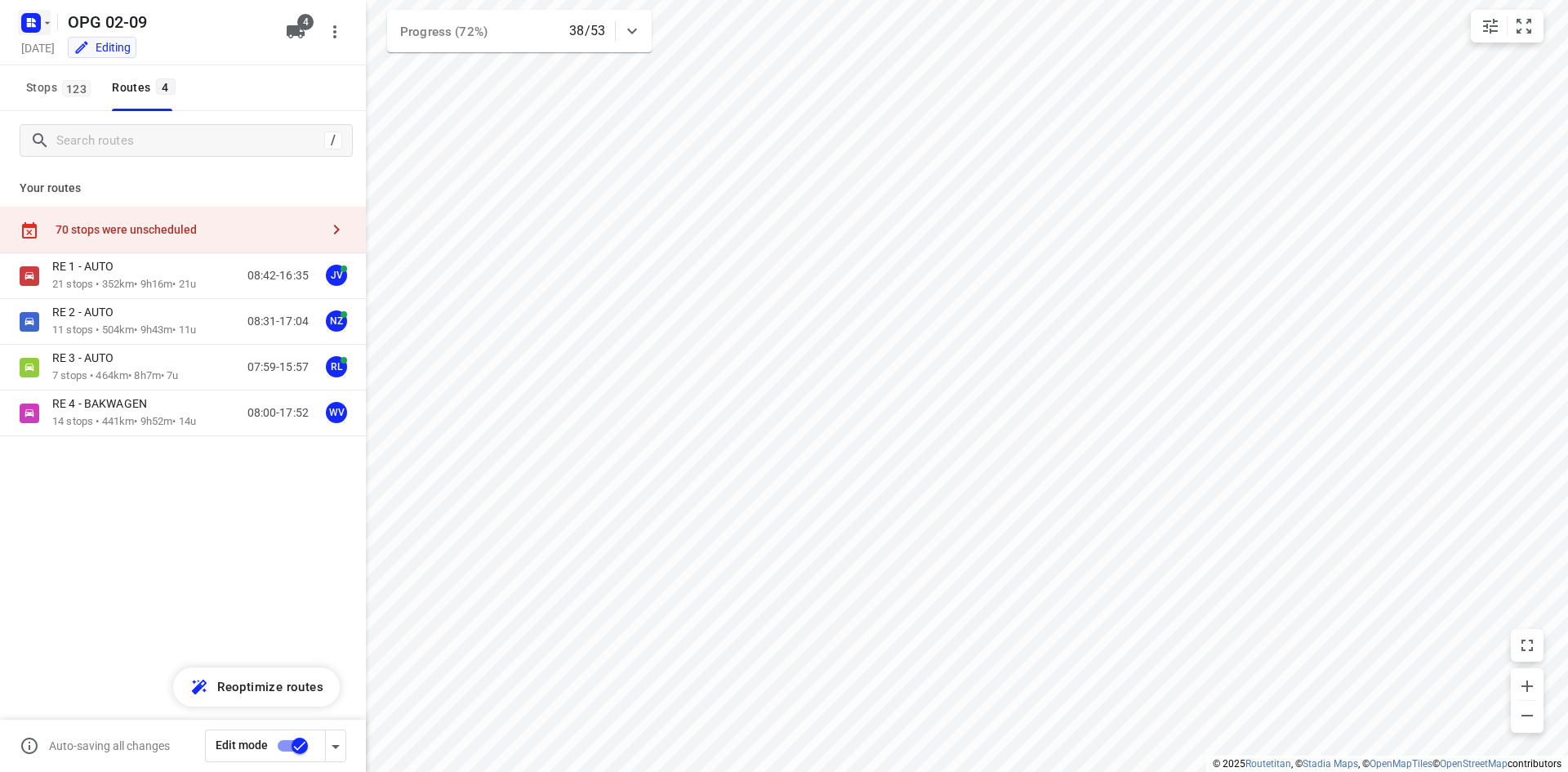
click at [43, 18] on icon "button" at bounding box center [47, 23] width 13 height 13
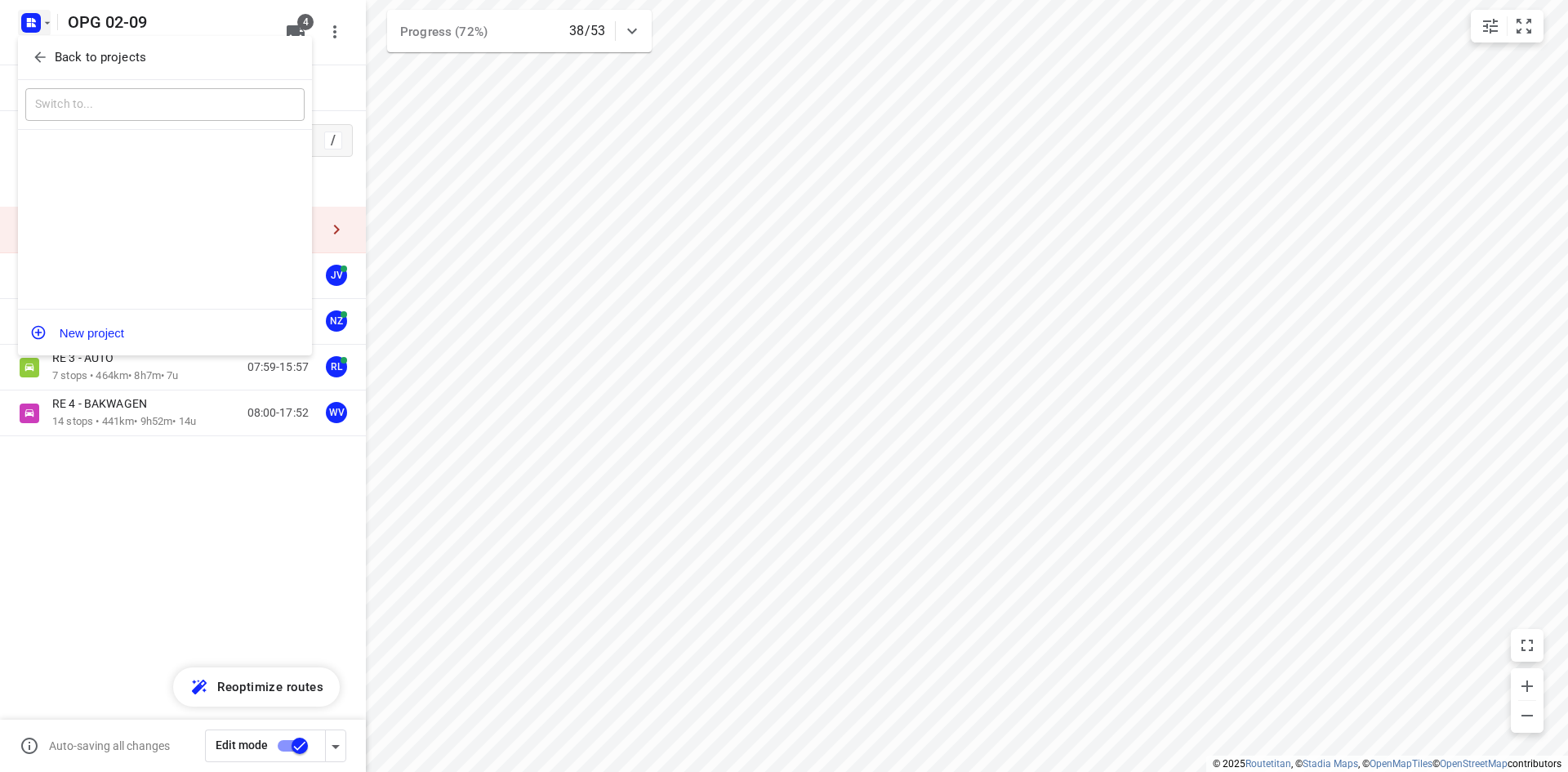
click at [61, 52] on span "Back to projects" at bounding box center [165, 57] width 266 height 19
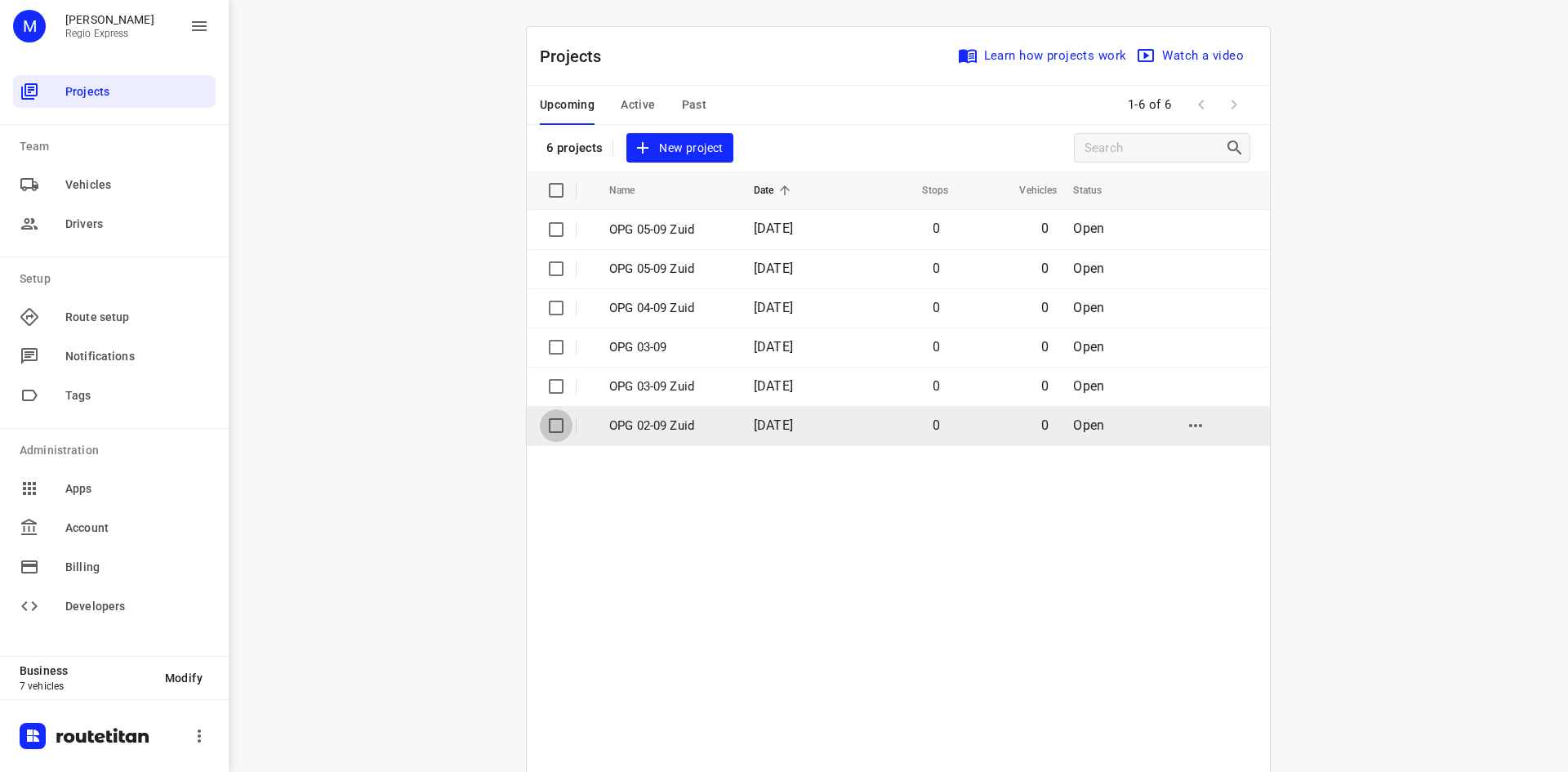
click at [551, 427] on input "checkbox" at bounding box center [556, 426] width 33 height 33
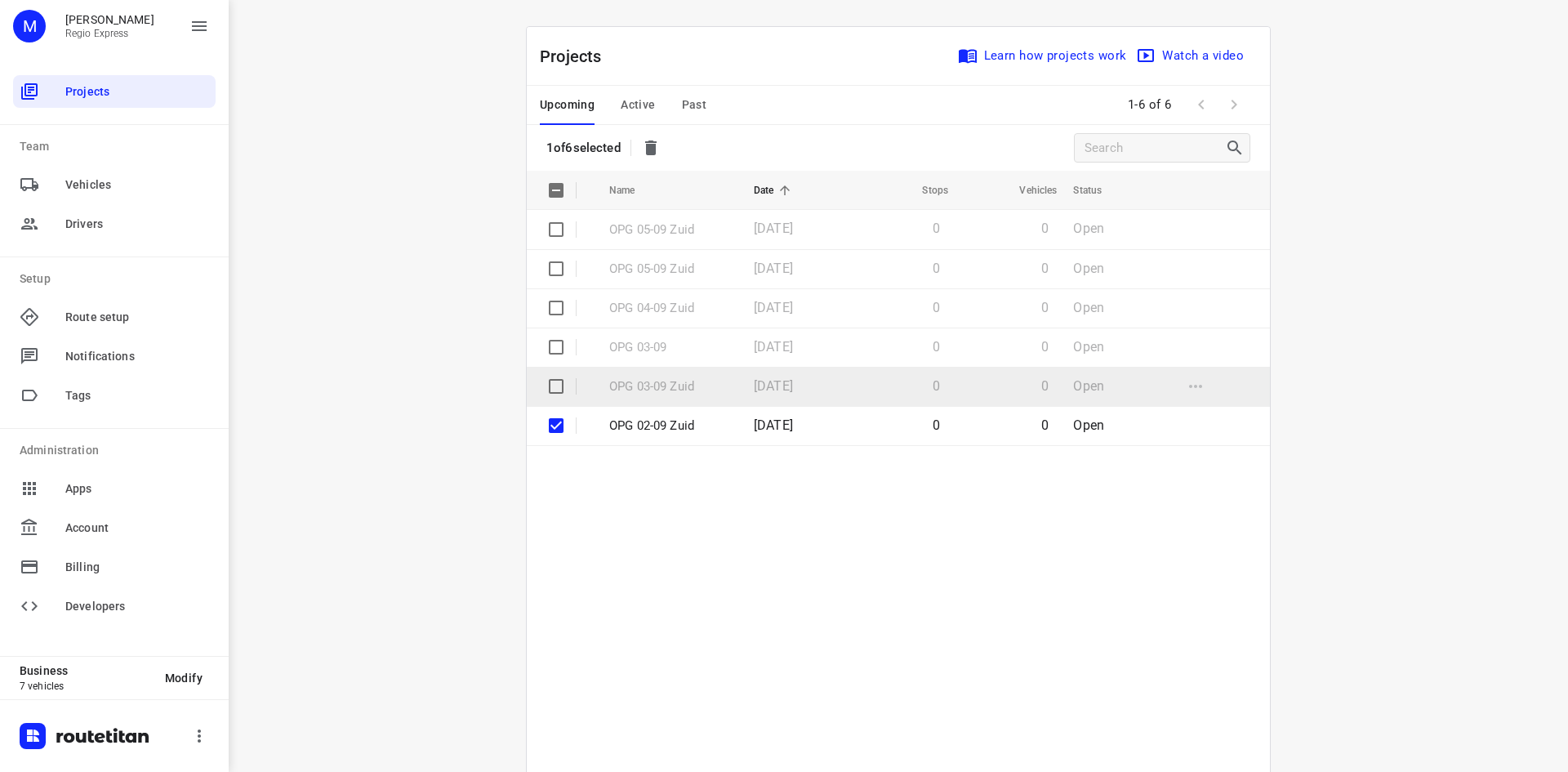
click at [544, 385] on input "checkbox" at bounding box center [556, 387] width 33 height 33
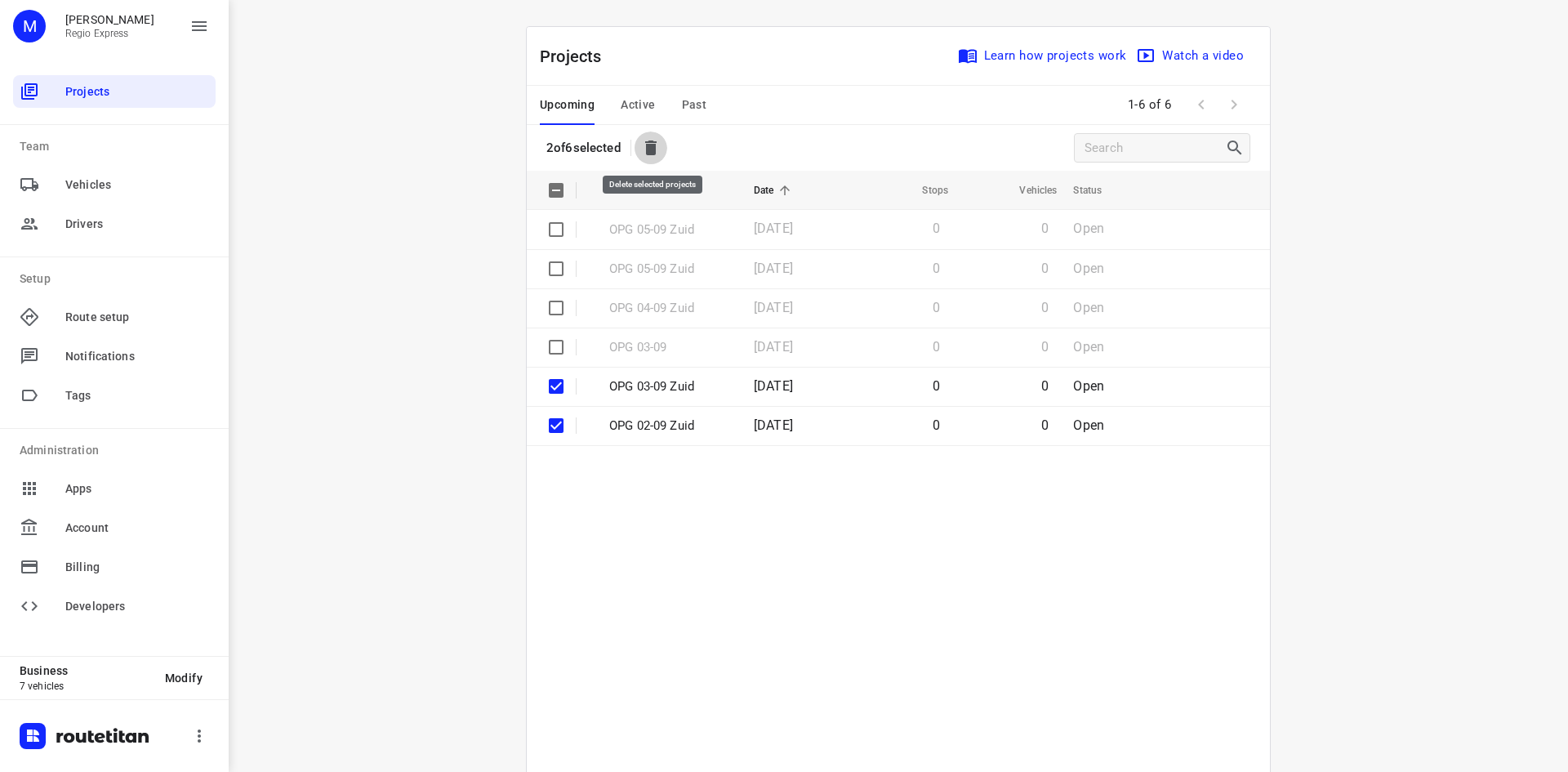
click at [650, 145] on icon "button" at bounding box center [651, 148] width 12 height 15
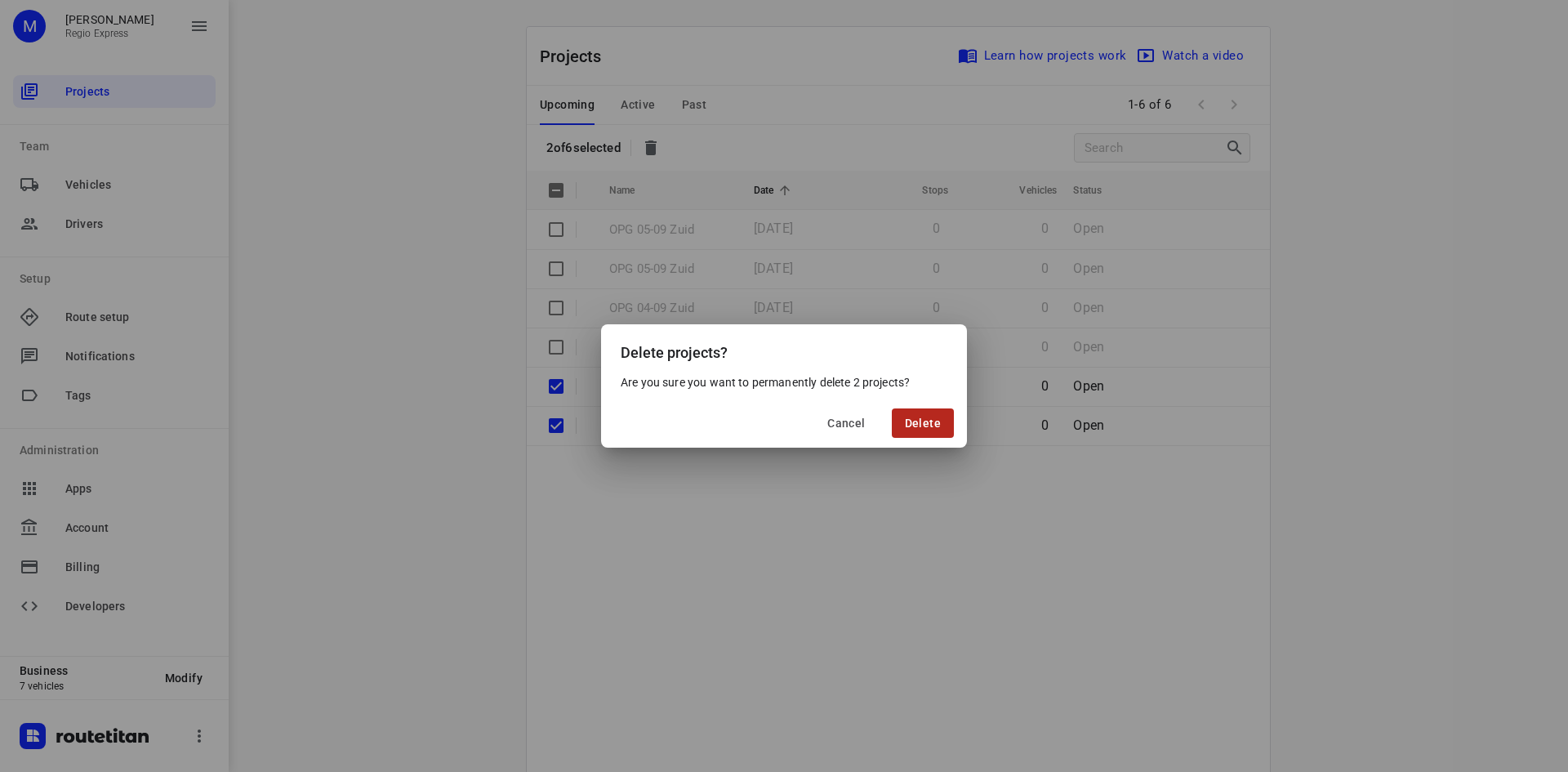
click at [910, 419] on span "Delete" at bounding box center [922, 423] width 36 height 13
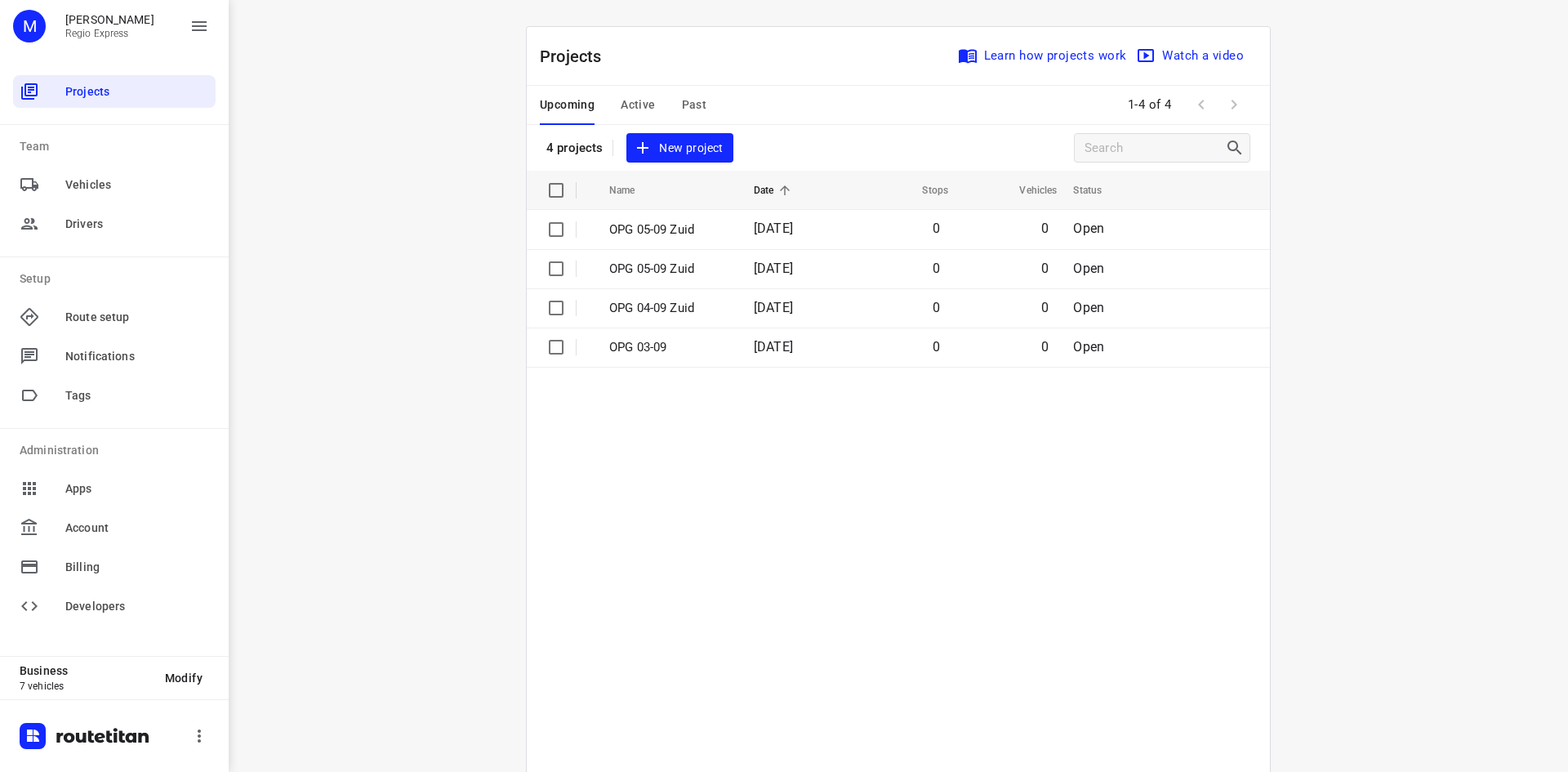
click at [672, 100] on div "Upcoming Active Past" at bounding box center [635, 105] width 192 height 39
click at [682, 102] on span "Past" at bounding box center [694, 105] width 26 height 21
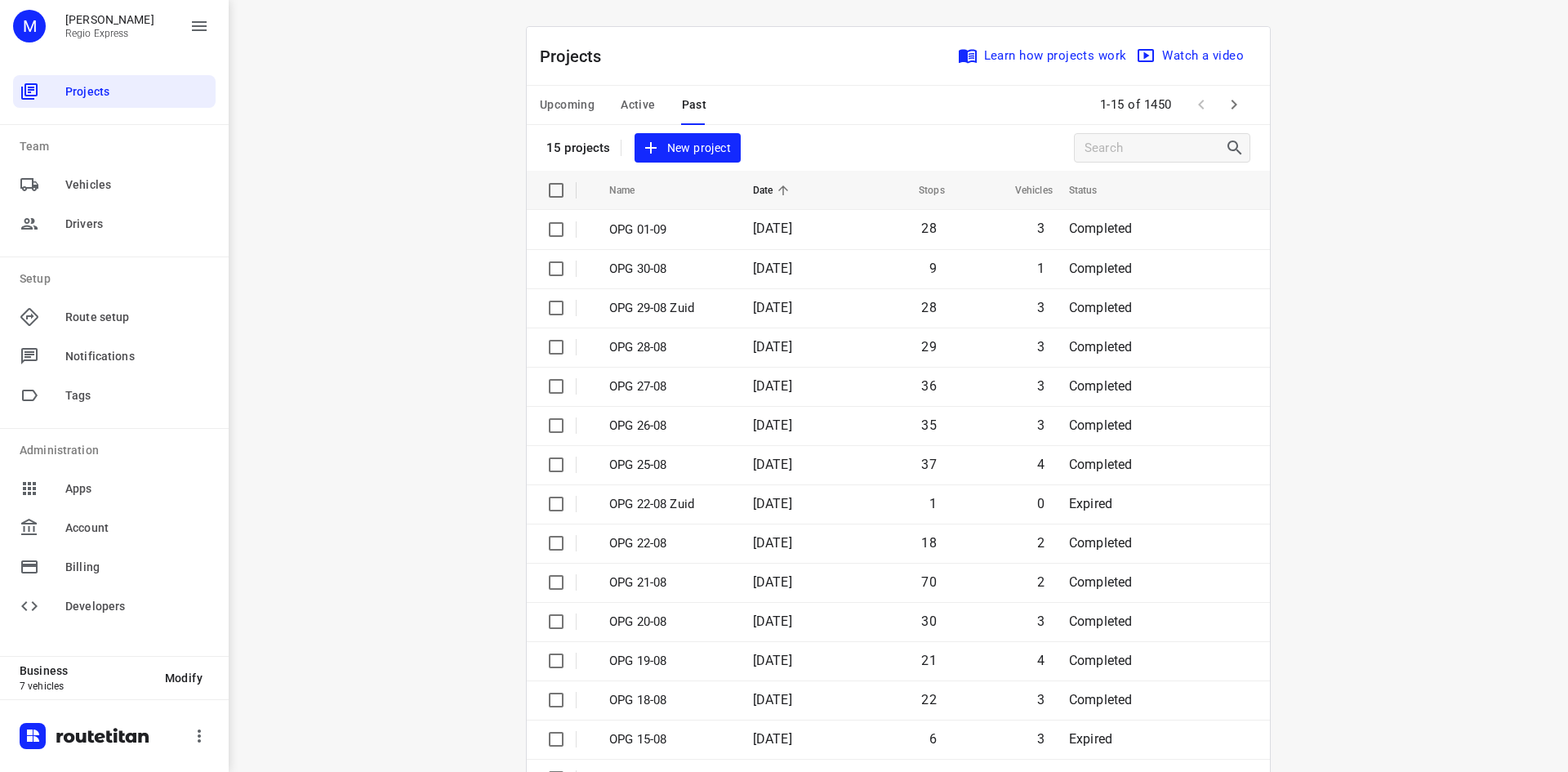
click at [603, 102] on div "Upcoming Active Past" at bounding box center [635, 105] width 192 height 39
click at [620, 102] on span "Active" at bounding box center [638, 105] width 35 height 21
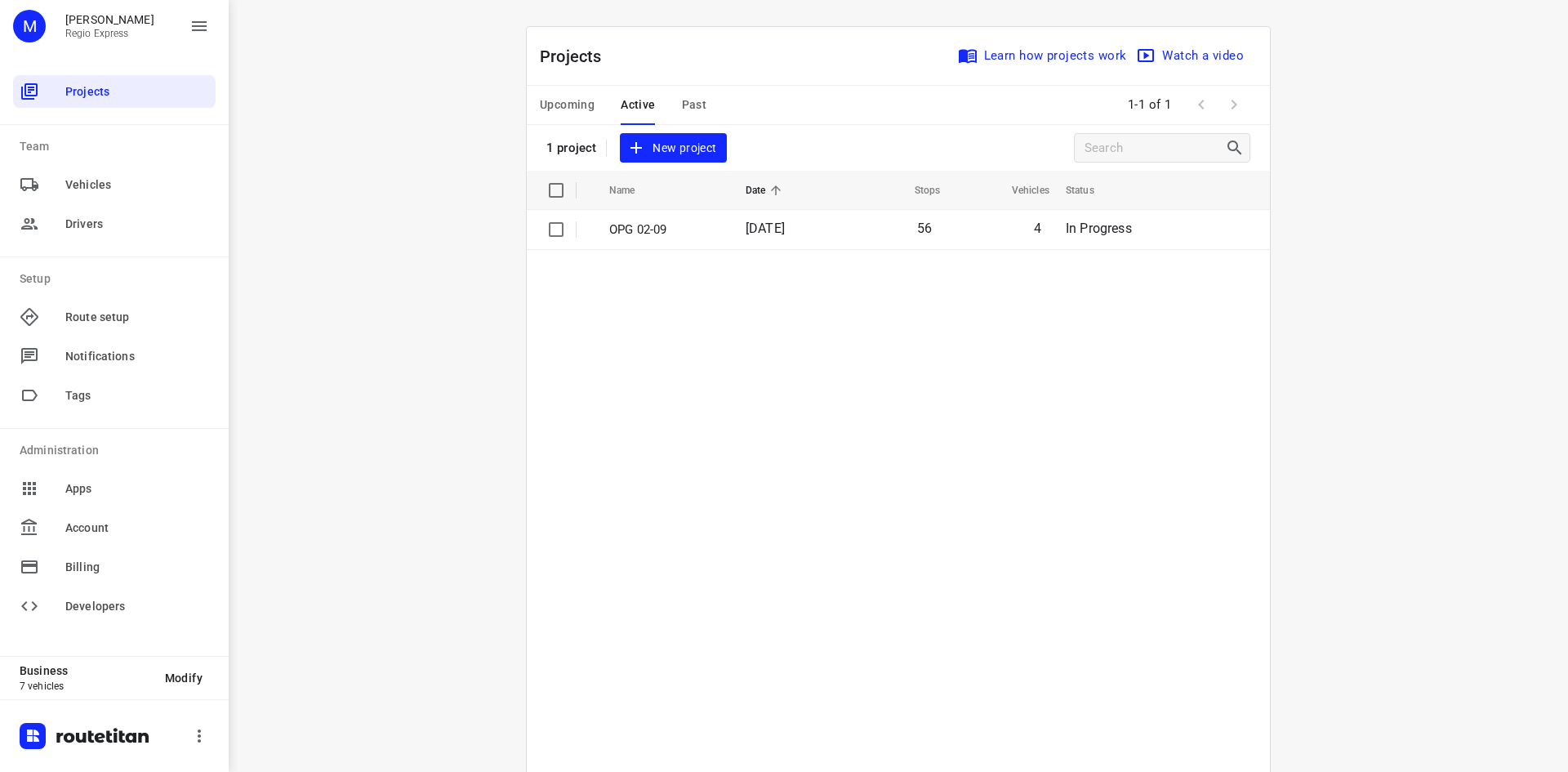
click at [658, 198] on th "Name" at bounding box center [663, 190] width 140 height 39
click at [563, 98] on span "Upcoming" at bounding box center [567, 105] width 55 height 21
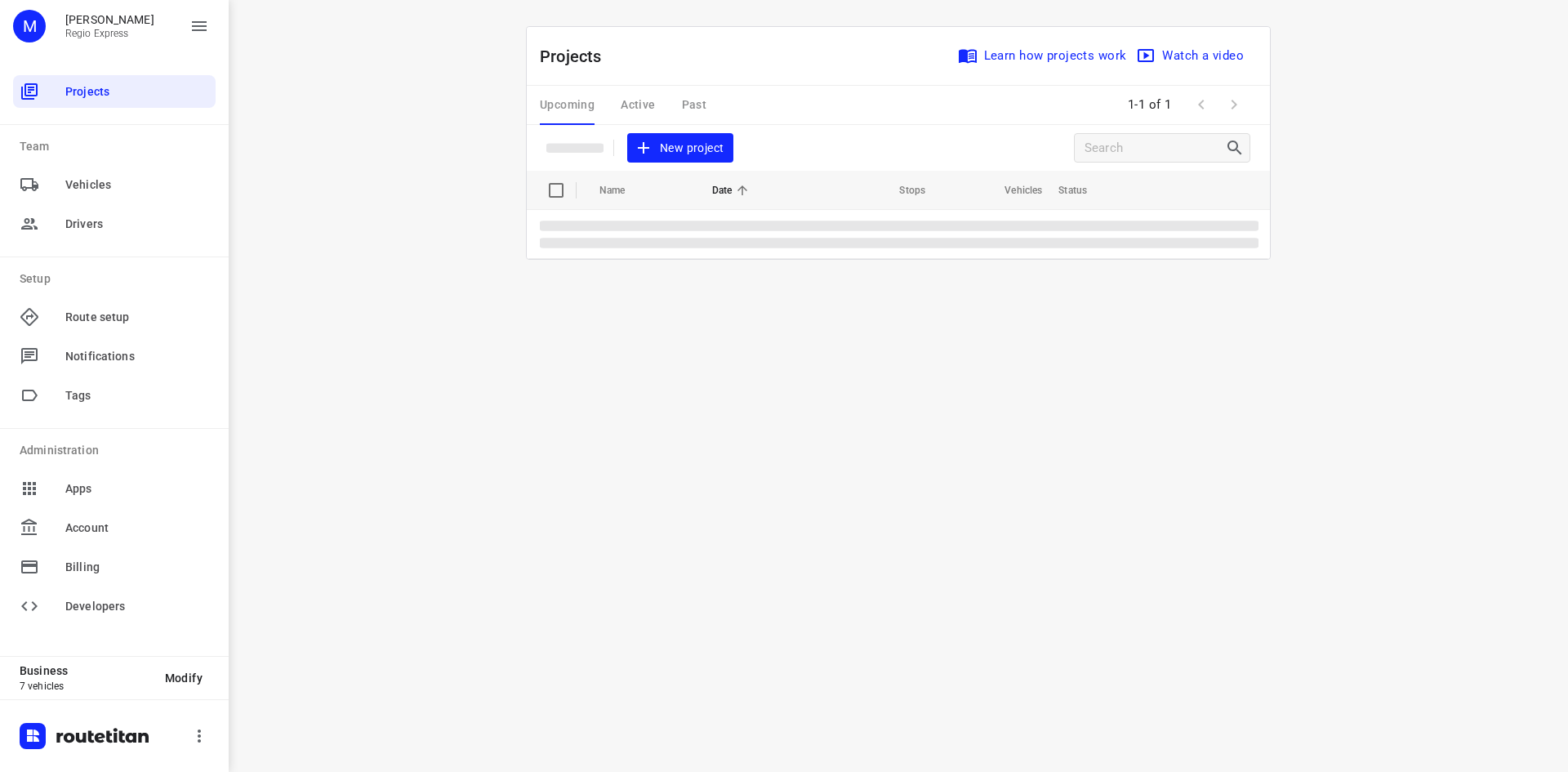
click at [627, 108] on div "Upcoming Active Past" at bounding box center [635, 105] width 192 height 39
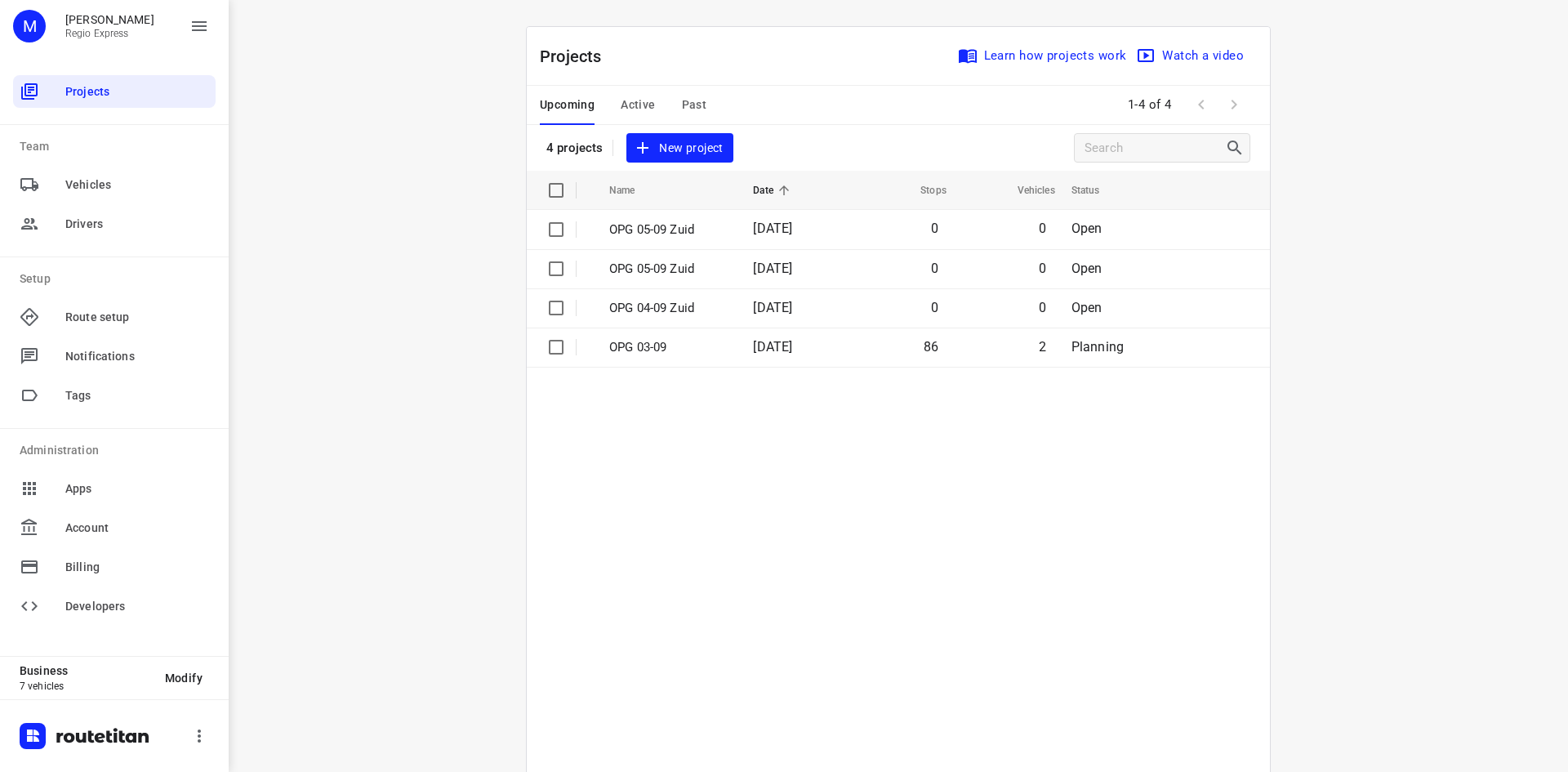
click at [635, 101] on span "Active" at bounding box center [638, 105] width 35 height 21
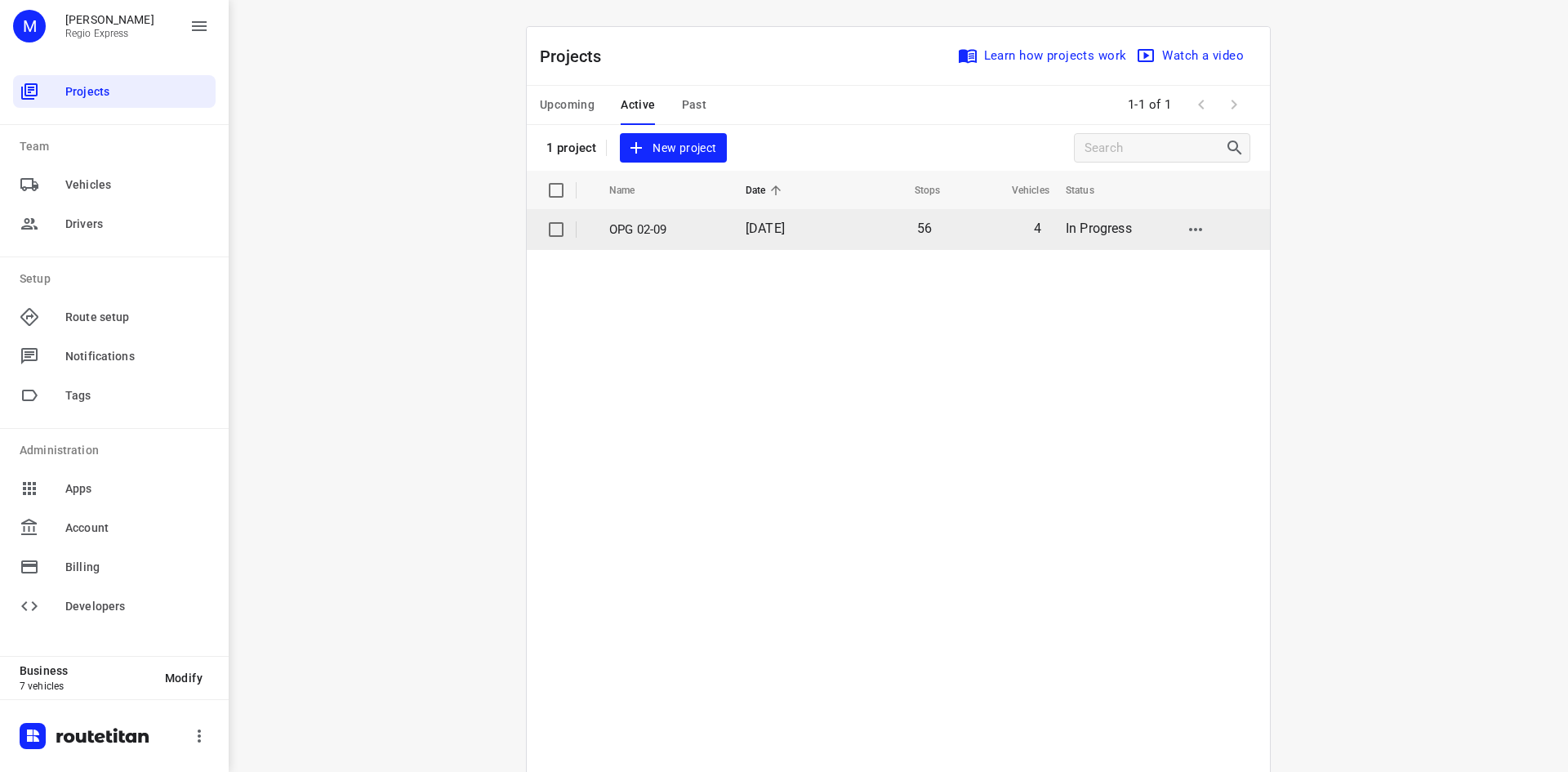
click at [684, 238] on p "OPG 02-09" at bounding box center [664, 230] width 112 height 19
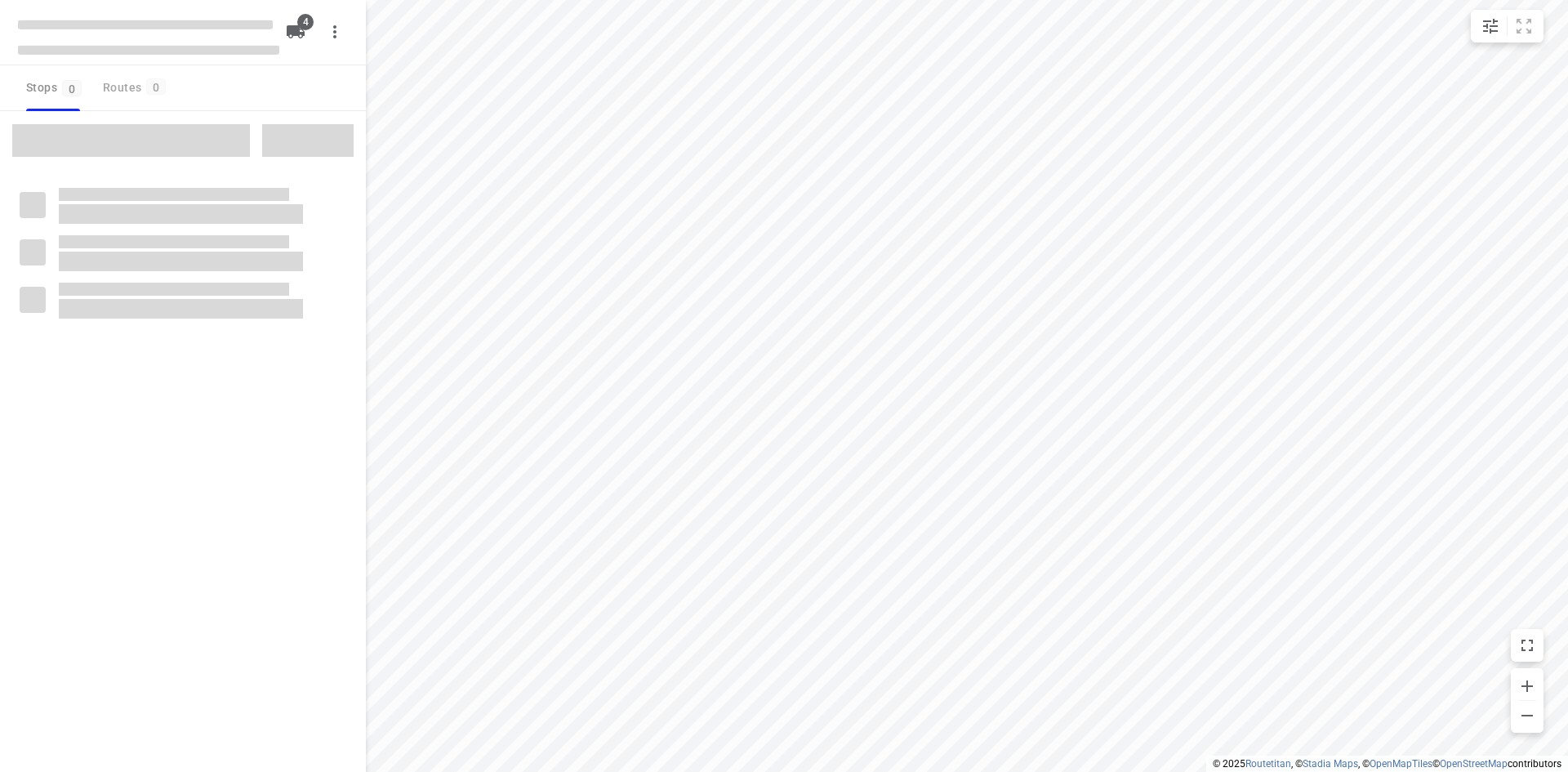
type input "distance"
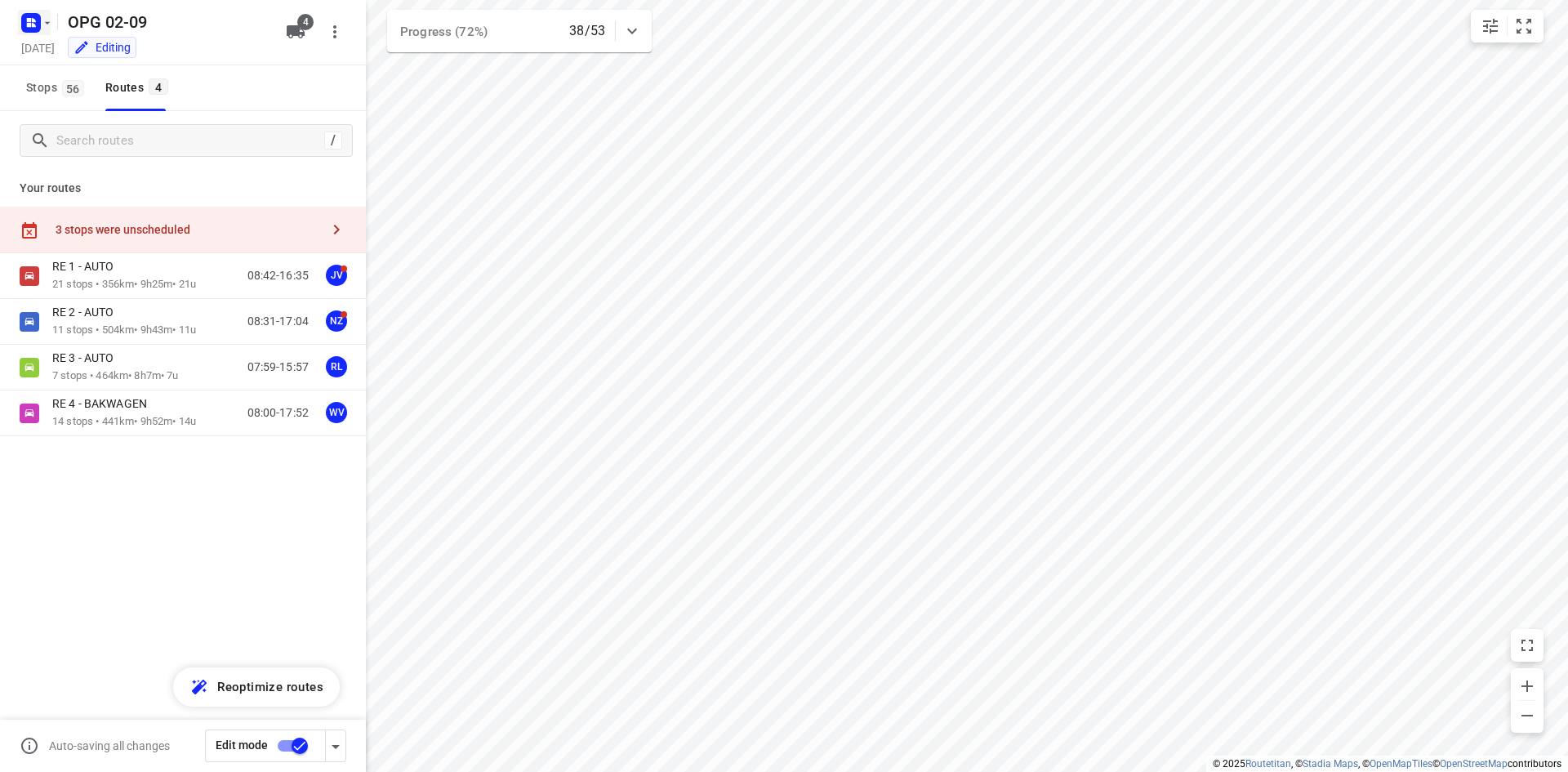
click at [32, 26] on icon "button" at bounding box center [34, 25] width 4 height 4
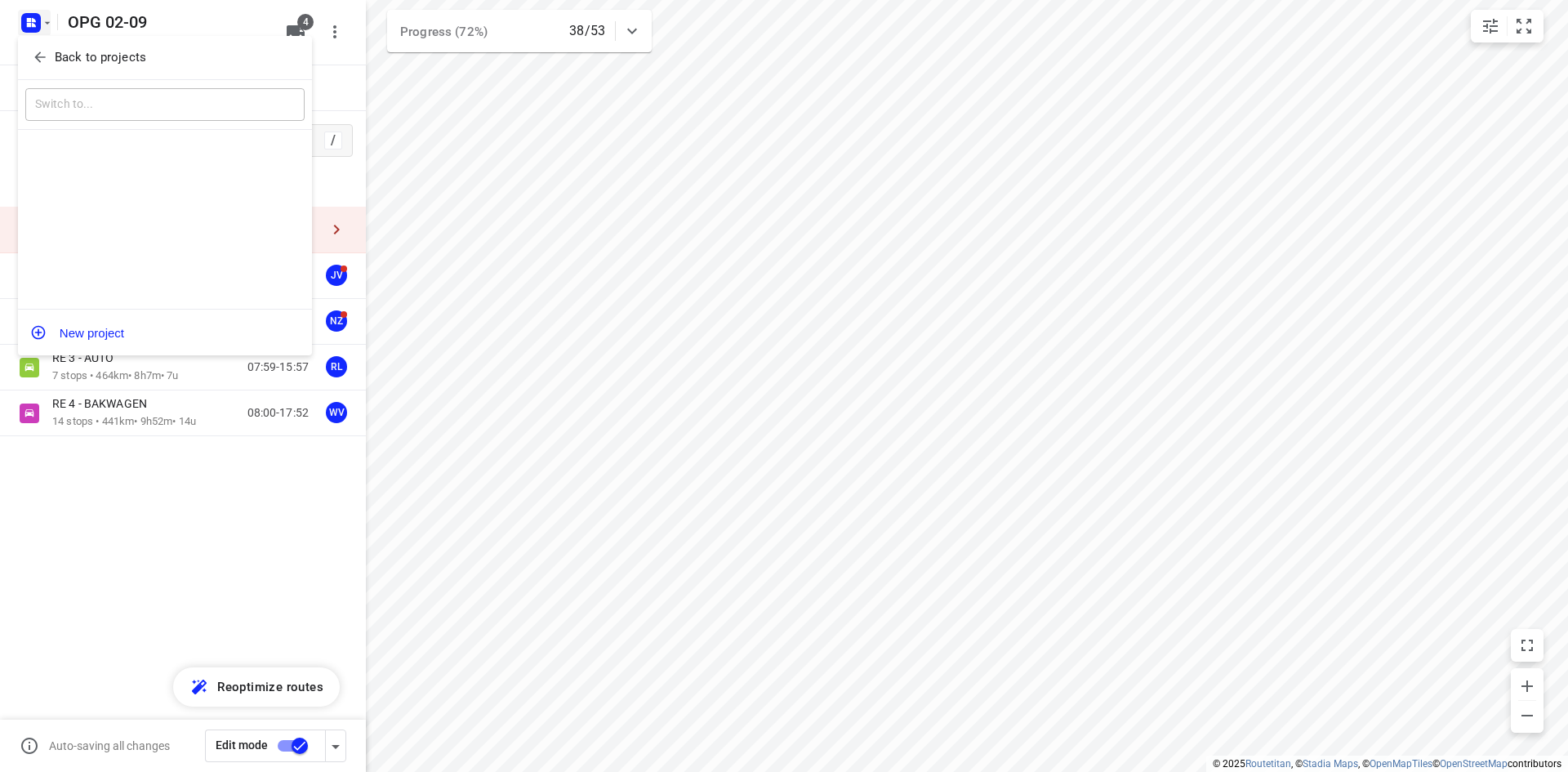
click at [62, 80] on div "​" at bounding box center [165, 105] width 294 height 50
click at [59, 63] on p "Back to projects" at bounding box center [100, 57] width 92 height 19
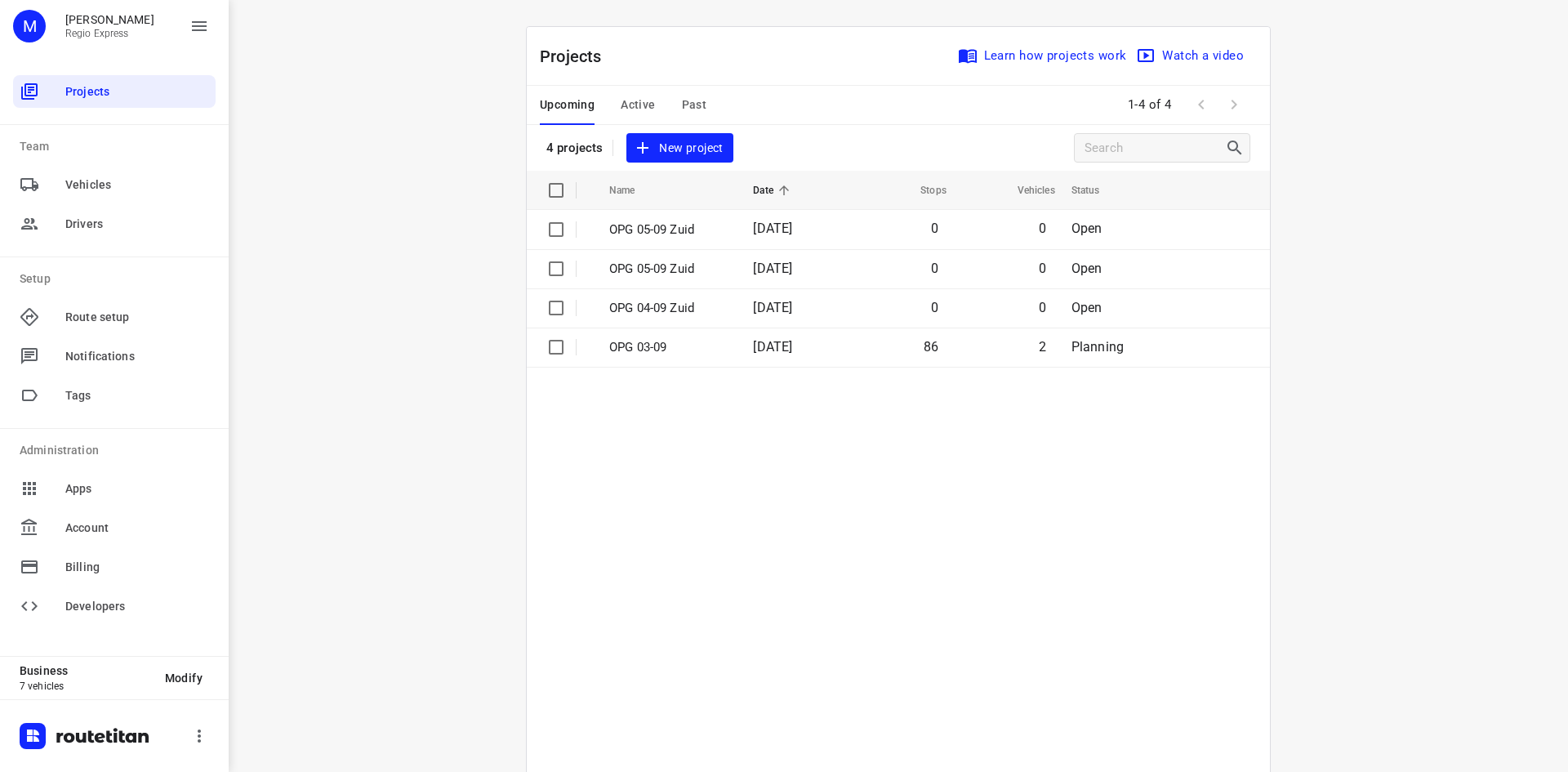
click at [636, 103] on span "Active" at bounding box center [638, 105] width 35 height 21
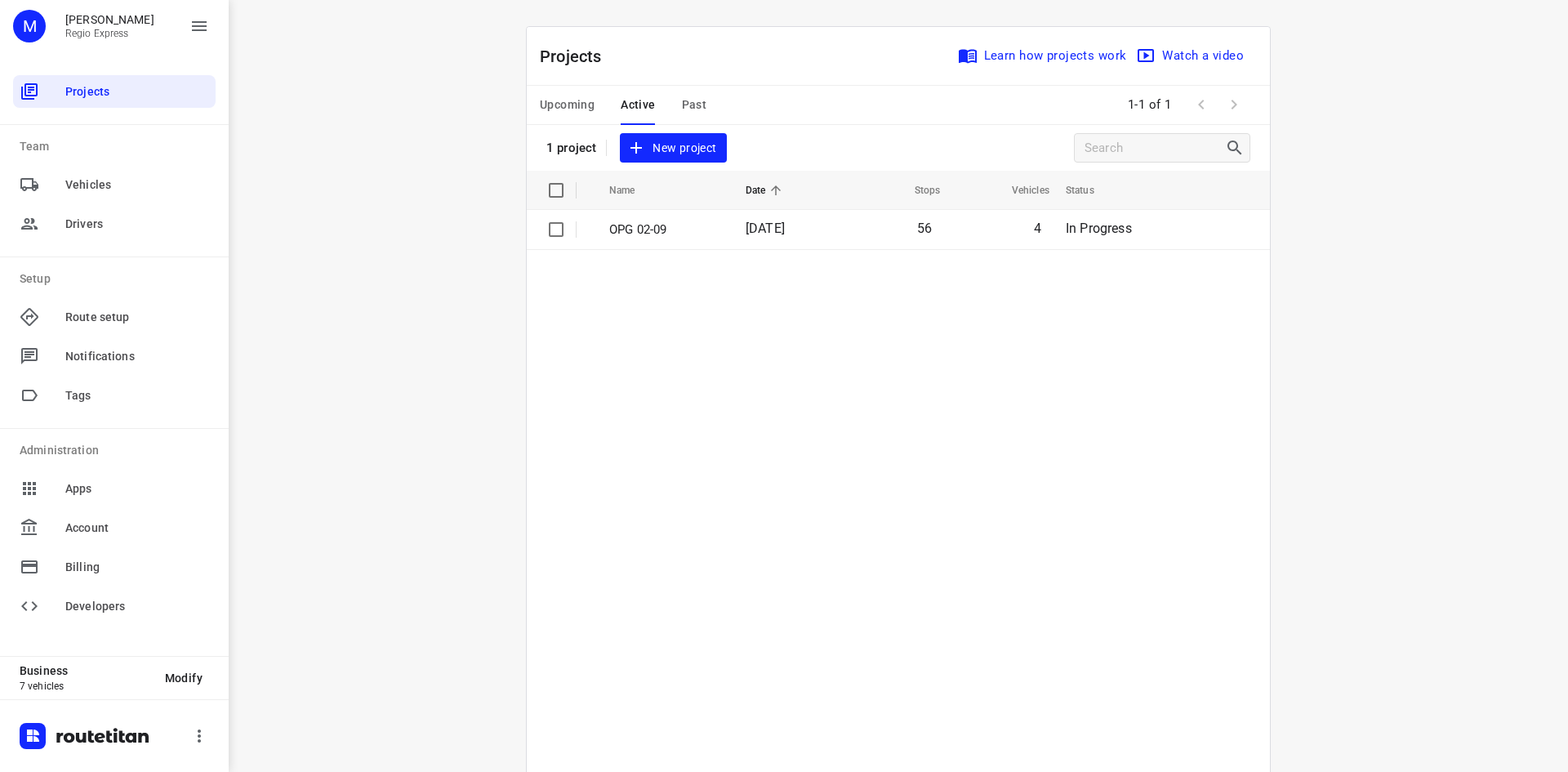
click at [715, 223] on td "OPG 02-09" at bounding box center [663, 229] width 140 height 39
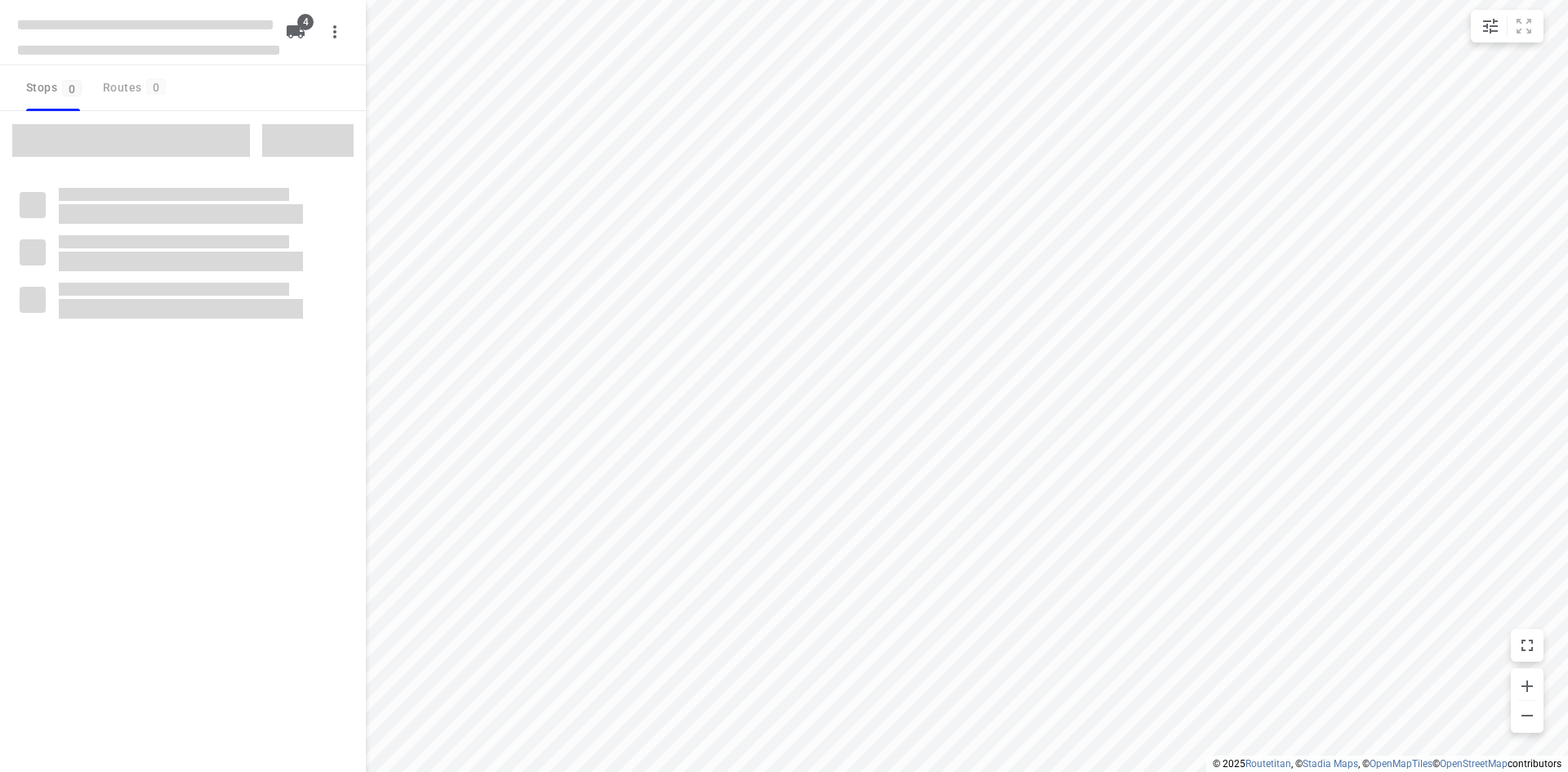
type input "distance"
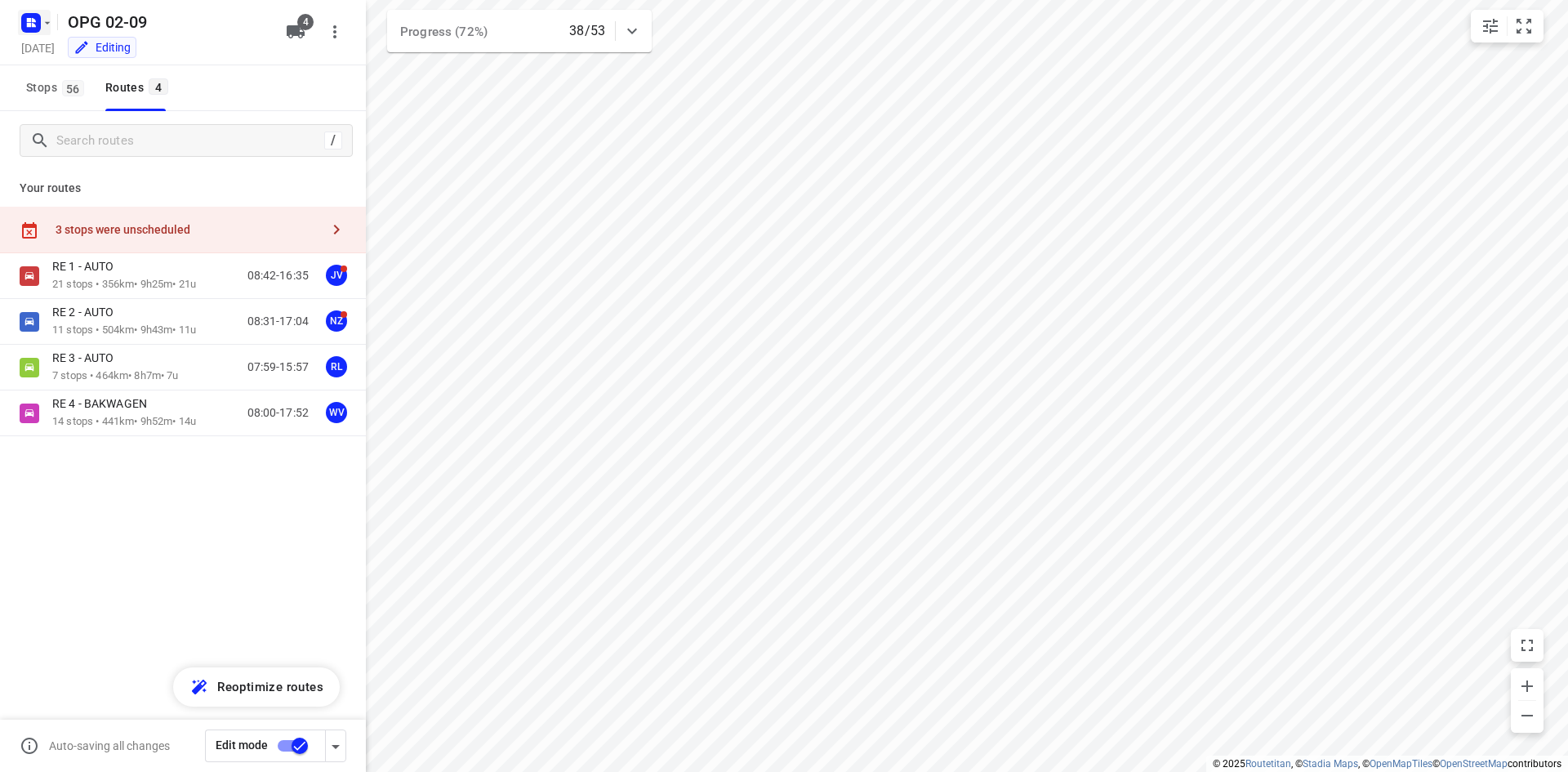
click at [43, 26] on icon "button" at bounding box center [47, 23] width 13 height 13
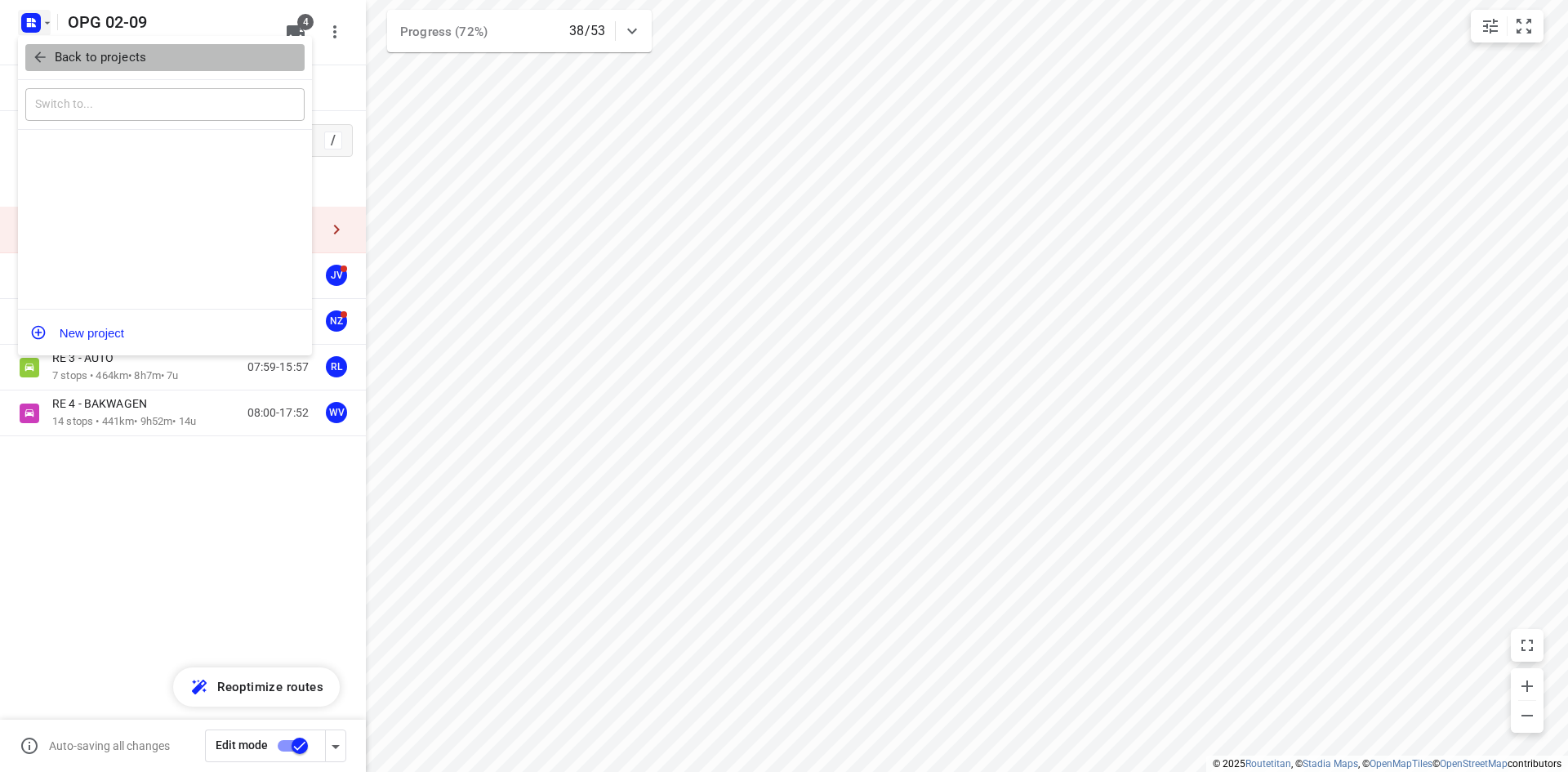
click at [59, 46] on button "Back to projects" at bounding box center [165, 57] width 279 height 27
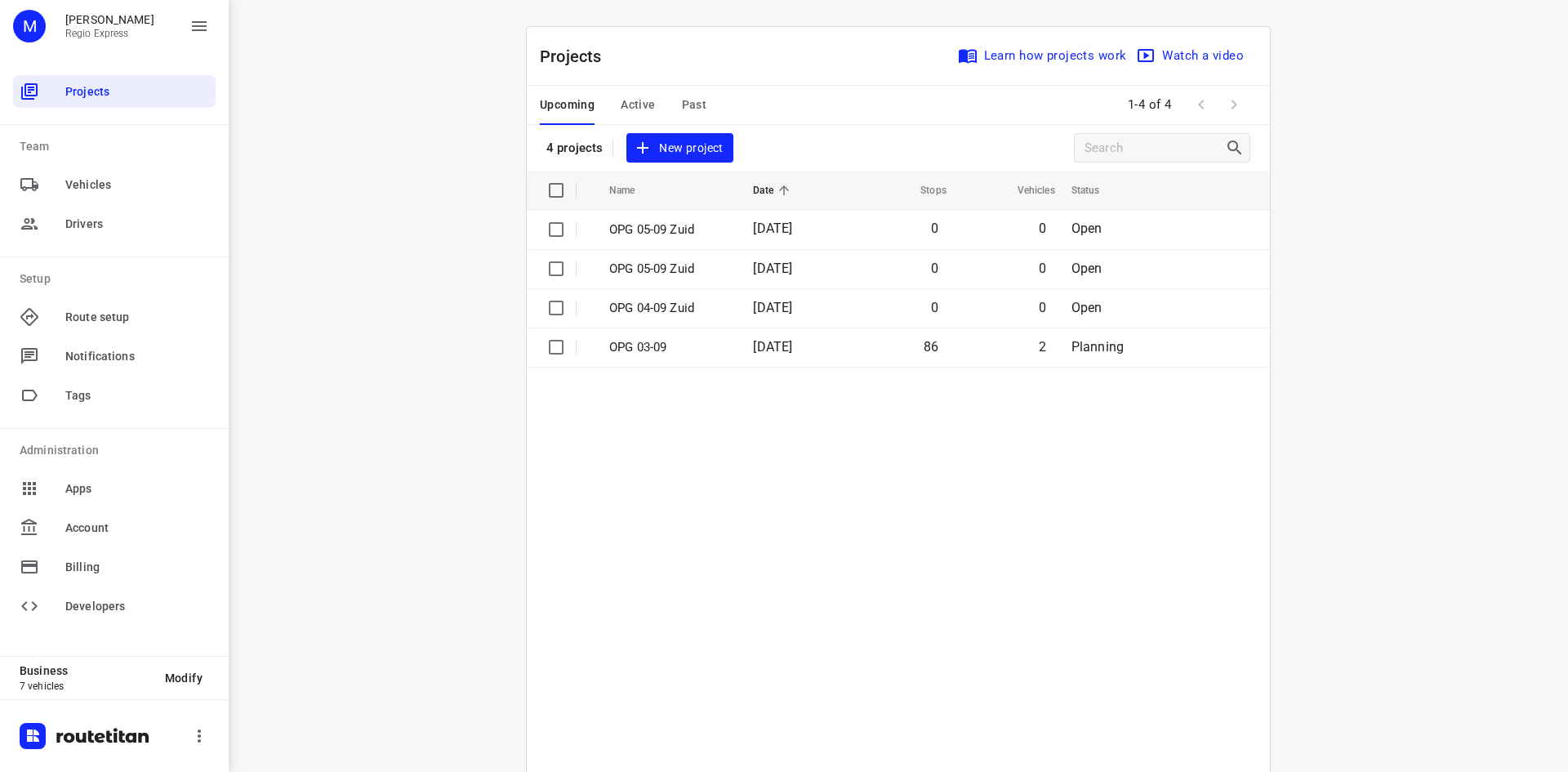
click at [823, 87] on div "Upcoming Active Past 1-4 of 4" at bounding box center [897, 105] width 743 height 39
